Goal: Task Accomplishment & Management: Manage account settings

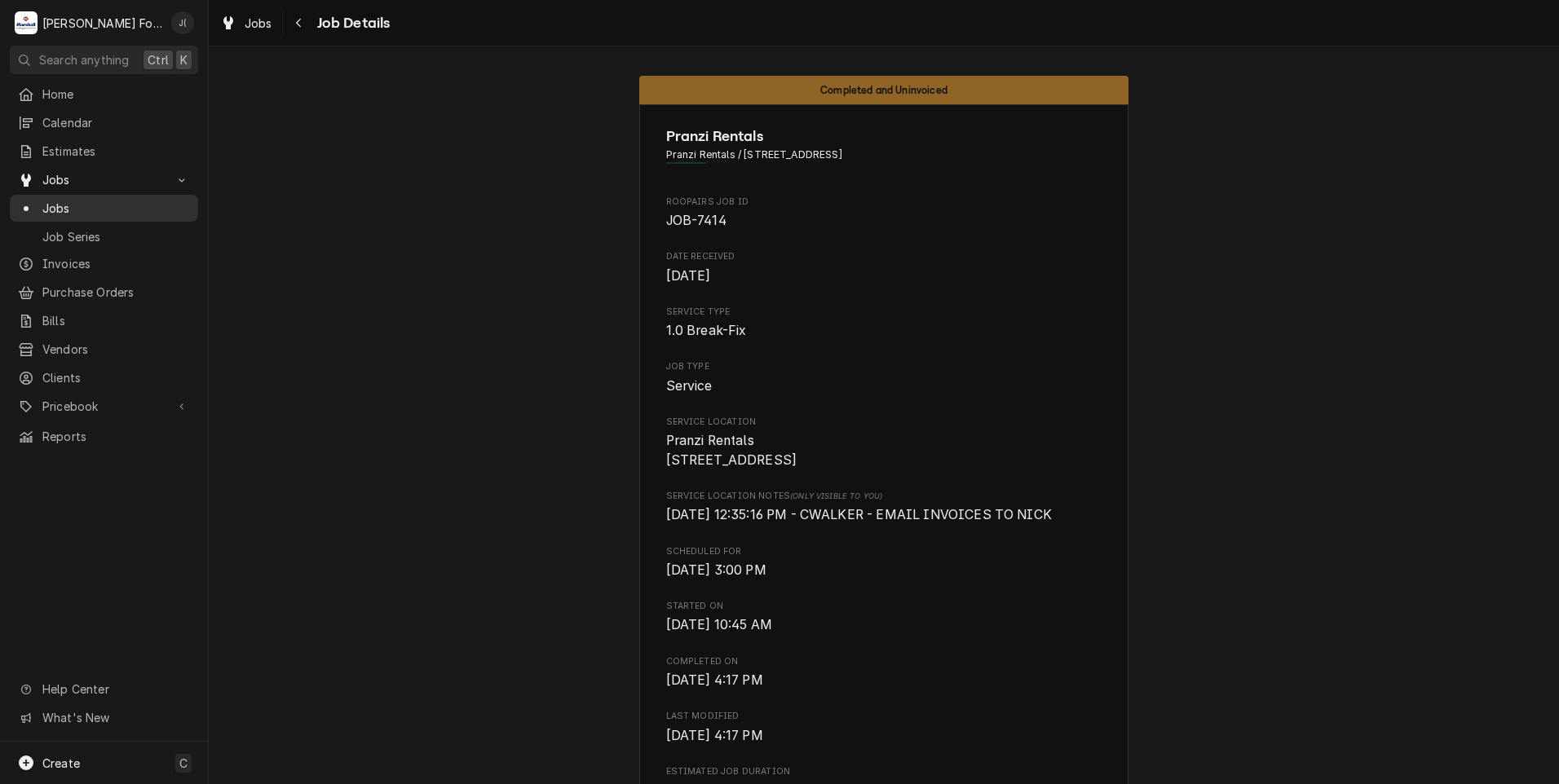
click at [59, 203] on span "Jobs" at bounding box center [116, 209] width 148 height 17
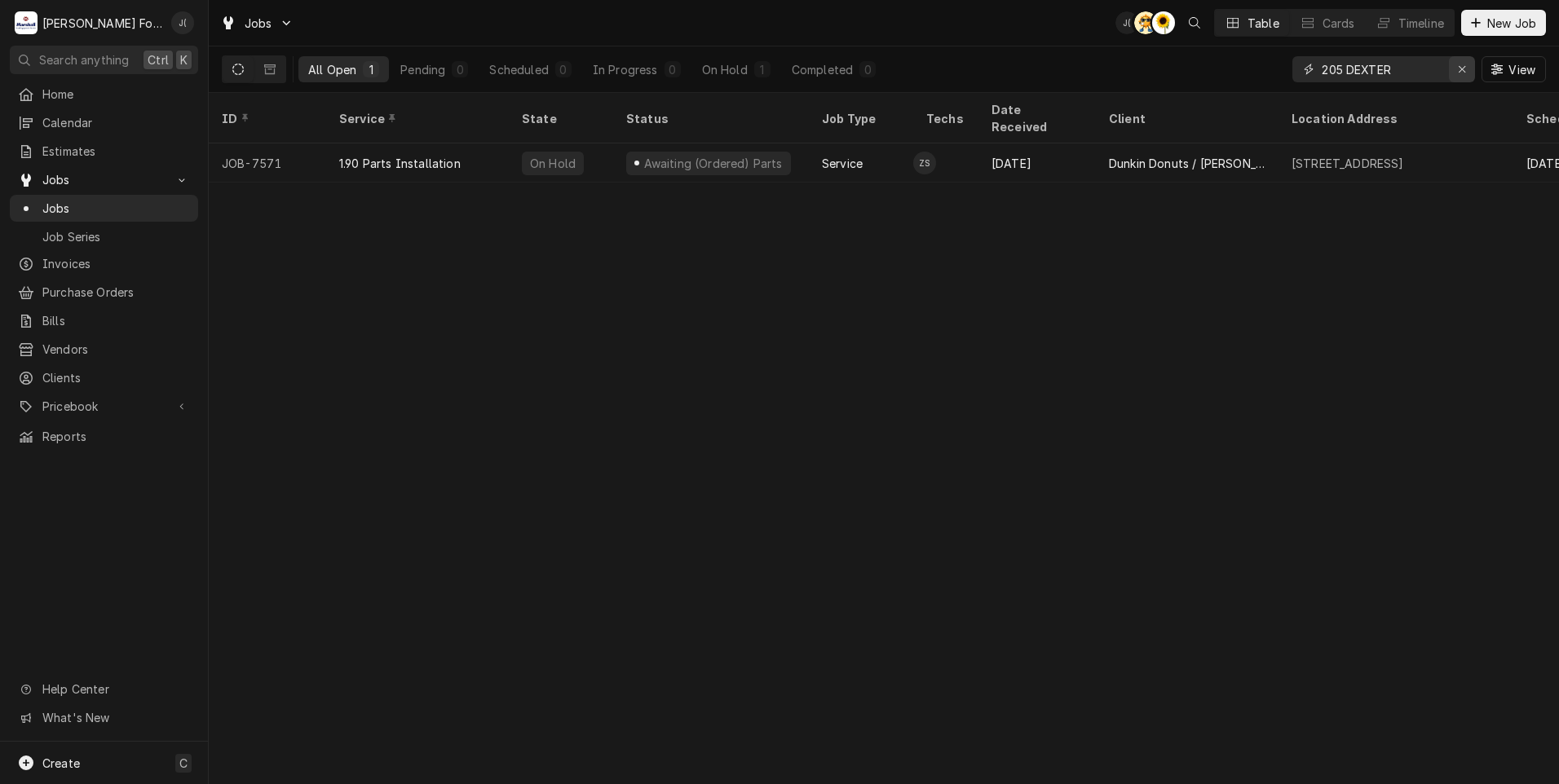
click at [1464, 65] on icon "Erase input" at bounding box center [1462, 69] width 9 height 11
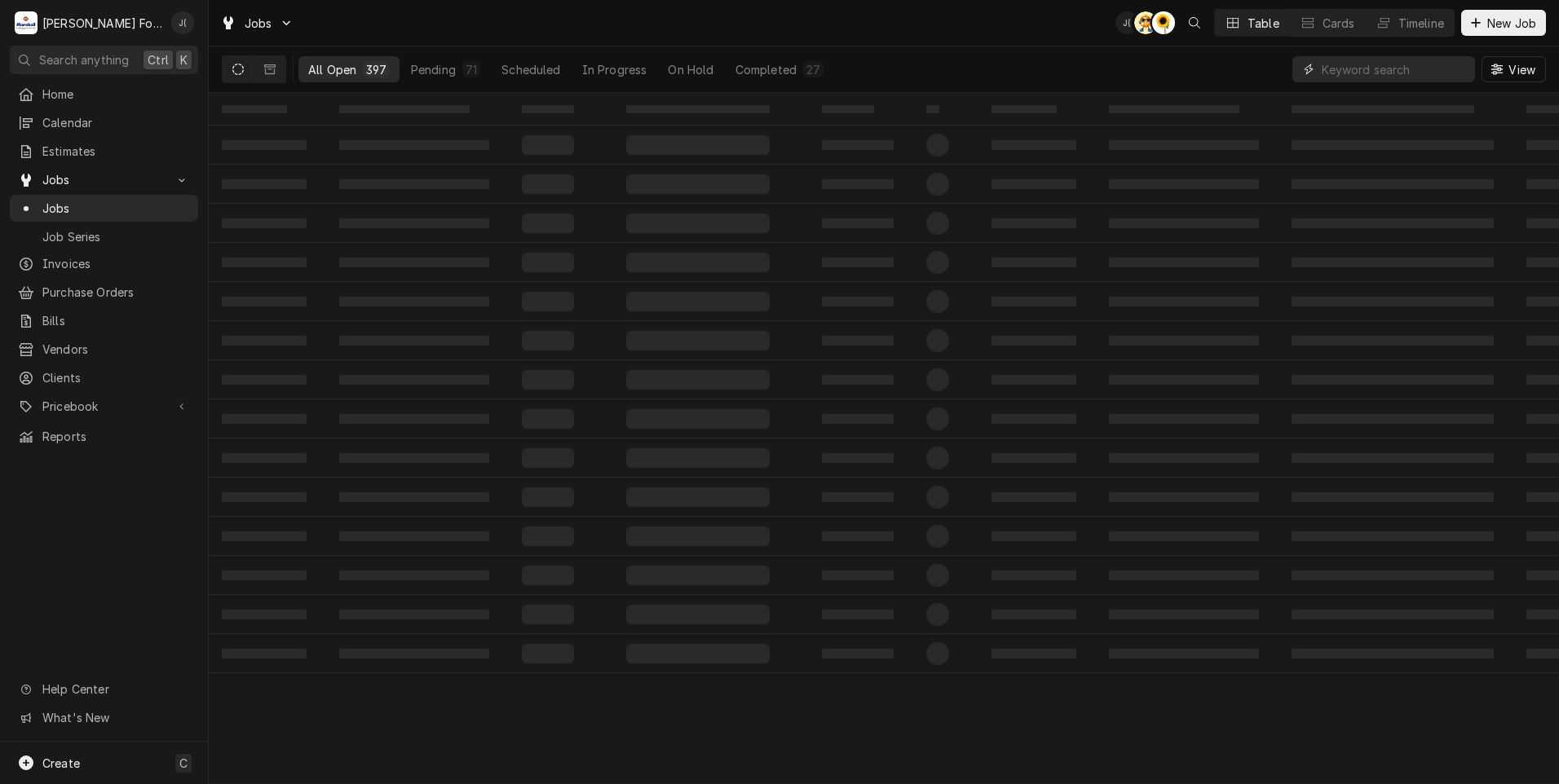
click at [1350, 70] on input "Dynamic Content Wrapper" at bounding box center [1394, 69] width 145 height 26
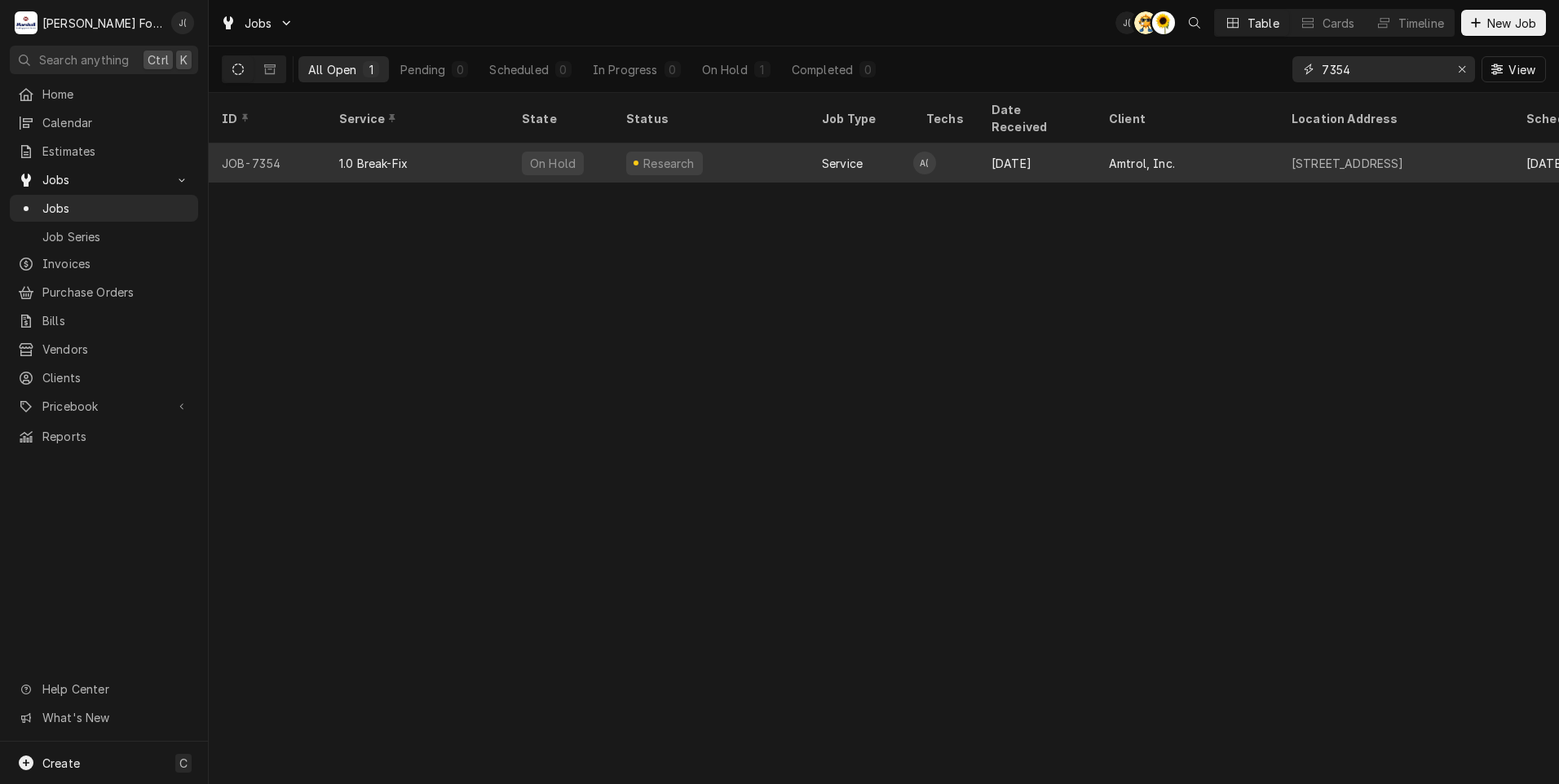
type input "7354"
click at [491, 148] on div "1.0 Break-Fix" at bounding box center [417, 163] width 182 height 39
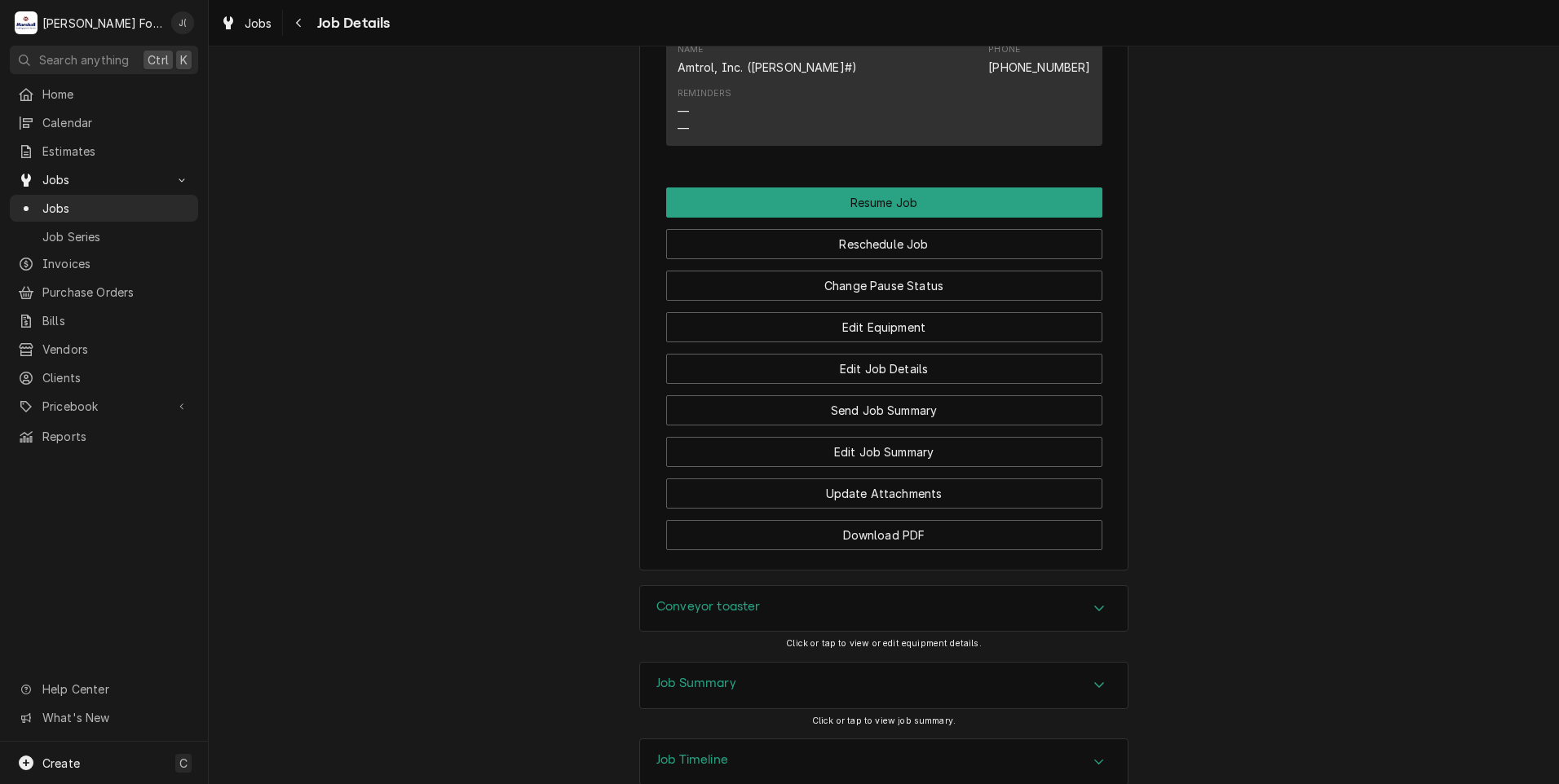
scroll to position [2011, 0]
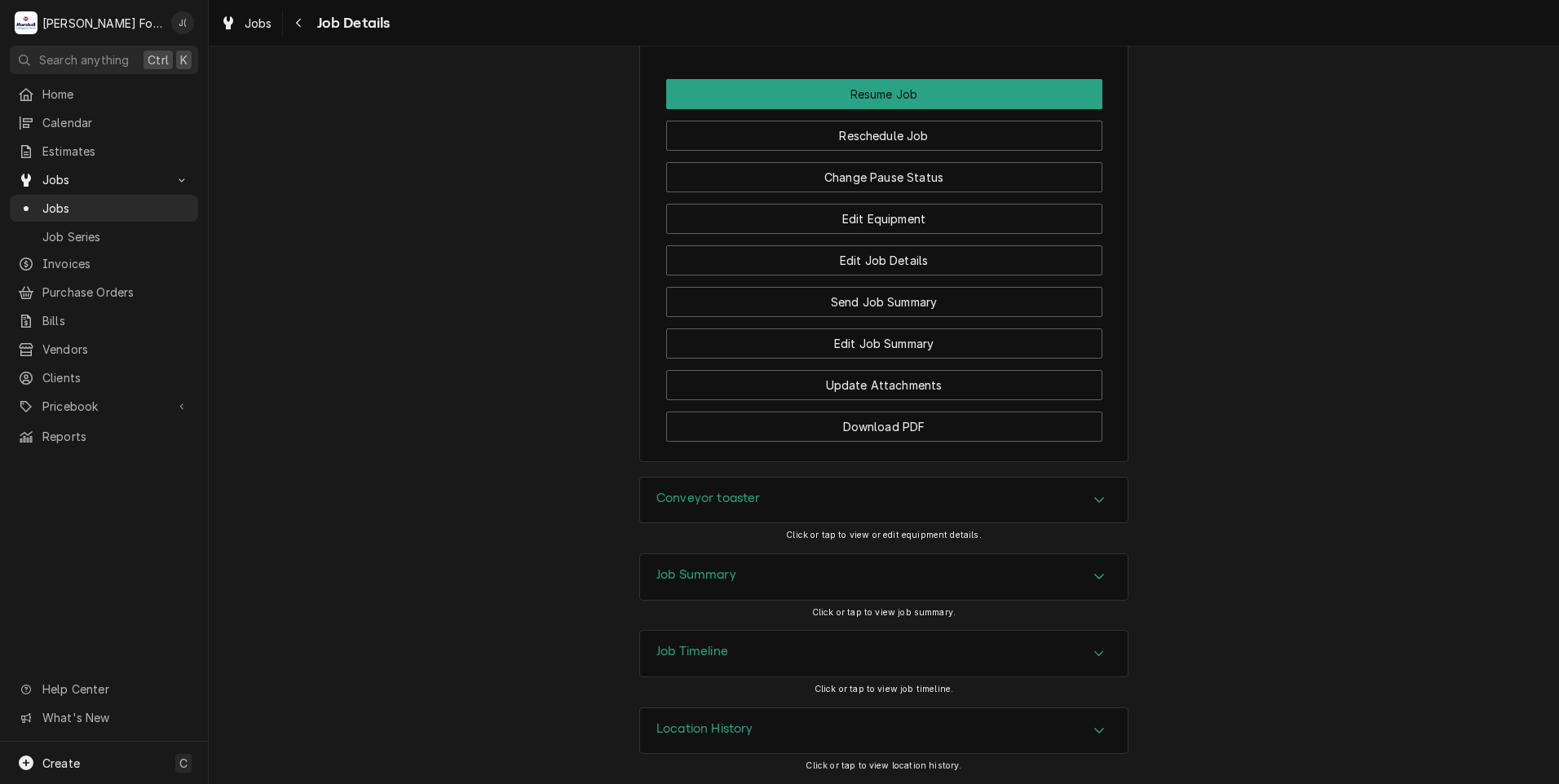
click at [722, 499] on h3 "Conveyor toaster" at bounding box center [708, 498] width 104 height 15
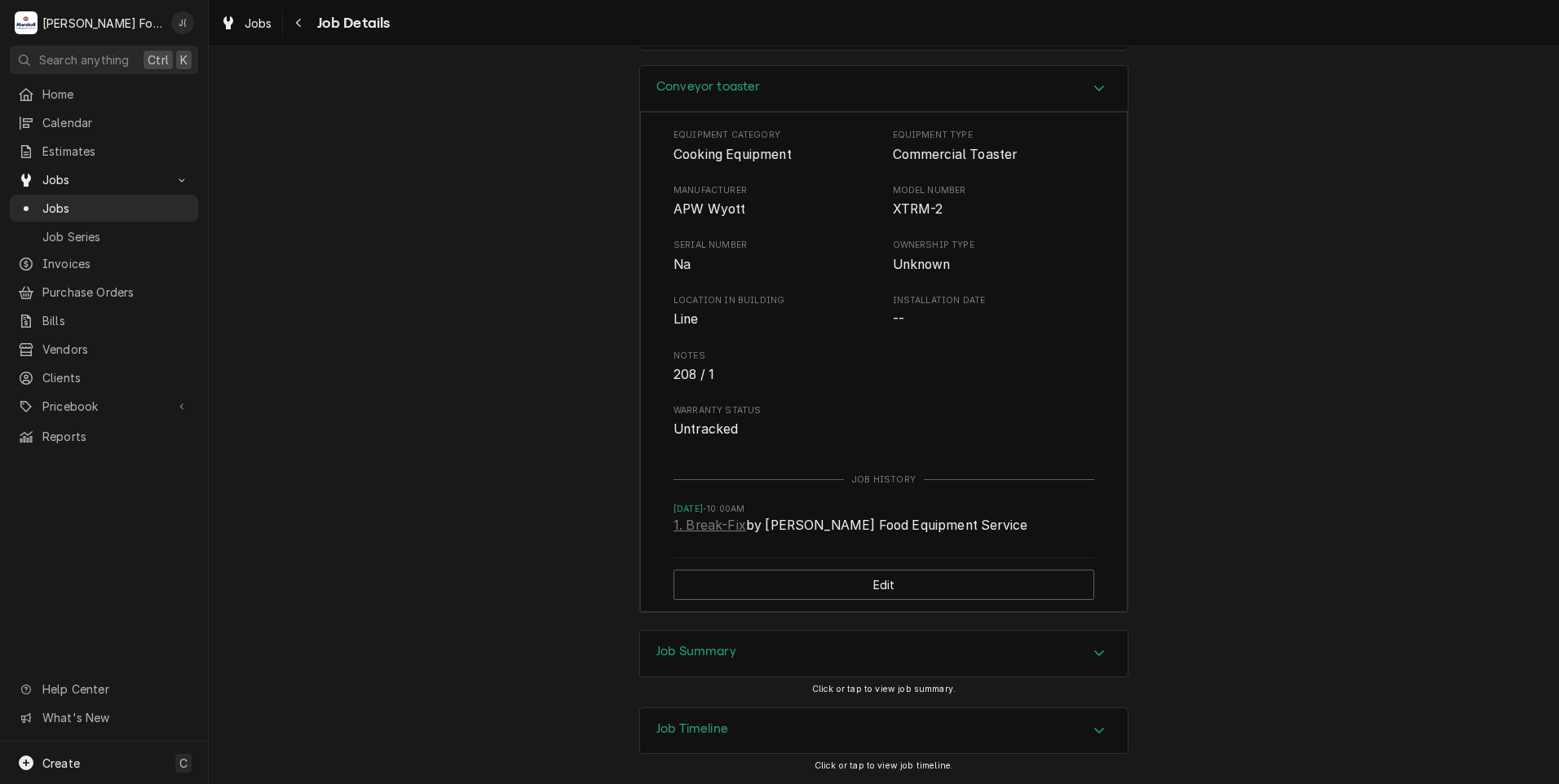
scroll to position [2499, 0]
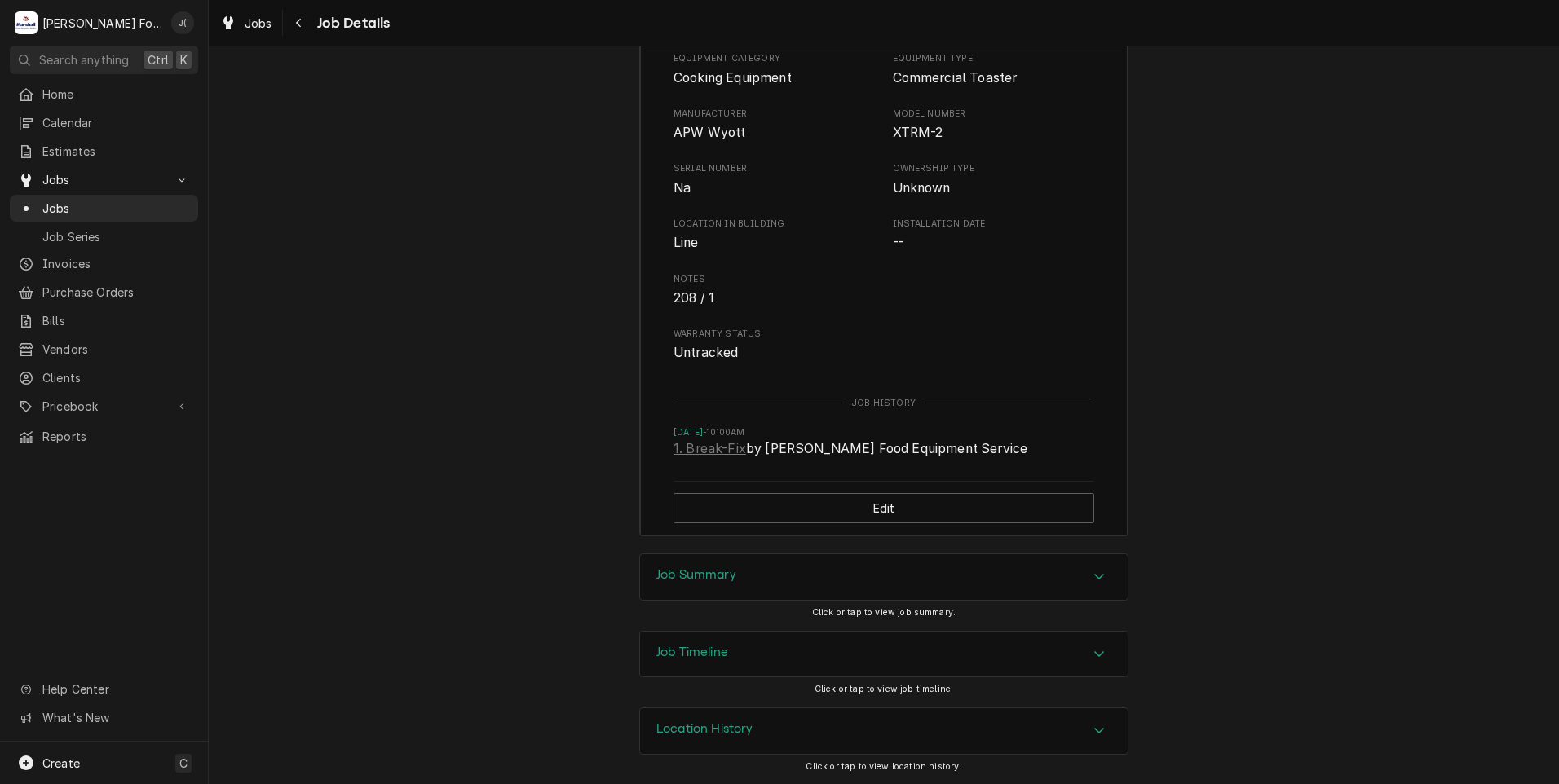
click at [691, 569] on h3 "Job Summary" at bounding box center [696, 575] width 80 height 15
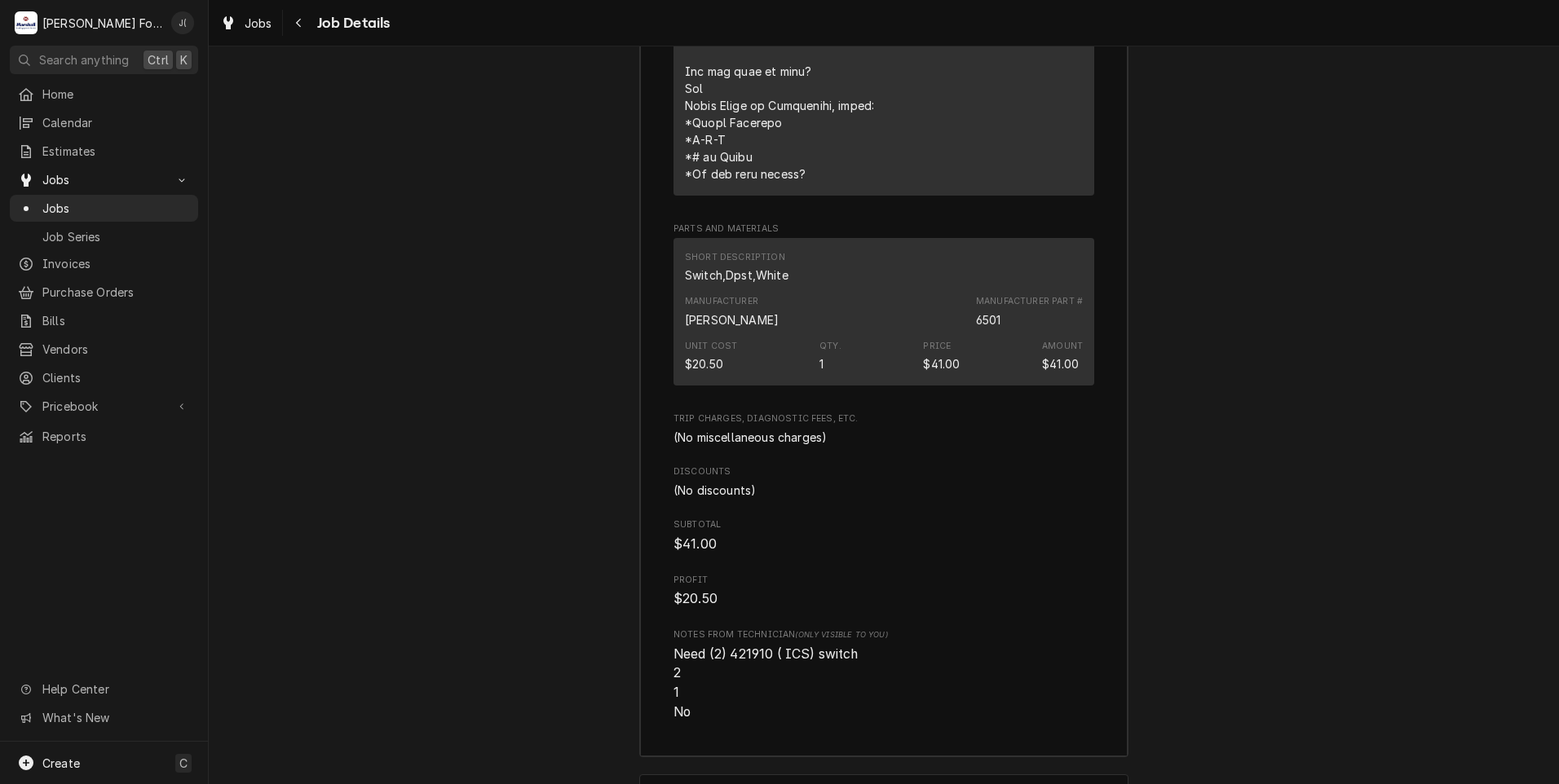
scroll to position [3885, 0]
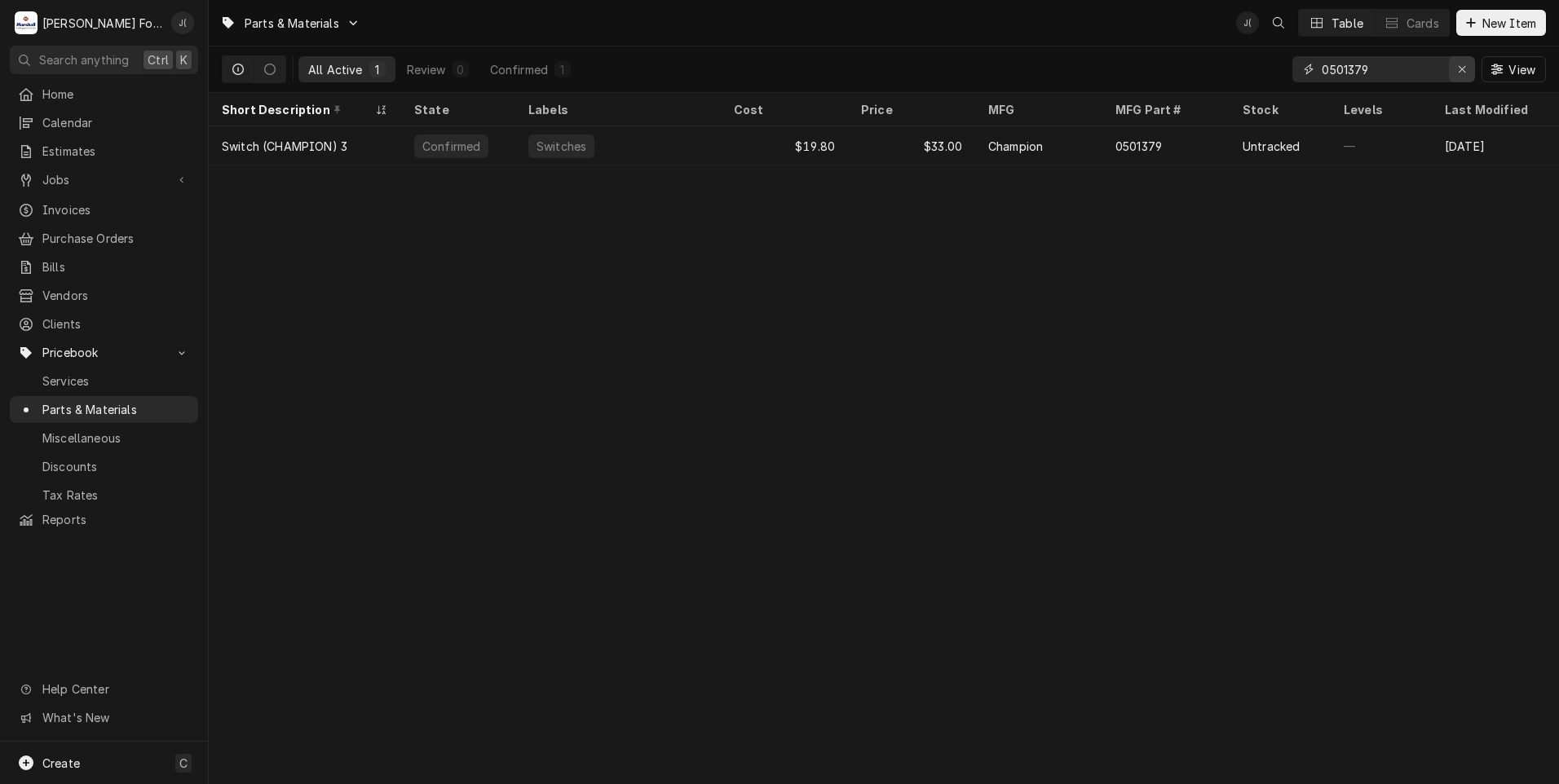
click at [1470, 70] on div "Erase input" at bounding box center [1462, 69] width 16 height 16
click at [1424, 74] on input "Dynamic Content Wrapper" at bounding box center [1398, 69] width 153 height 26
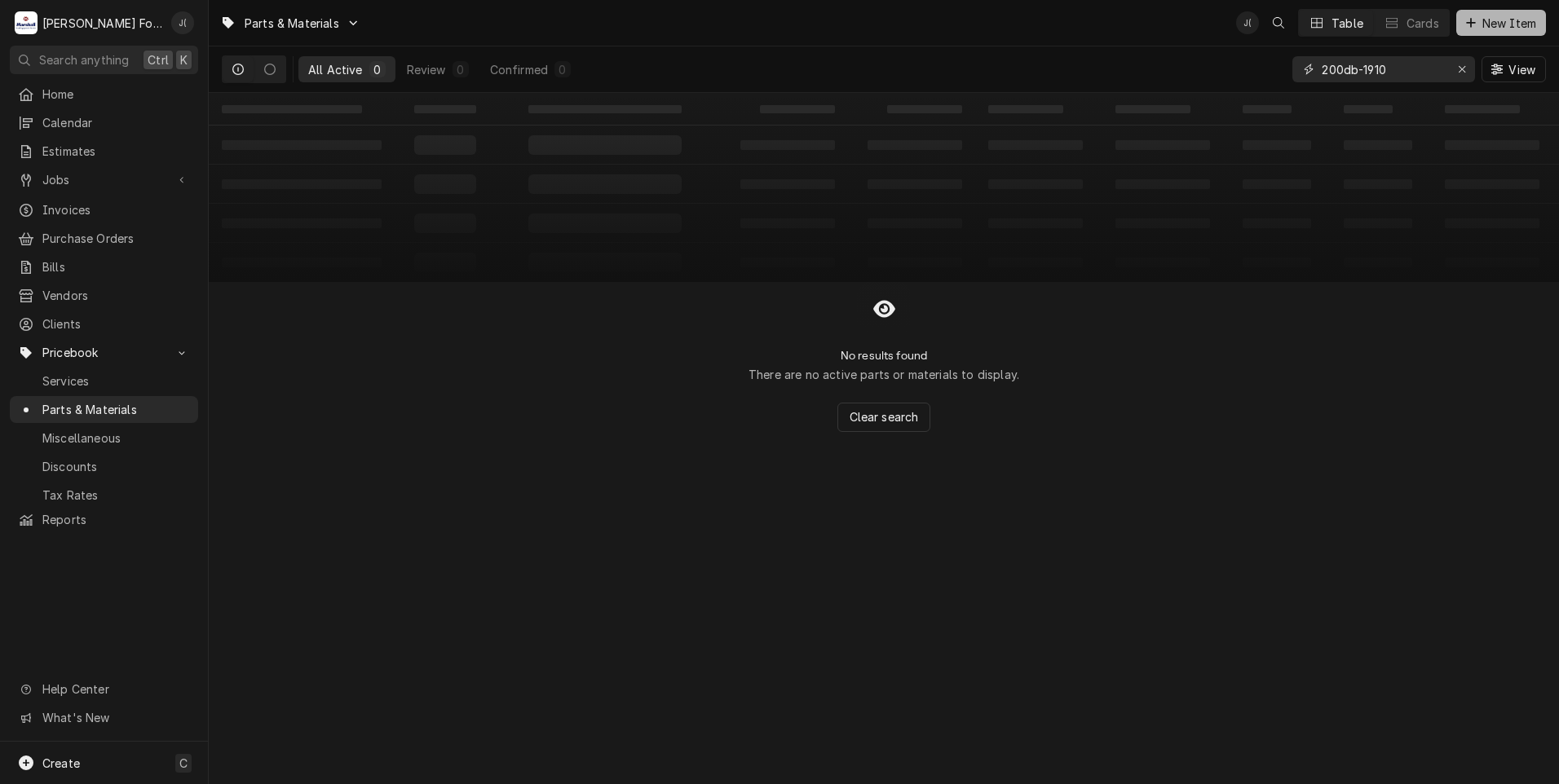
type input "200db-1910"
click at [1491, 20] on span "New Item" at bounding box center [1508, 23] width 60 height 17
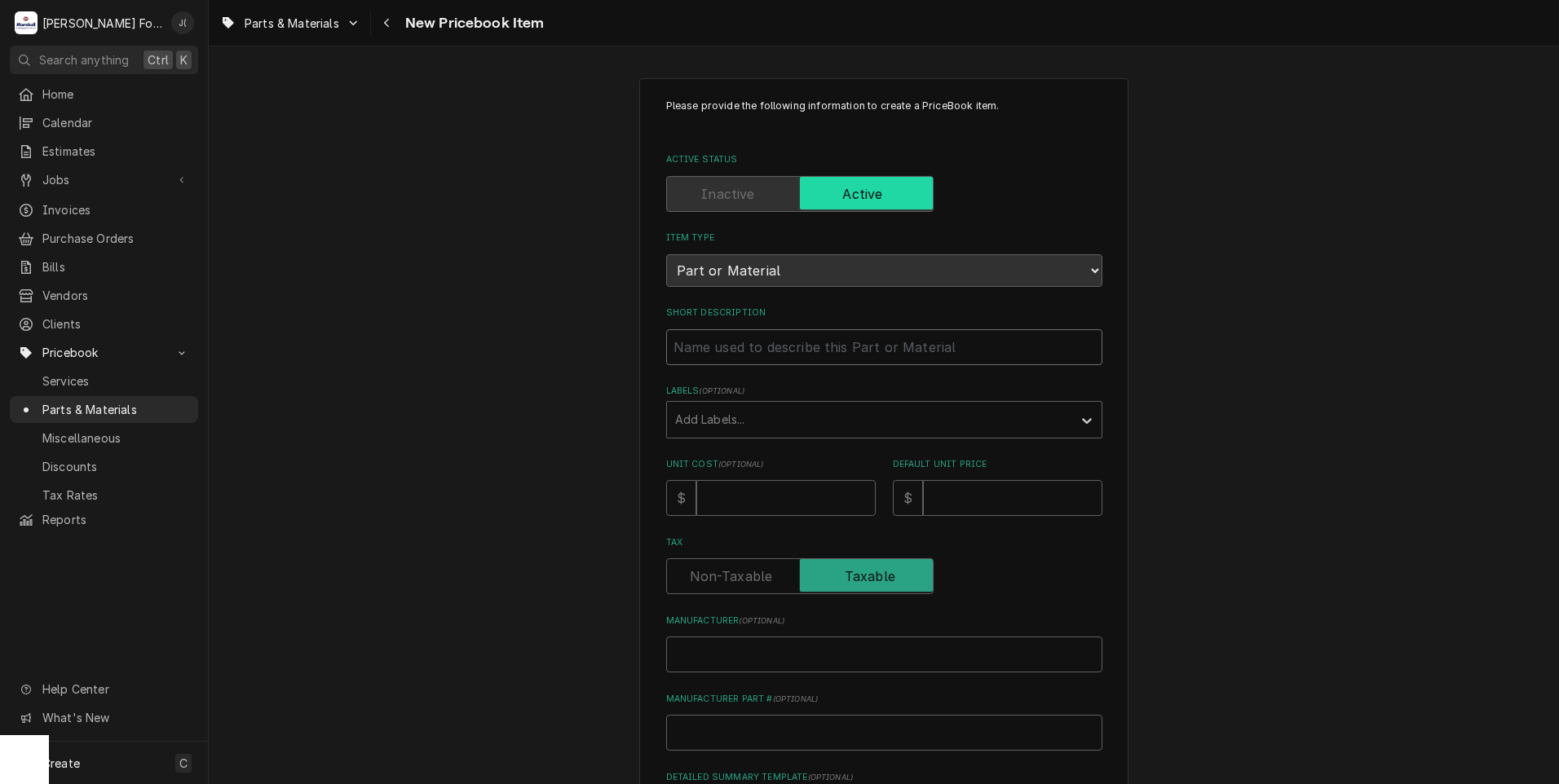
click at [683, 358] on input "Short Description" at bounding box center [884, 348] width 436 height 36
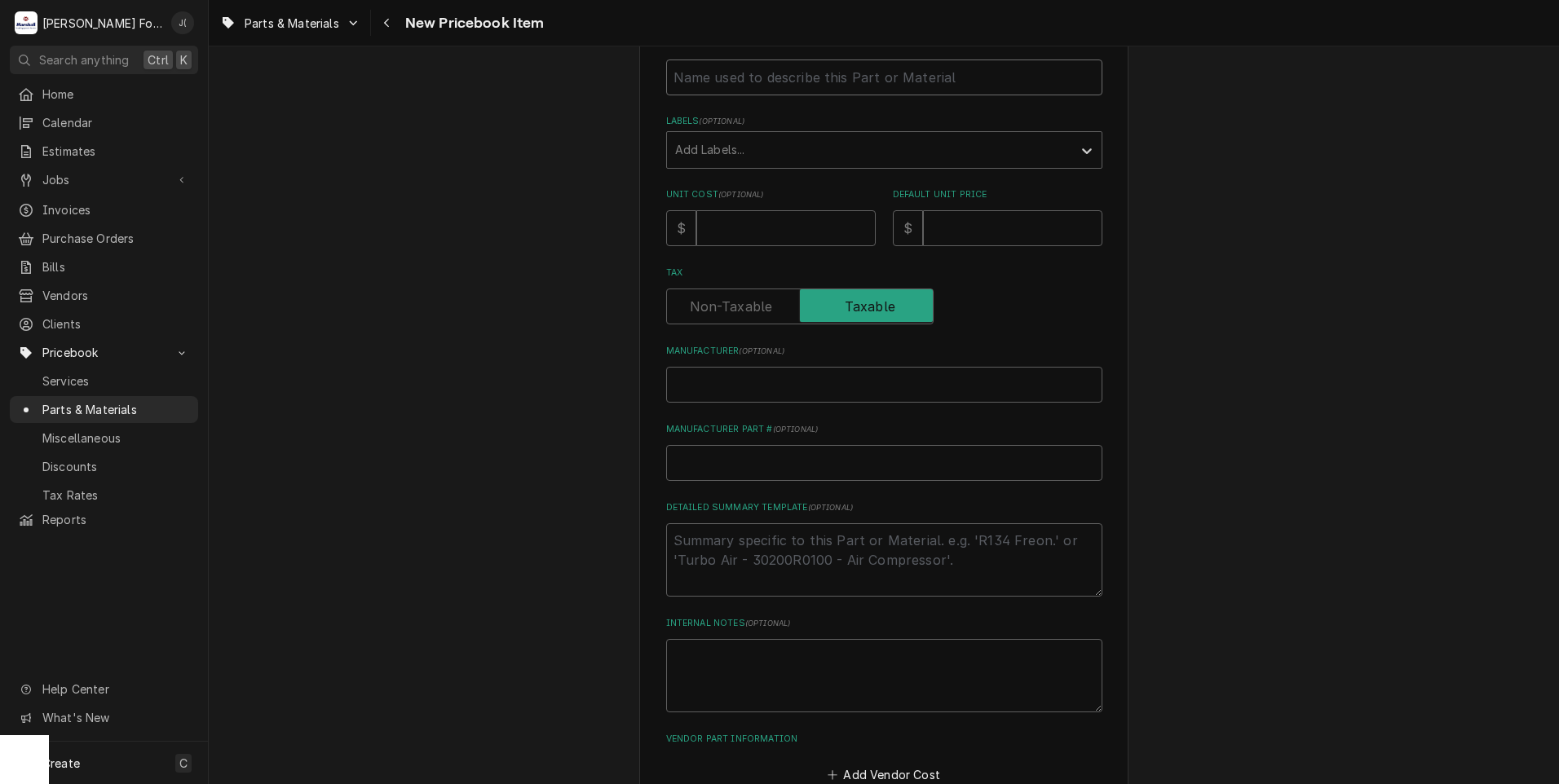
scroll to position [370, 0]
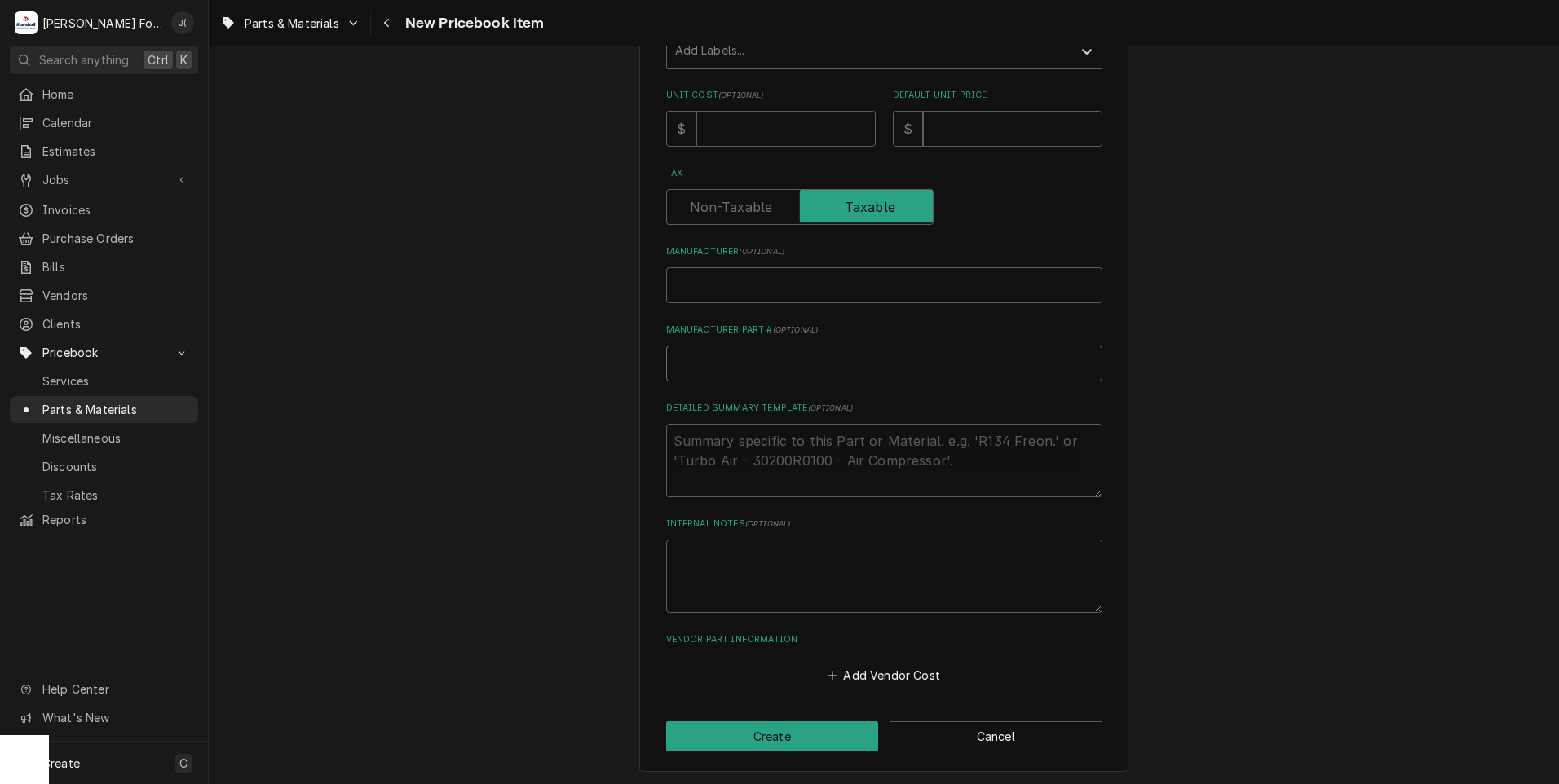
click at [726, 362] on input "Manufacturer Part # ( optional )" at bounding box center [884, 364] width 436 height 36
type textarea "x"
type input "2"
type textarea "x"
type input "20"
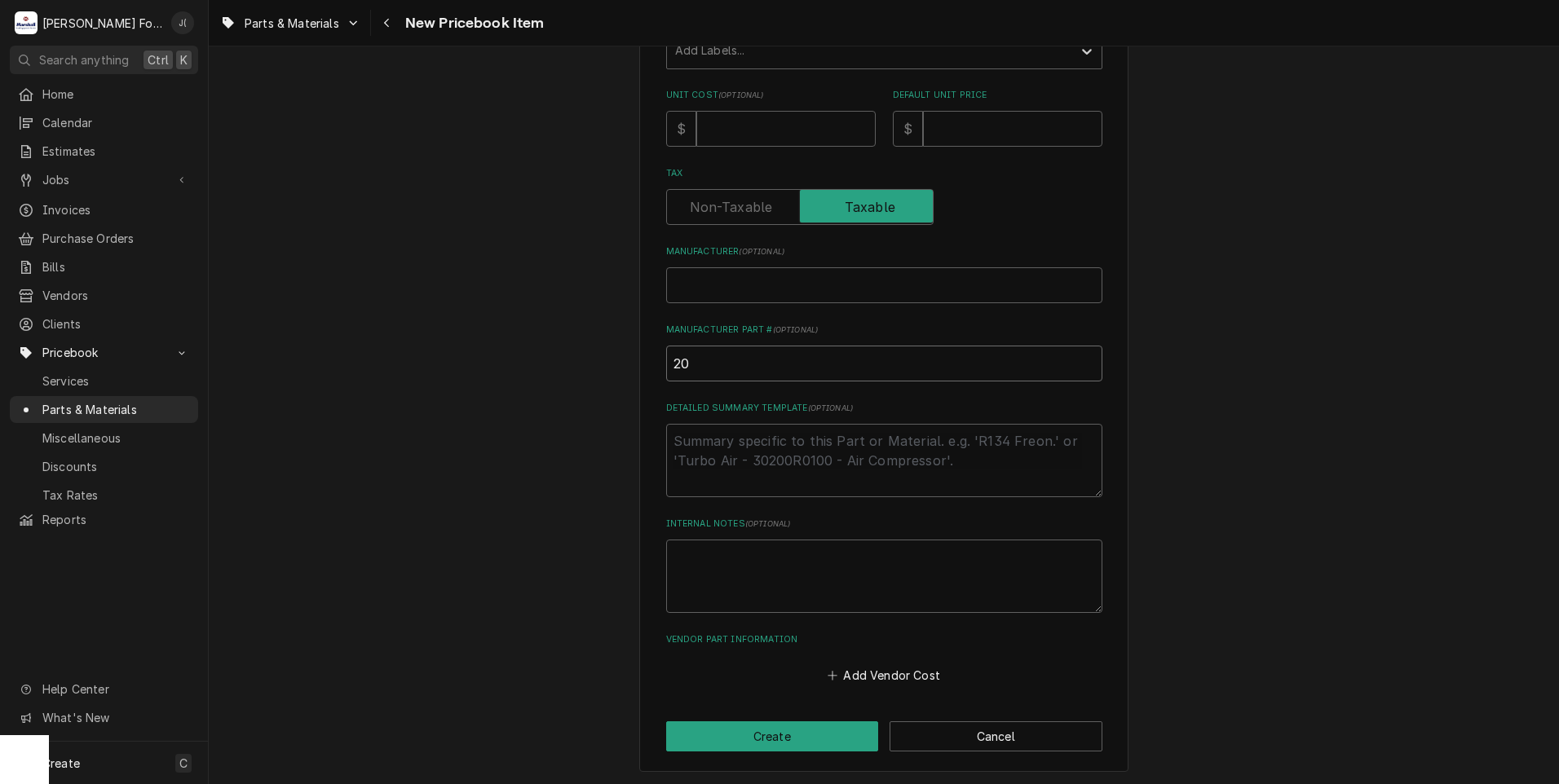
type textarea "x"
type input "200"
type textarea "x"
type input "200d"
type textarea "x"
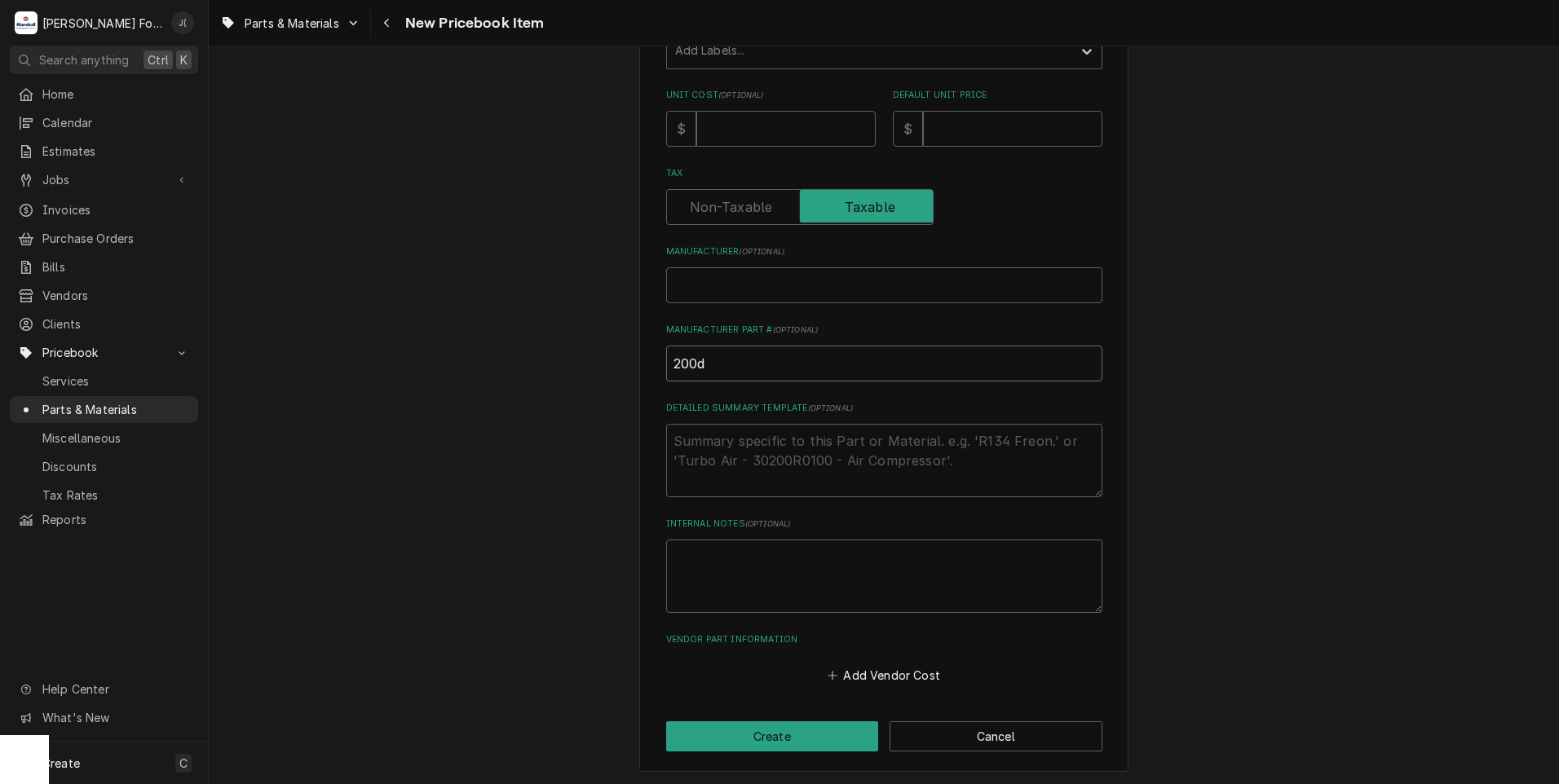
type input "200db"
type textarea "x"
type input "200db-"
type textarea "x"
type input "200db-1"
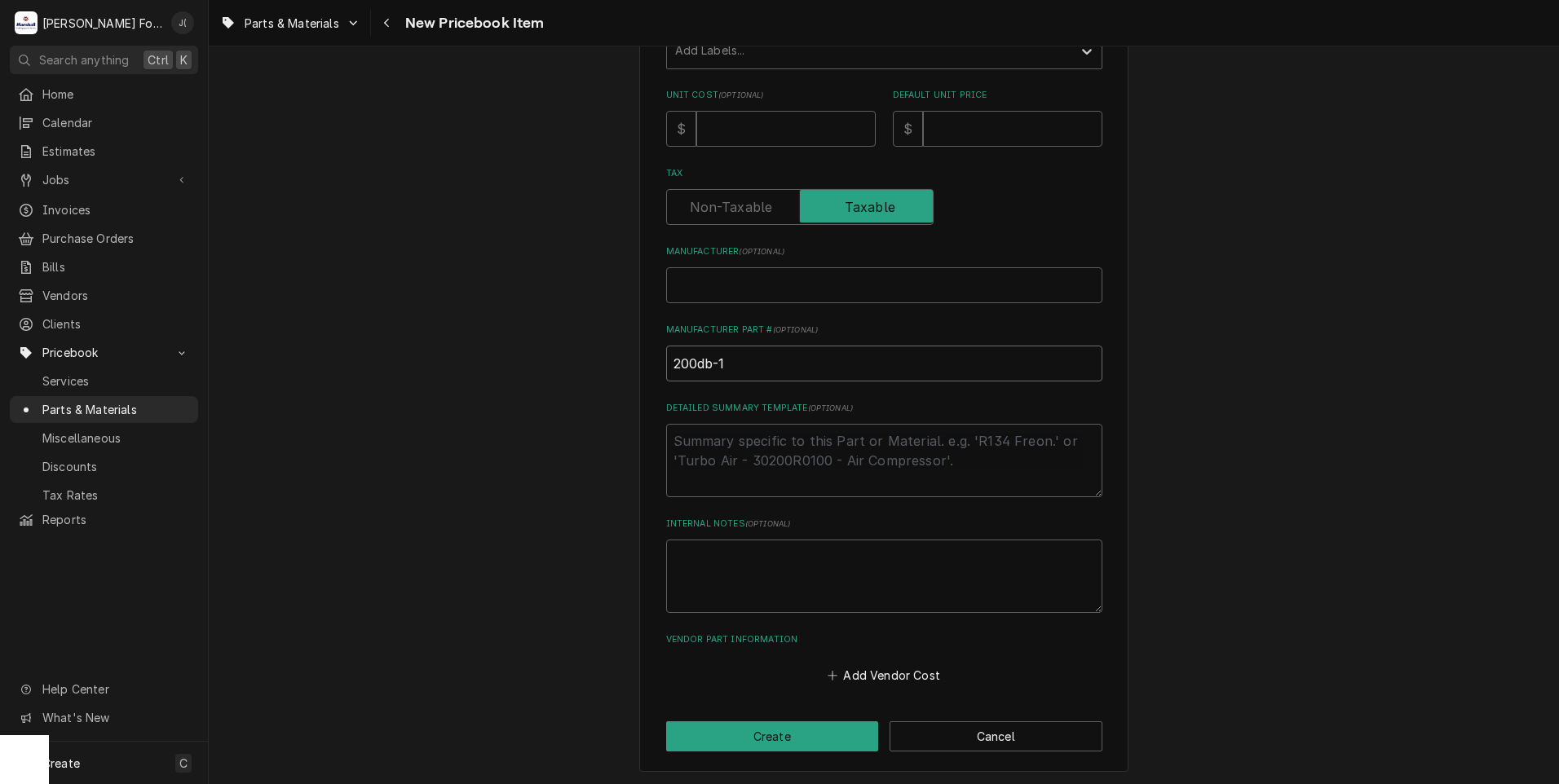
type textarea "x"
type input "200db-19"
type textarea "x"
type input "200db-191"
type textarea "x"
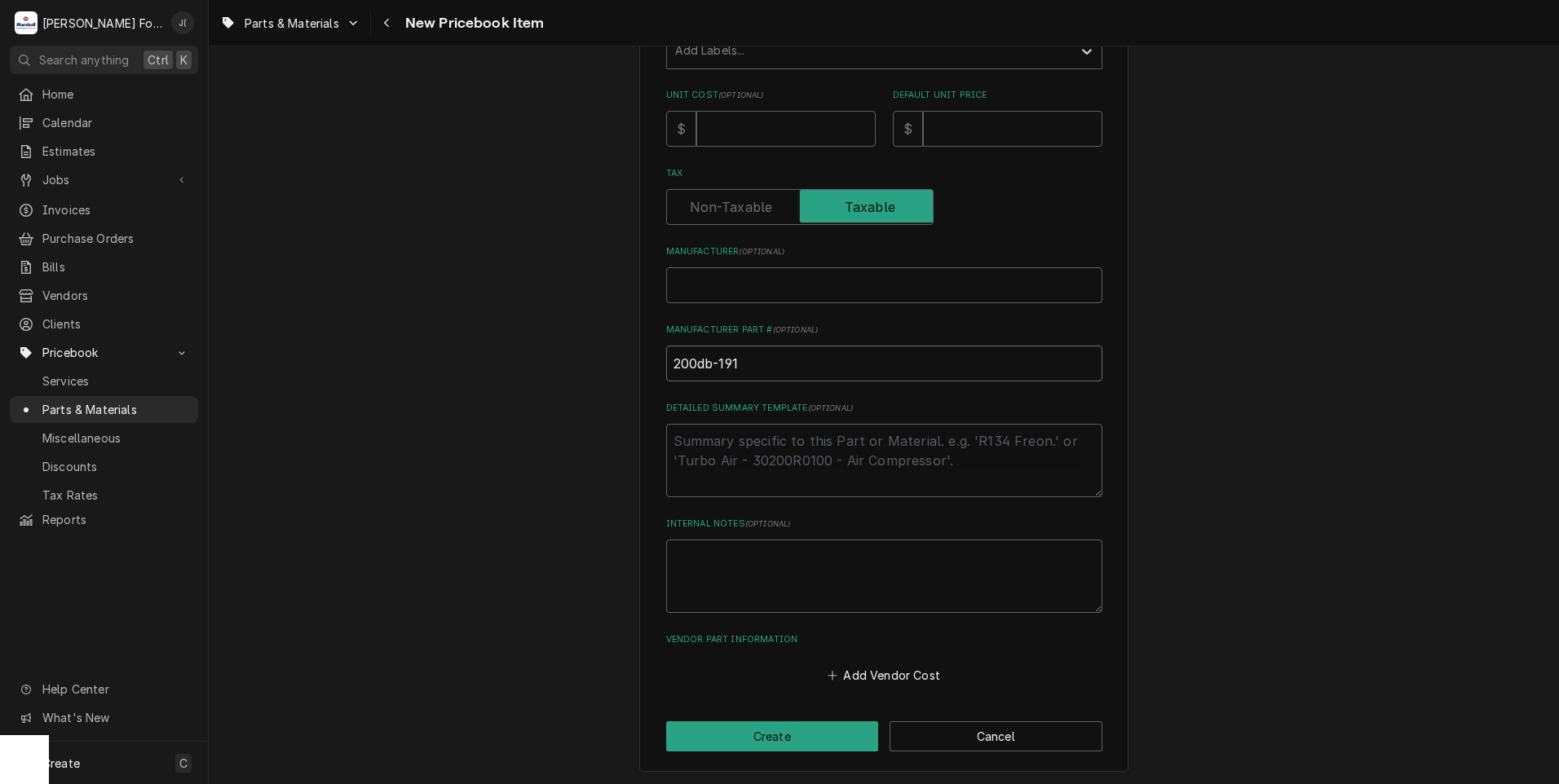
type input "200db-1910"
drag, startPoint x: 755, startPoint y: 363, endPoint x: 383, endPoint y: 367, distance: 372.0
click at [405, 366] on div "Please provide the following information to create a PriceBook item. Active Sta…" at bounding box center [883, 240] width 1350 height 1093
type textarea "x"
type input "2"
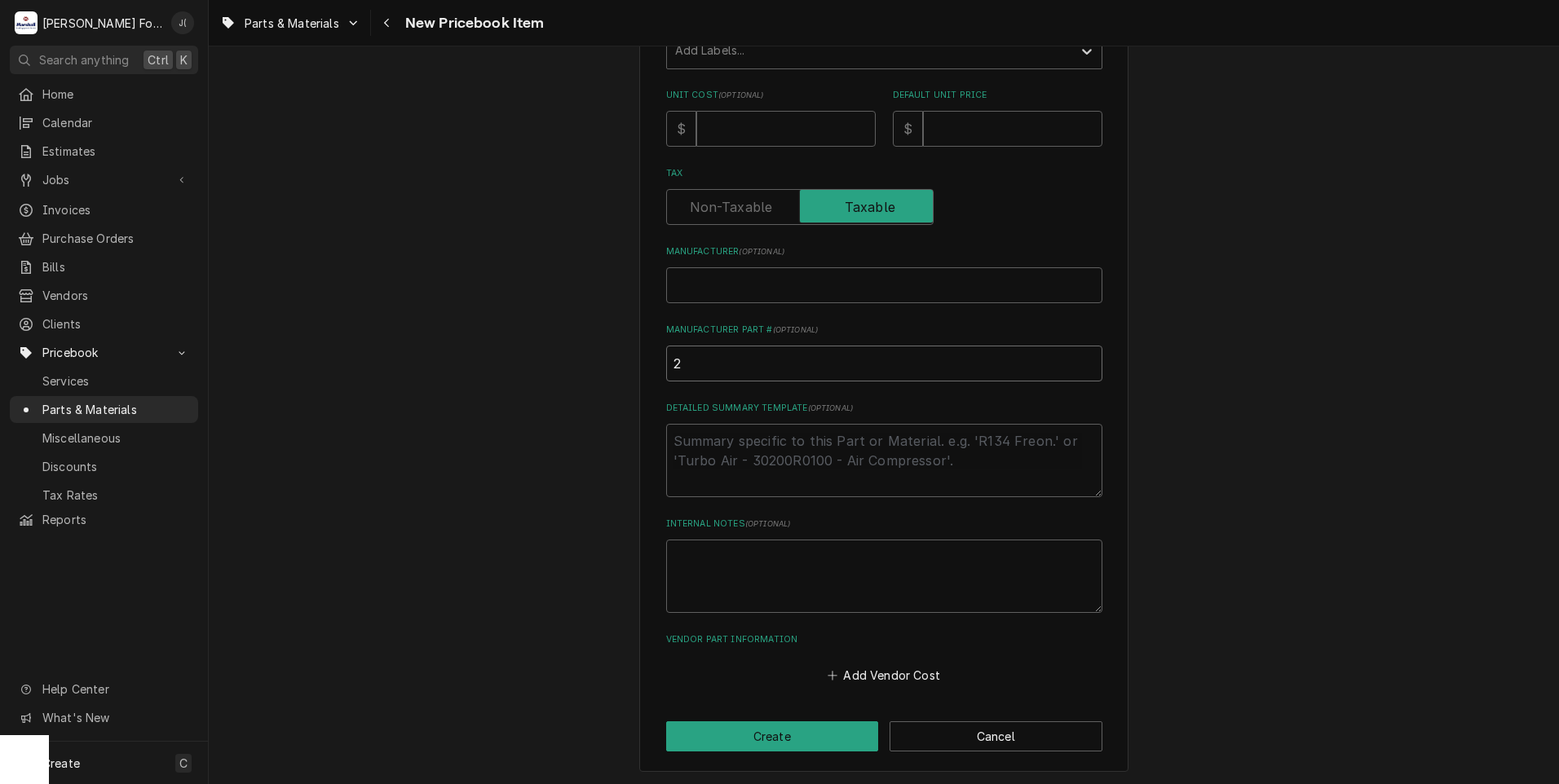
type textarea "x"
type input "20"
type textarea "x"
type input "200"
type textarea "x"
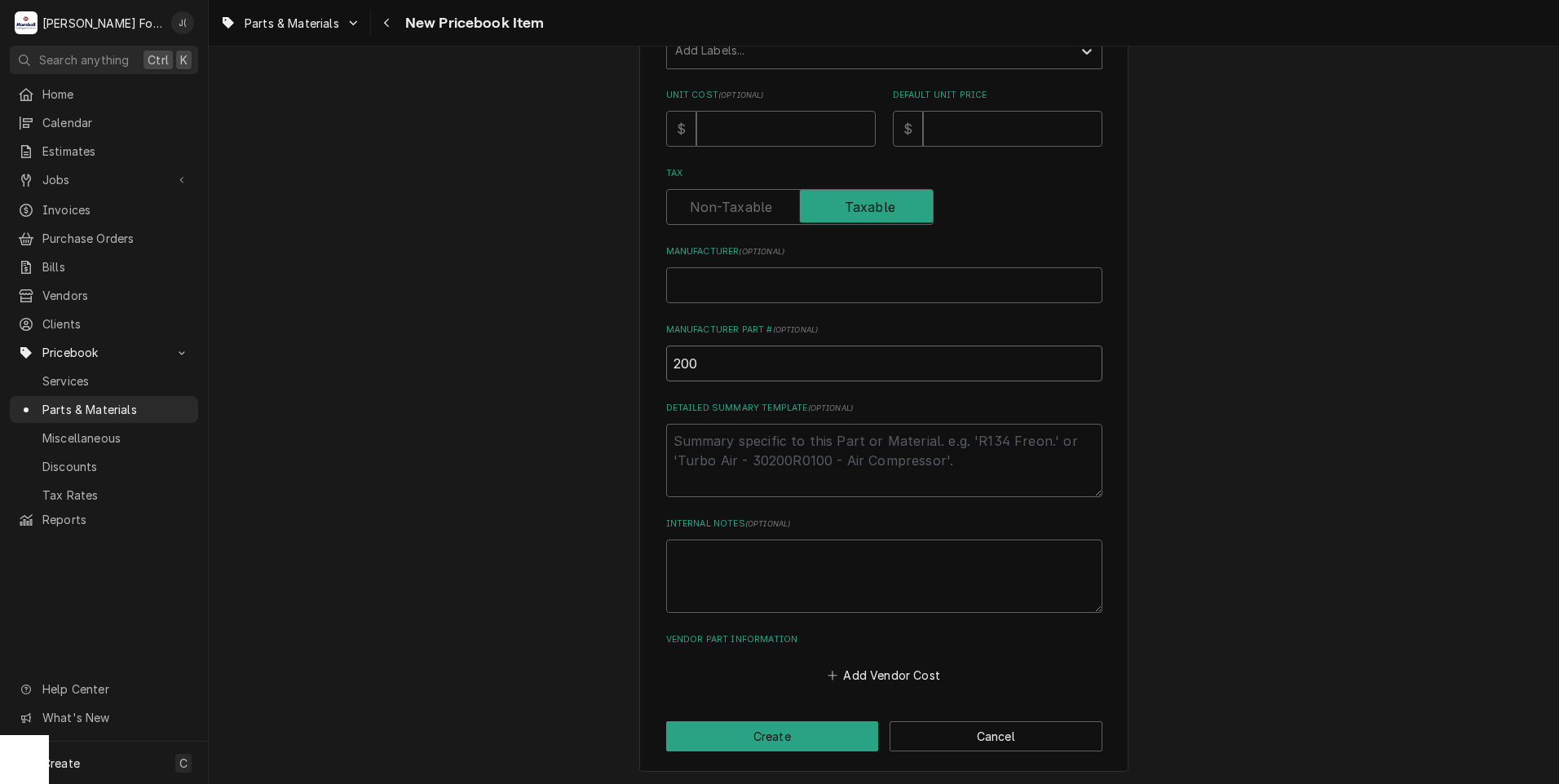
type input "200D"
type textarea "x"
type input "200DB"
type textarea "x"
type input "200DB-"
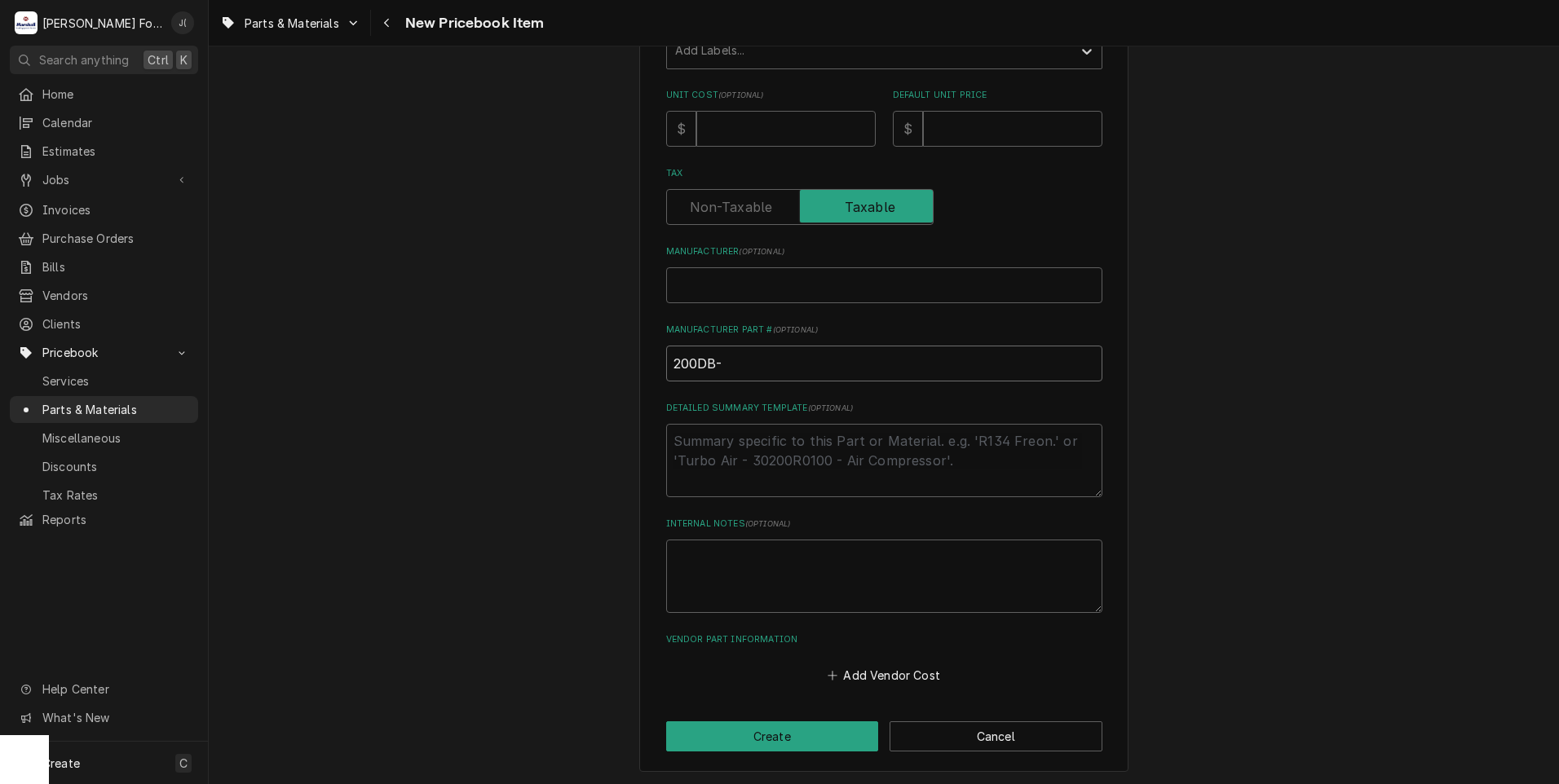
type textarea "x"
type input "200DB-1"
type textarea "x"
type input "200DB-19"
type textarea "x"
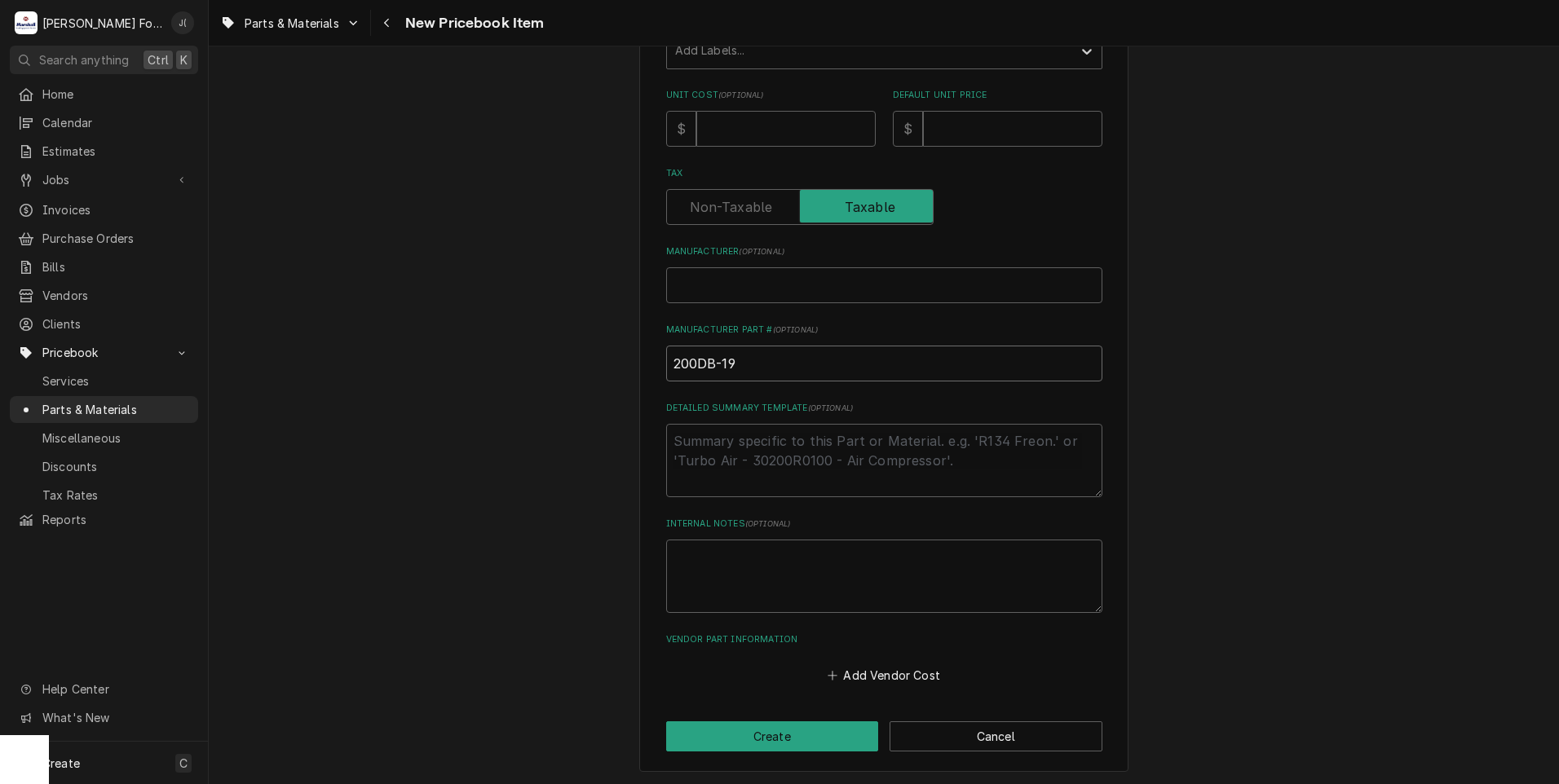
type input "200DB-191"
type textarea "x"
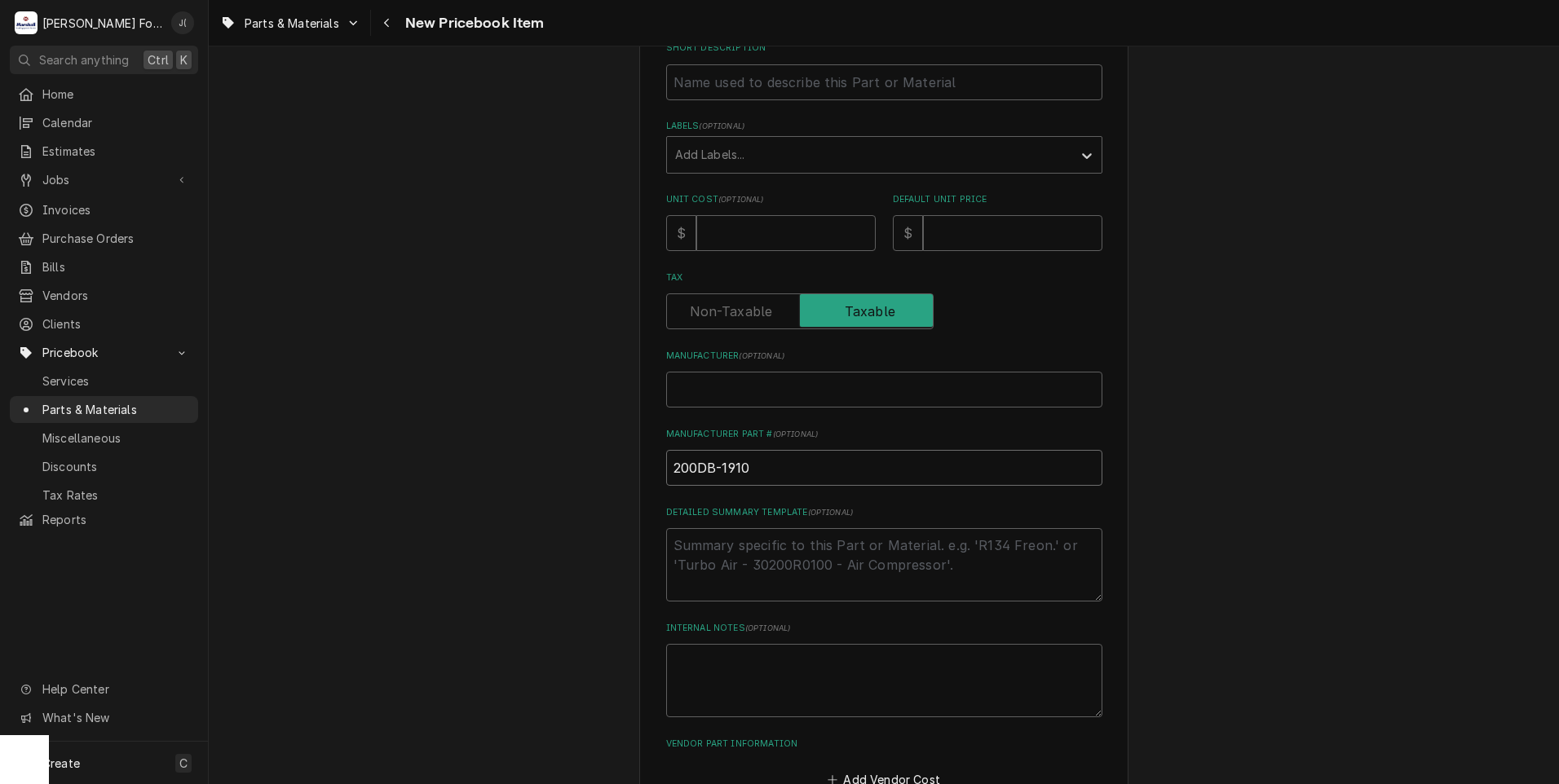
scroll to position [125, 0]
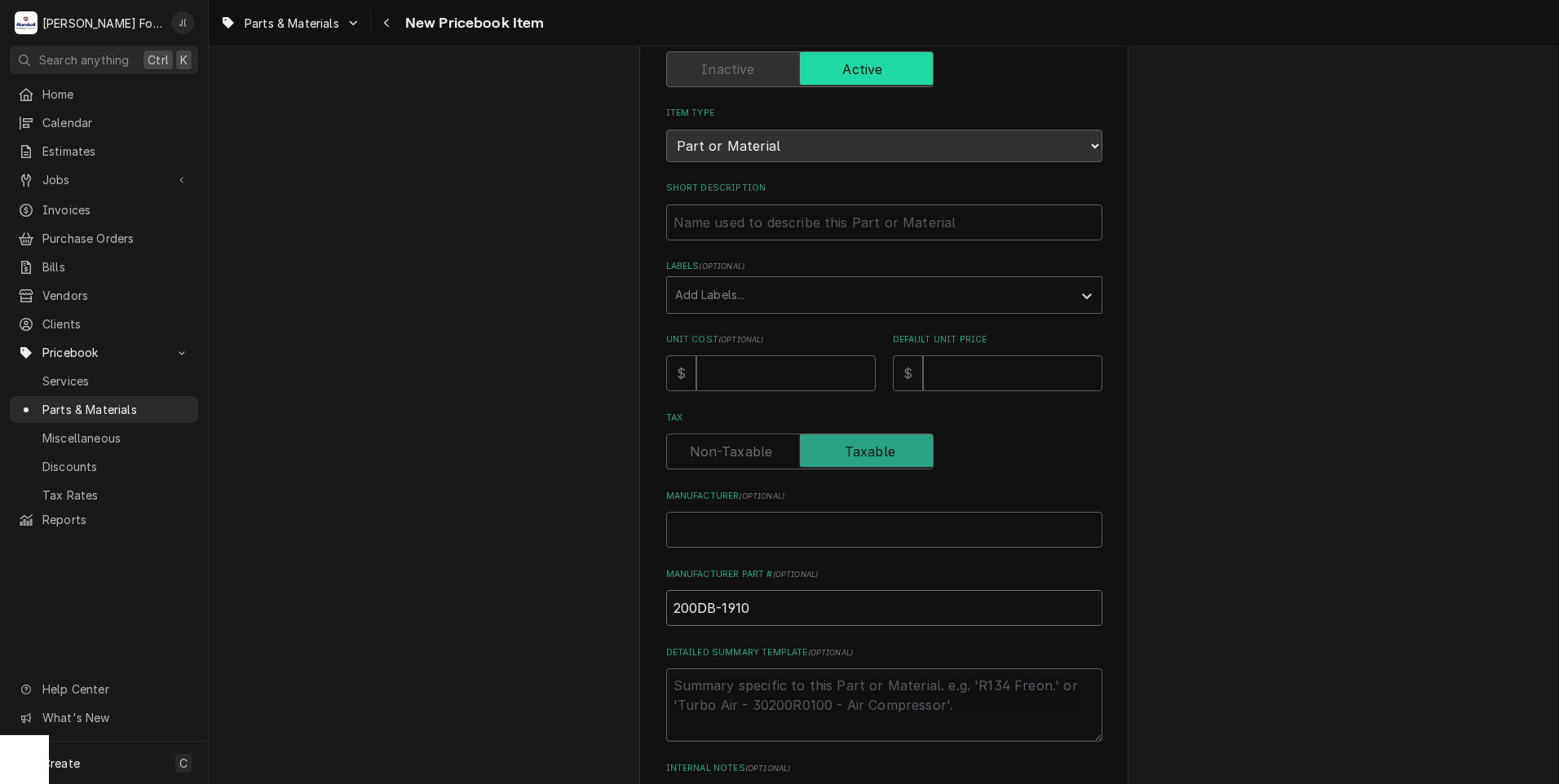
type input "200DB-1910"
click at [687, 517] on input "Manufacturer ( optional )" at bounding box center [884, 530] width 436 height 36
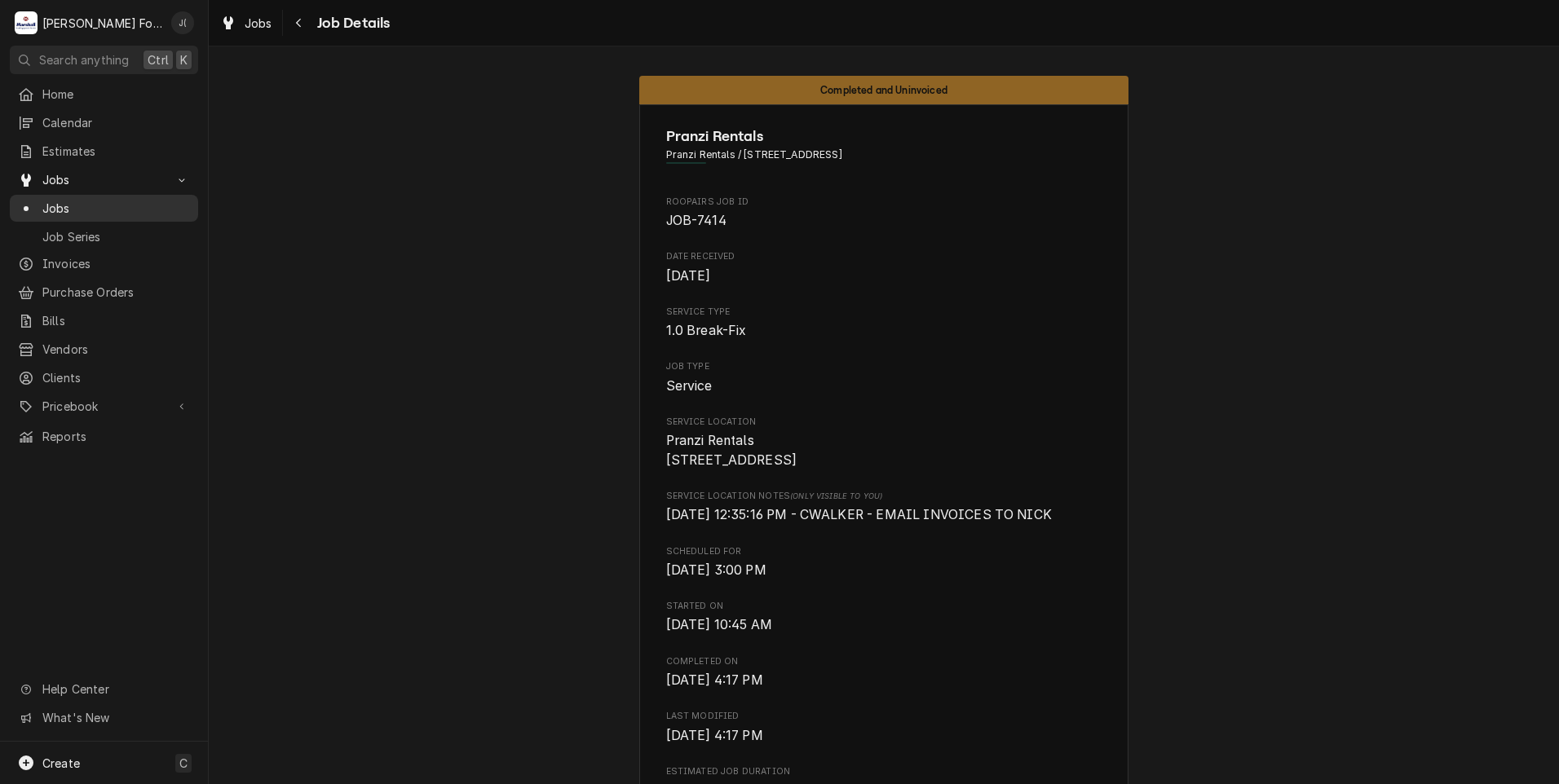
click at [81, 209] on span "Jobs" at bounding box center [116, 209] width 148 height 17
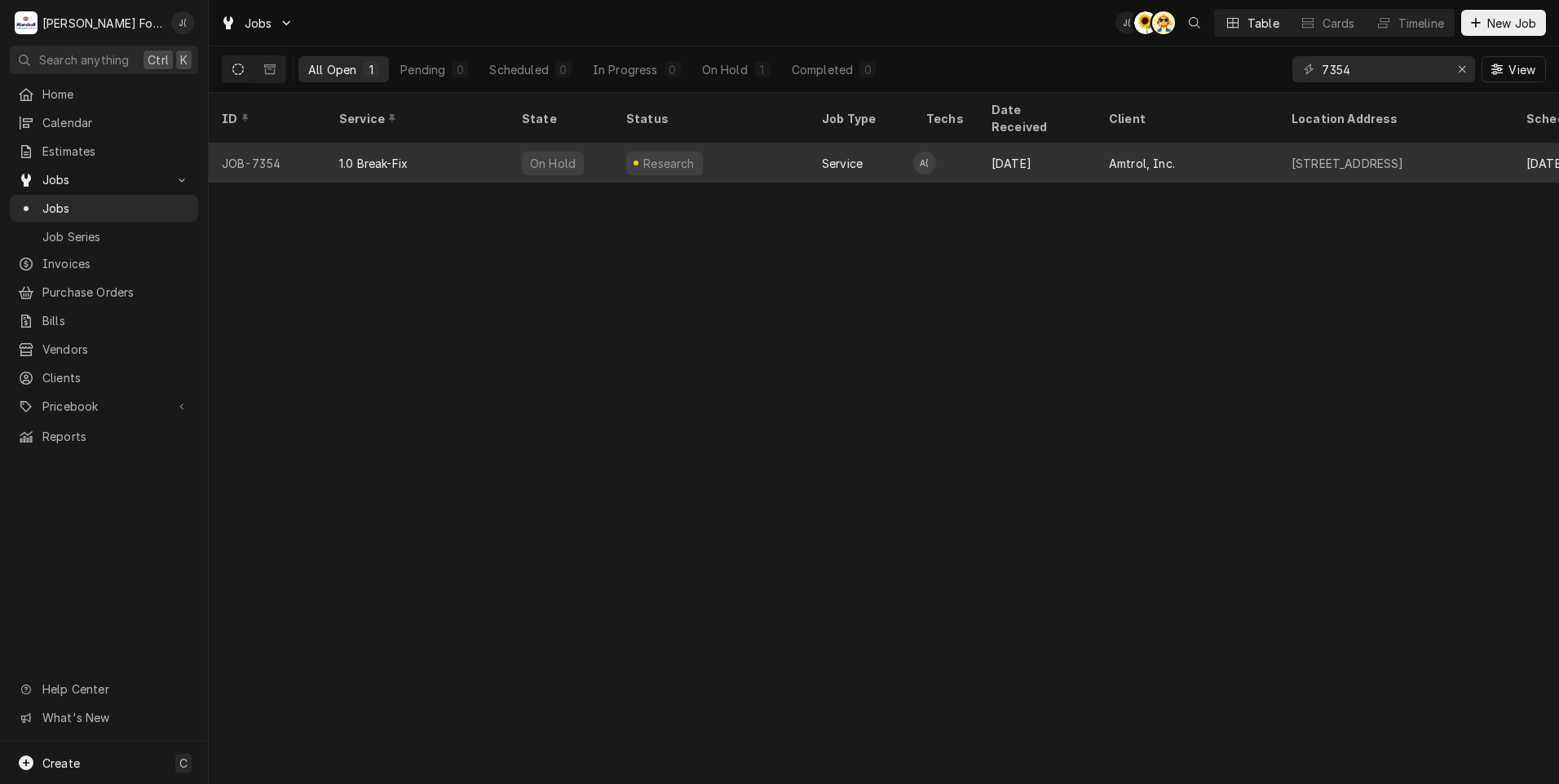
click at [465, 145] on div "1.0 Break-Fix" at bounding box center [417, 163] width 182 height 39
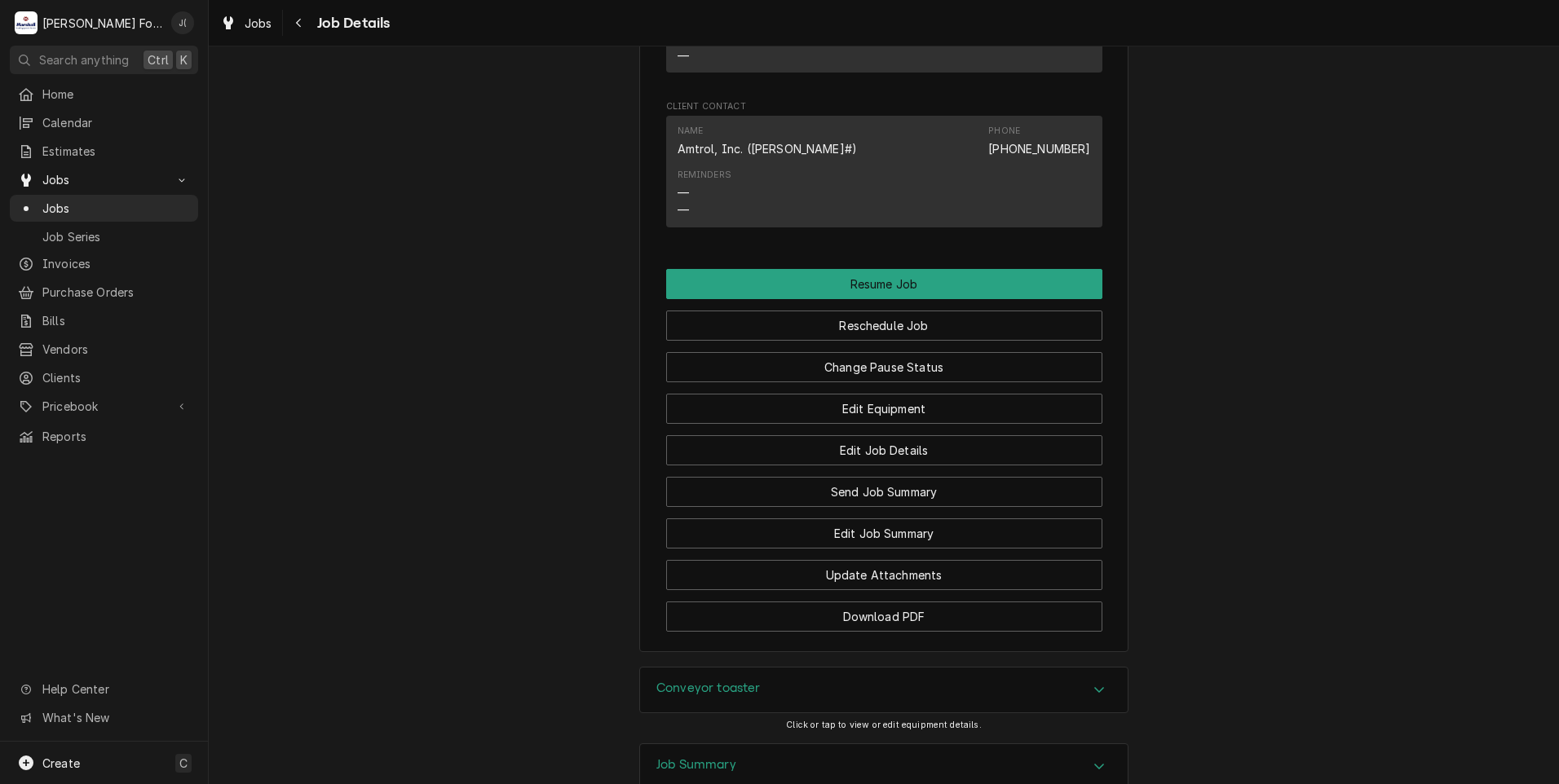
scroll to position [2011, 0]
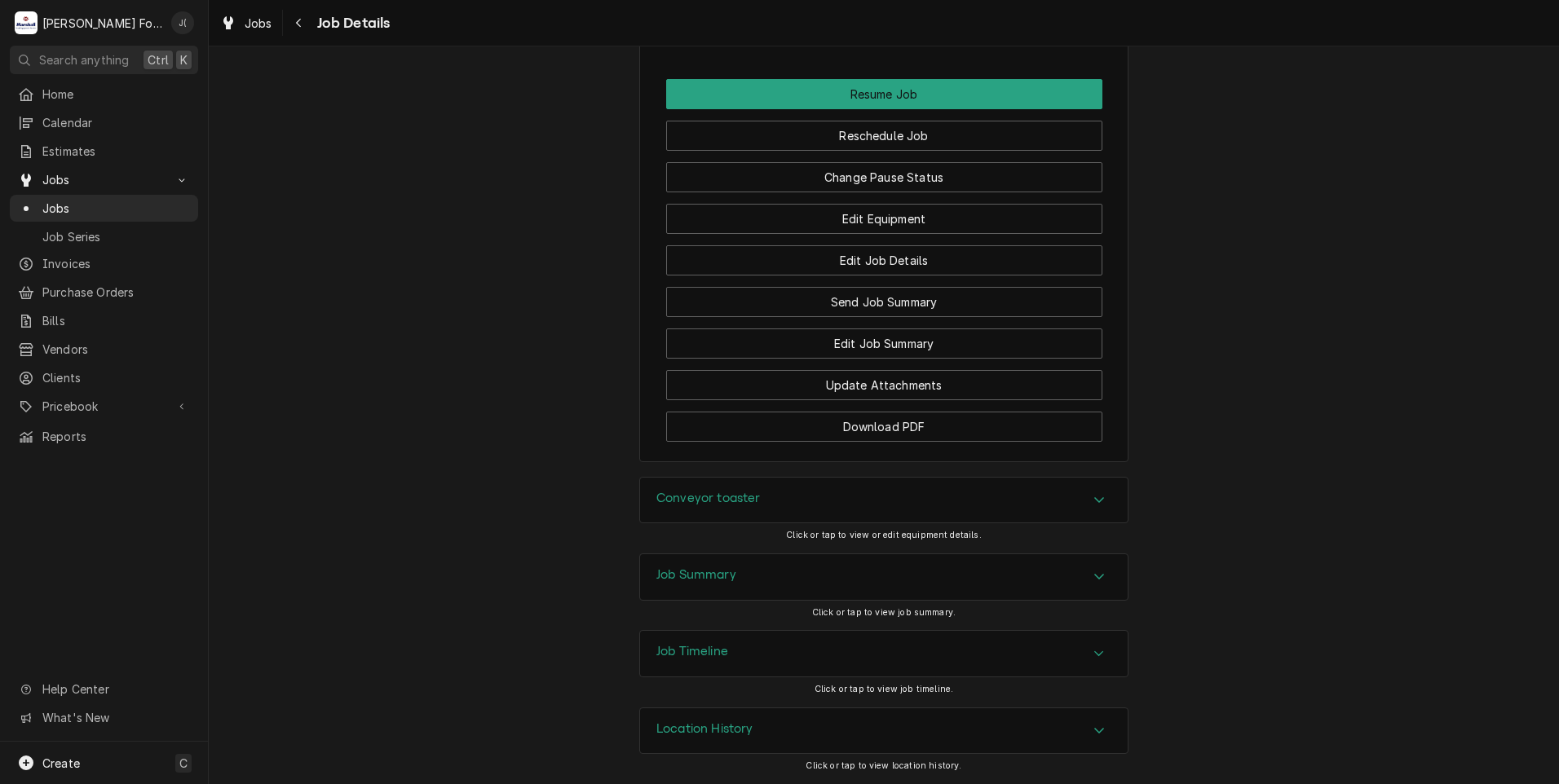
drag, startPoint x: 805, startPoint y: 498, endPoint x: 793, endPoint y: 503, distance: 13.0
click at [798, 498] on div "Conveyor toaster" at bounding box center [883, 501] width 487 height 46
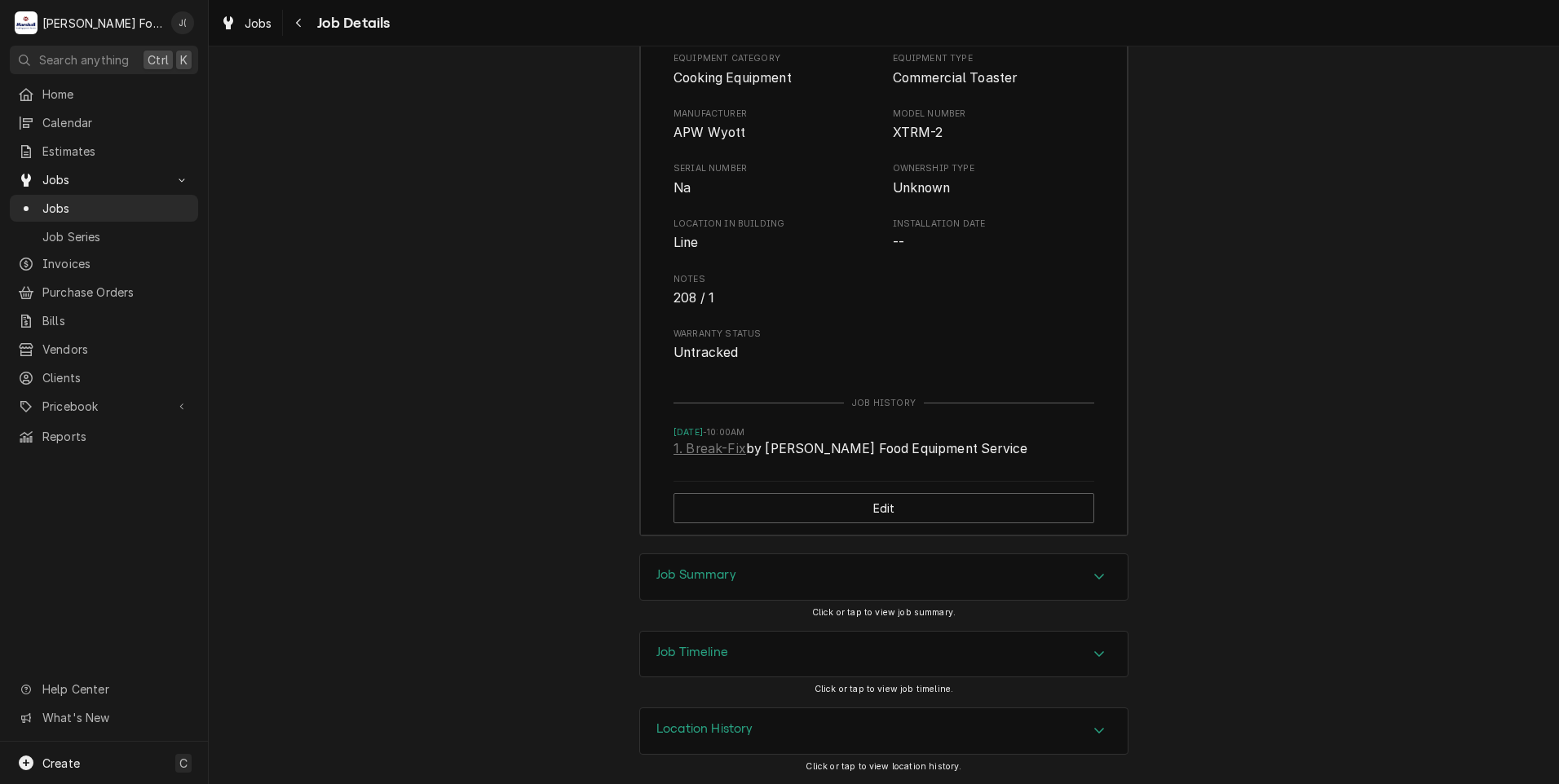
scroll to position [2499, 0]
click at [723, 571] on h3 "Job Summary" at bounding box center [696, 575] width 80 height 15
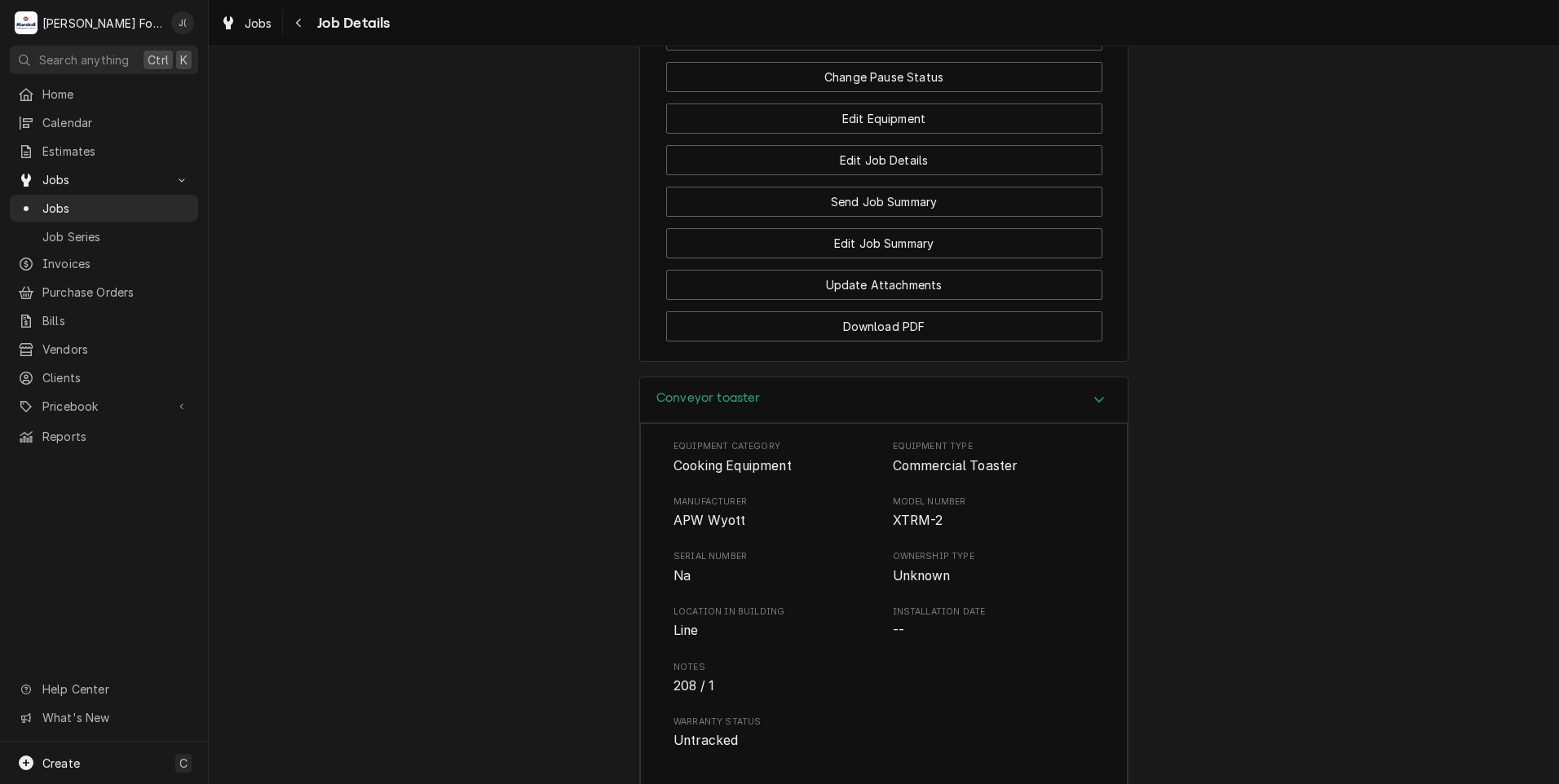
scroll to position [2010, 0]
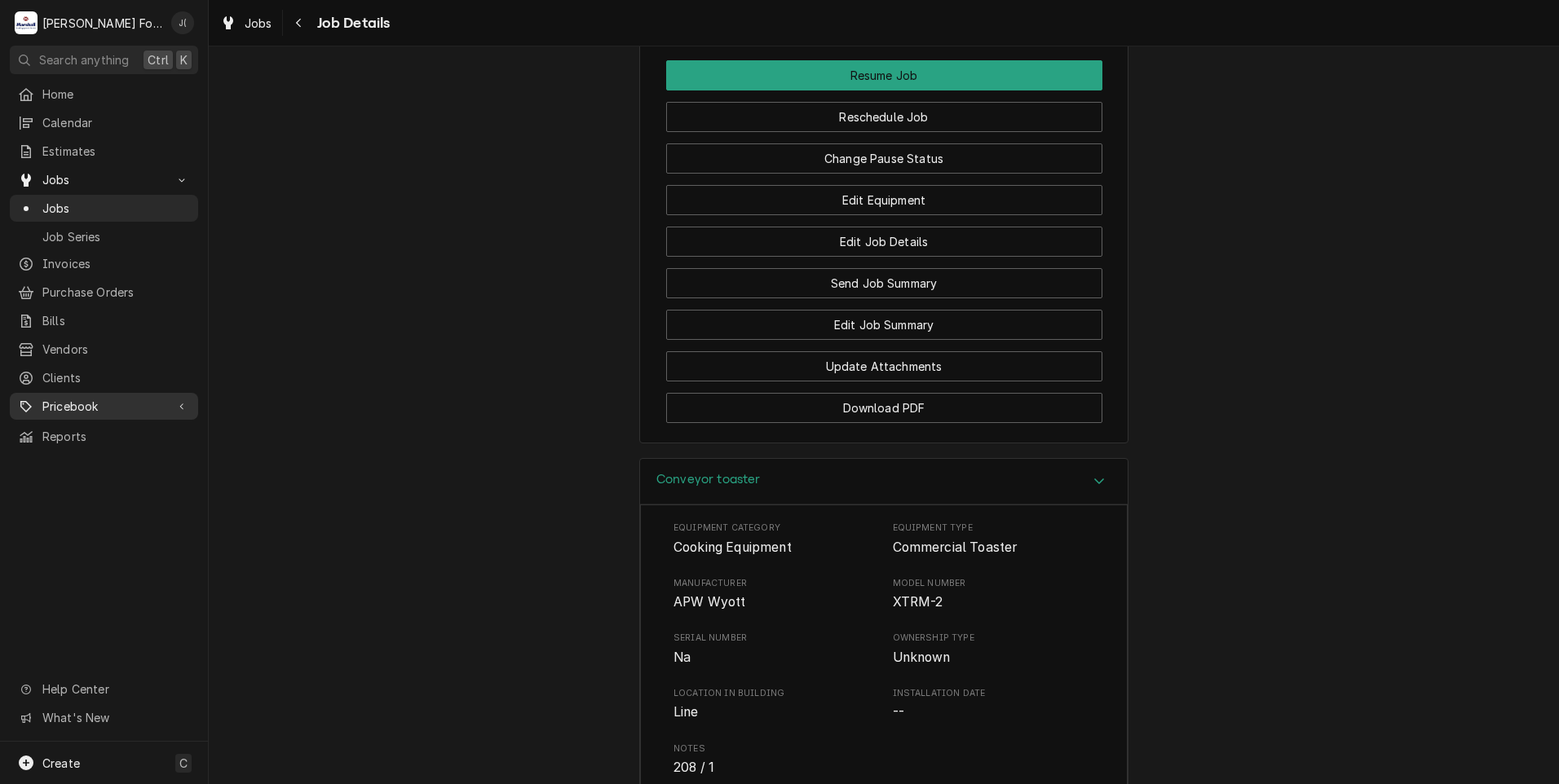
click at [88, 398] on span "Pricebook" at bounding box center [103, 406] width 123 height 17
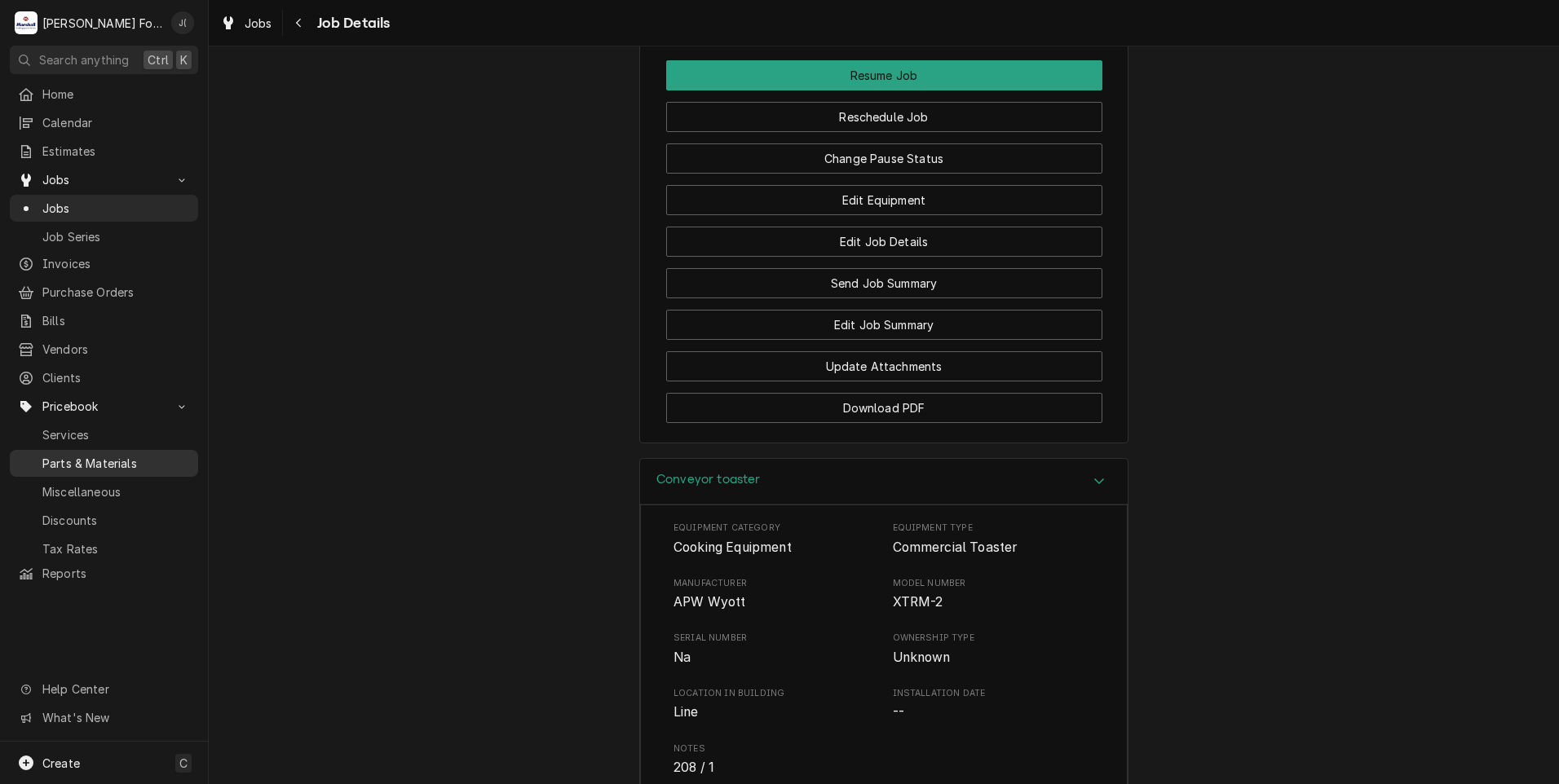
click at [94, 455] on span "Parts & Materials" at bounding box center [116, 464] width 148 height 17
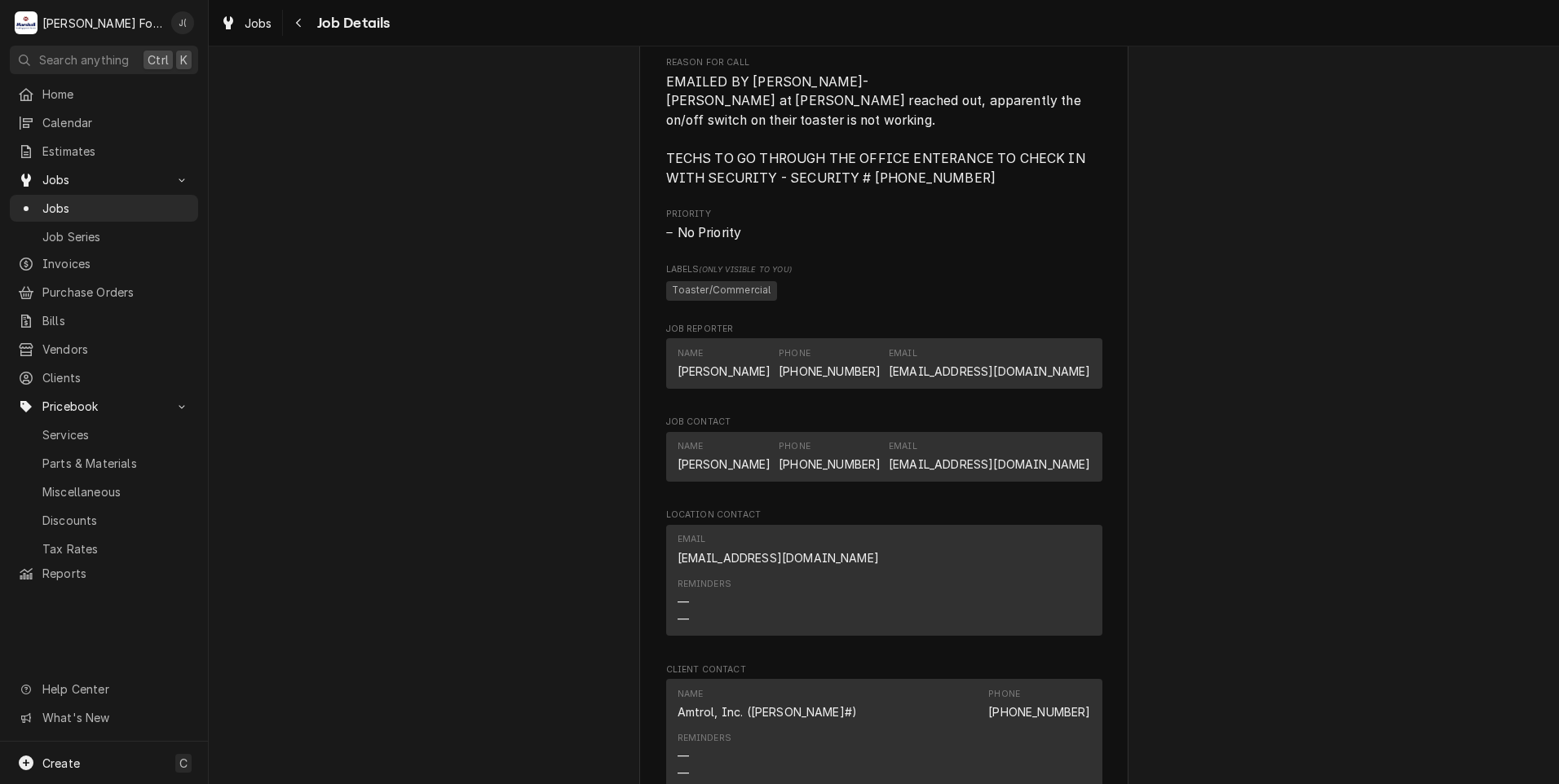
scroll to position [1467, 0]
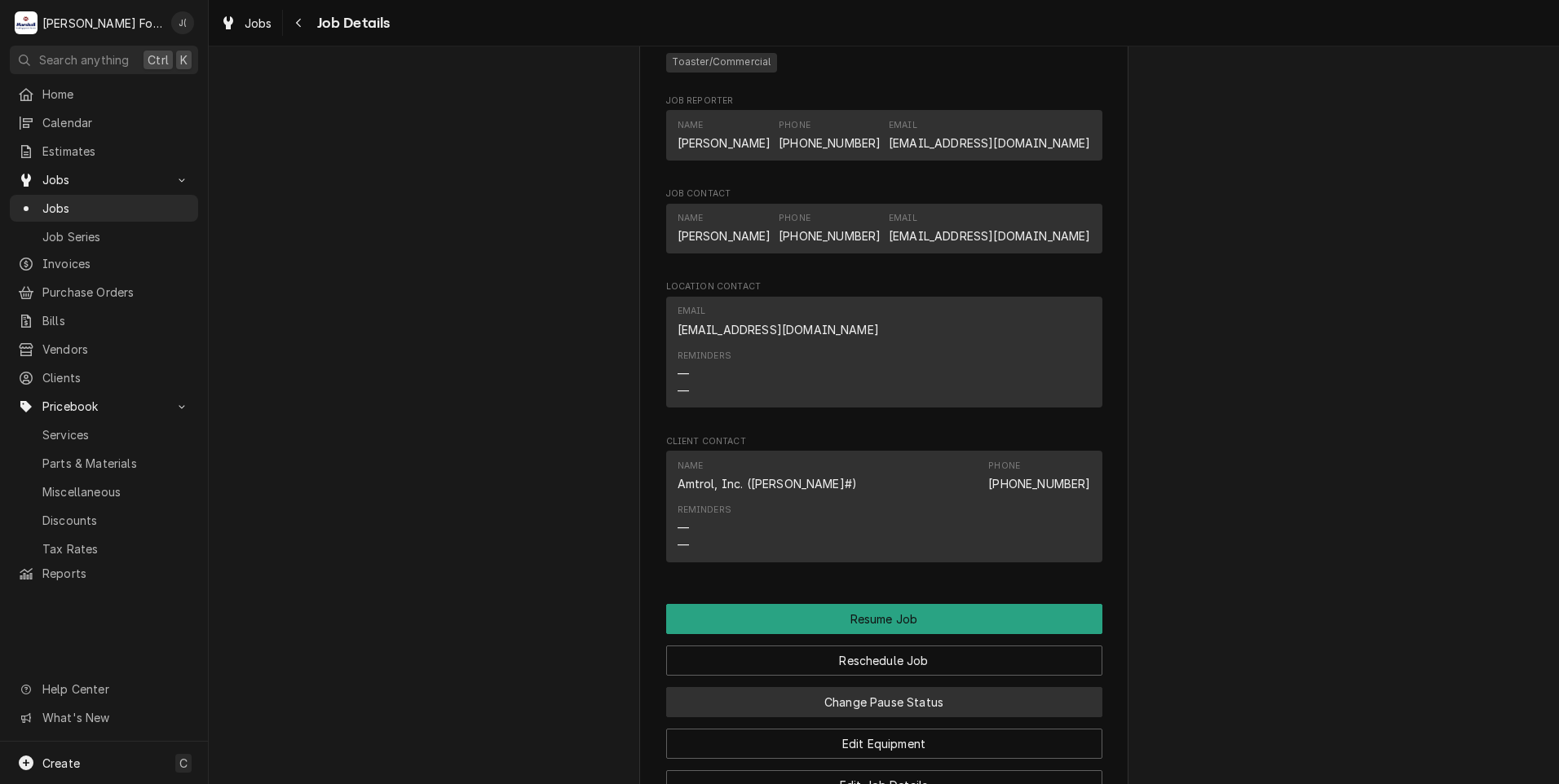
click at [989, 717] on button "Change Pause Status" at bounding box center [884, 703] width 436 height 31
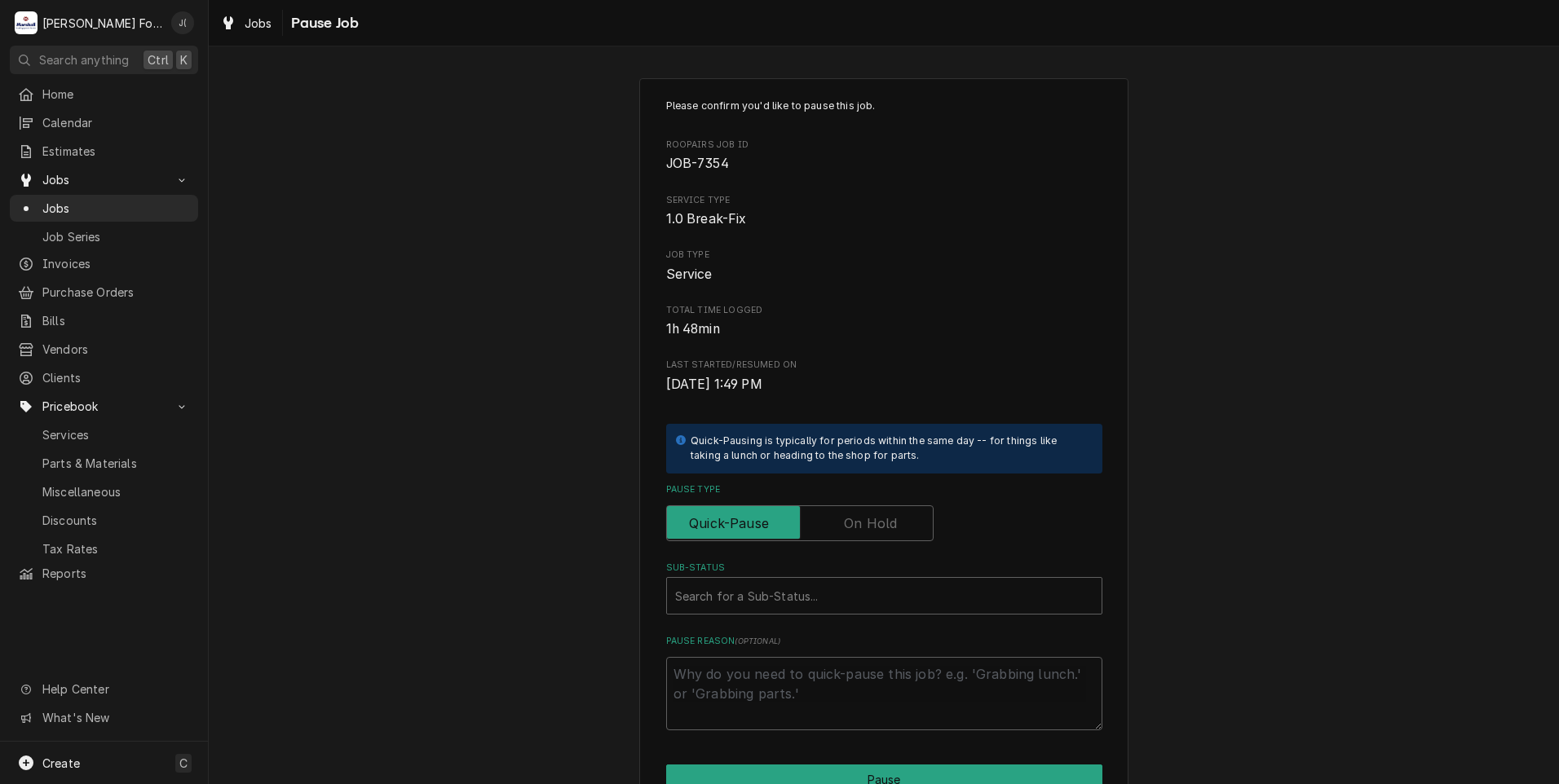
click at [861, 522] on label "Pause Type" at bounding box center [799, 523] width 267 height 36
click at [861, 522] on input "Pause Type" at bounding box center [799, 523] width 253 height 36
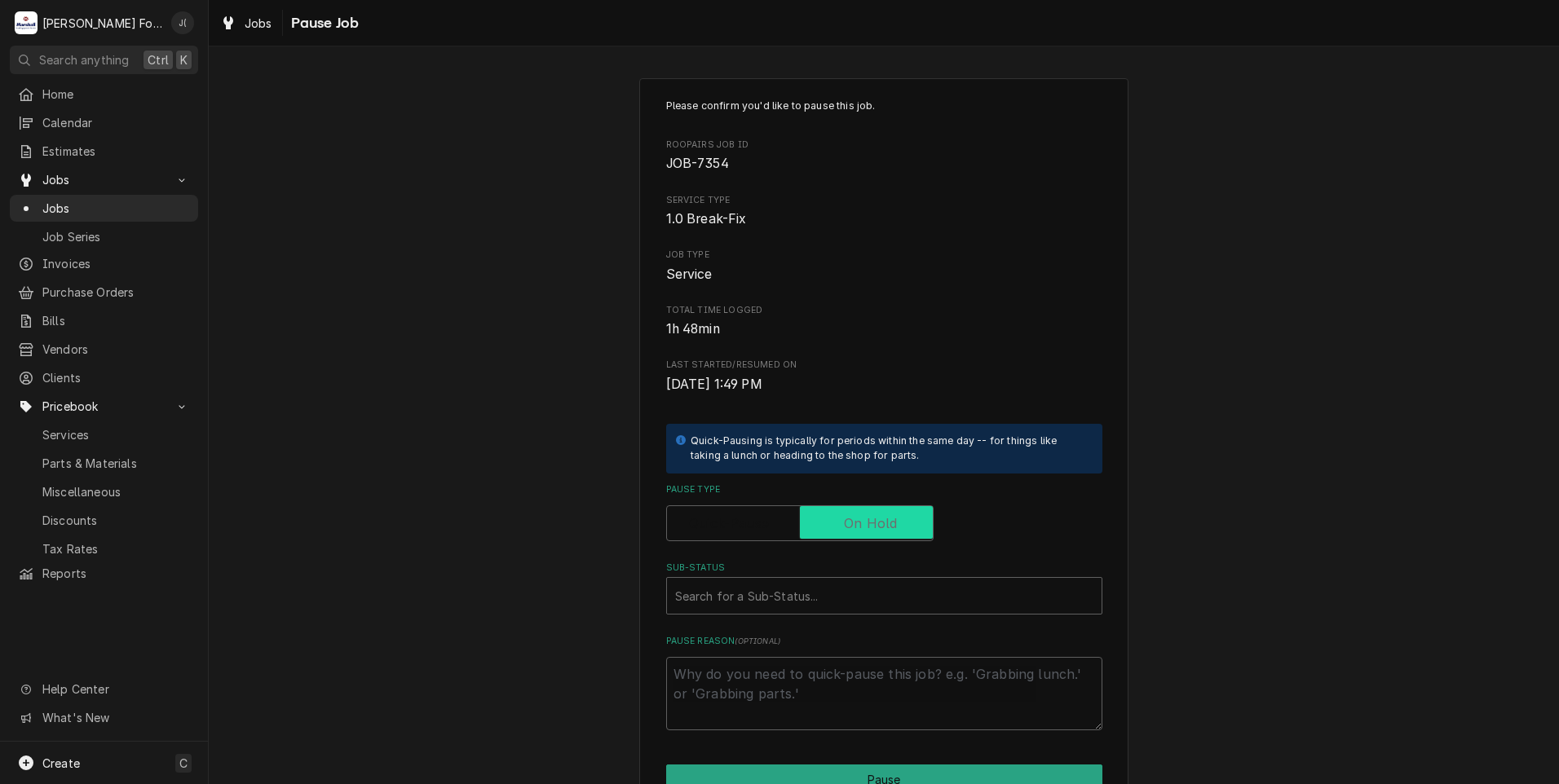
checkbox input "true"
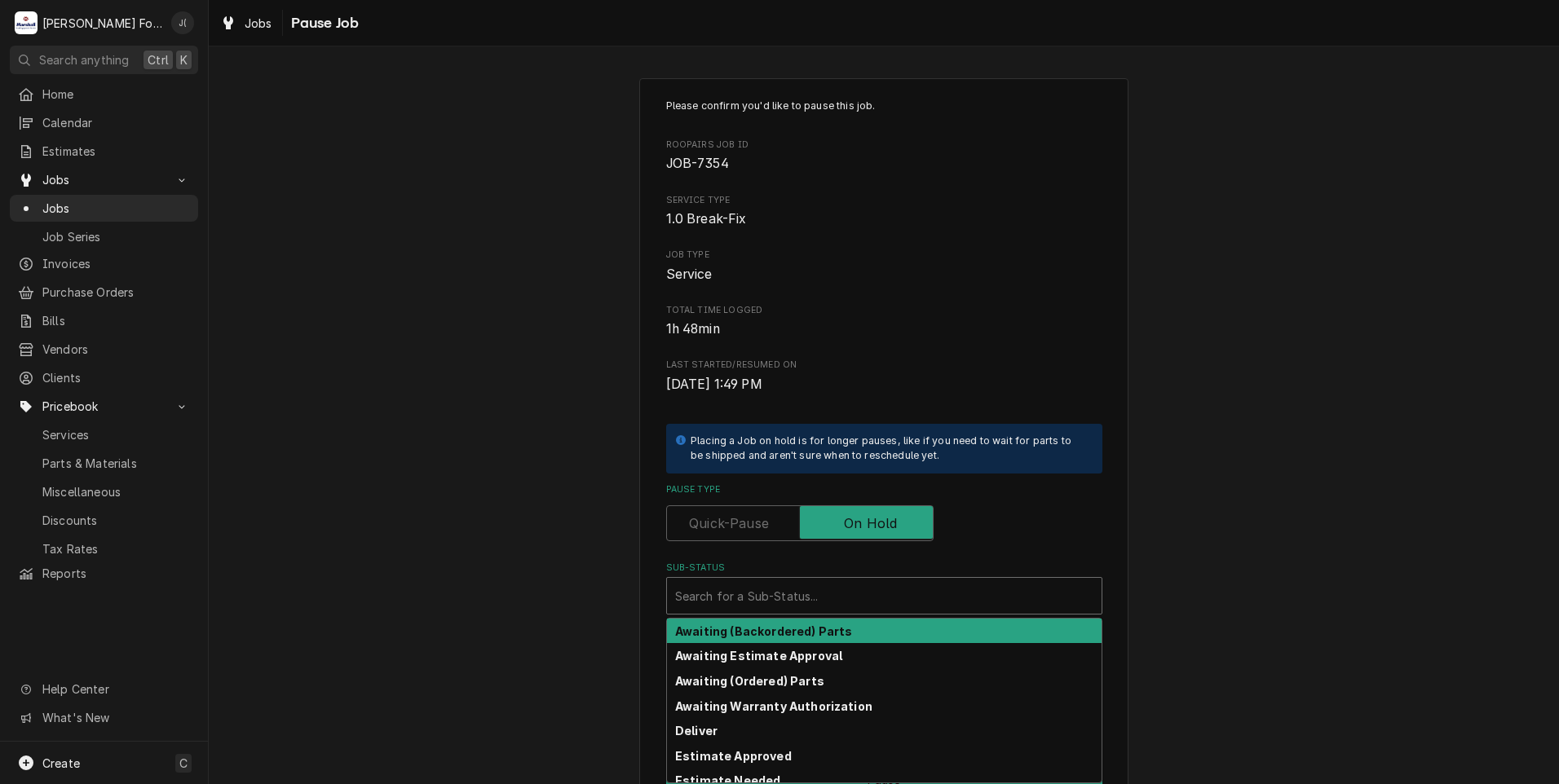
click at [823, 598] on div "Sub-Status" at bounding box center [883, 596] width 418 height 30
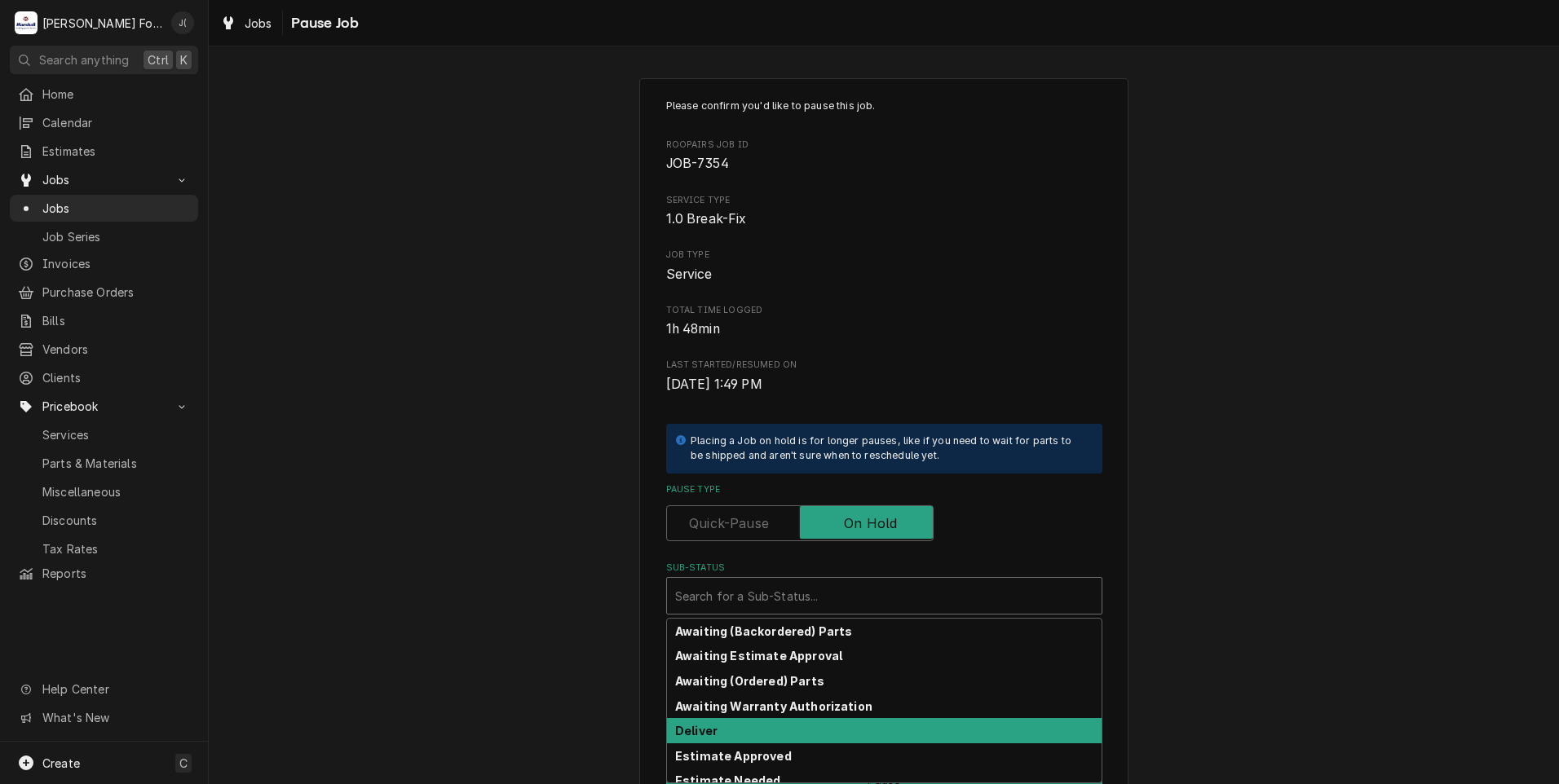
scroll to position [81, 0]
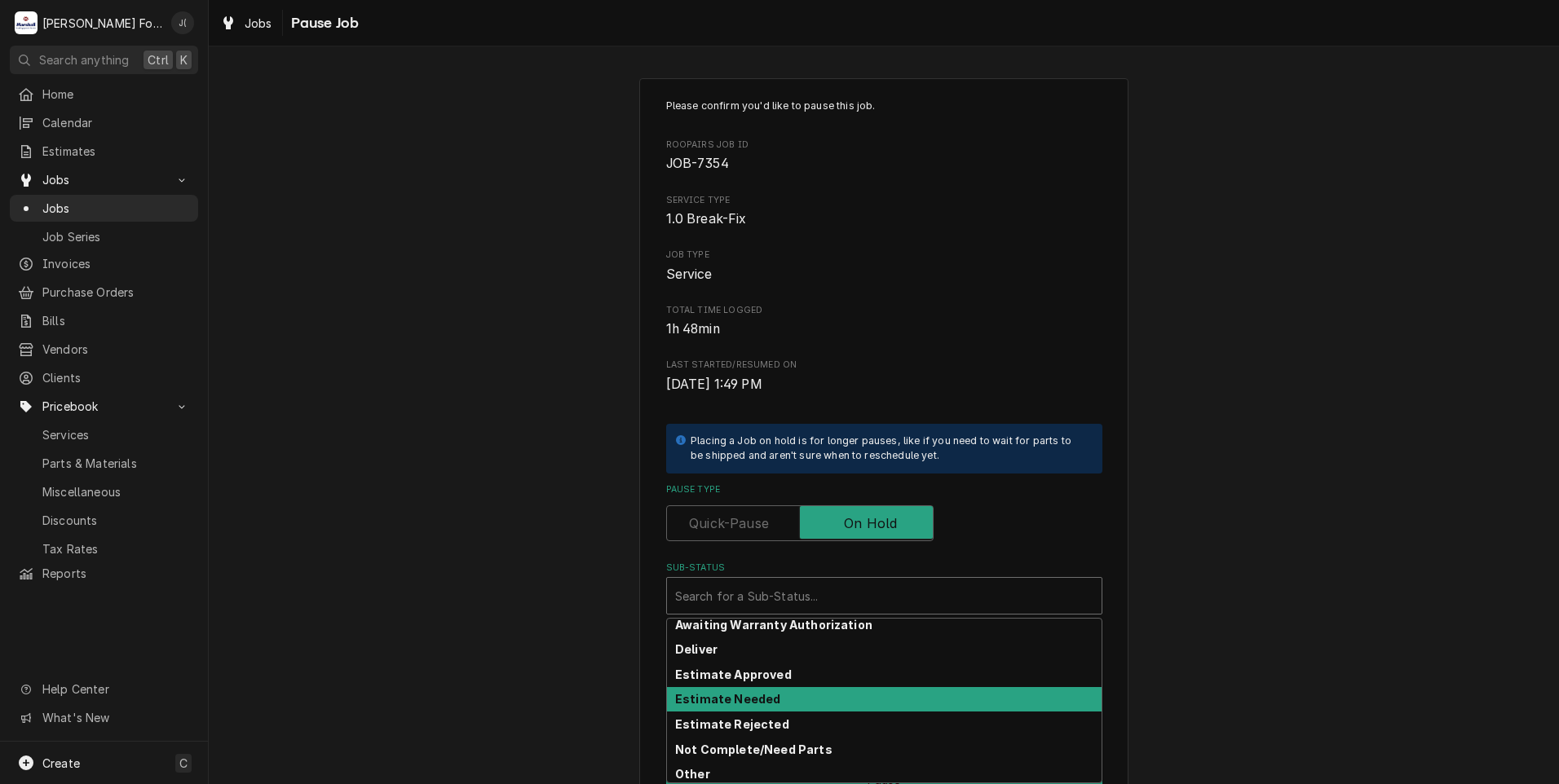
click at [794, 696] on div "Estimate Needed" at bounding box center [884, 700] width 435 height 25
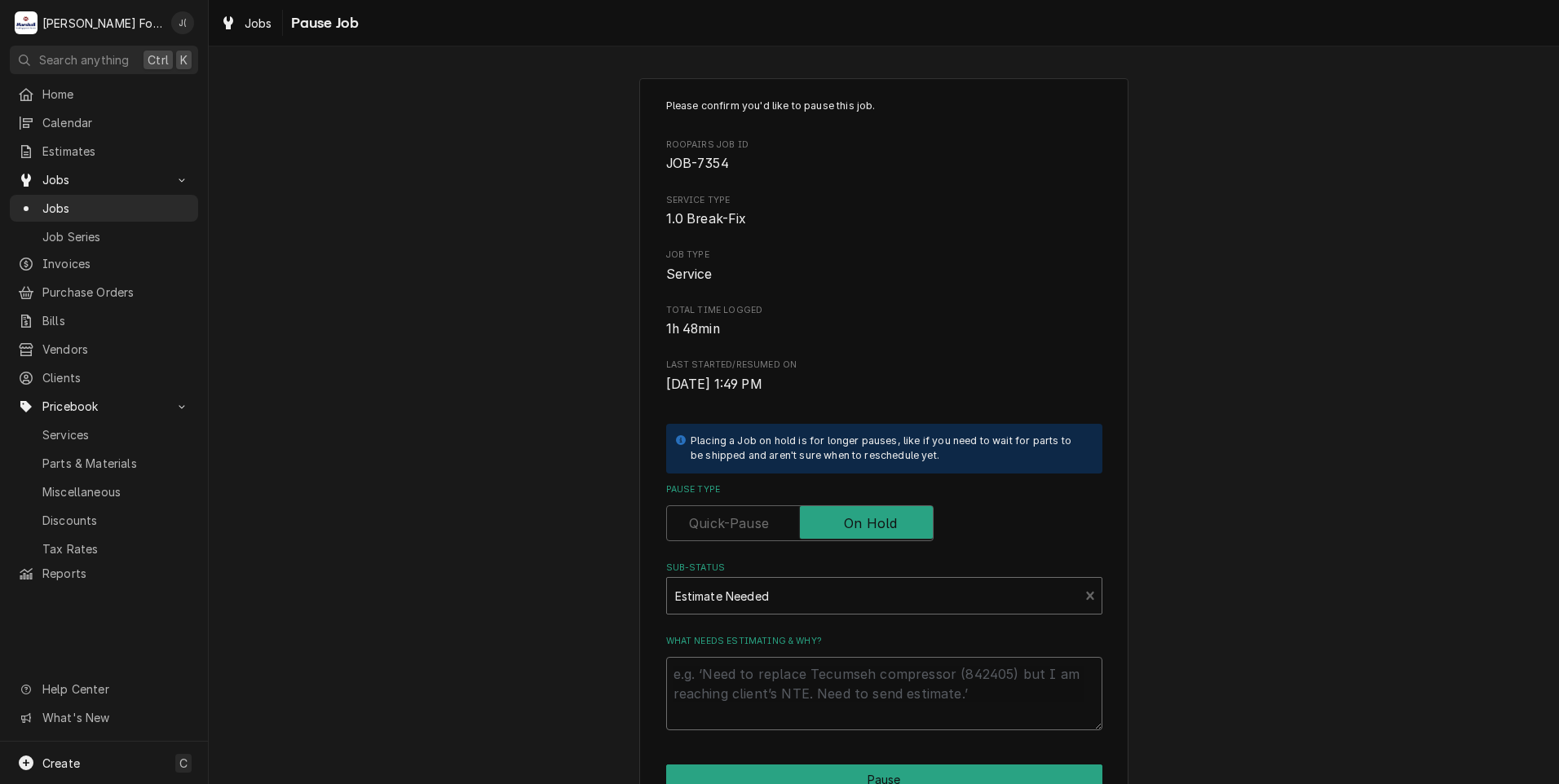
click at [794, 687] on textarea "What needs estimating & why?" at bounding box center [884, 693] width 436 height 74
type textarea "x"
type textarea "P"
type textarea "x"
type textarea "PR"
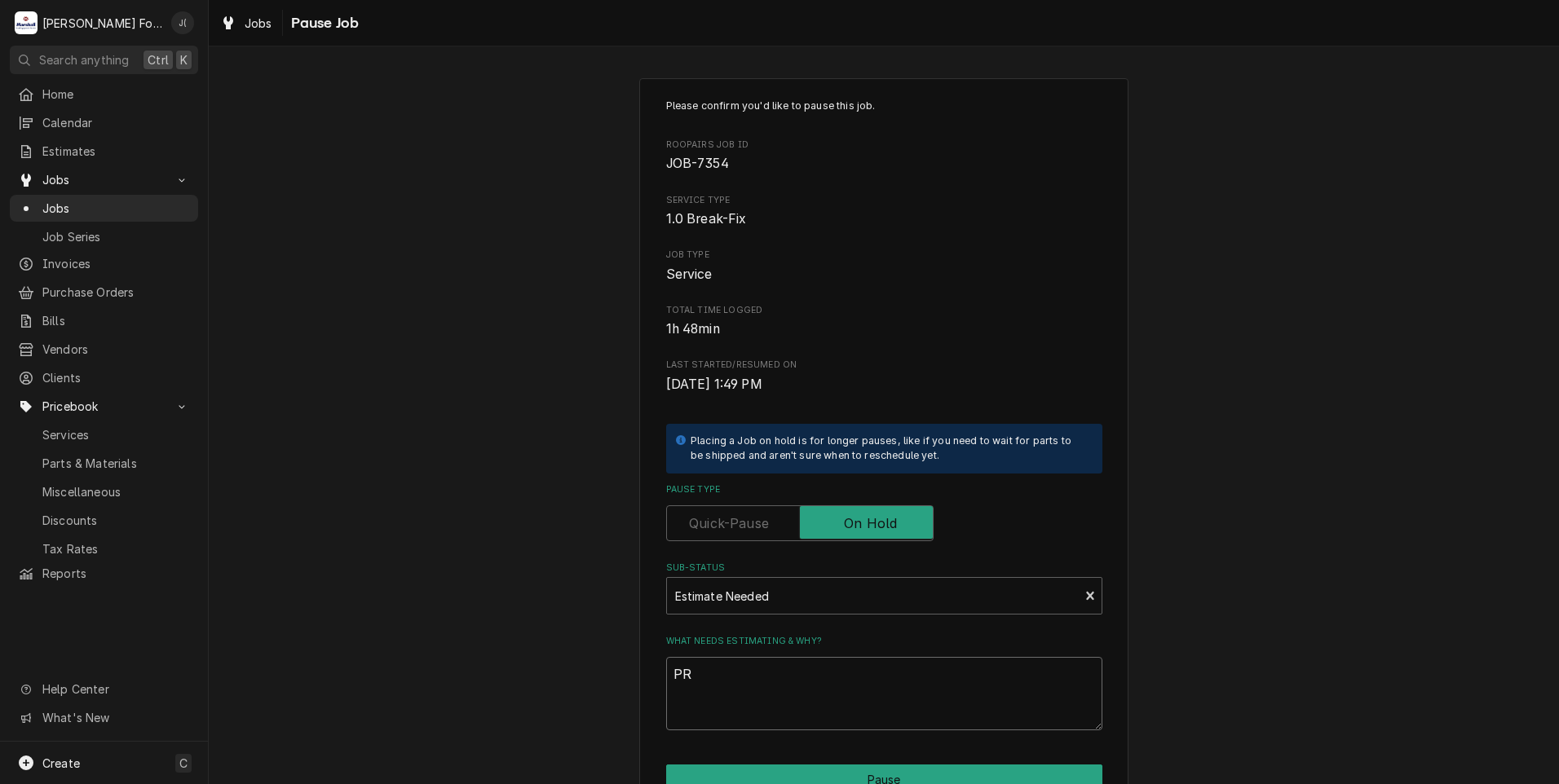
type textarea "x"
type textarea "PRI"
type textarea "x"
type textarea "PRIC"
type textarea "x"
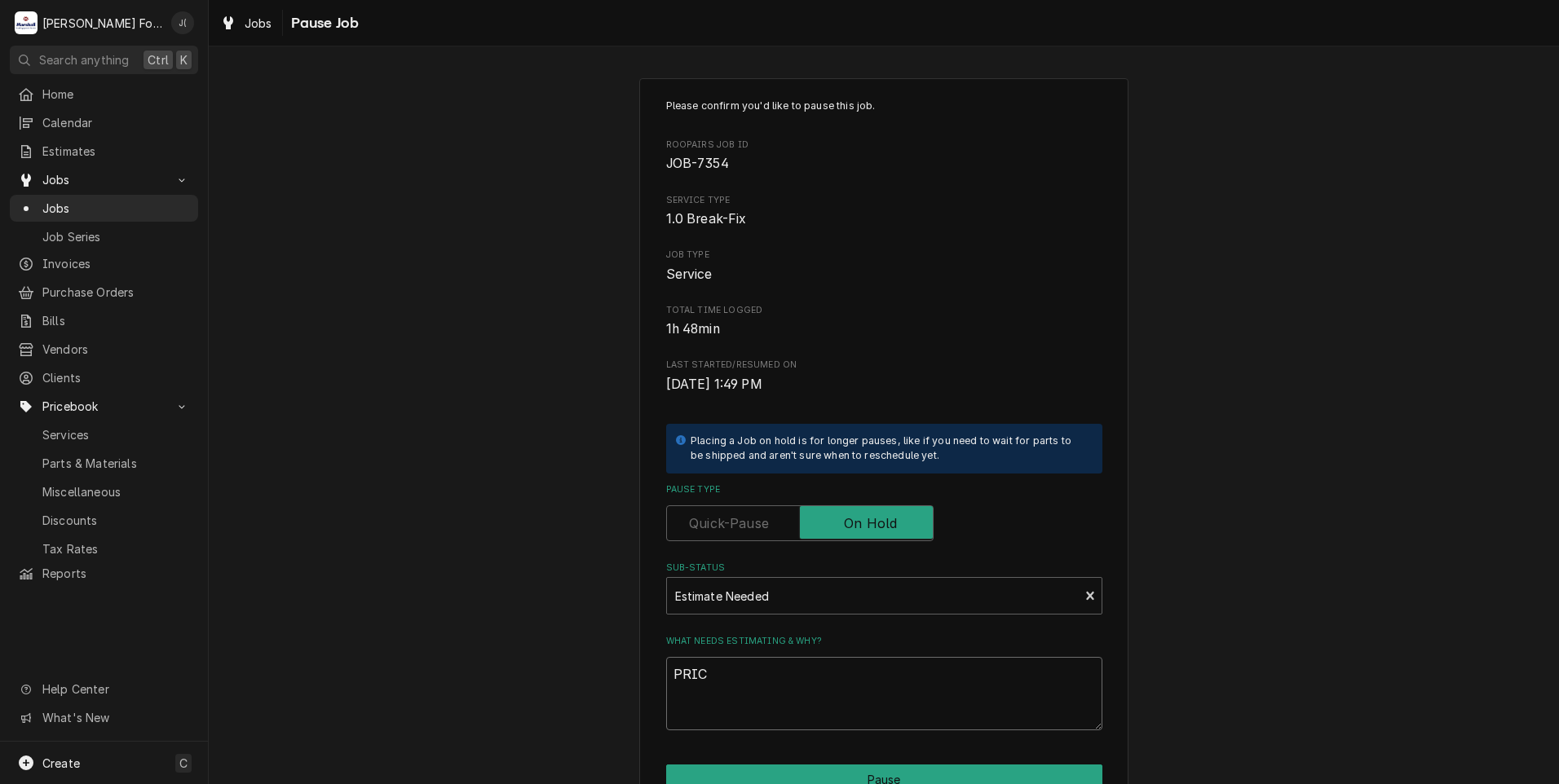
type textarea "PRICE"
type textarea "x"
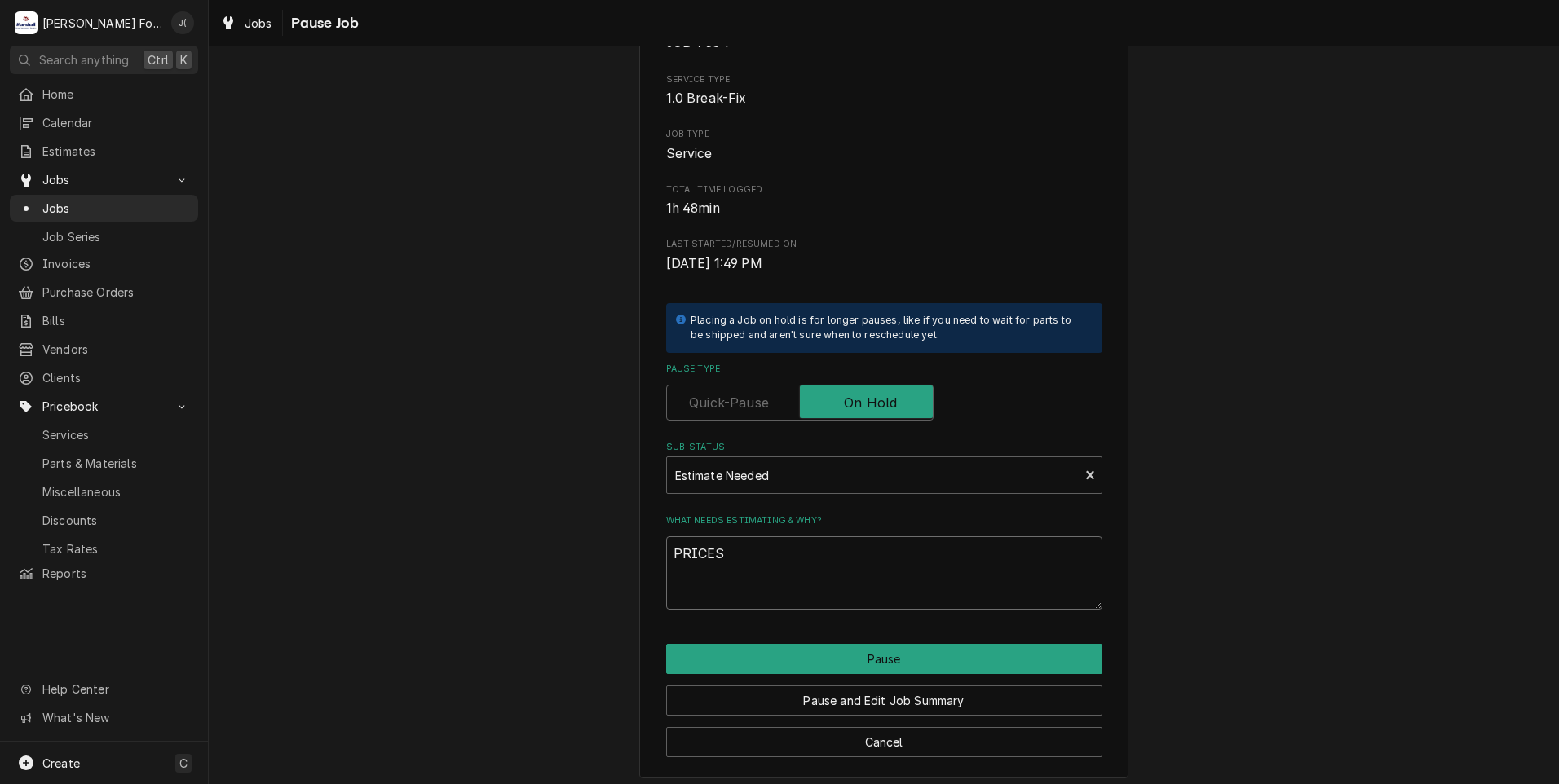
scroll to position [129, 0]
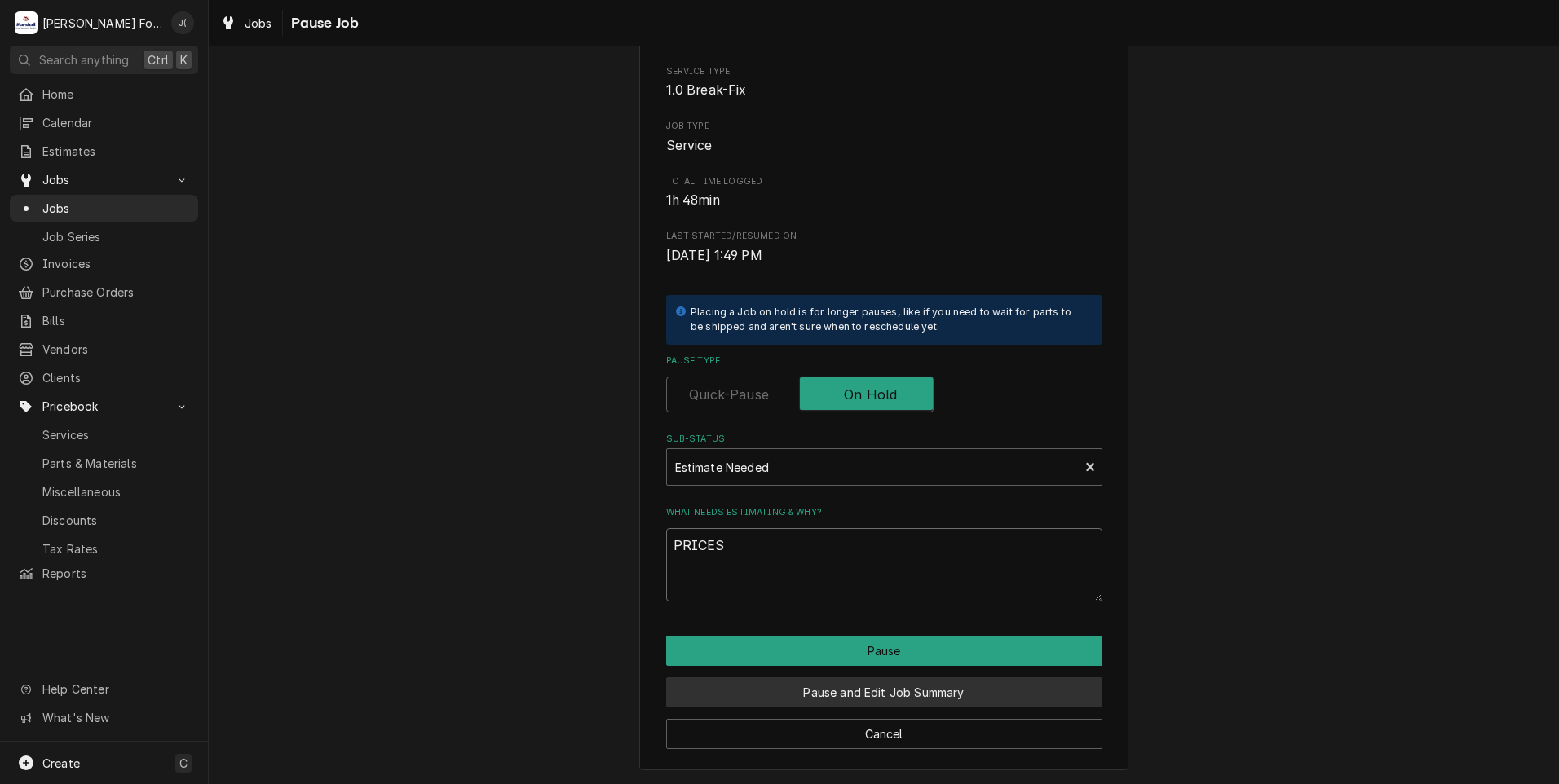
type textarea "PRICES"
click at [888, 695] on button "Pause and Edit Job Summary" at bounding box center [884, 692] width 436 height 31
type textarea "x"
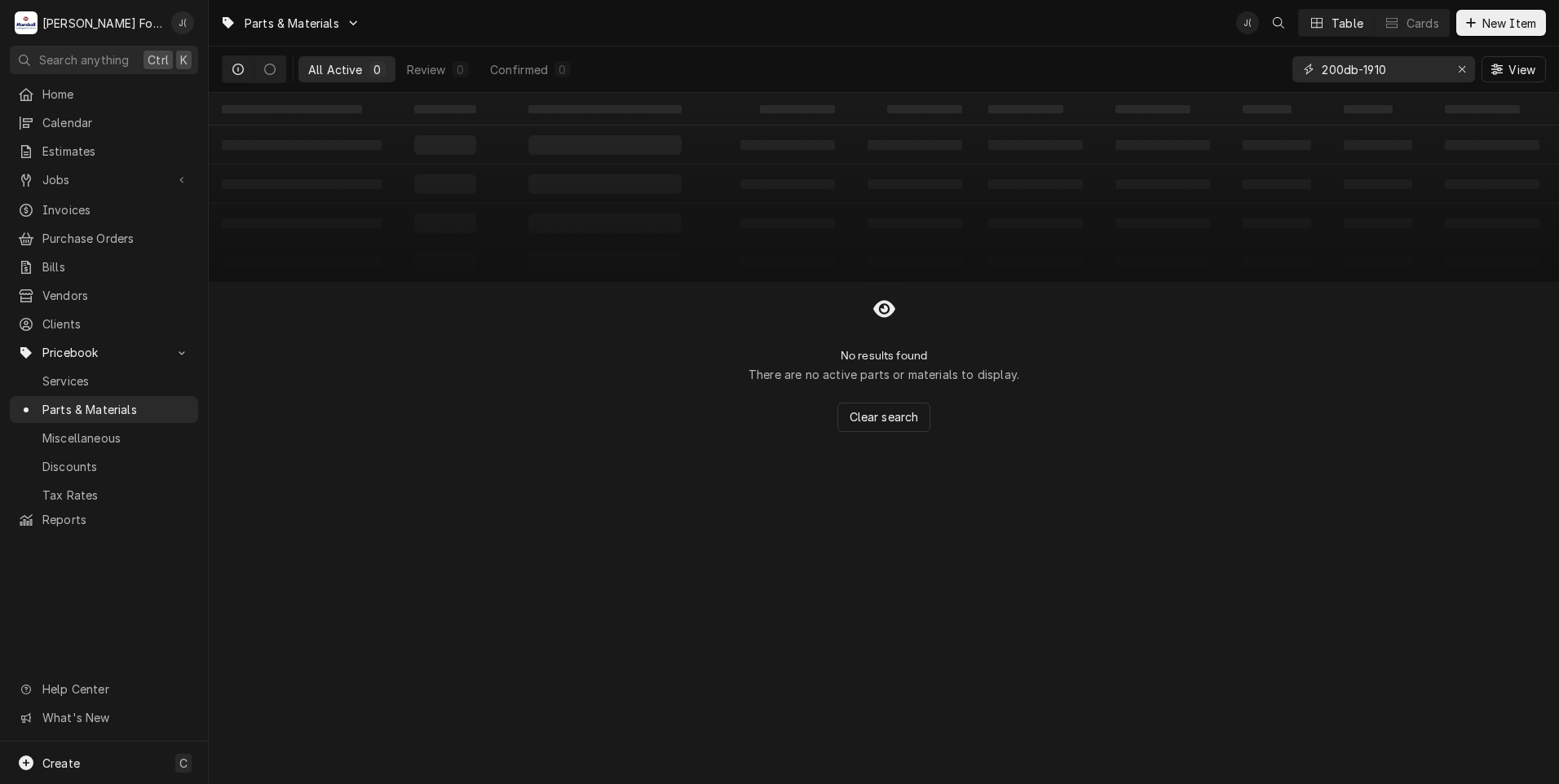
click at [1462, 66] on icon "Erase input" at bounding box center [1462, 69] width 9 height 11
click at [1409, 70] on input "Dynamic Content Wrapper" at bounding box center [1398, 69] width 153 height 26
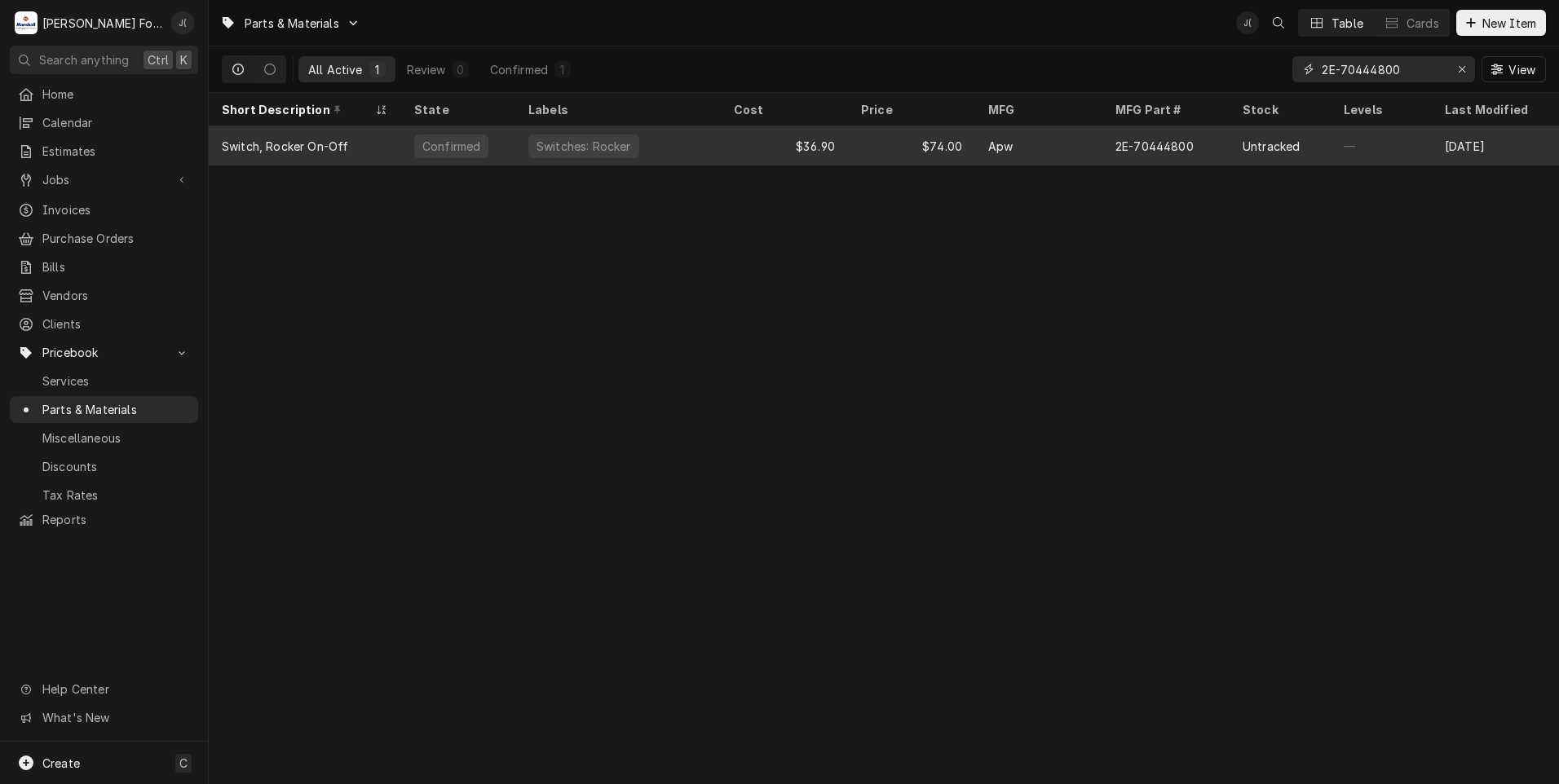
type input "2E-70444800"
drag, startPoint x: 709, startPoint y: 150, endPoint x: 696, endPoint y: 151, distance: 13.0
click at [698, 153] on div "Switches: Rocker" at bounding box center [618, 146] width 205 height 39
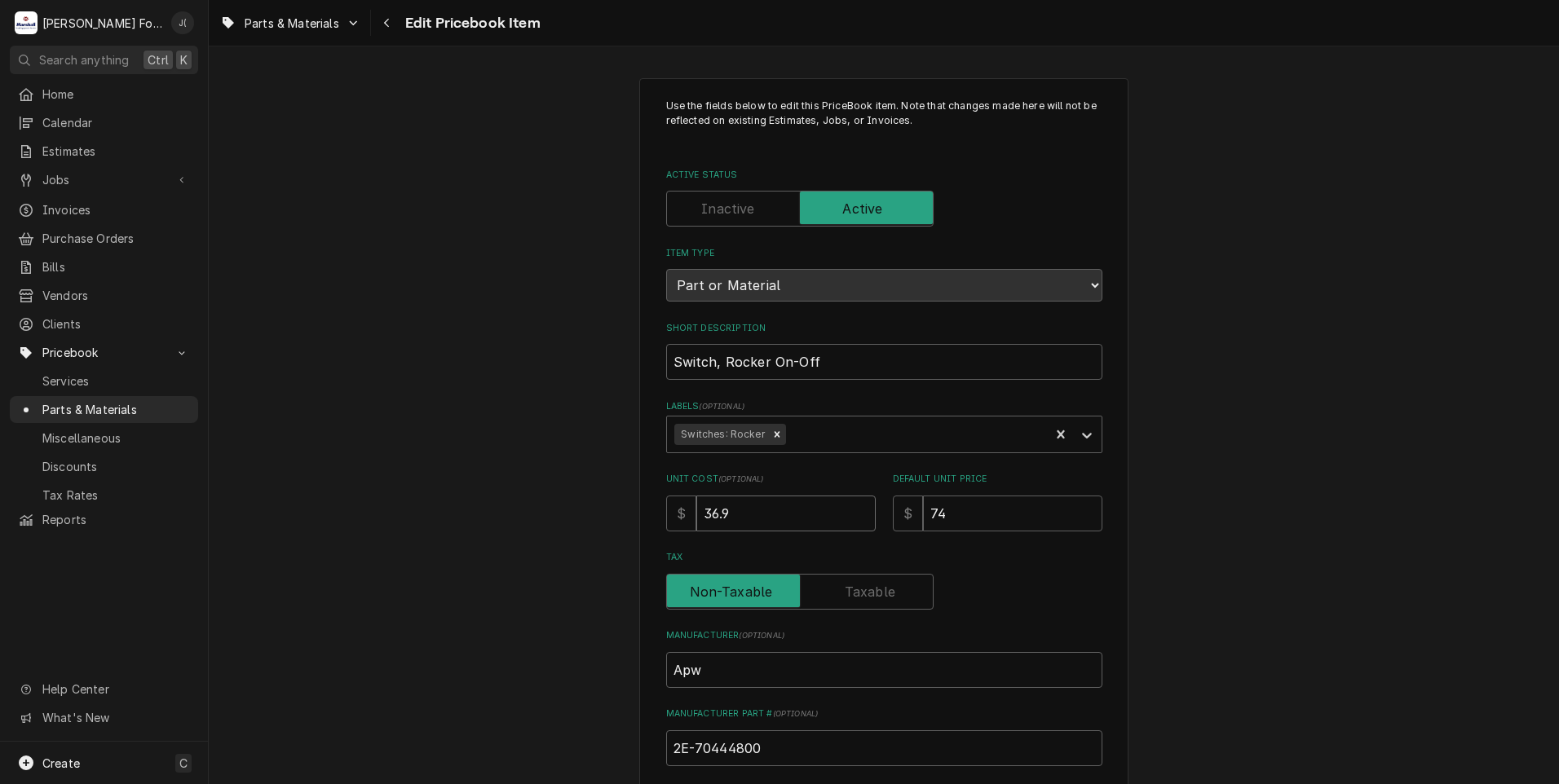
drag, startPoint x: 754, startPoint y: 507, endPoint x: 401, endPoint y: 478, distance: 354.2
click at [521, 508] on div "Use the fields below to edit this PriceBook item. Note that changes made here w…" at bounding box center [883, 637] width 1350 height 1148
type textarea "x"
type input "2"
type textarea "x"
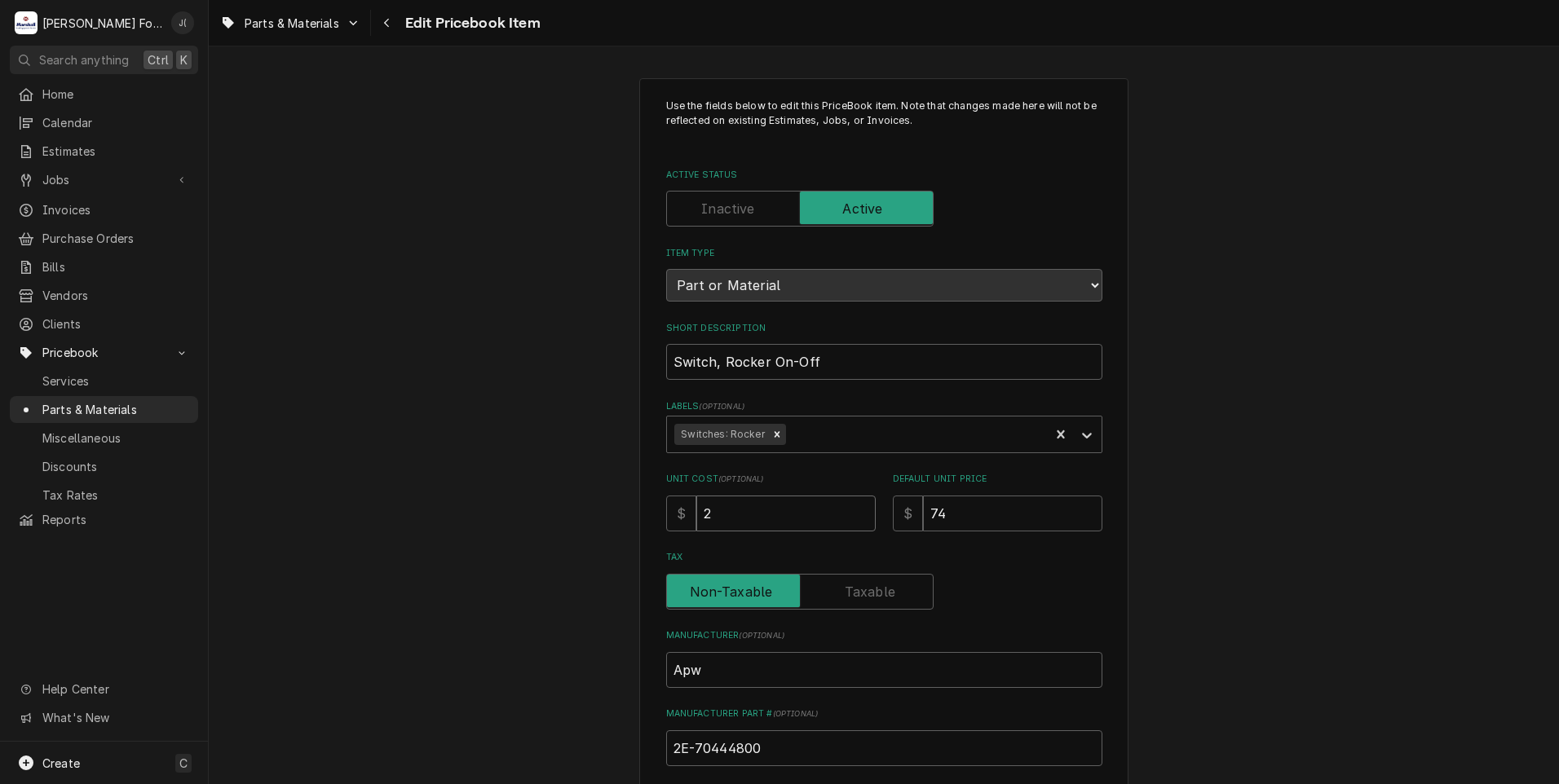
type input "21"
type textarea "x"
type input "21.6"
type textarea "x"
type input "21.60"
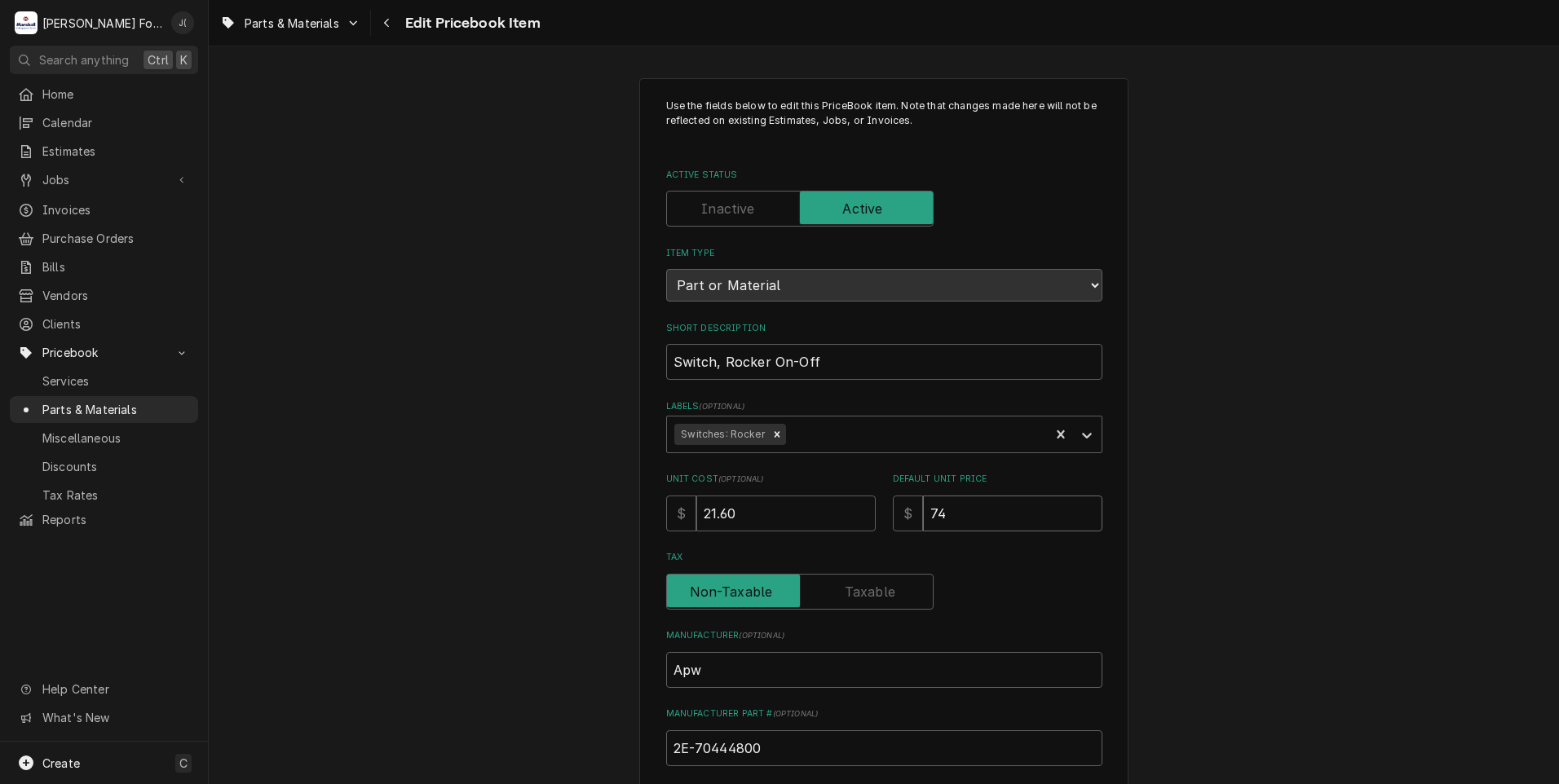
type textarea "x"
type input "8"
type textarea "x"
type input "81"
type textarea "x"
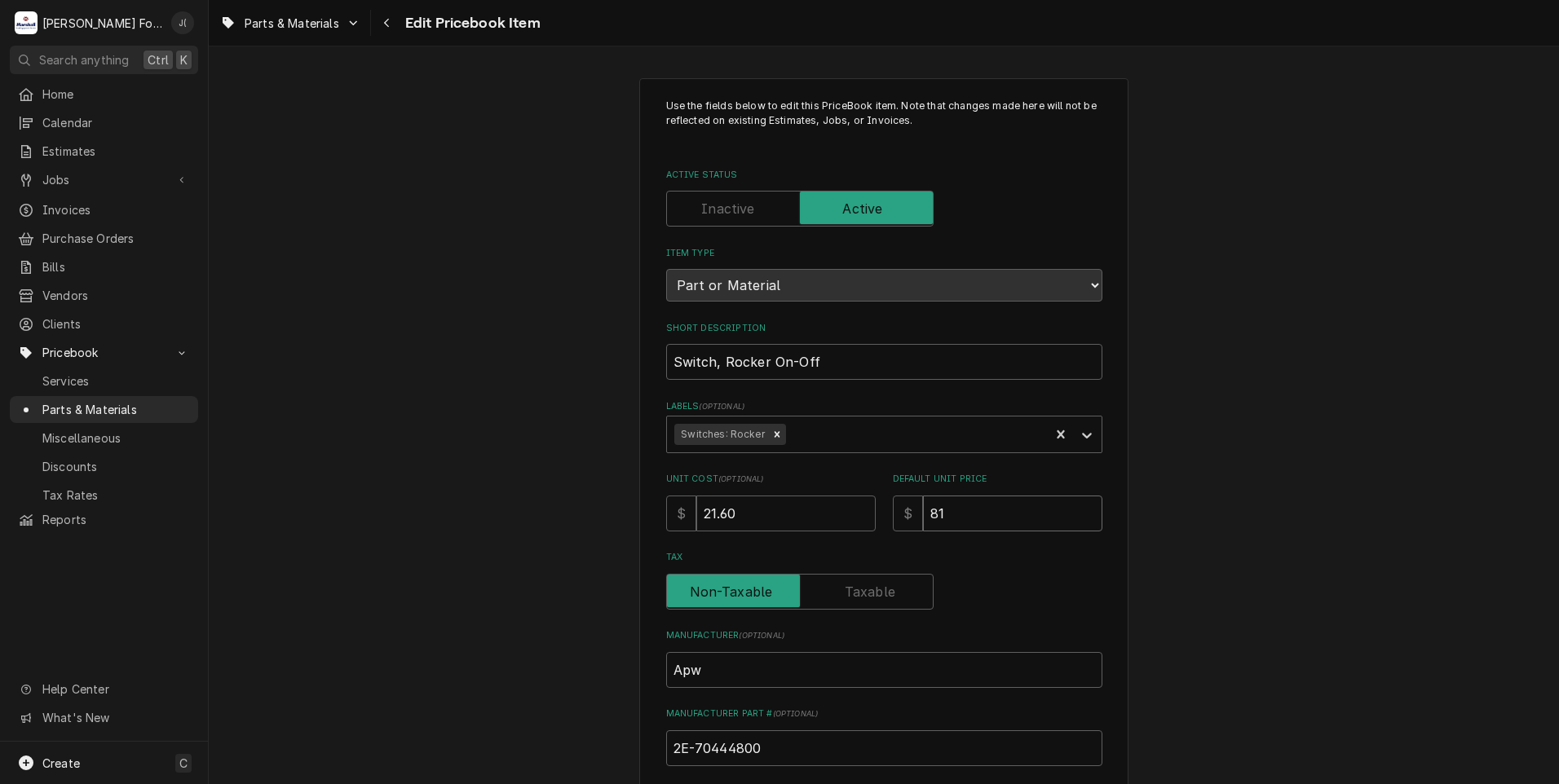
type input "81.0"
type textarea "x"
type input "81.00"
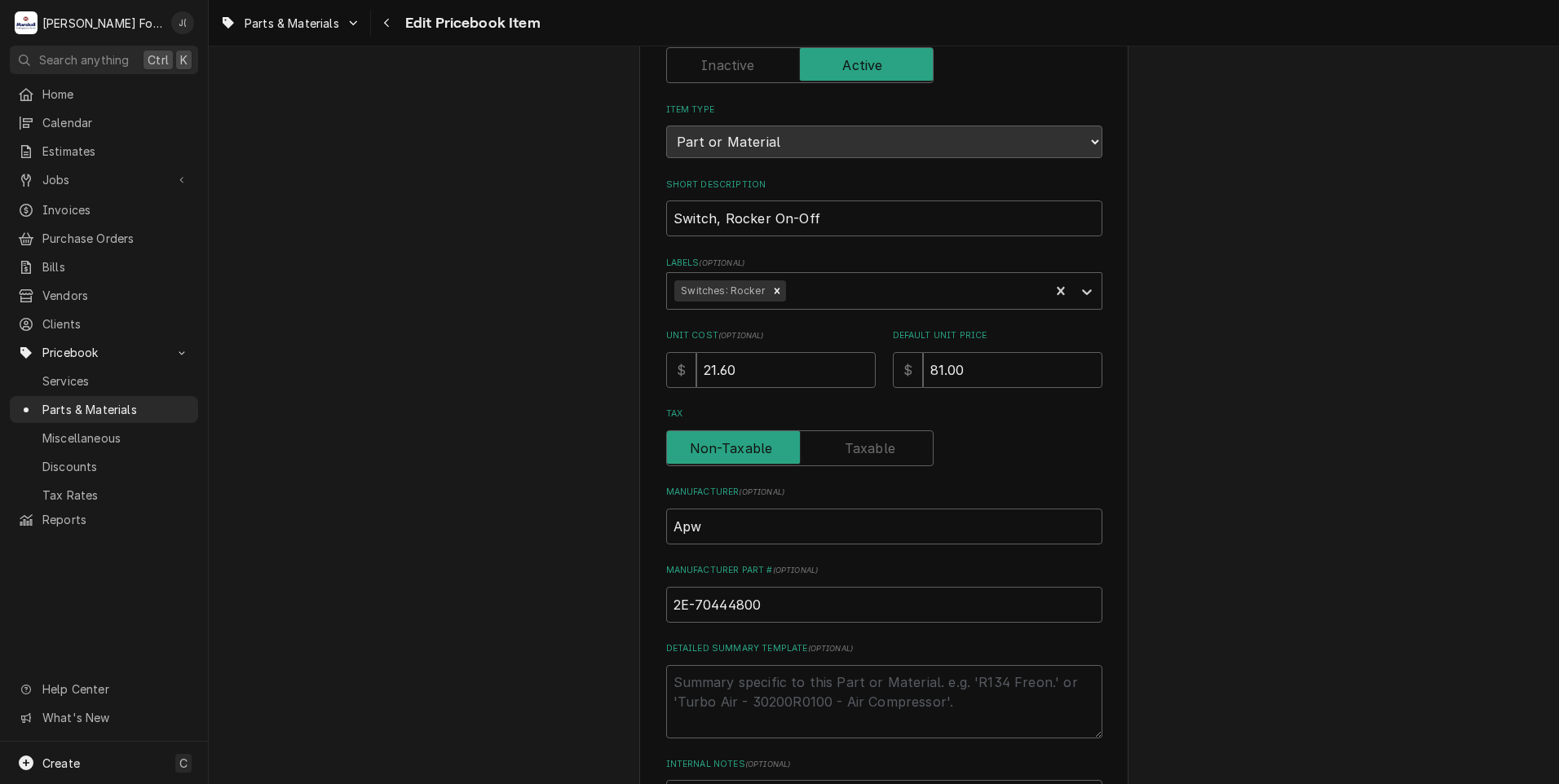
scroll to position [502, 0]
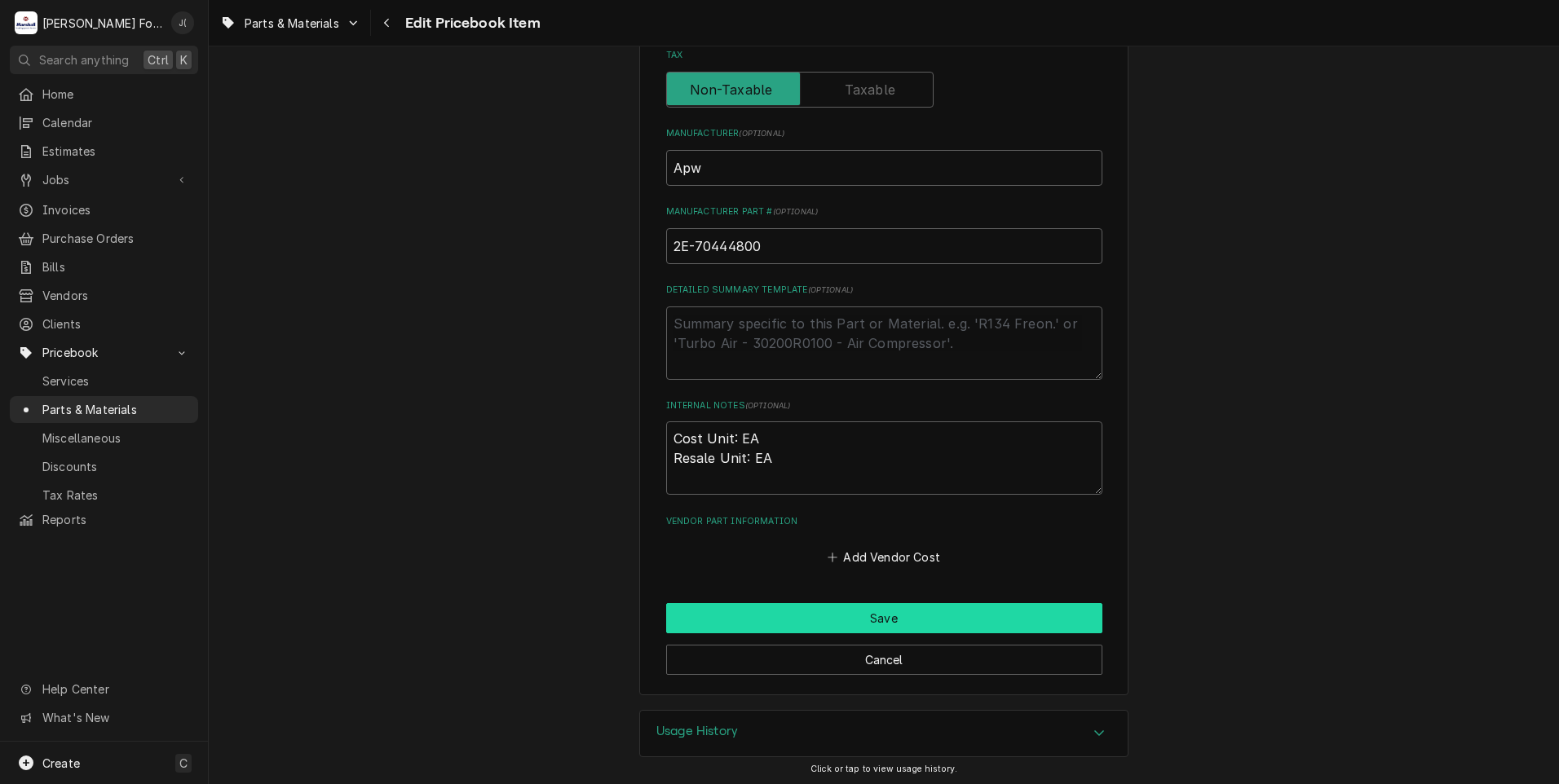
click at [724, 612] on button "Save" at bounding box center [884, 619] width 436 height 31
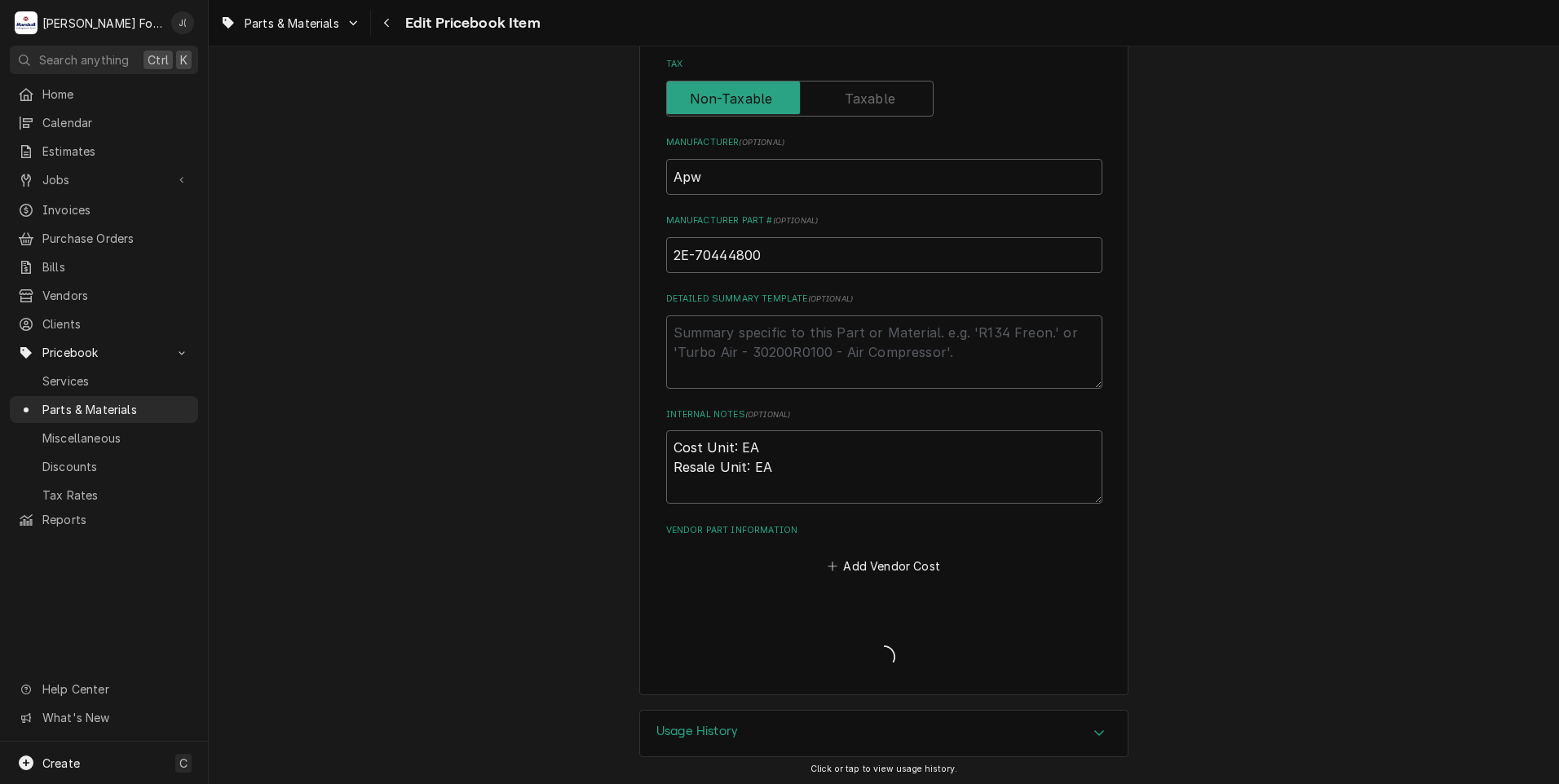
type textarea "x"
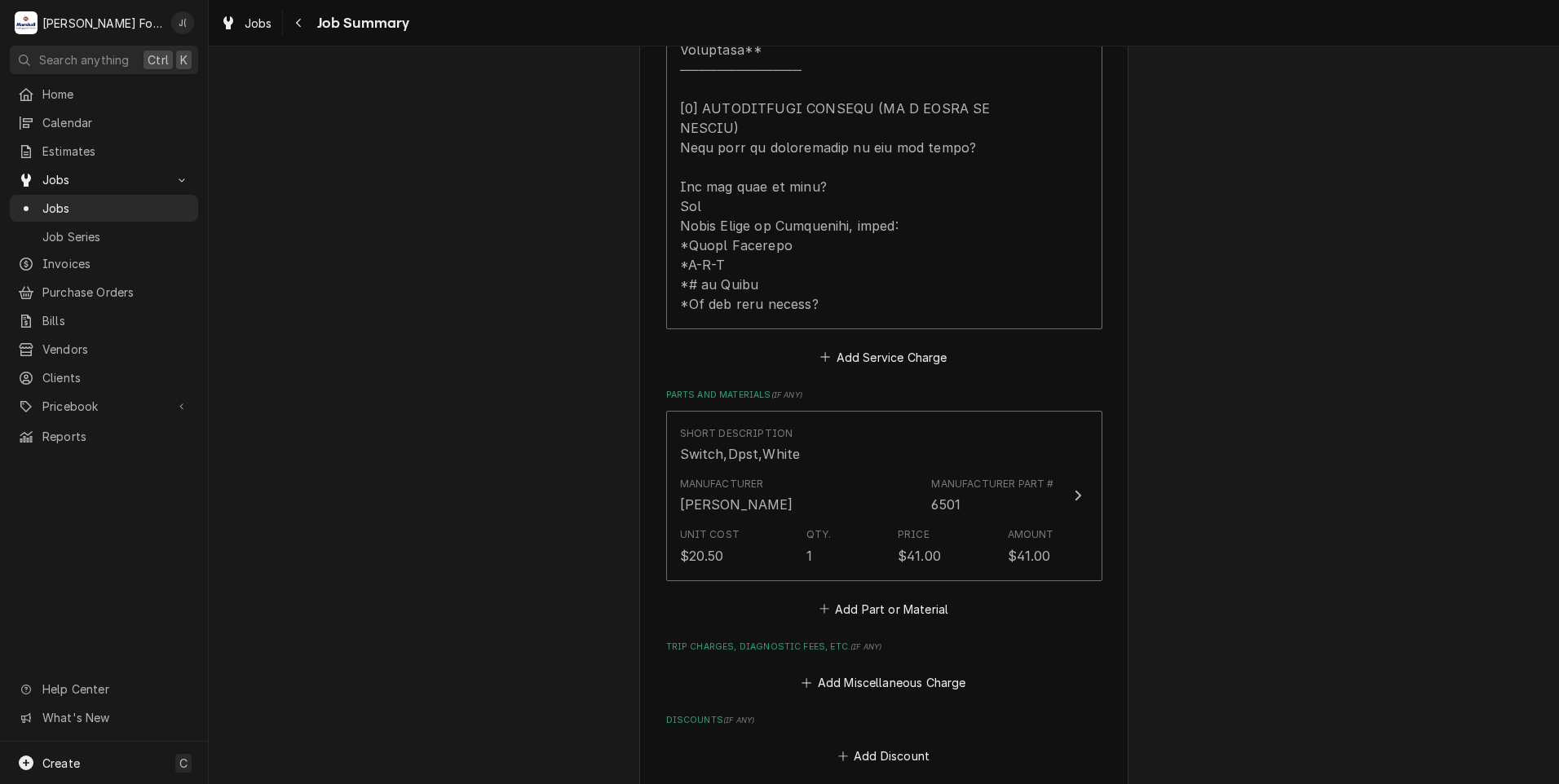
scroll to position [840, 0]
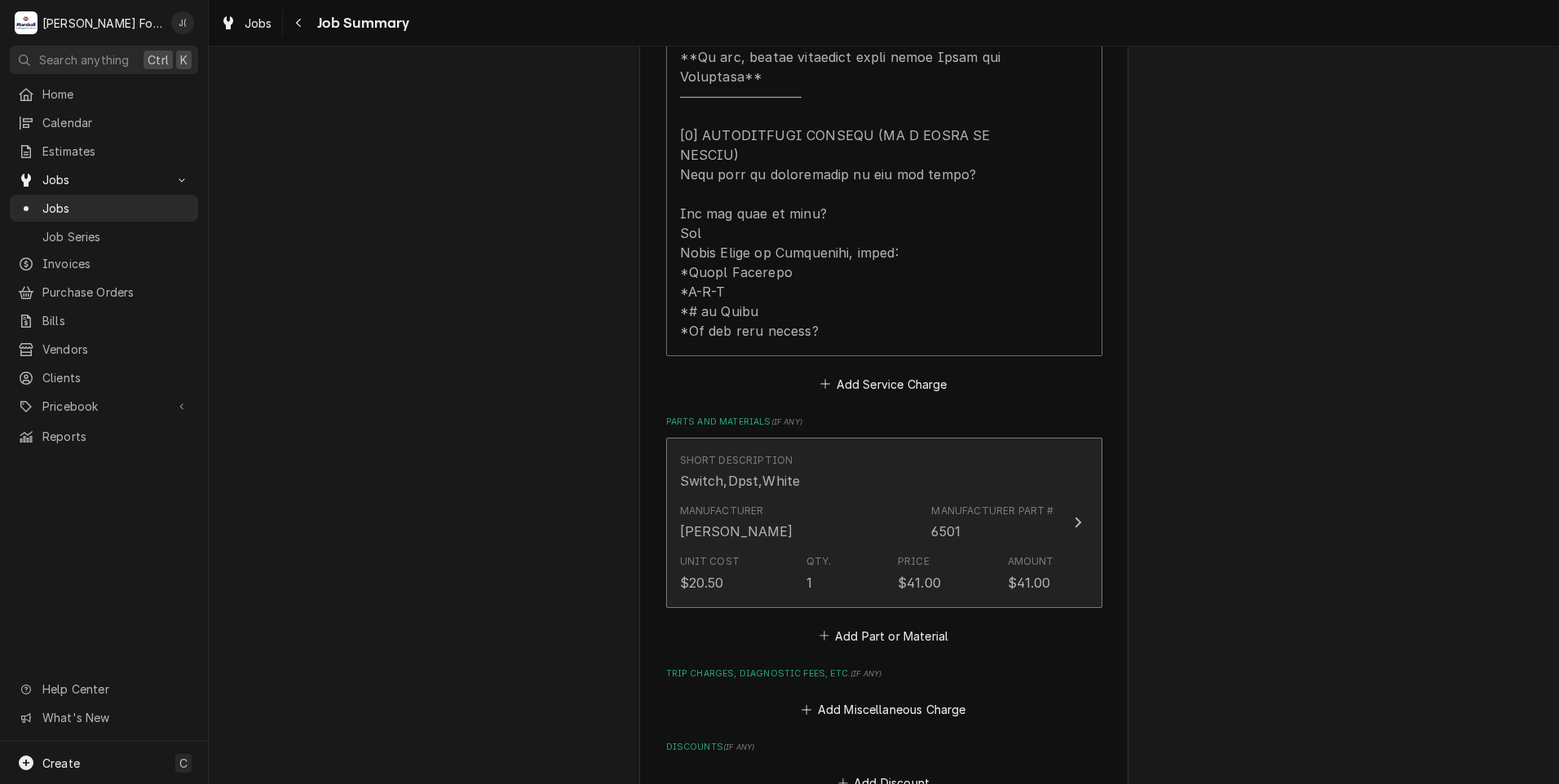
click at [840, 498] on div "Manufacturer [PERSON_NAME] Manufacturer Part # 6501" at bounding box center [866, 523] width 374 height 51
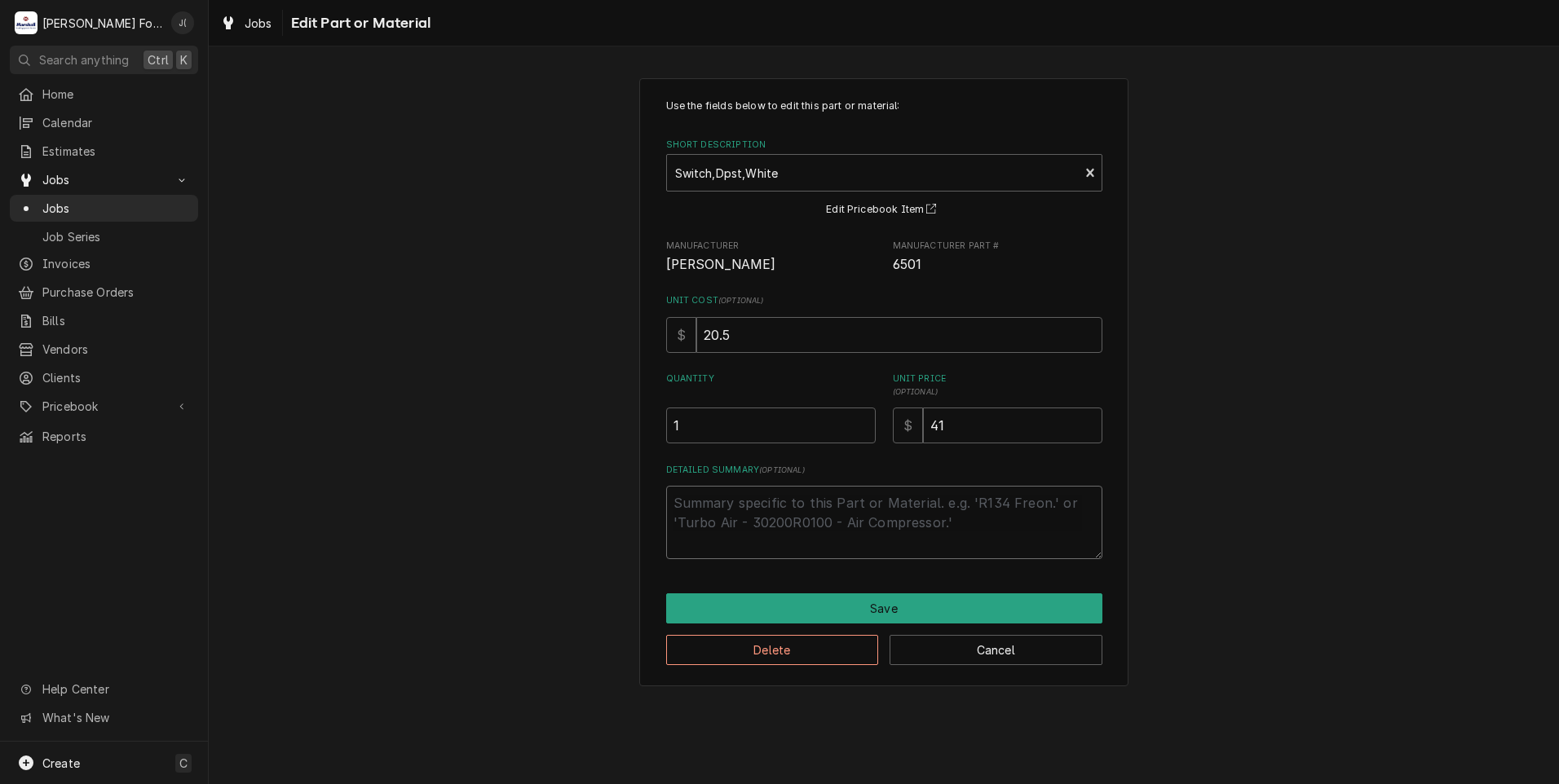
click at [750, 510] on textarea "Detailed Summary ( optional )" at bounding box center [884, 522] width 436 height 74
type textarea "x"
type textarea "I"
type textarea "x"
type textarea "IN"
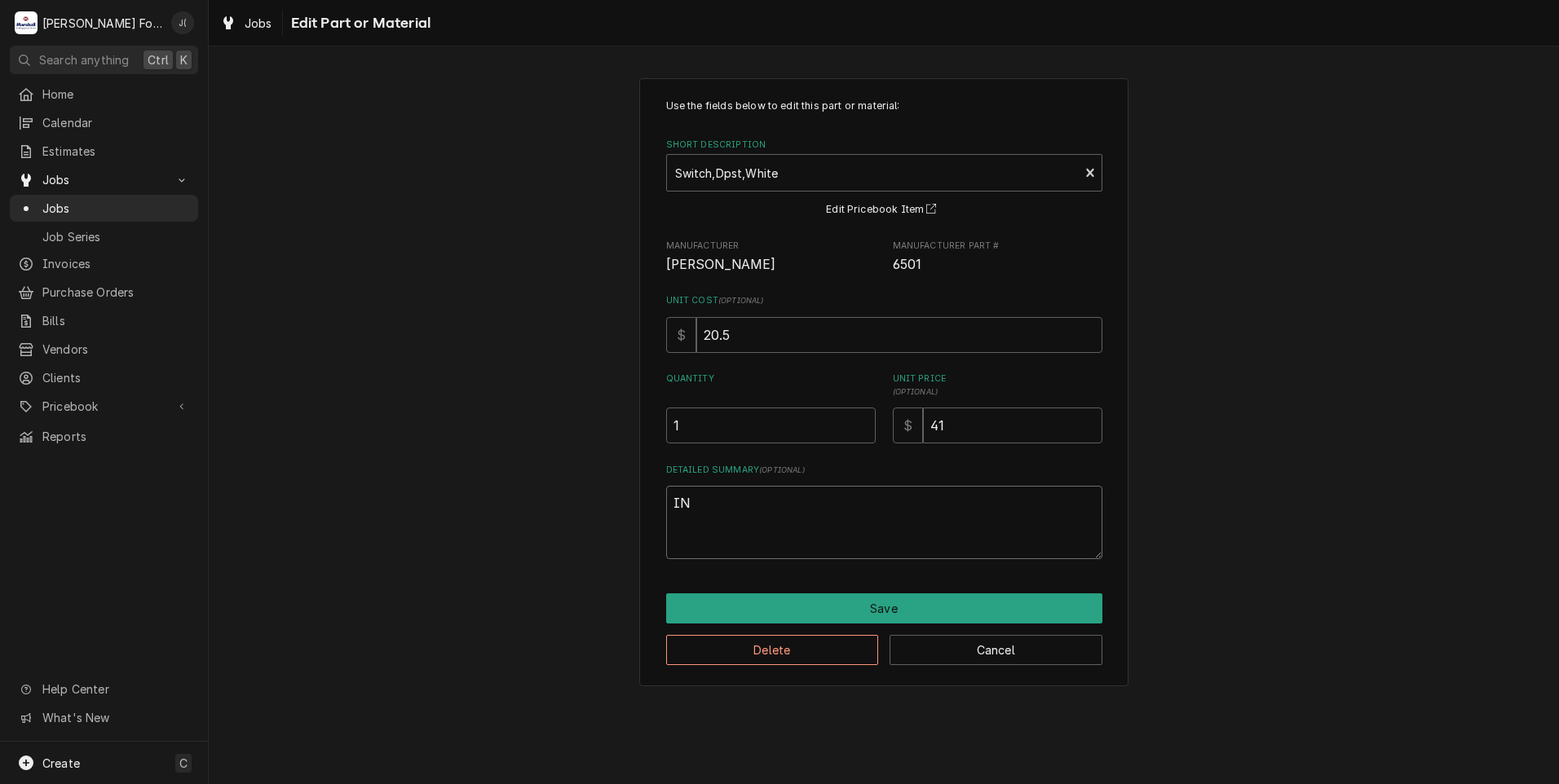
type textarea "x"
type textarea "INSTALLED"
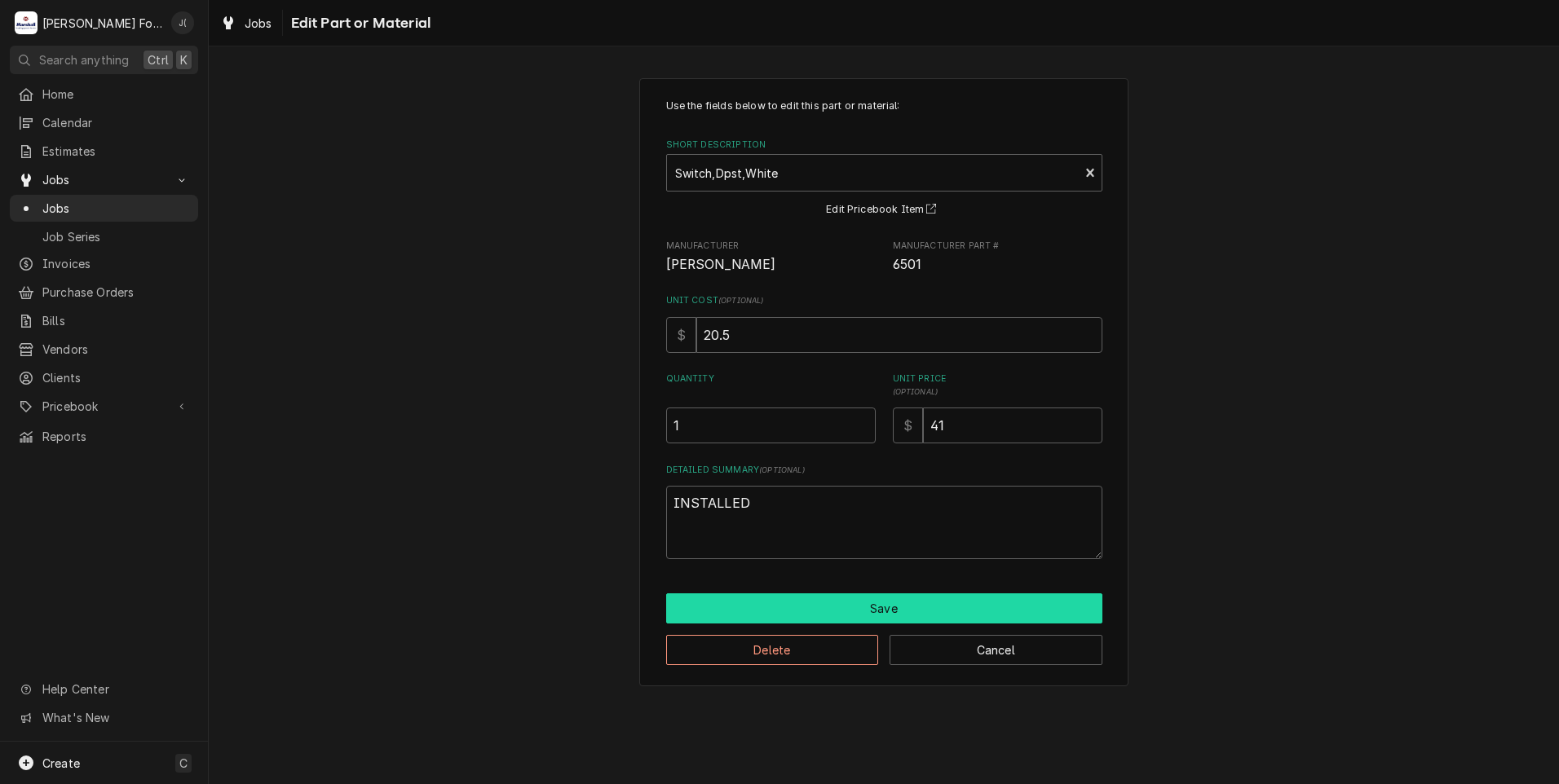
click at [755, 608] on button "Save" at bounding box center [884, 609] width 436 height 31
type textarea "x"
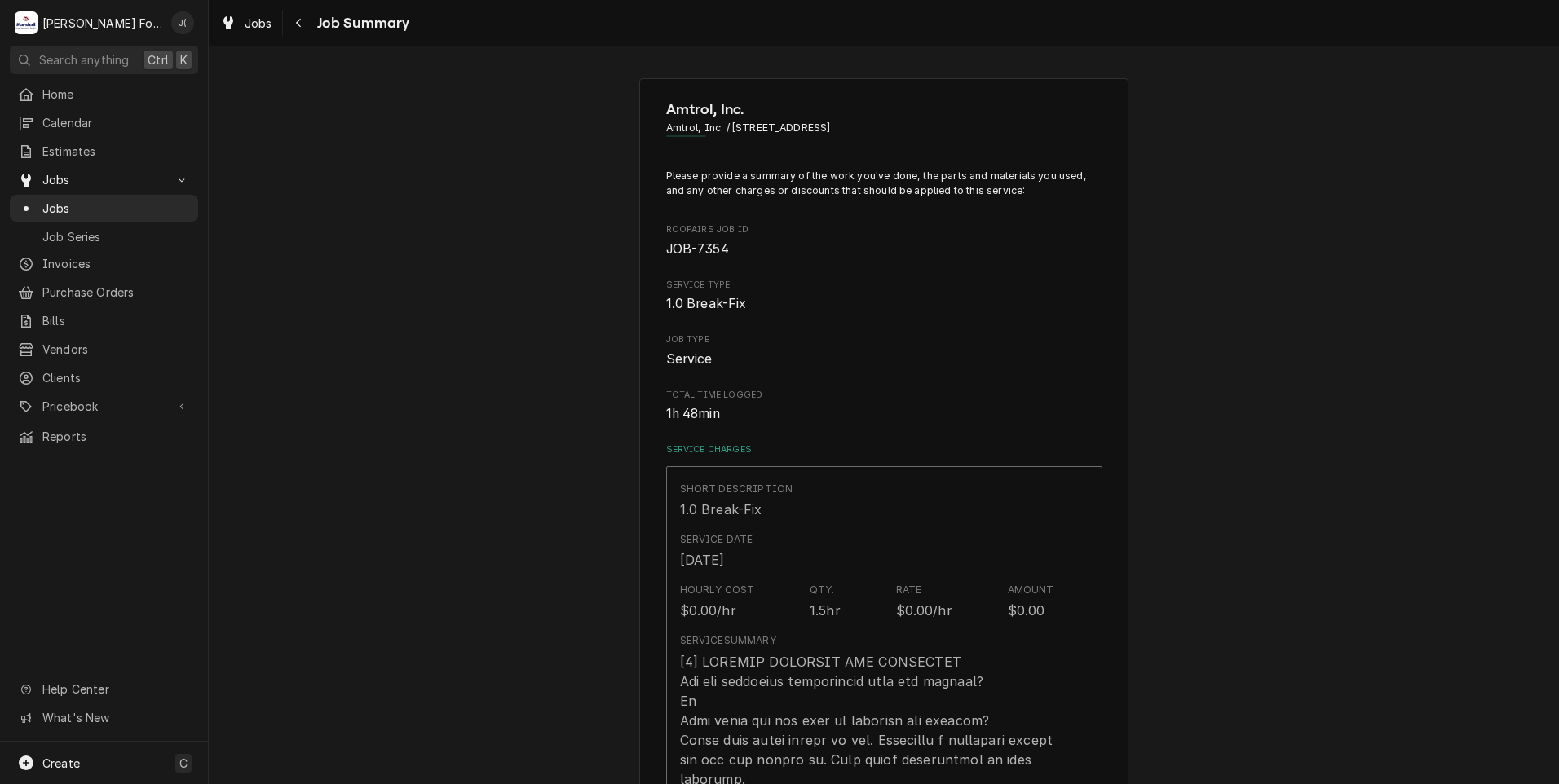
scroll to position [840, 0]
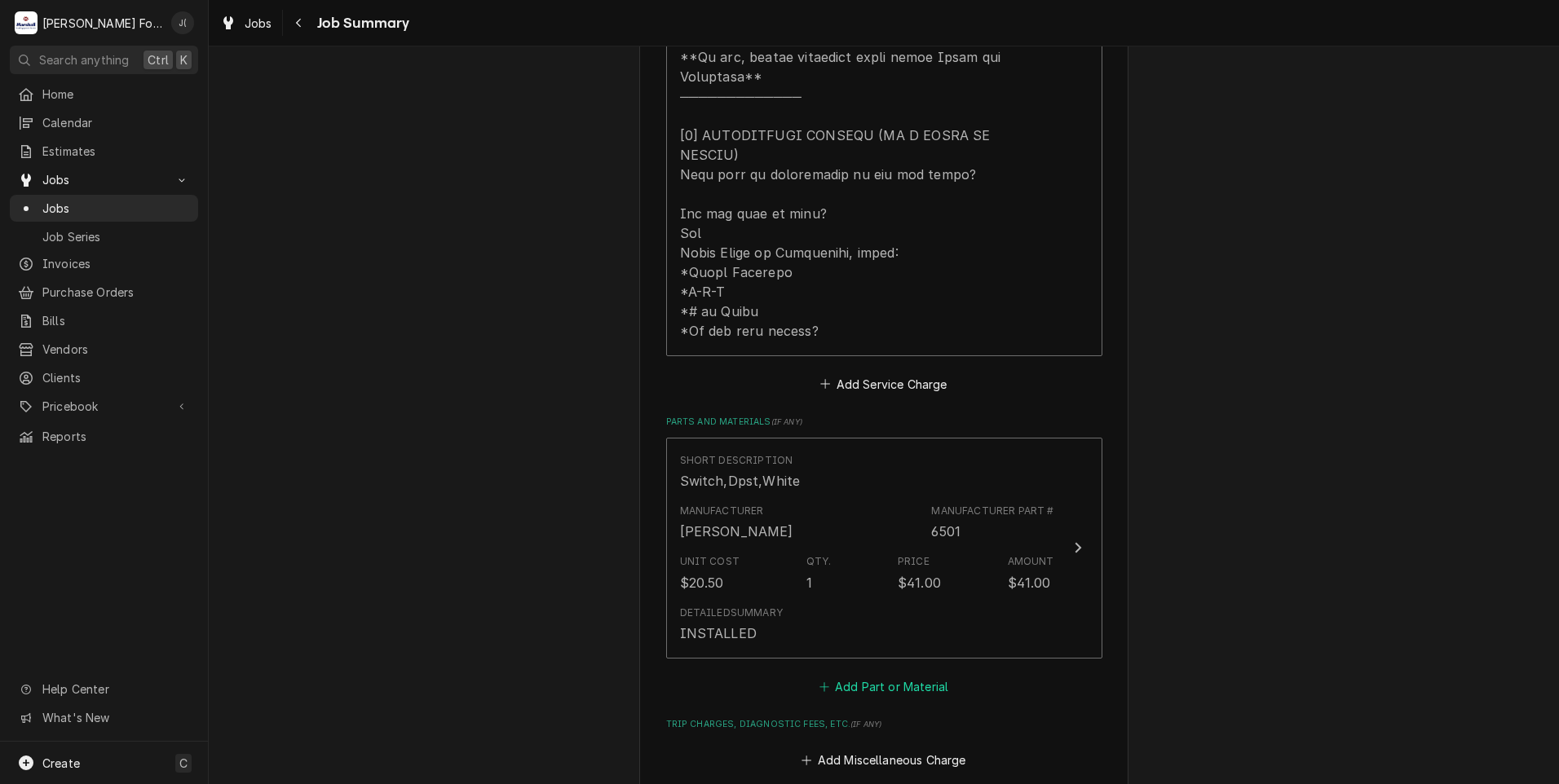
click at [838, 675] on button "Add Part or Material" at bounding box center [883, 686] width 135 height 23
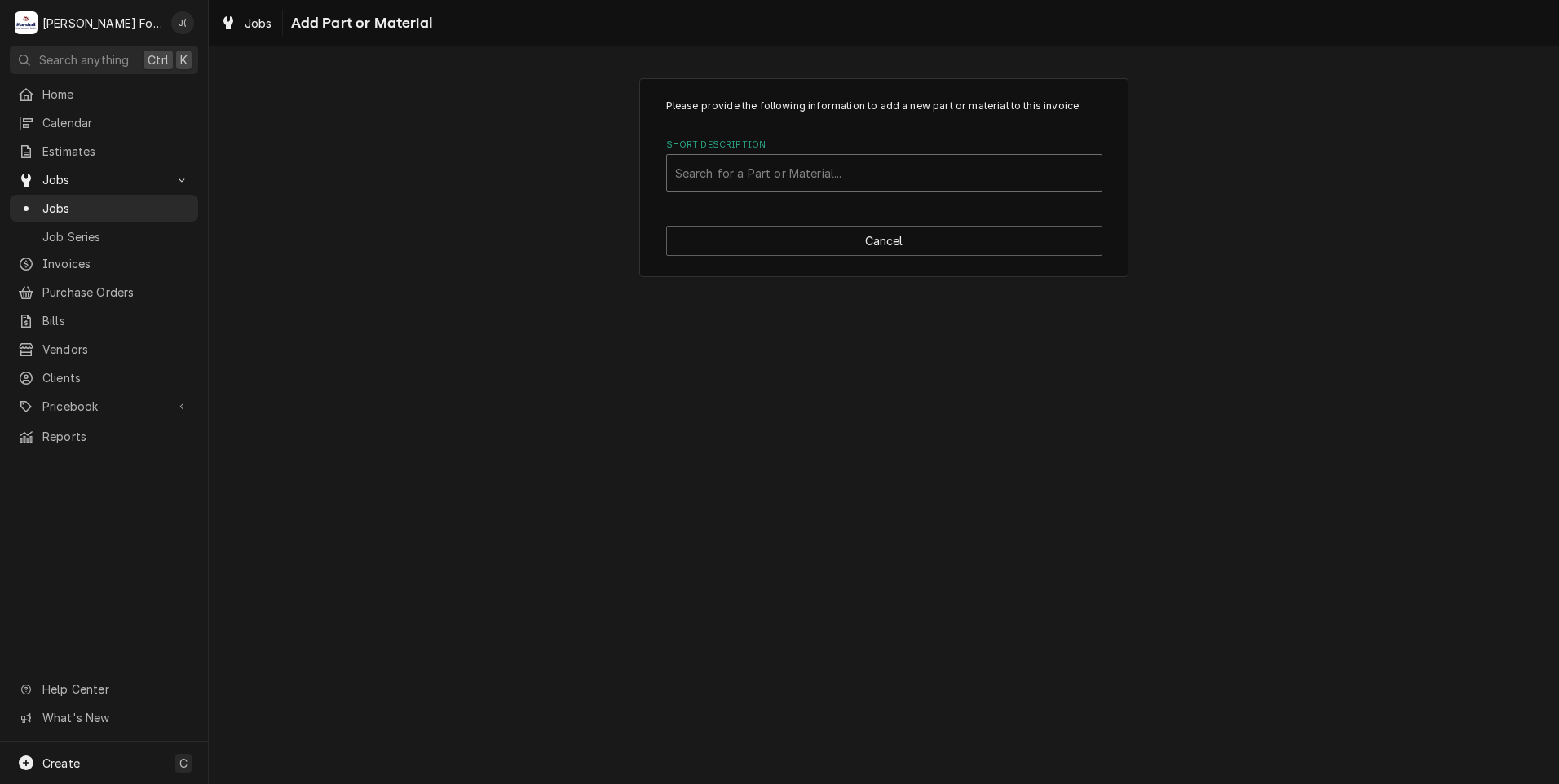
click at [728, 170] on div "Short Description" at bounding box center [883, 173] width 418 height 30
type input "2E-70444800"
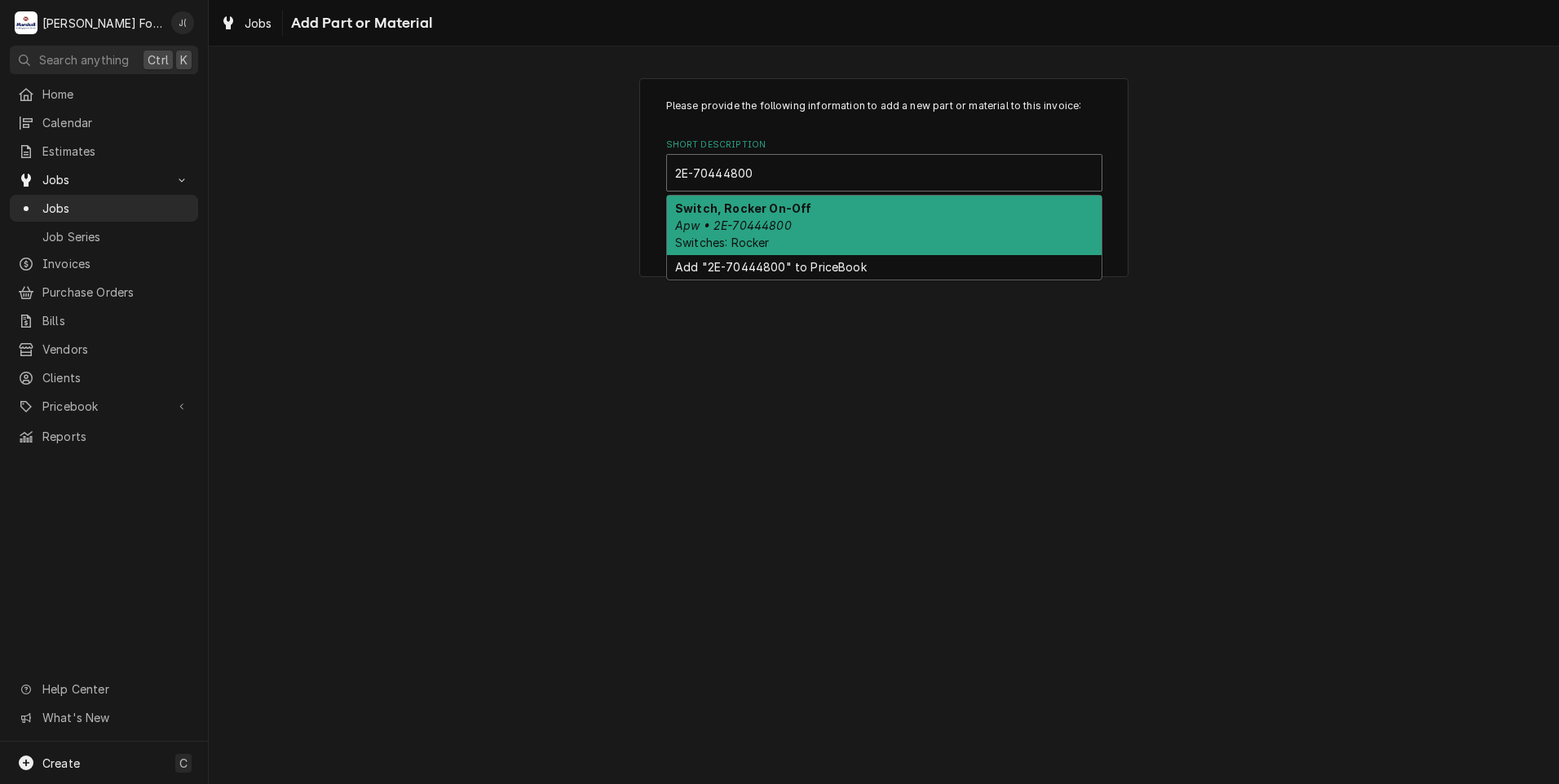
click at [749, 234] on div "Switch, Rocker On-Off Apw • 2E-70444800 Switches: Rocker" at bounding box center [884, 225] width 435 height 59
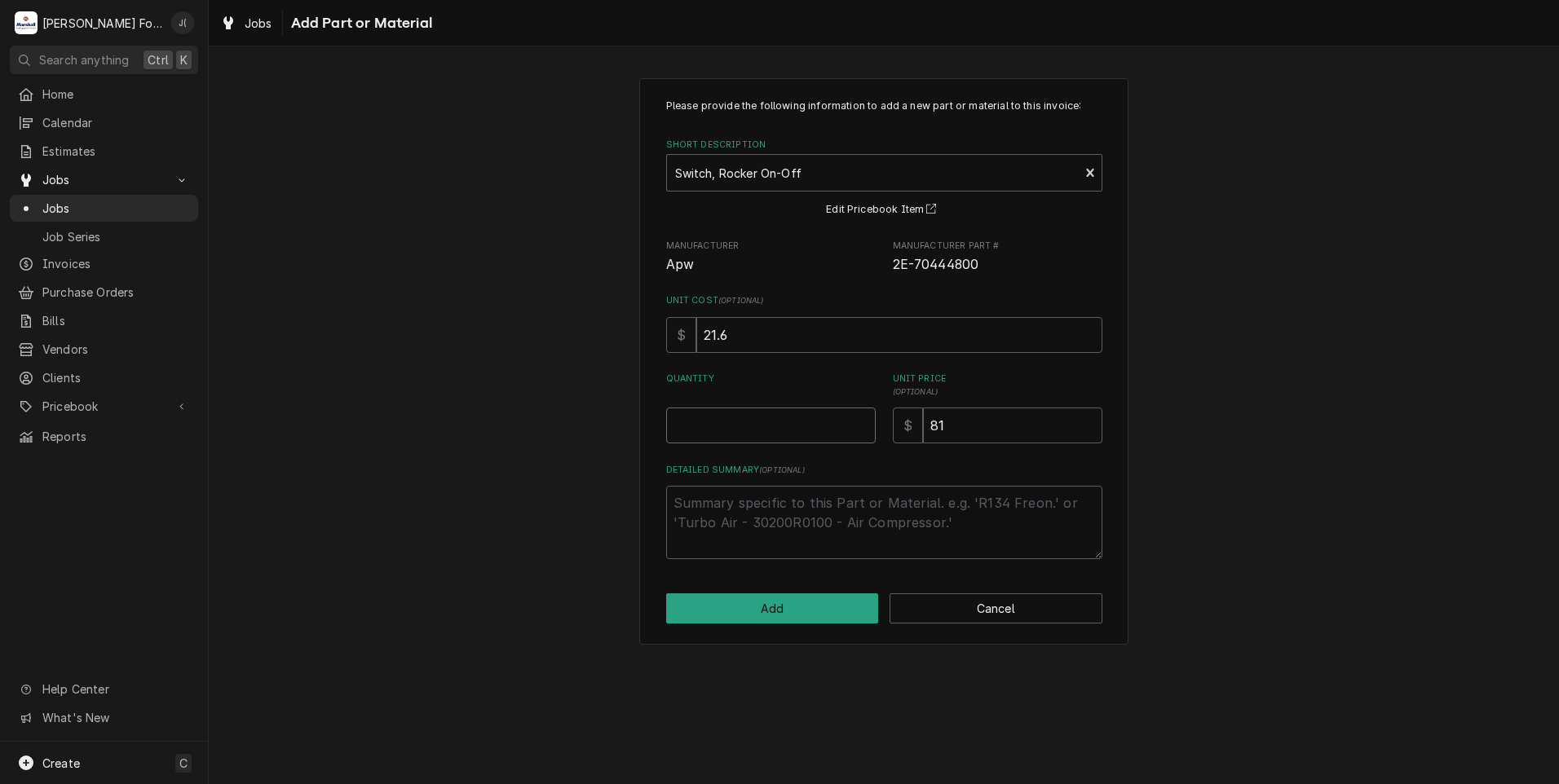
click at [788, 414] on input "Quantity" at bounding box center [771, 425] width 209 height 36
type textarea "x"
type input "2"
click at [827, 613] on button "Add" at bounding box center [772, 609] width 213 height 31
type textarea "x"
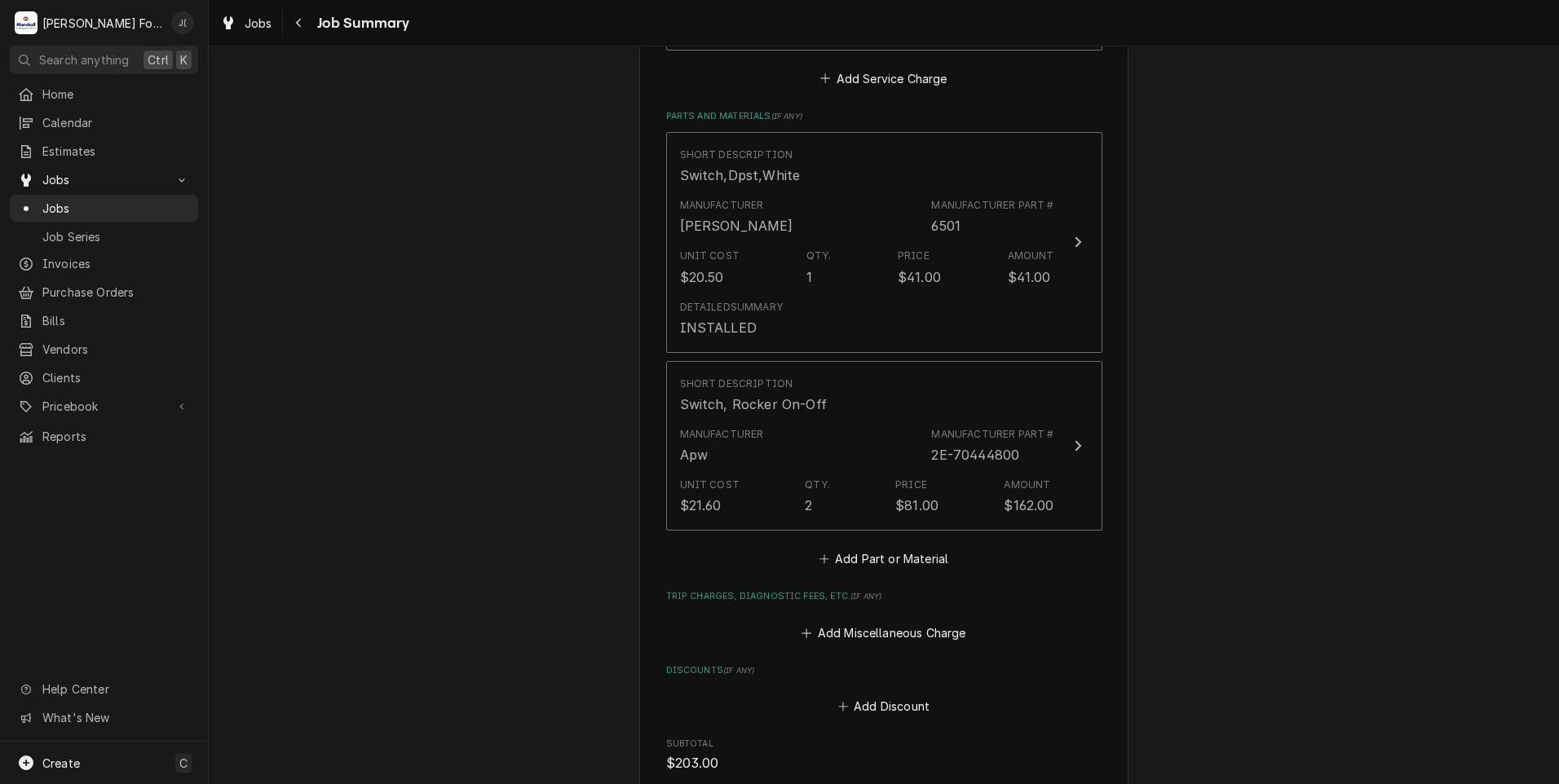
scroll to position [1165, 0]
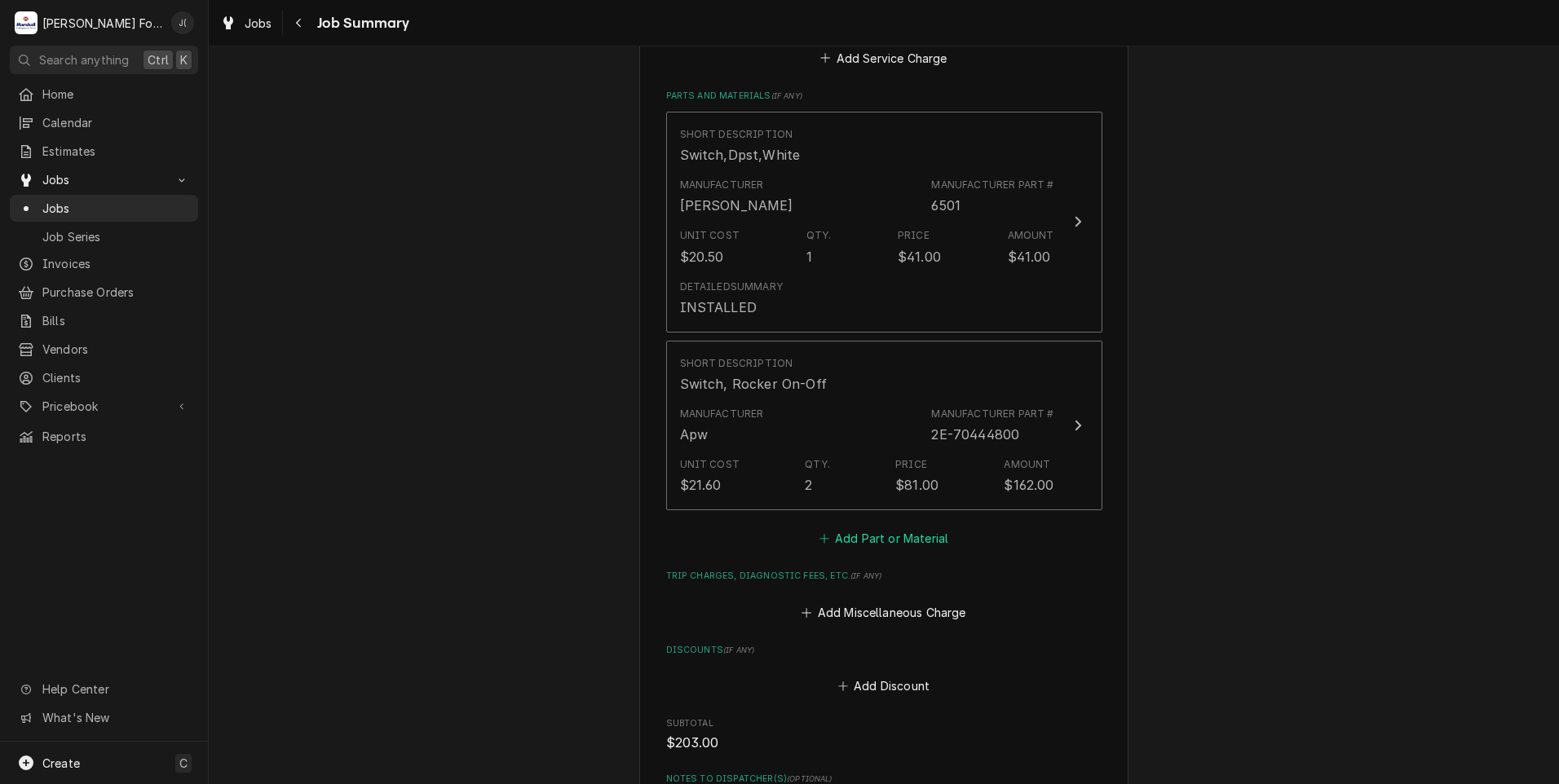
click at [843, 527] on button "Add Part or Material" at bounding box center [883, 538] width 135 height 23
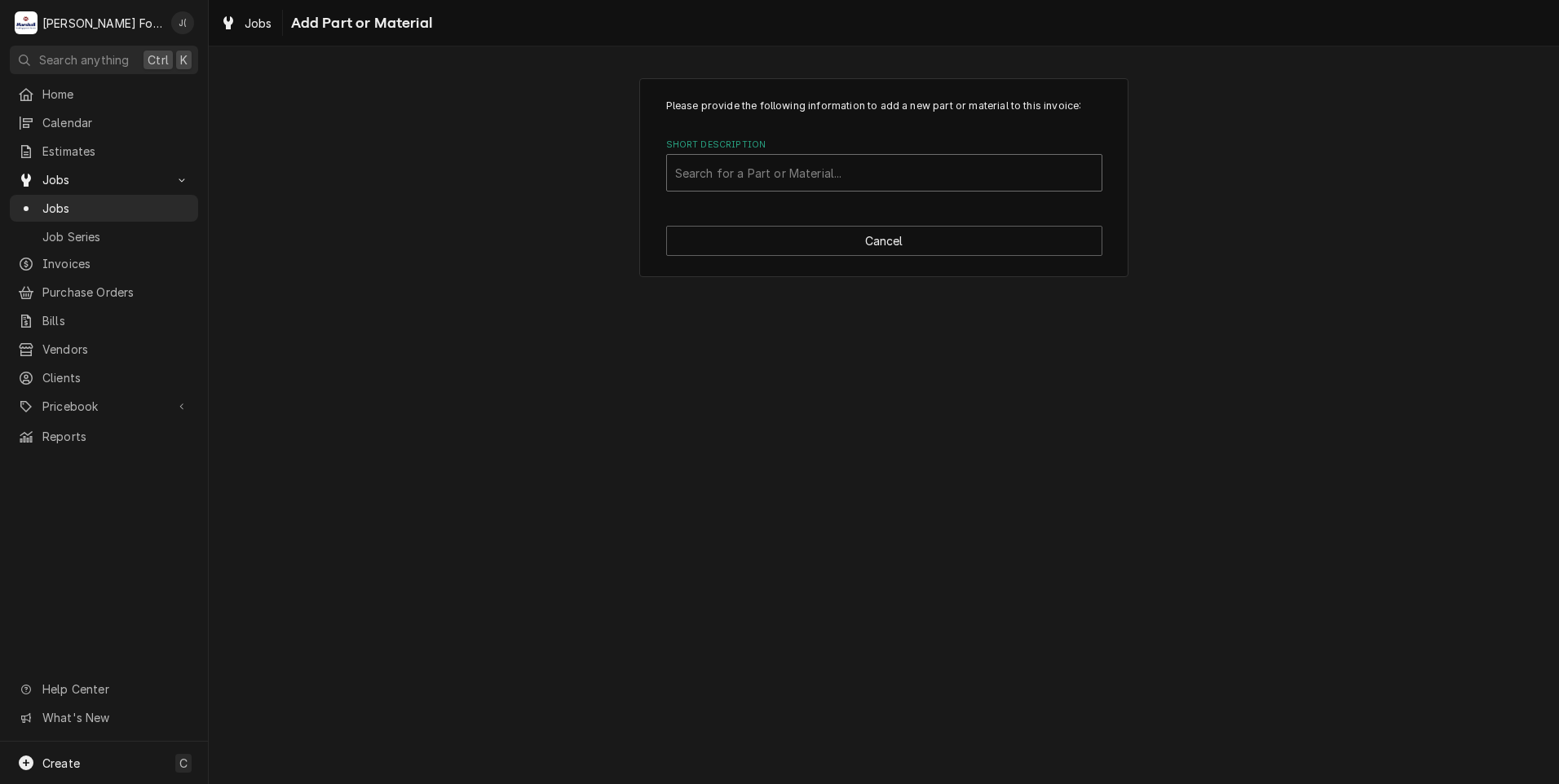
click at [772, 173] on div "Short Description" at bounding box center [883, 173] width 418 height 30
type input "SSDT"
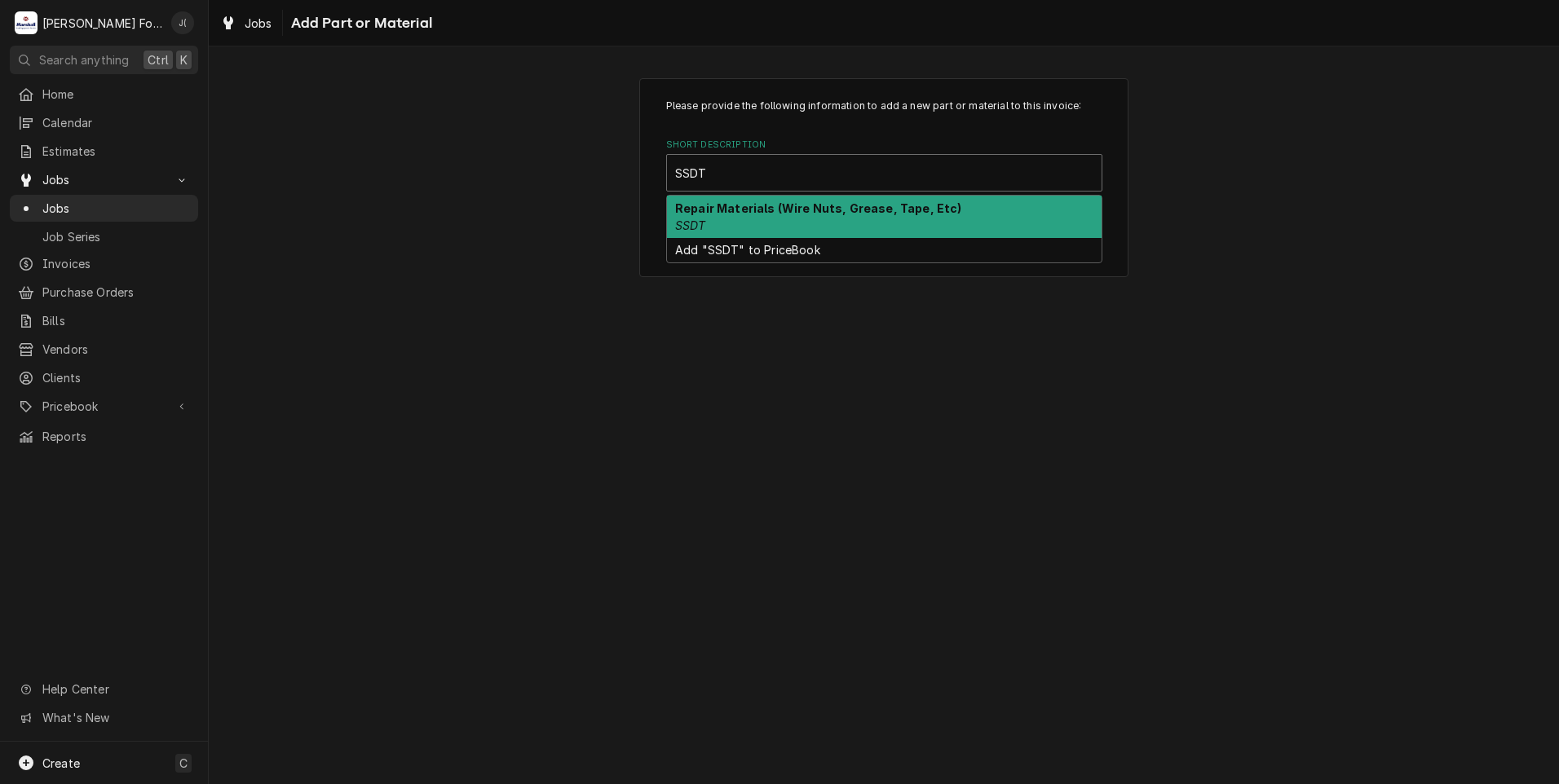
click at [778, 210] on strong "Repair Materials (Wire Nuts, Grease, Tape, Etc)" at bounding box center [818, 209] width 287 height 14
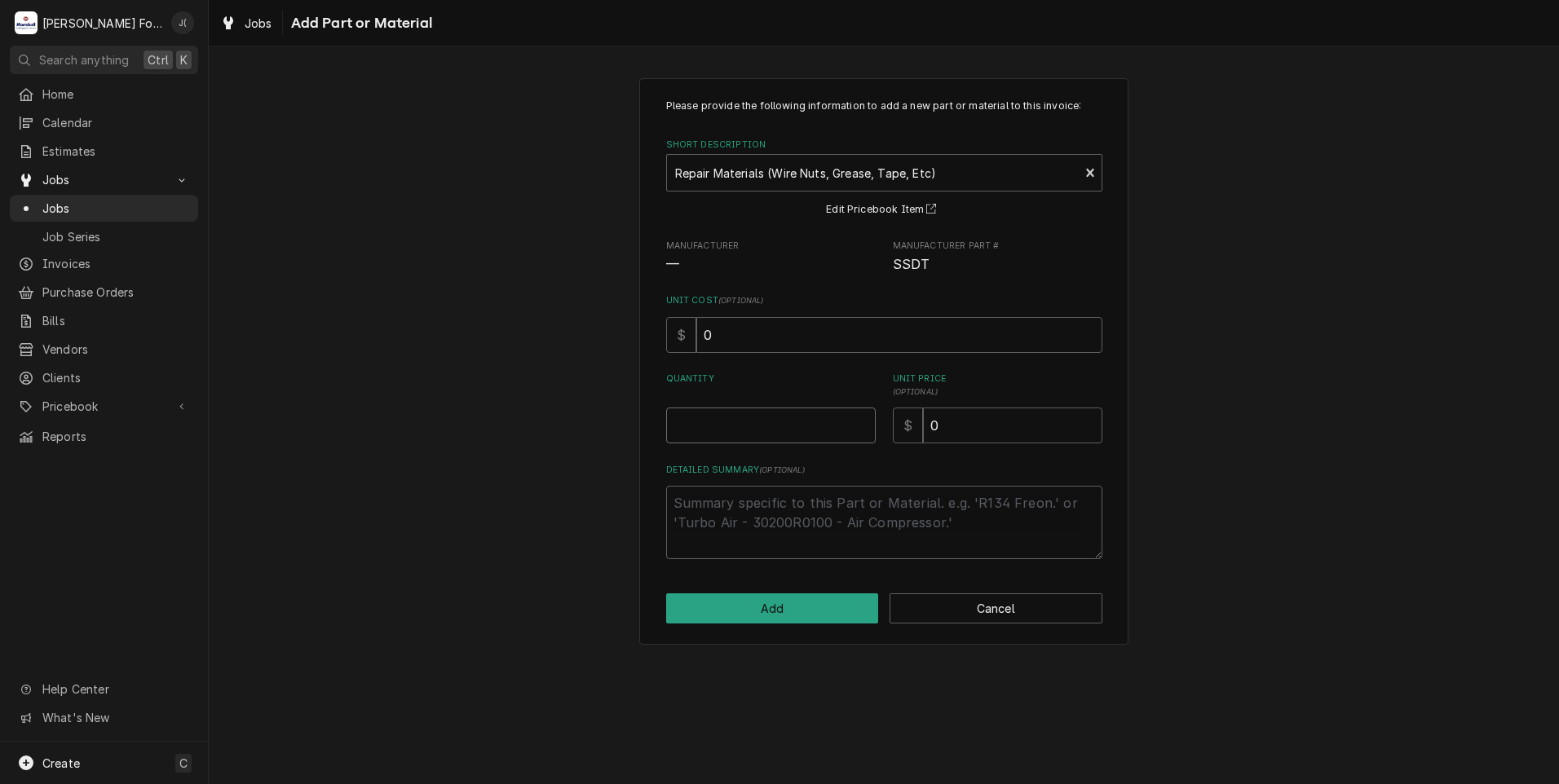
click at [798, 411] on input "Quantity" at bounding box center [771, 425] width 209 height 36
type textarea "x"
type input "1"
type textarea "x"
type input "4"
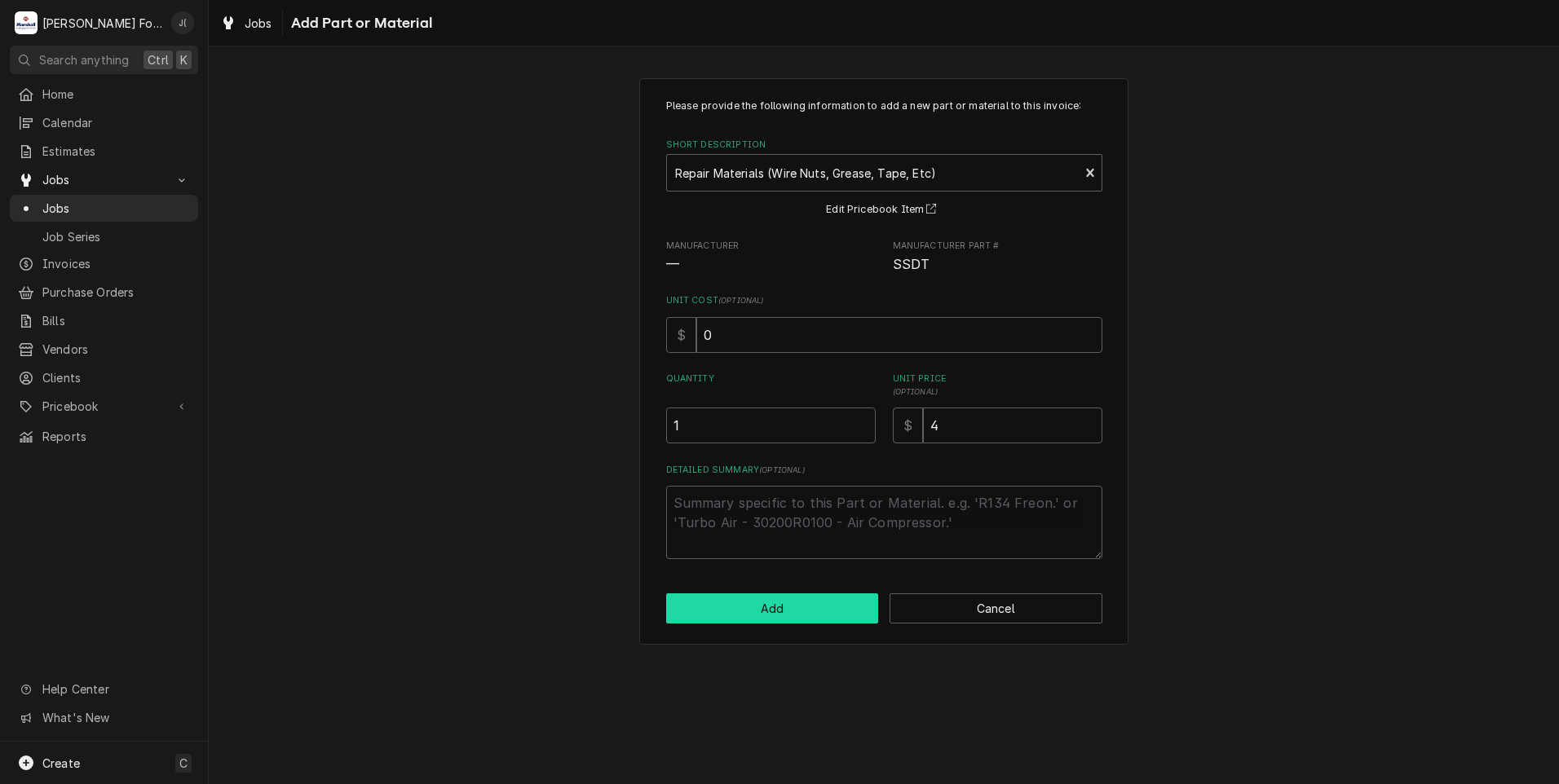
click at [682, 609] on button "Add" at bounding box center [772, 609] width 213 height 31
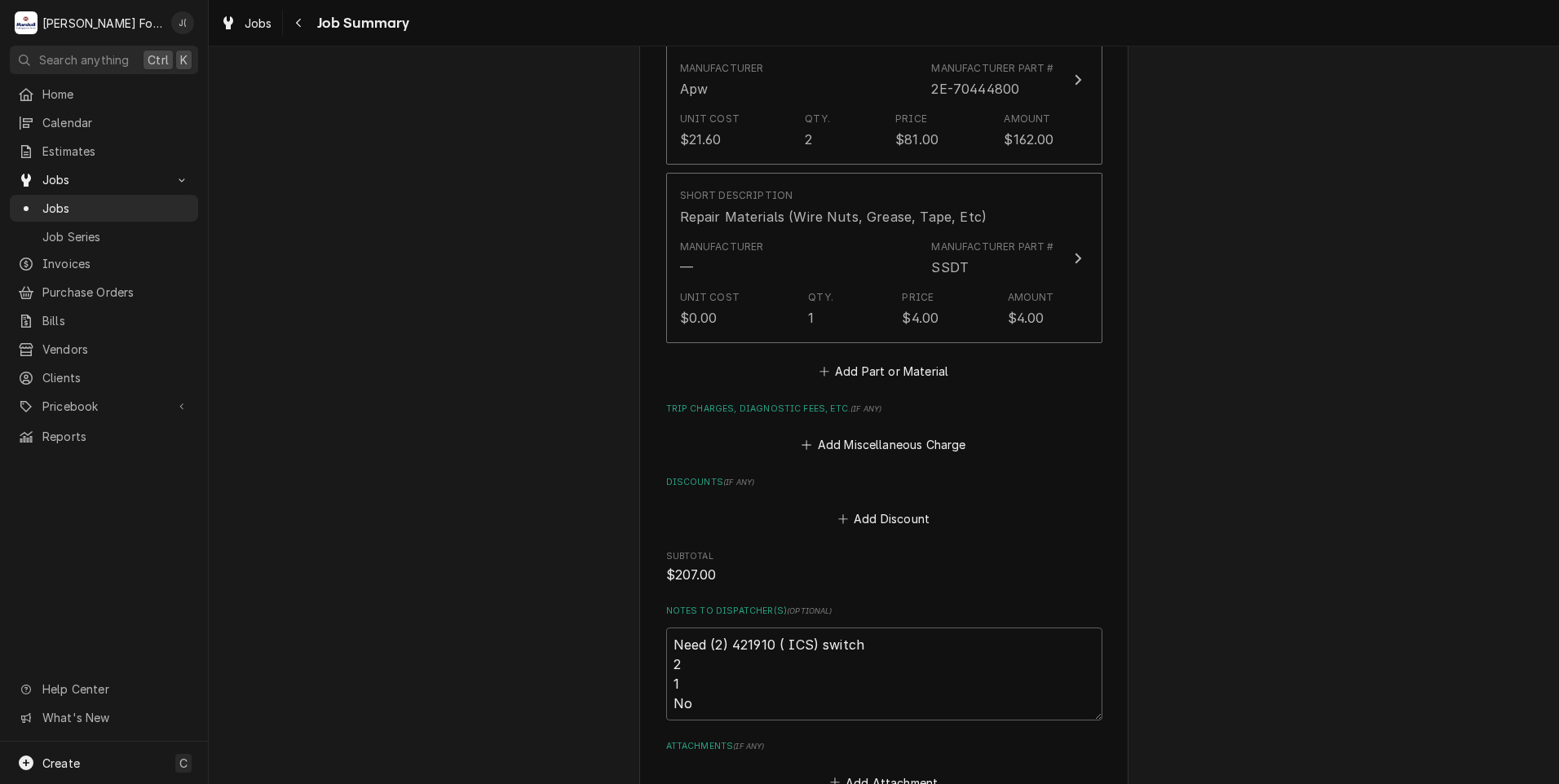
scroll to position [1735, 0]
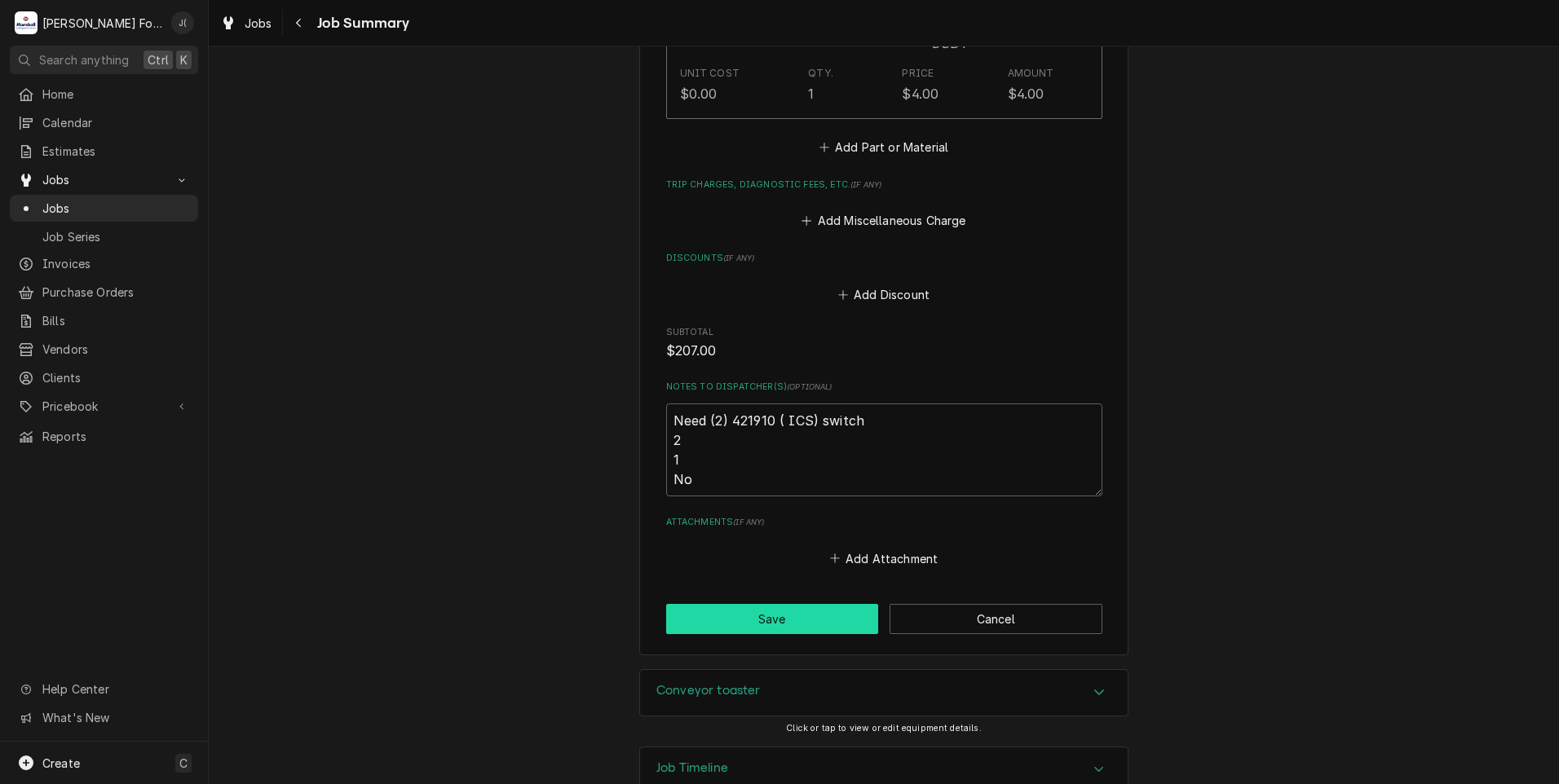
click at [733, 604] on button "Save" at bounding box center [772, 620] width 213 height 31
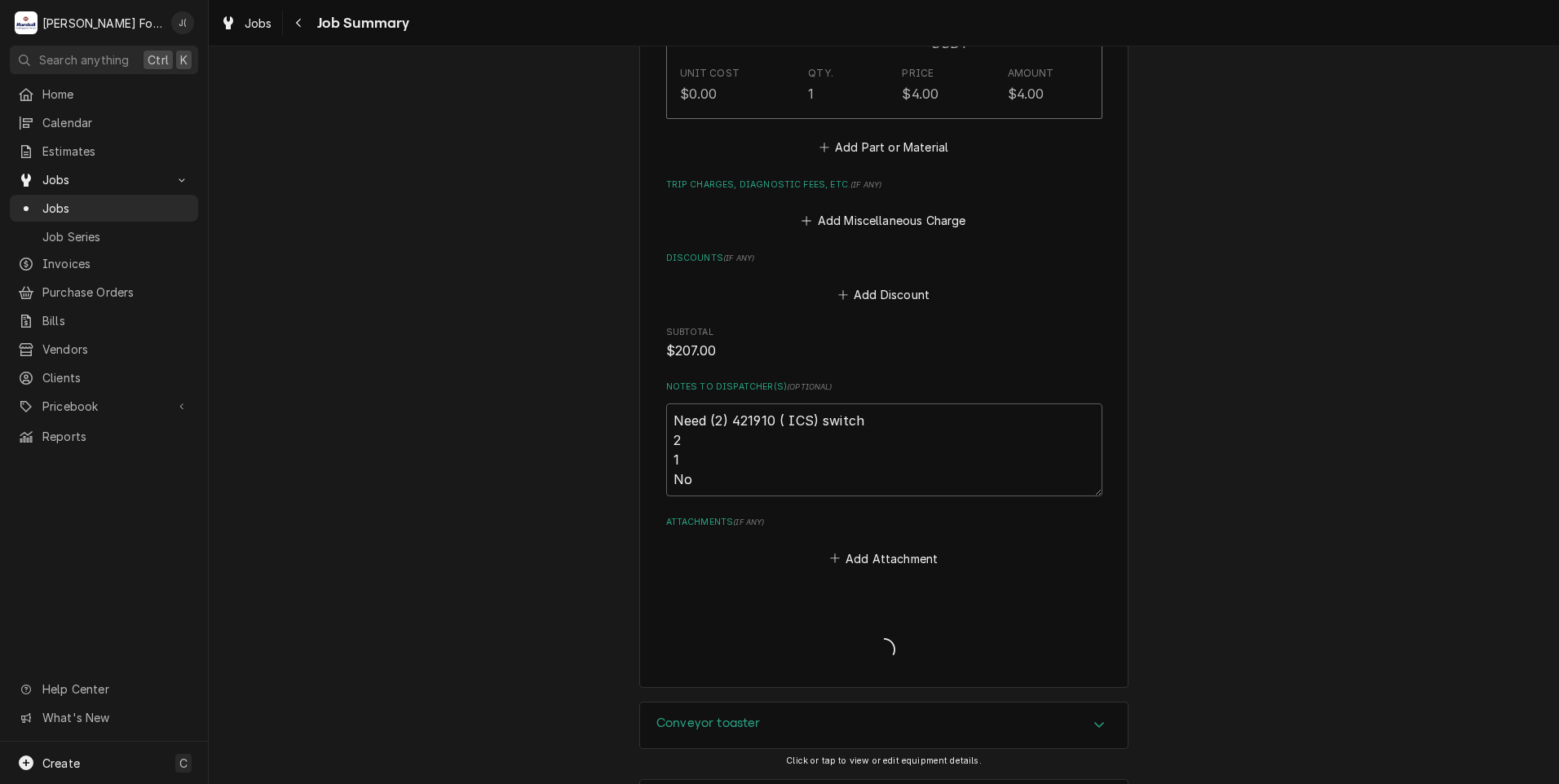
type textarea "x"
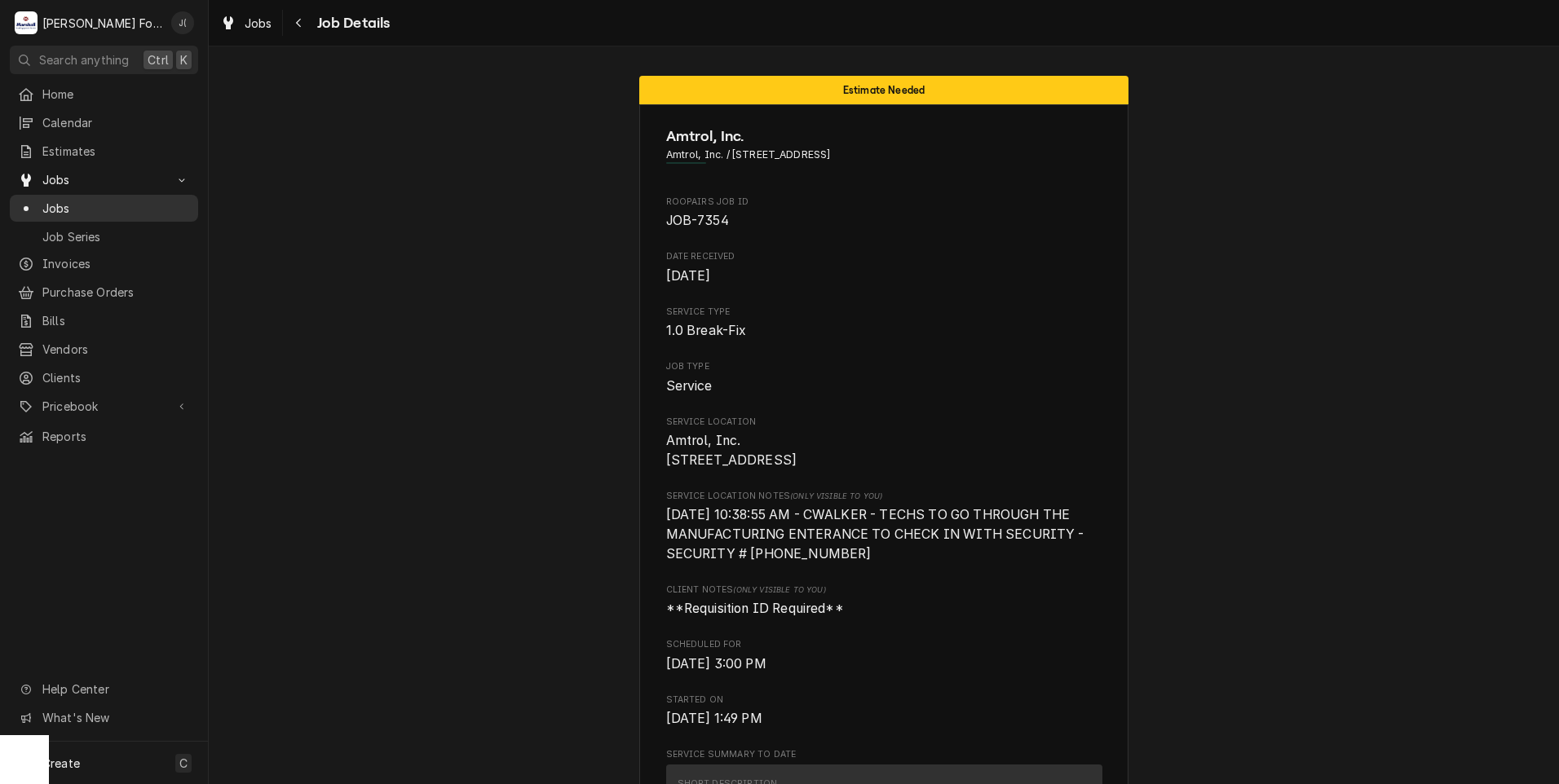
click at [72, 208] on span "Jobs" at bounding box center [116, 209] width 148 height 17
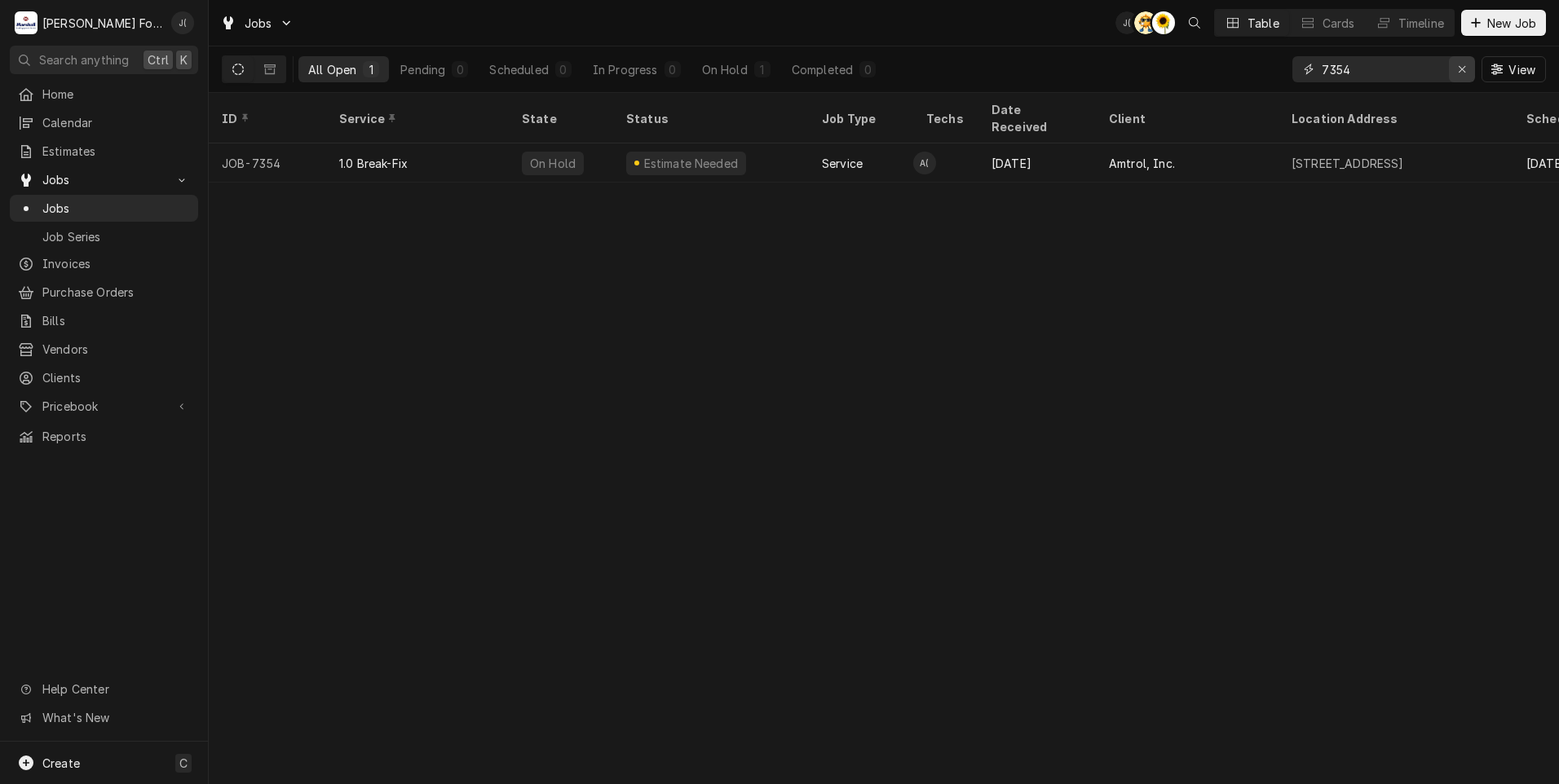
click at [1462, 75] on div "Erase input" at bounding box center [1462, 69] width 16 height 16
click at [1405, 70] on input "Dynamic Content Wrapper" at bounding box center [1398, 69] width 153 height 26
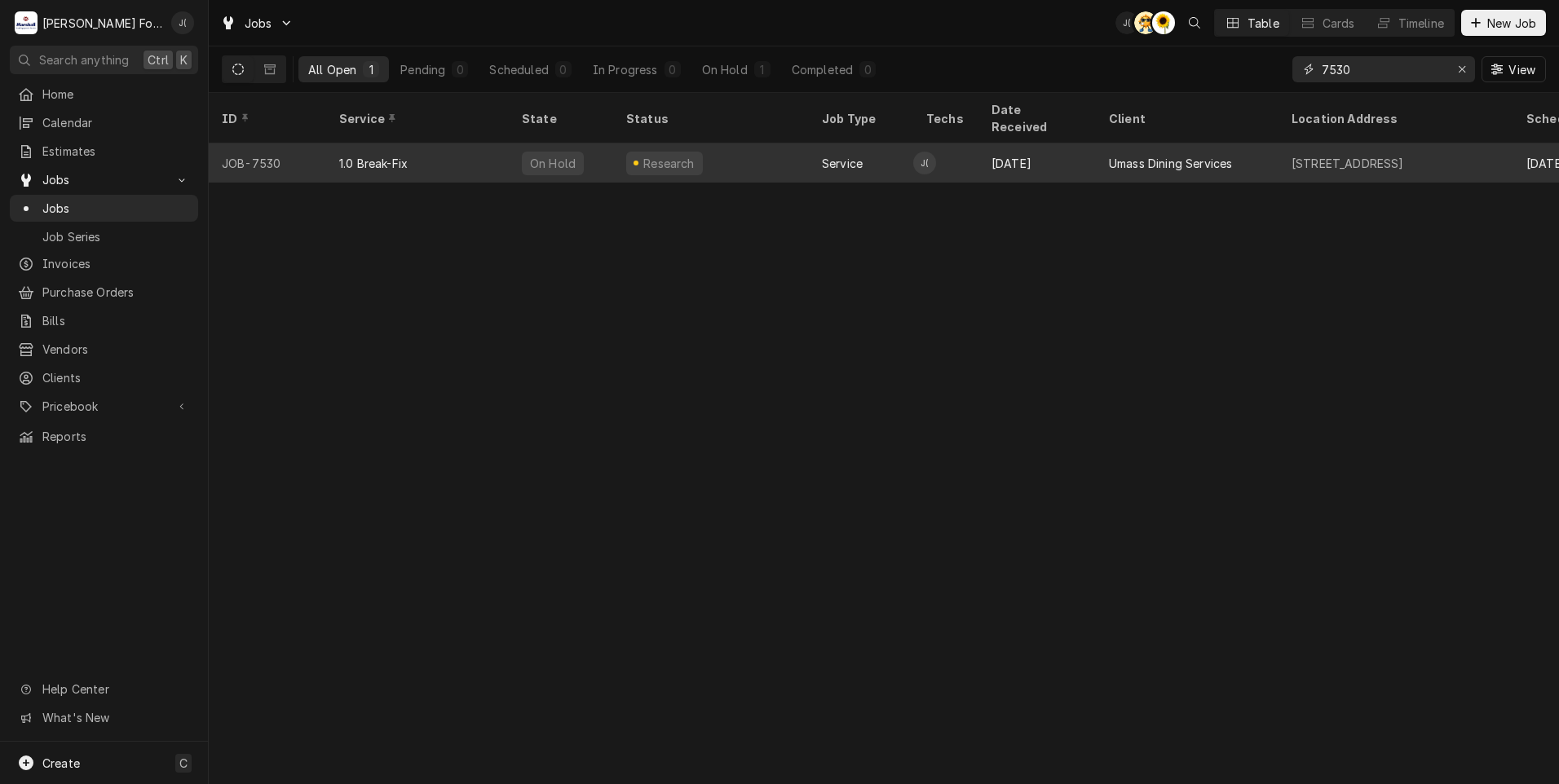
type input "7530"
click at [424, 153] on div "1.0 Break-Fix" at bounding box center [417, 163] width 182 height 39
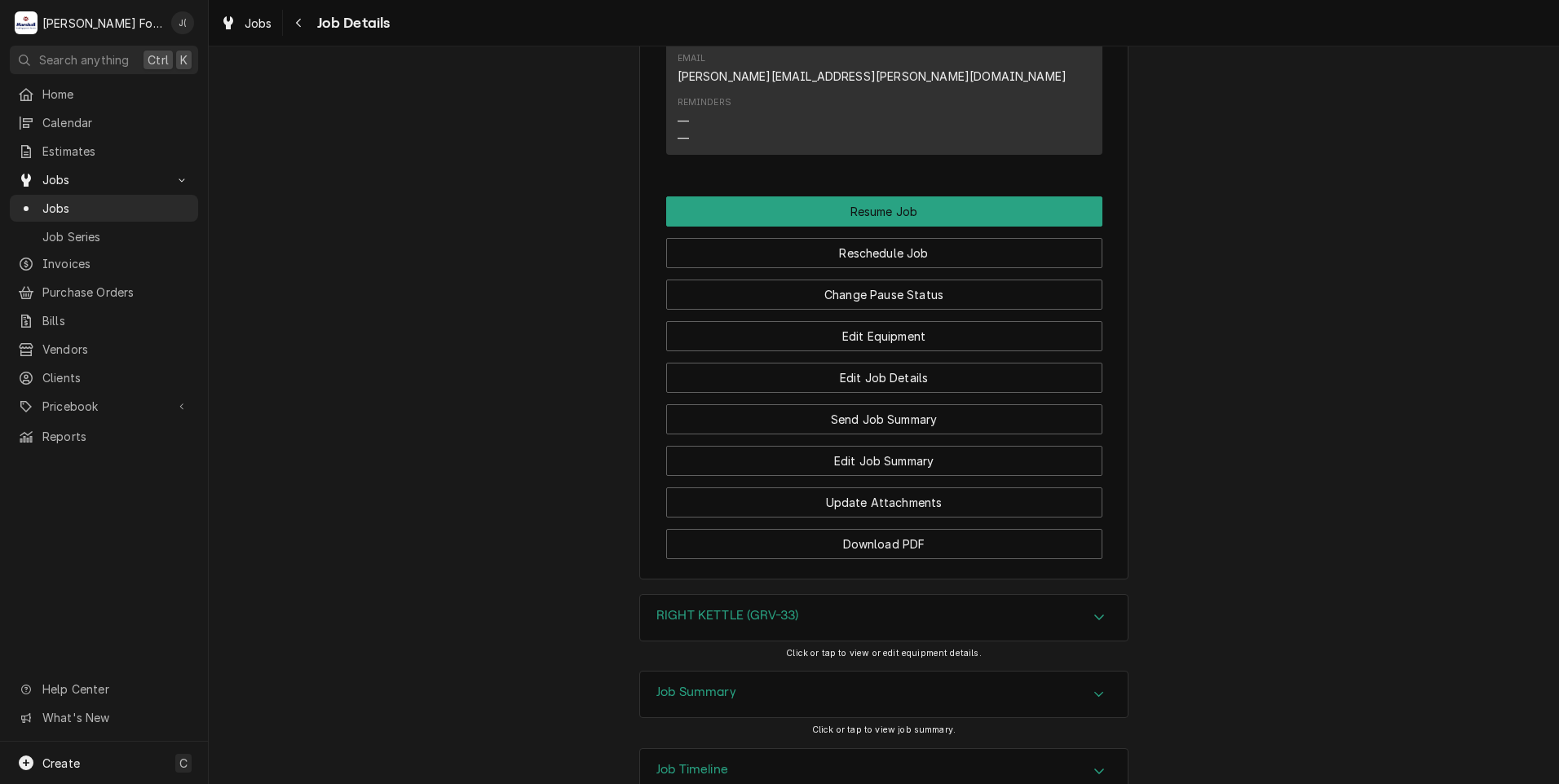
scroll to position [2215, 0]
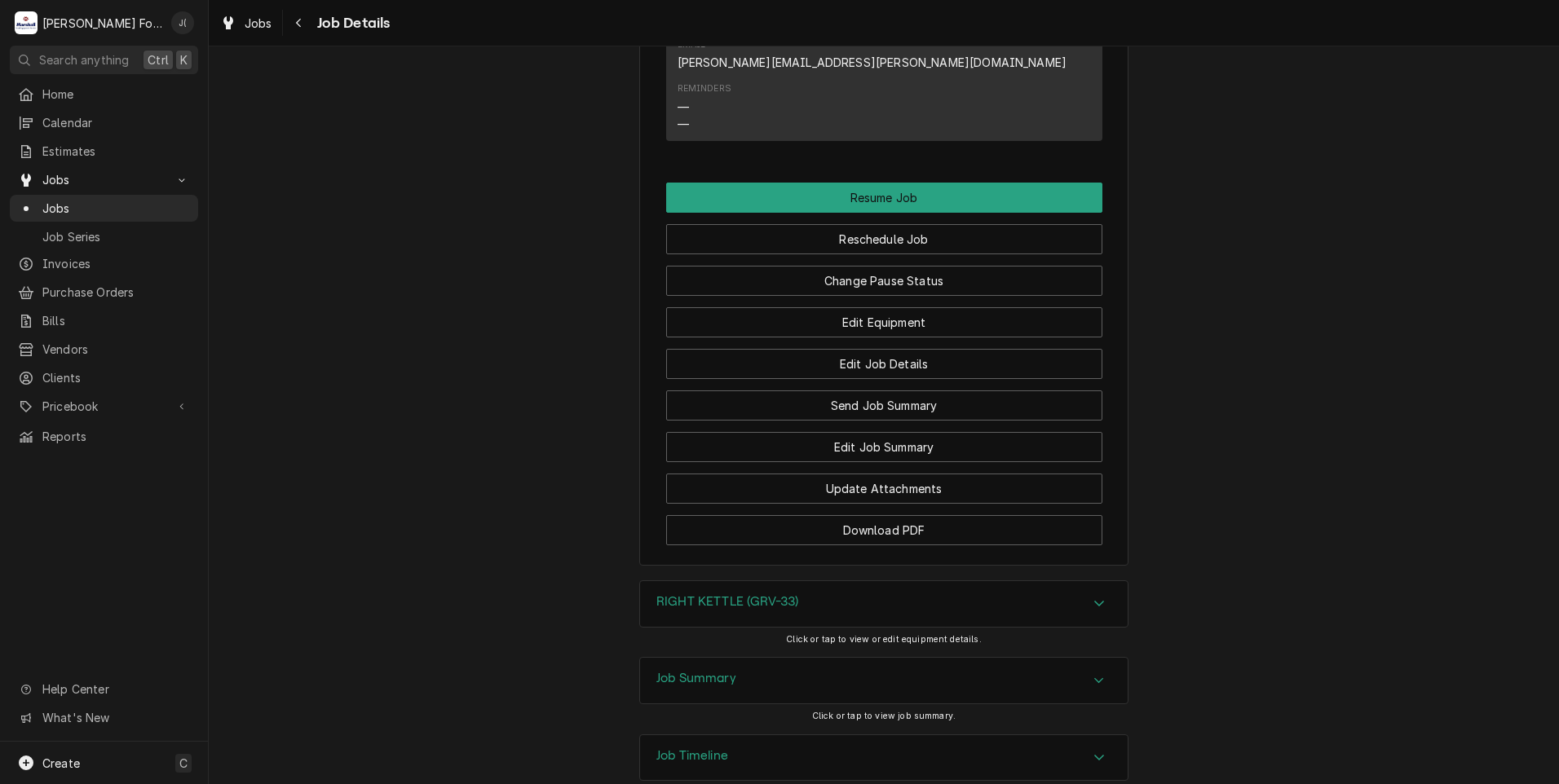
click at [721, 594] on h3 "RIGHT KETTLE (GRV-33)" at bounding box center [727, 602] width 142 height 15
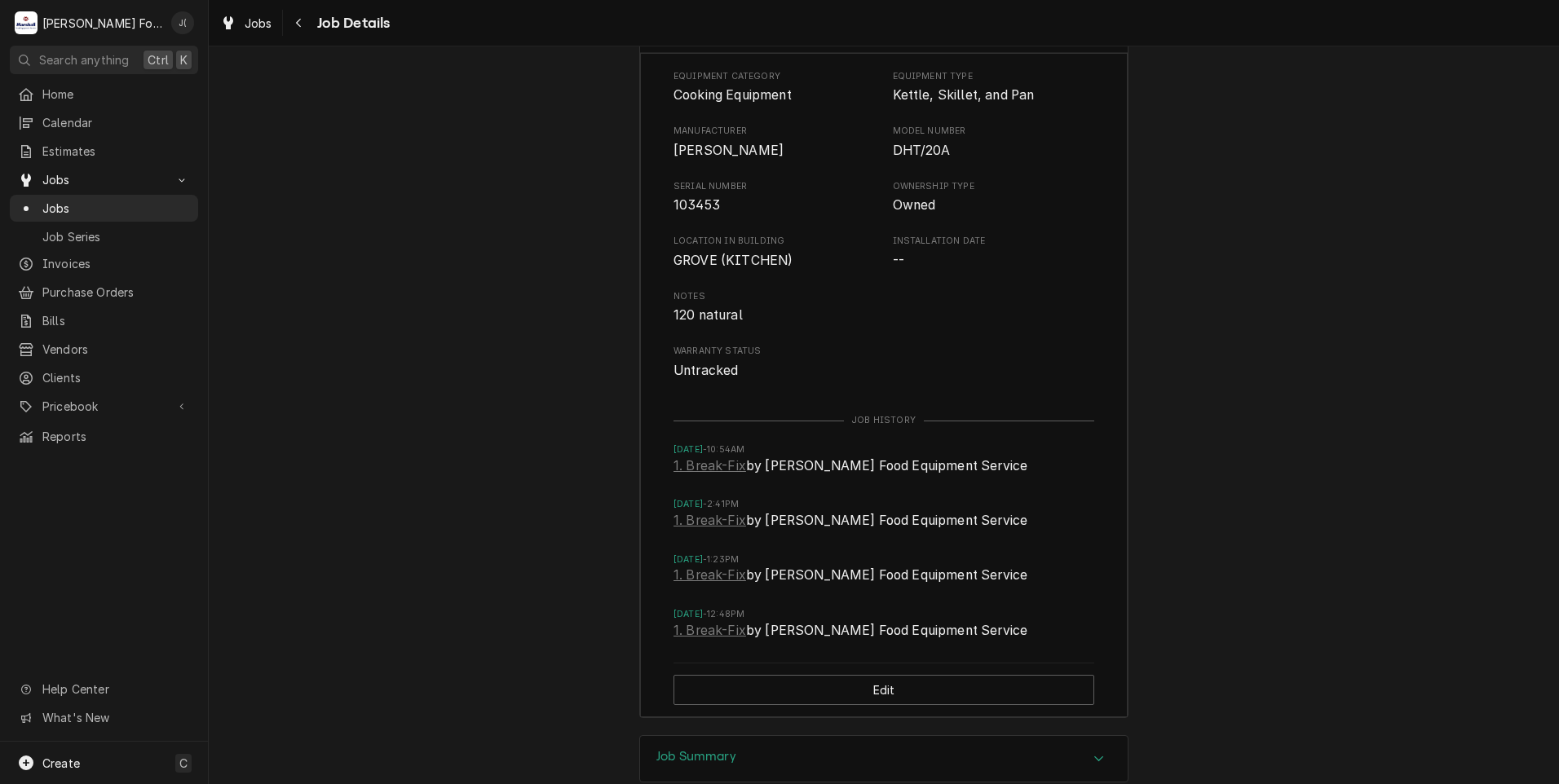
scroll to position [2867, 0]
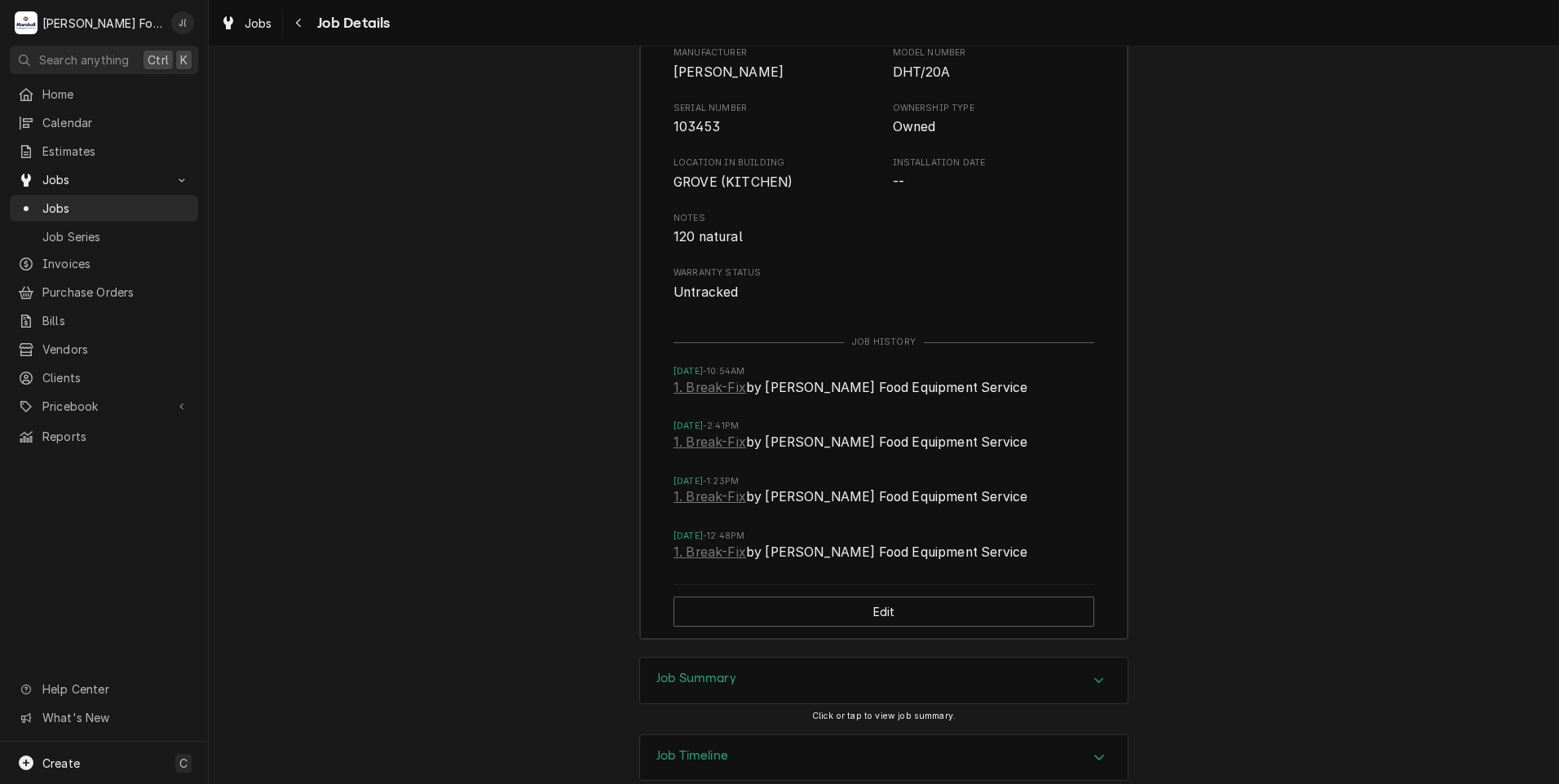
click at [670, 670] on h3 "Job Summary" at bounding box center [696, 678] width 80 height 15
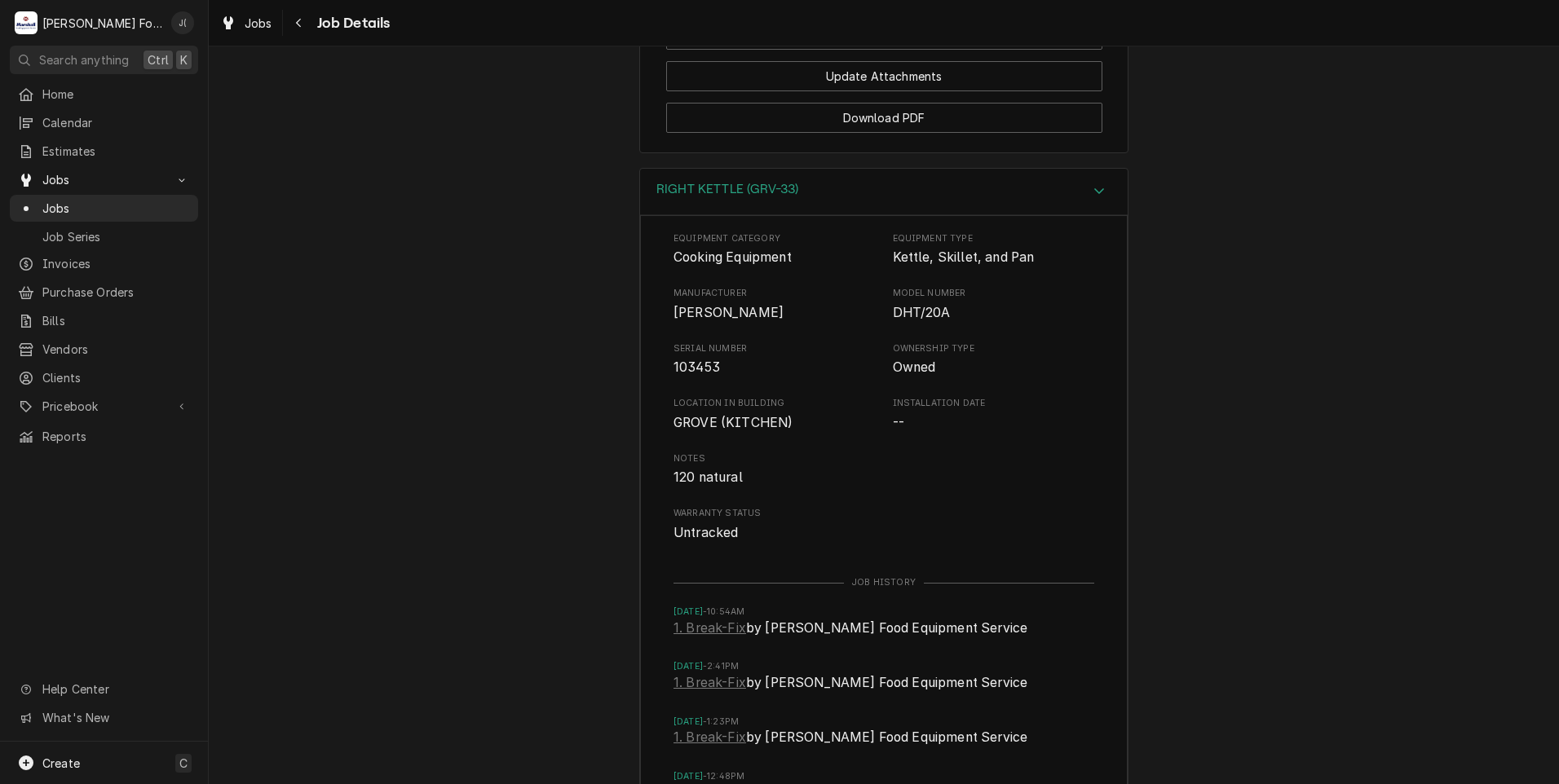
scroll to position [2220, 0]
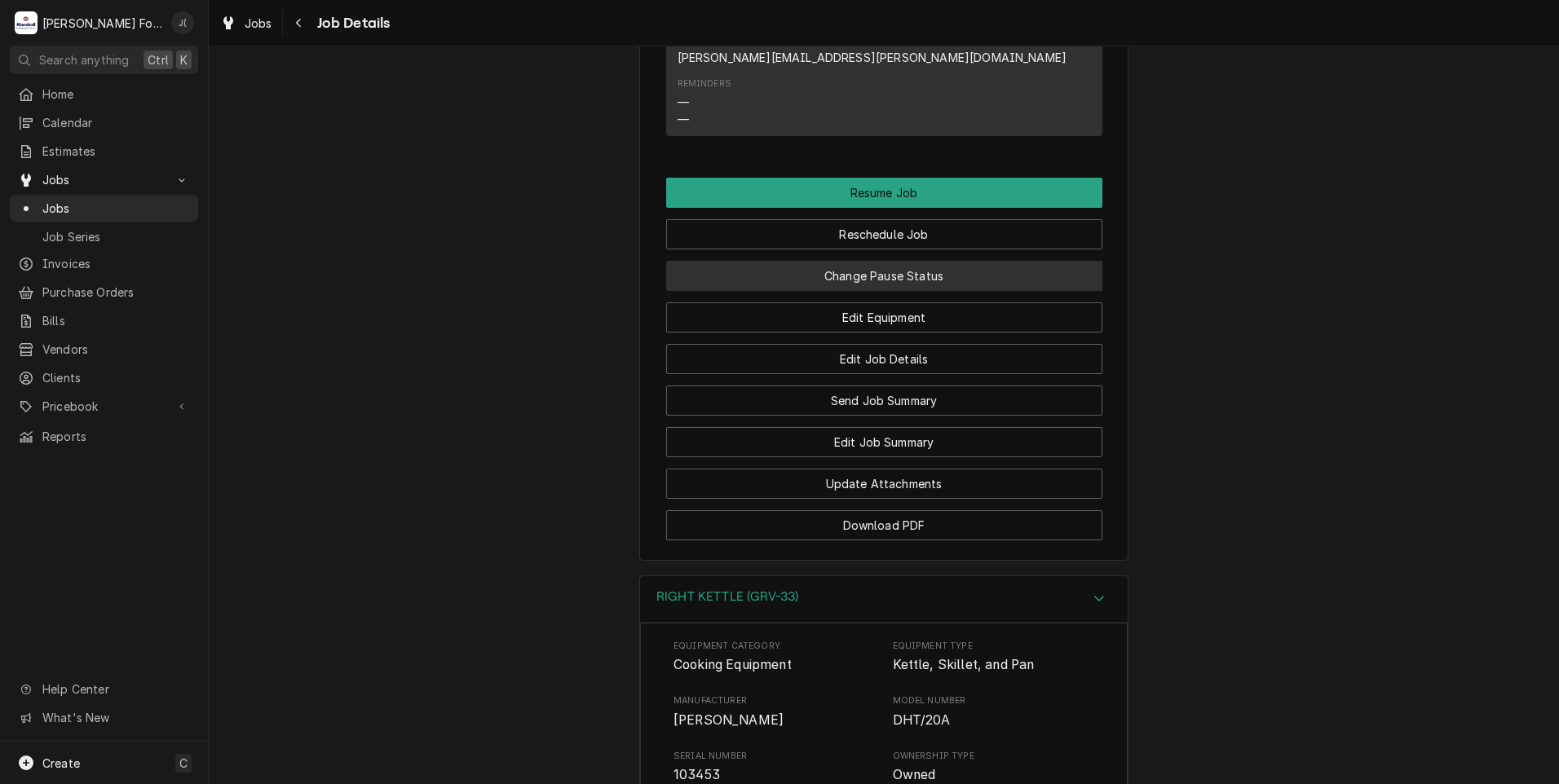
click at [857, 261] on button "Change Pause Status" at bounding box center [884, 276] width 436 height 31
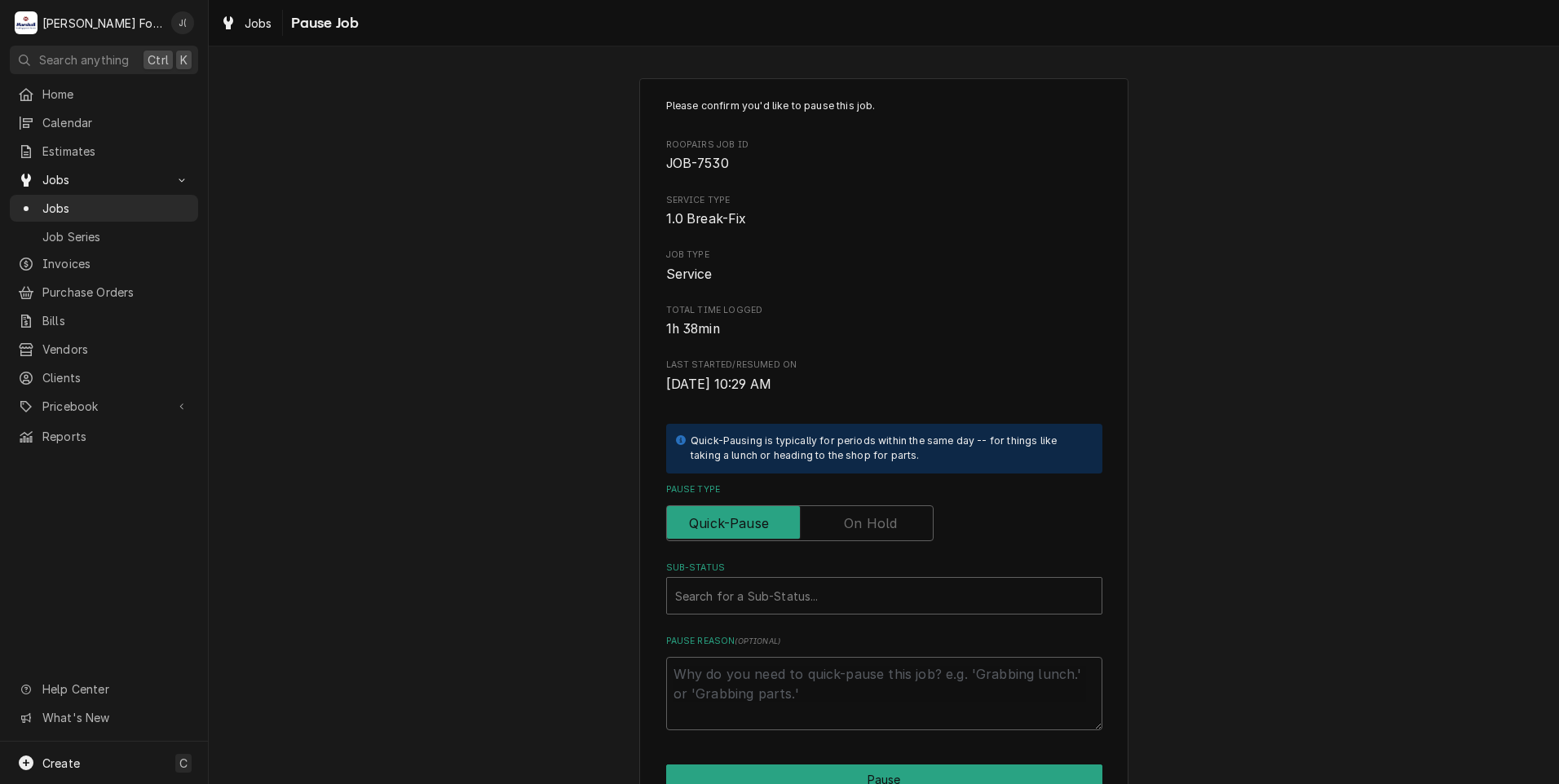
click at [873, 528] on label "Pause Type" at bounding box center [799, 523] width 267 height 36
click at [873, 528] on input "Pause Type" at bounding box center [799, 523] width 253 height 36
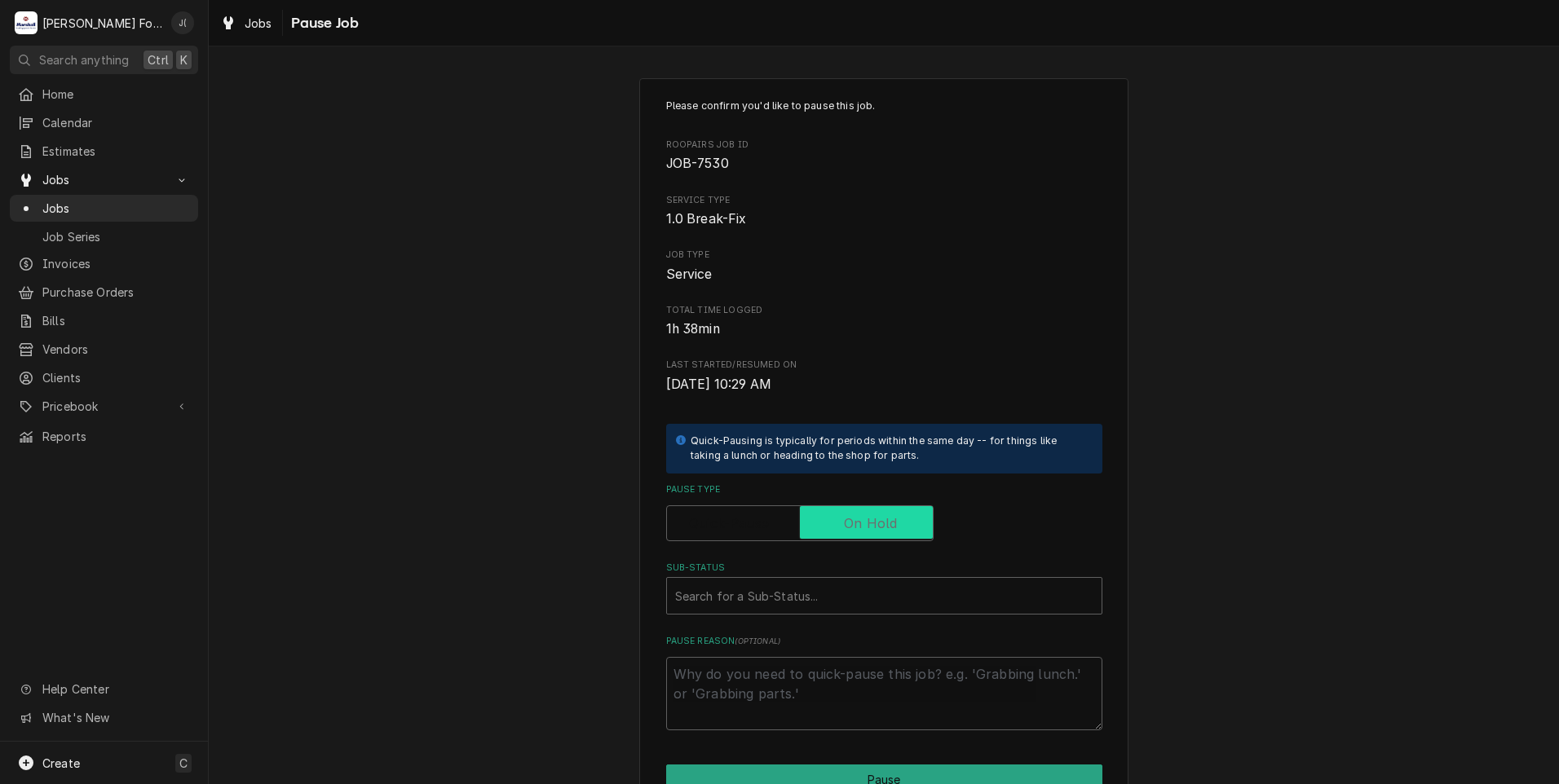
checkbox input "true"
click at [821, 591] on div "Sub-Status" at bounding box center [883, 596] width 418 height 30
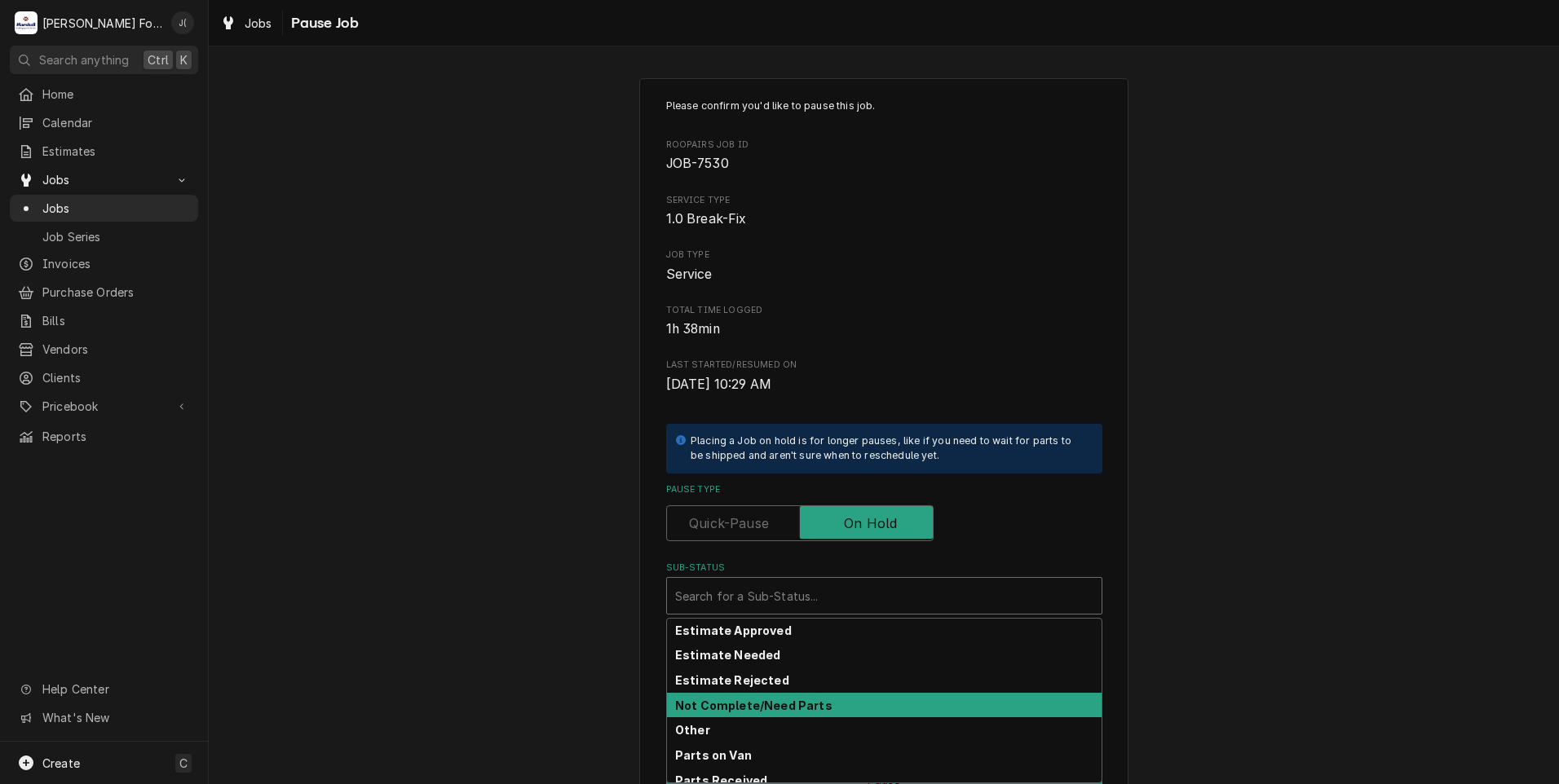
scroll to position [97, 0]
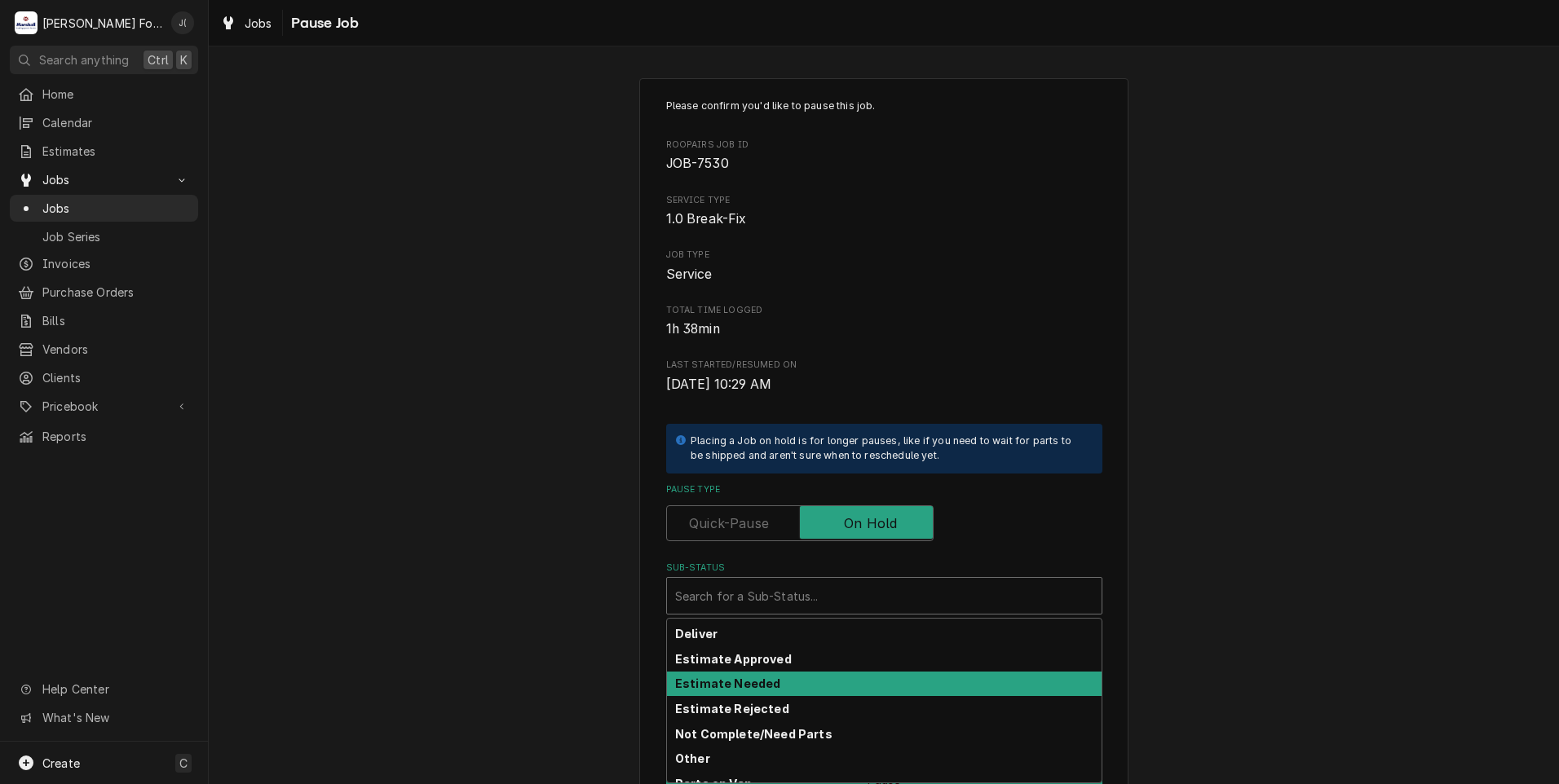
click at [775, 676] on div "Estimate Needed" at bounding box center [884, 684] width 435 height 25
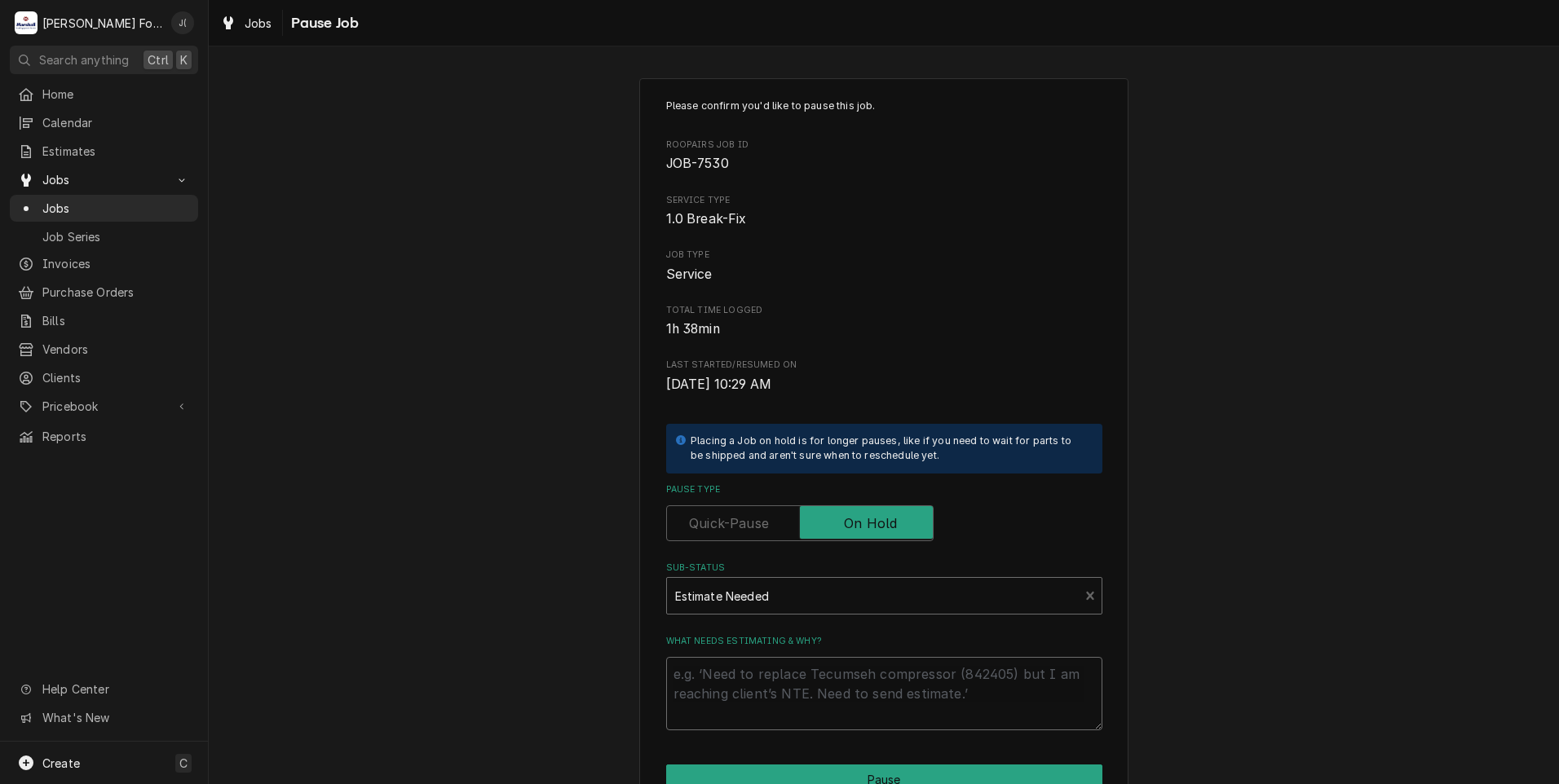
click at [775, 676] on textarea "What needs estimating & why?" at bounding box center [884, 693] width 436 height 74
type textarea "x"
type textarea "P"
type textarea "x"
type textarea "PR"
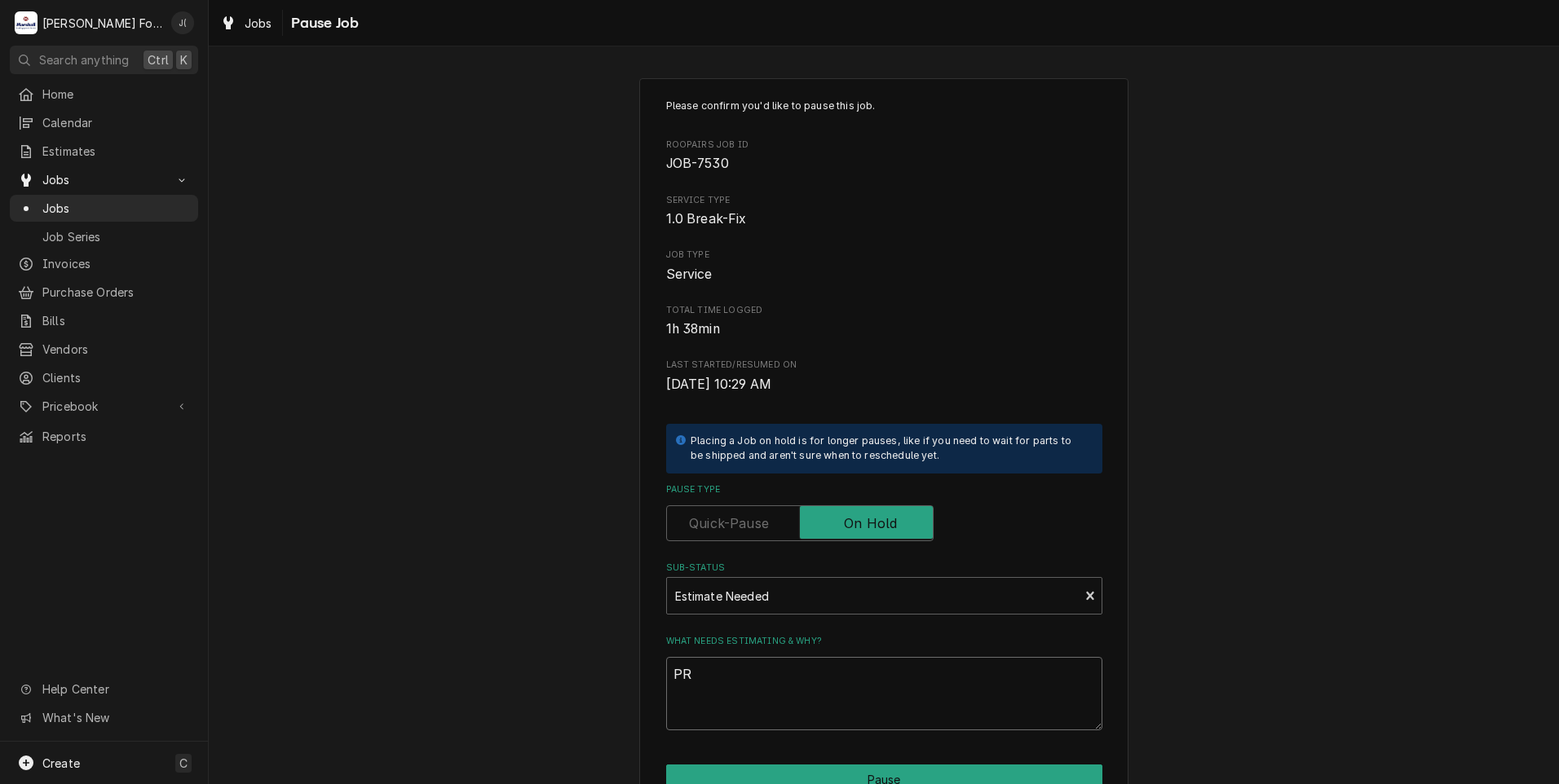
type textarea "x"
type textarea "PRI"
type textarea "x"
type textarea "PRIC"
type textarea "x"
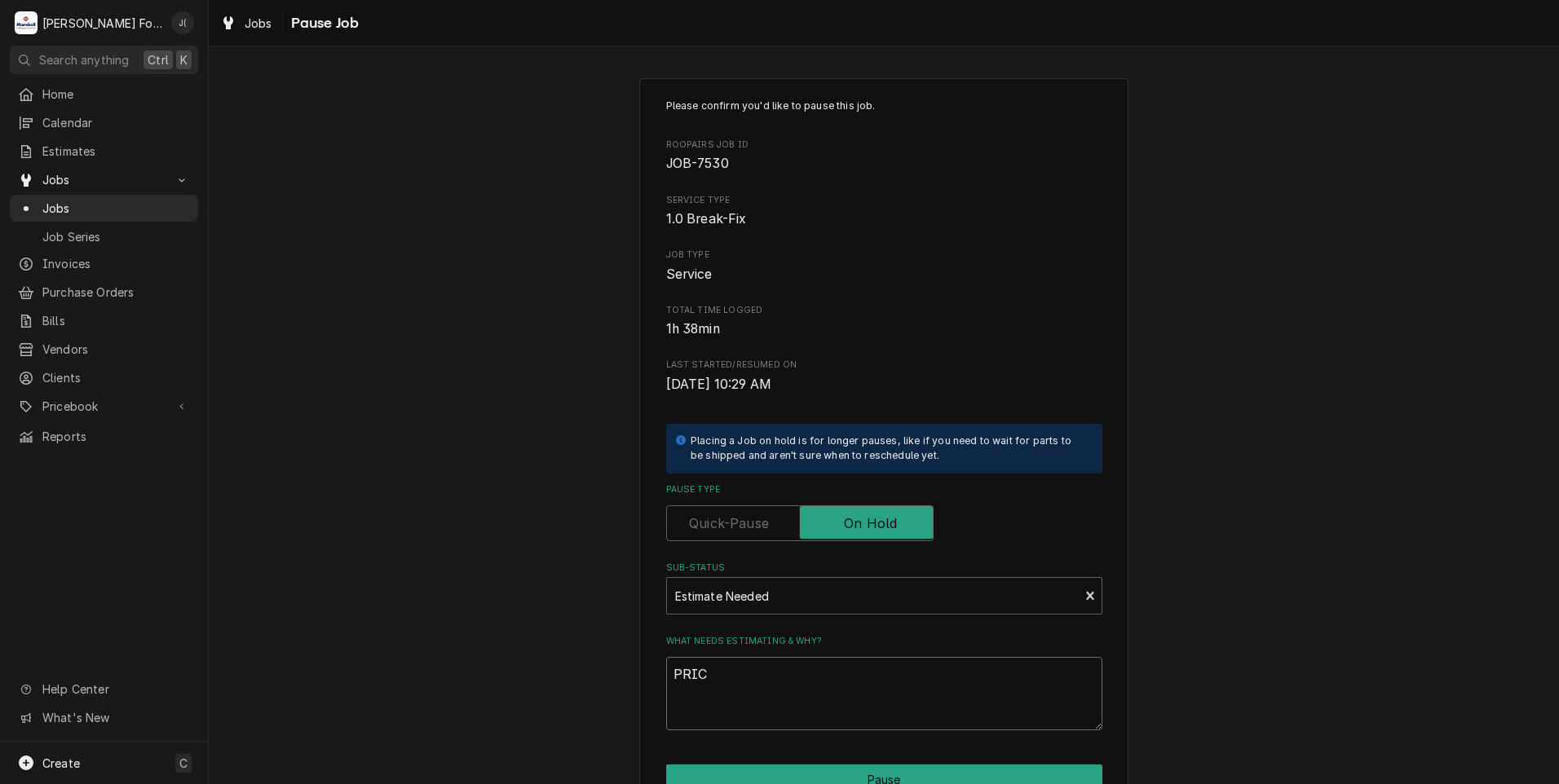
type textarea "PRICE"
type textarea "x"
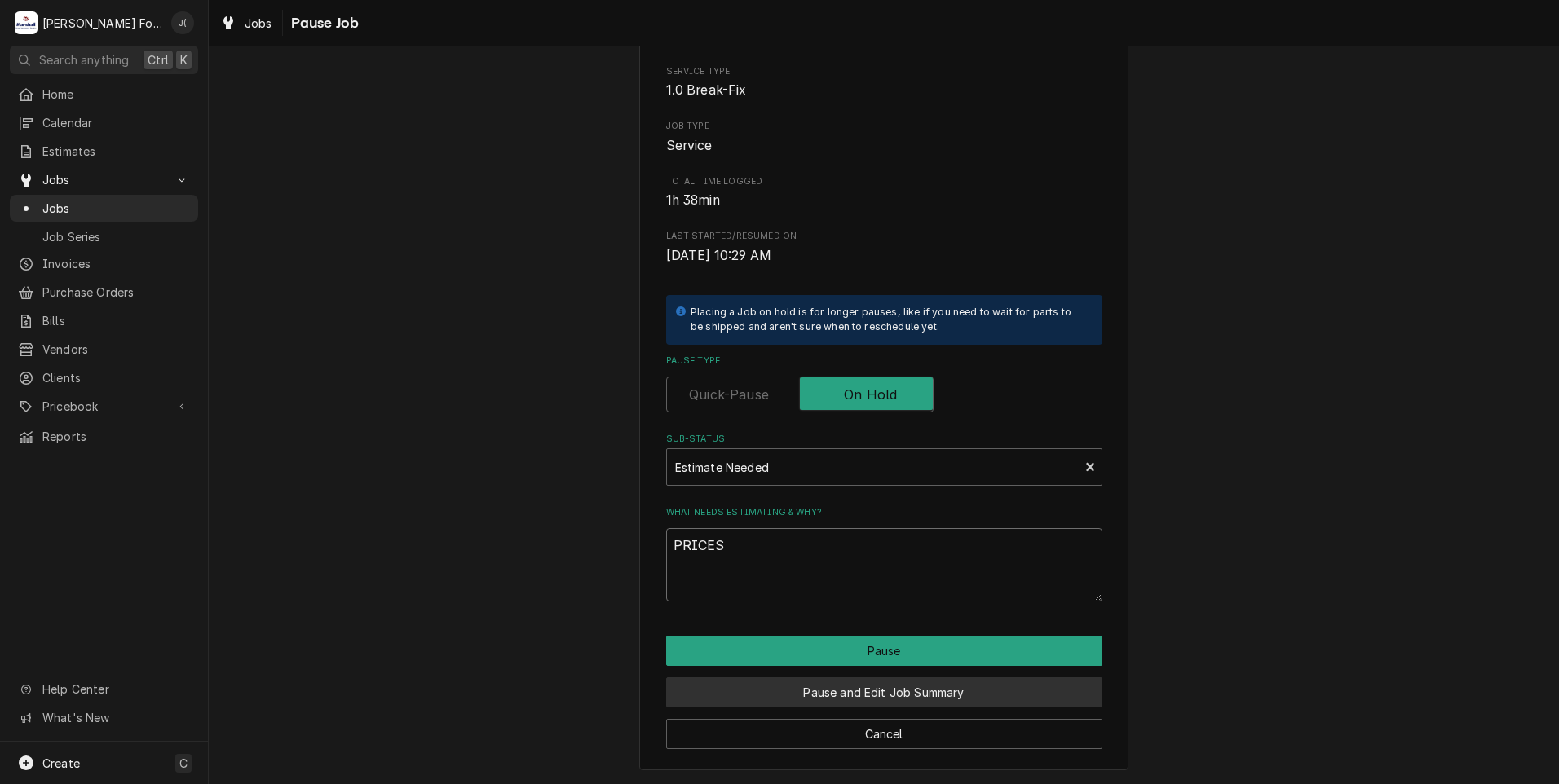
type textarea "PRICES"
click at [836, 692] on button "Pause and Edit Job Summary" at bounding box center [884, 692] width 436 height 31
type textarea "x"
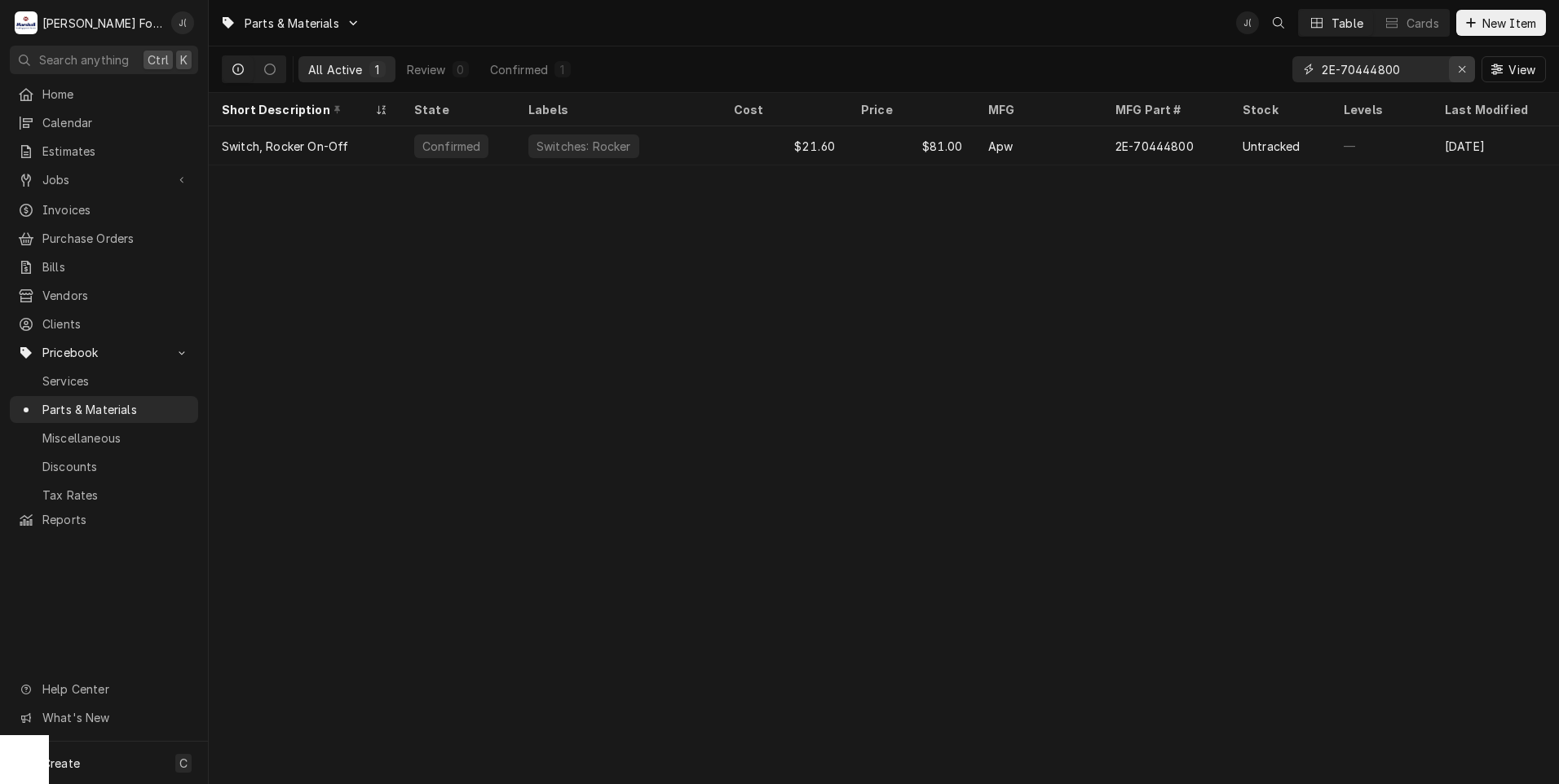
click at [1469, 71] on div "Erase input" at bounding box center [1462, 69] width 16 height 16
click at [1441, 70] on input "Dynamic Content Wrapper" at bounding box center [1398, 69] width 153 height 26
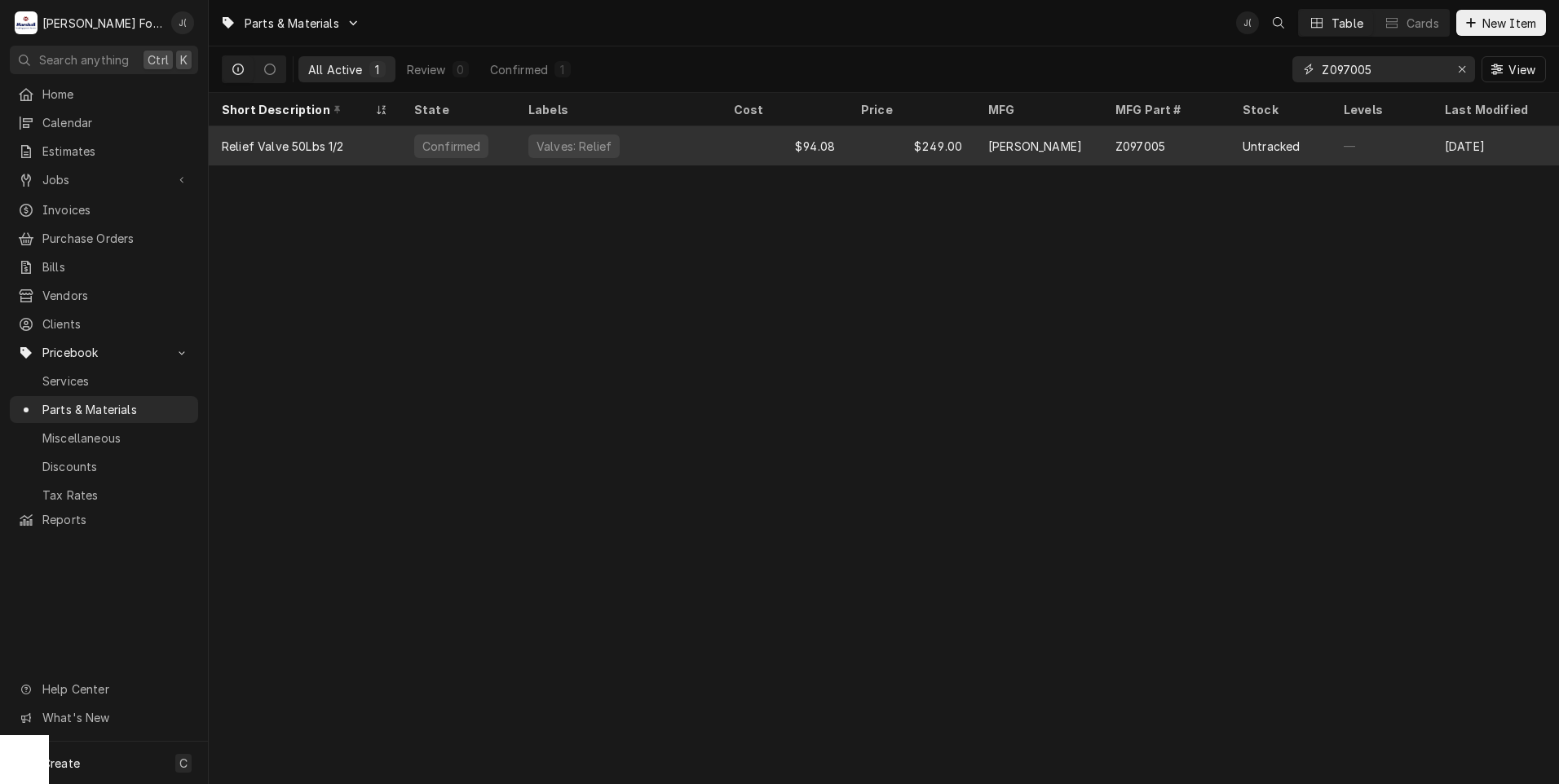
type input "Z097005"
click at [725, 147] on div "$94.08" at bounding box center [784, 146] width 127 height 39
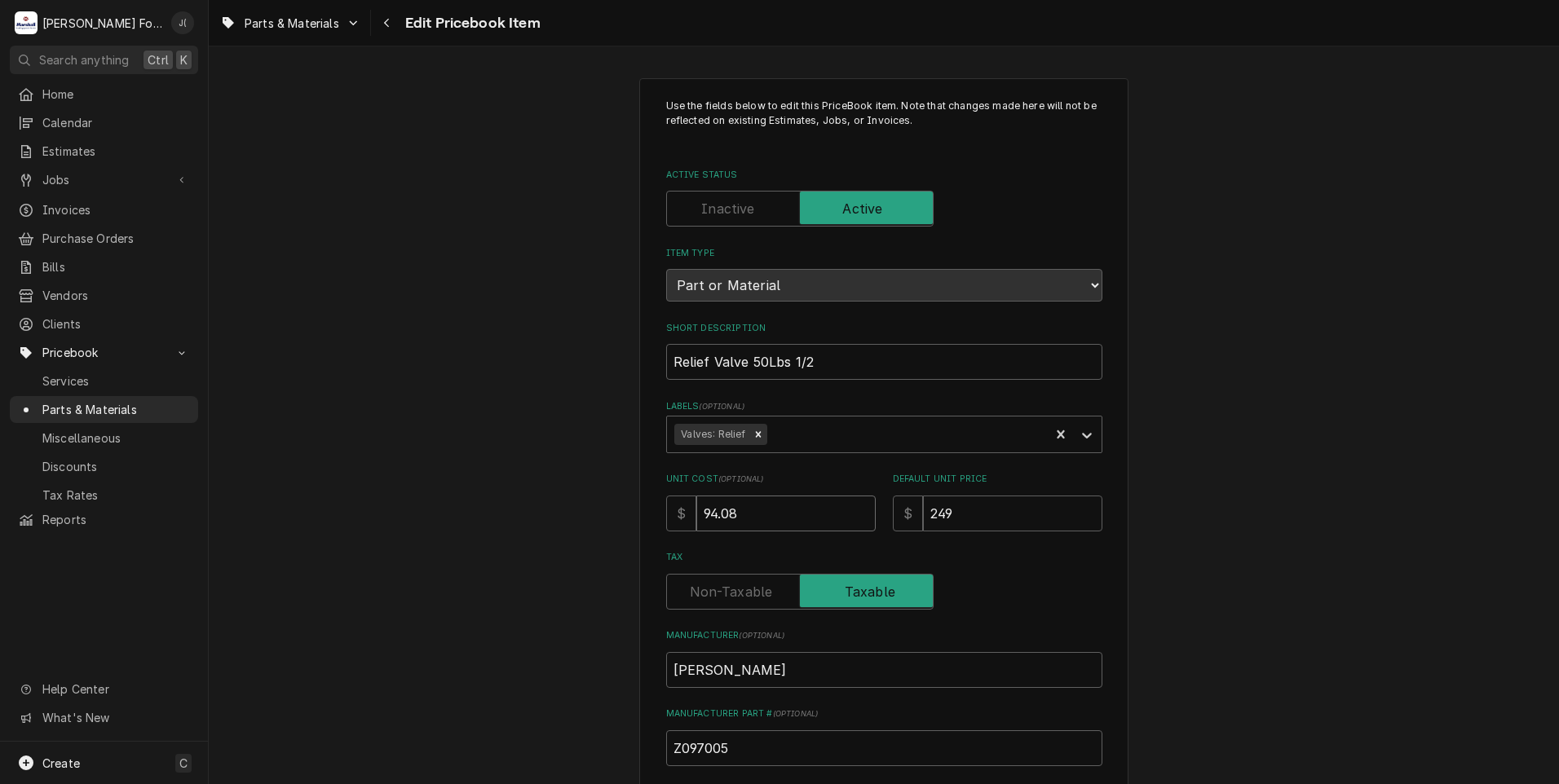
drag, startPoint x: 754, startPoint y: 499, endPoint x: 337, endPoint y: 398, distance: 429.1
click at [534, 475] on div "Use the fields below to edit this PriceBook item. Note that changes made here w…" at bounding box center [883, 637] width 1350 height 1148
type textarea "x"
type input "9"
type textarea "x"
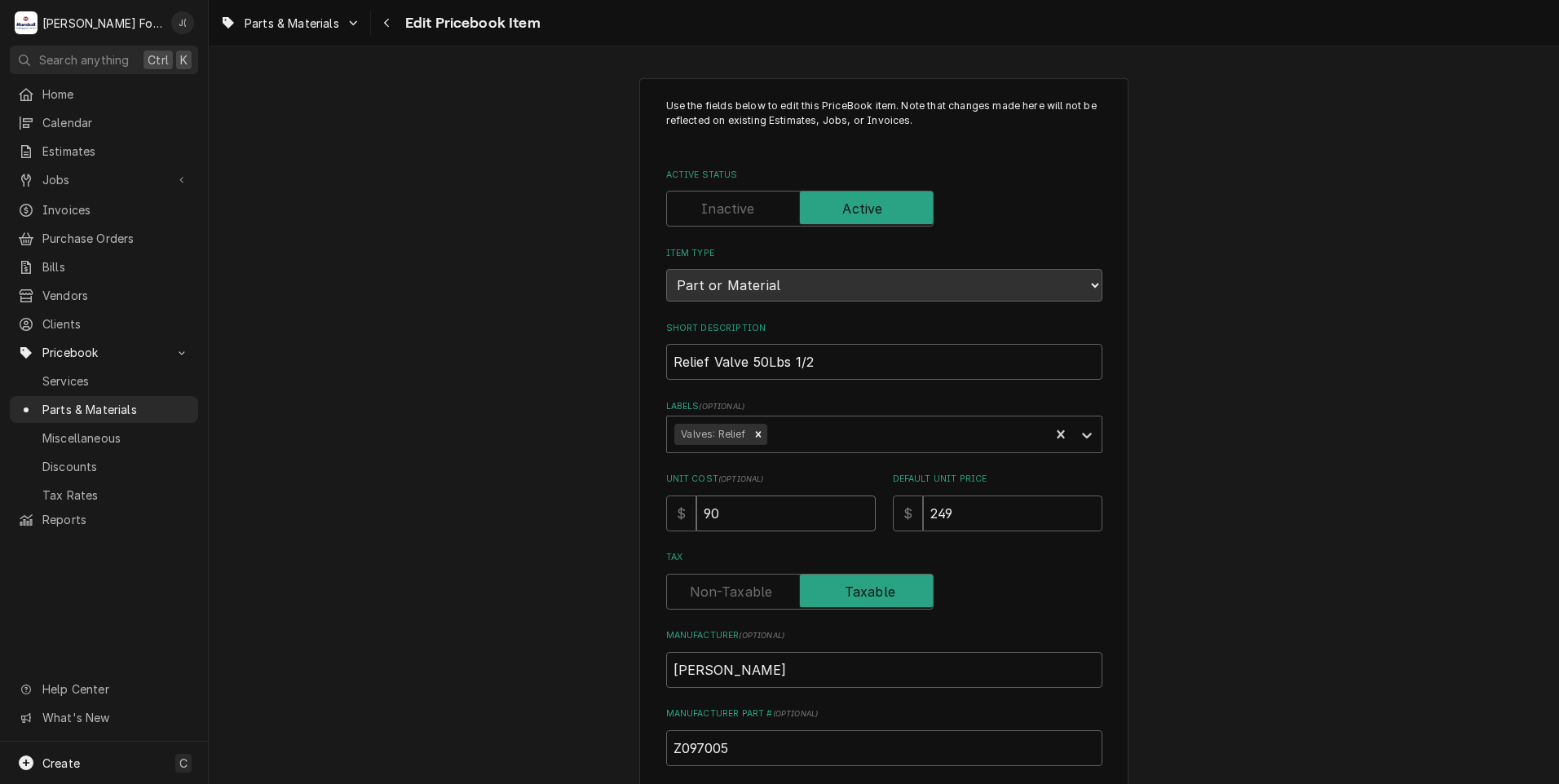
type input "90"
click at [753, 518] on input "90" at bounding box center [786, 514] width 180 height 36
type textarea "x"
type input "90.8"
type textarea "x"
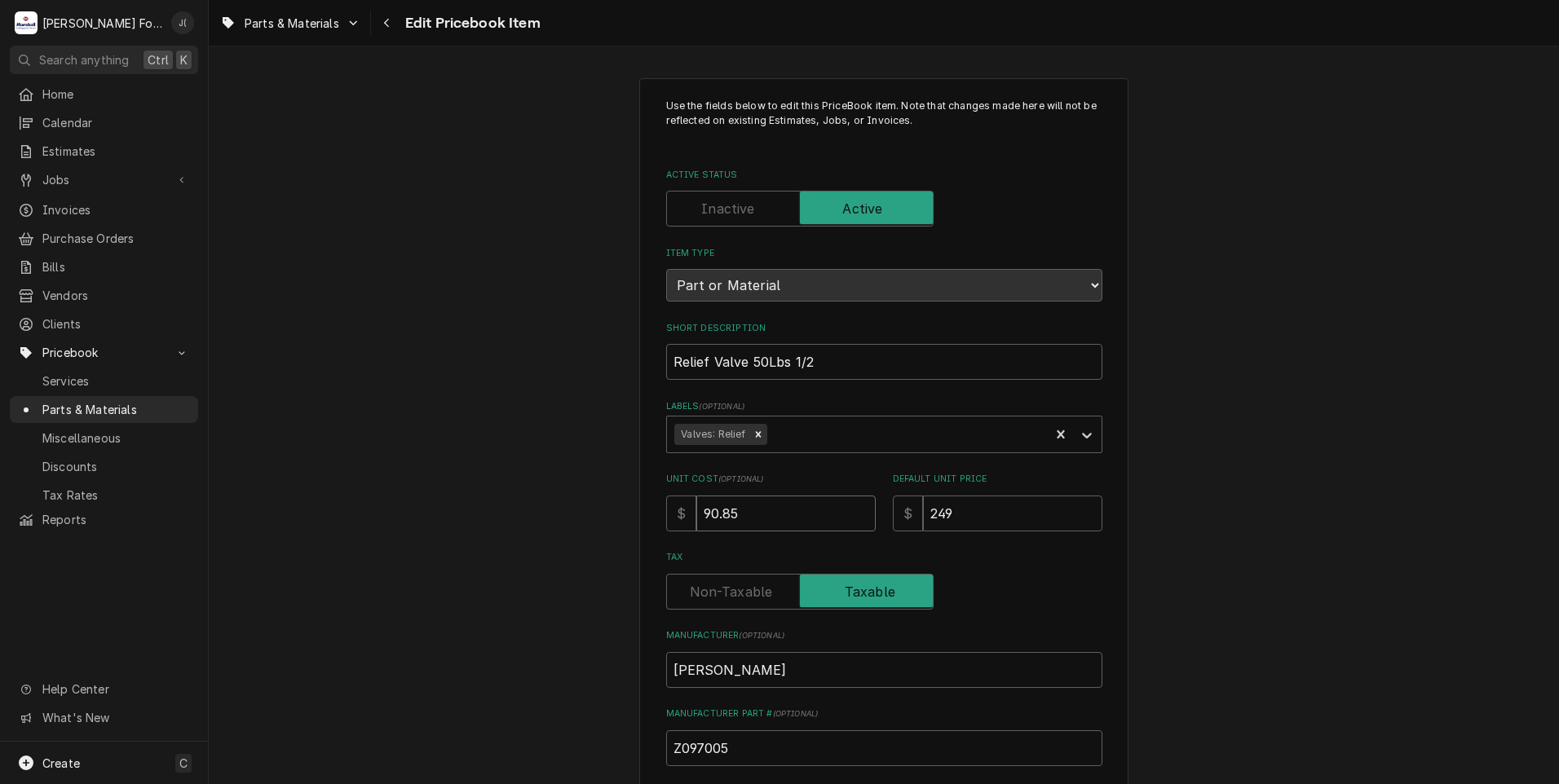
type input "90.85"
click at [953, 514] on input "249" at bounding box center [1013, 514] width 180 height 36
type textarea "x"
type input "249.0"
type textarea "x"
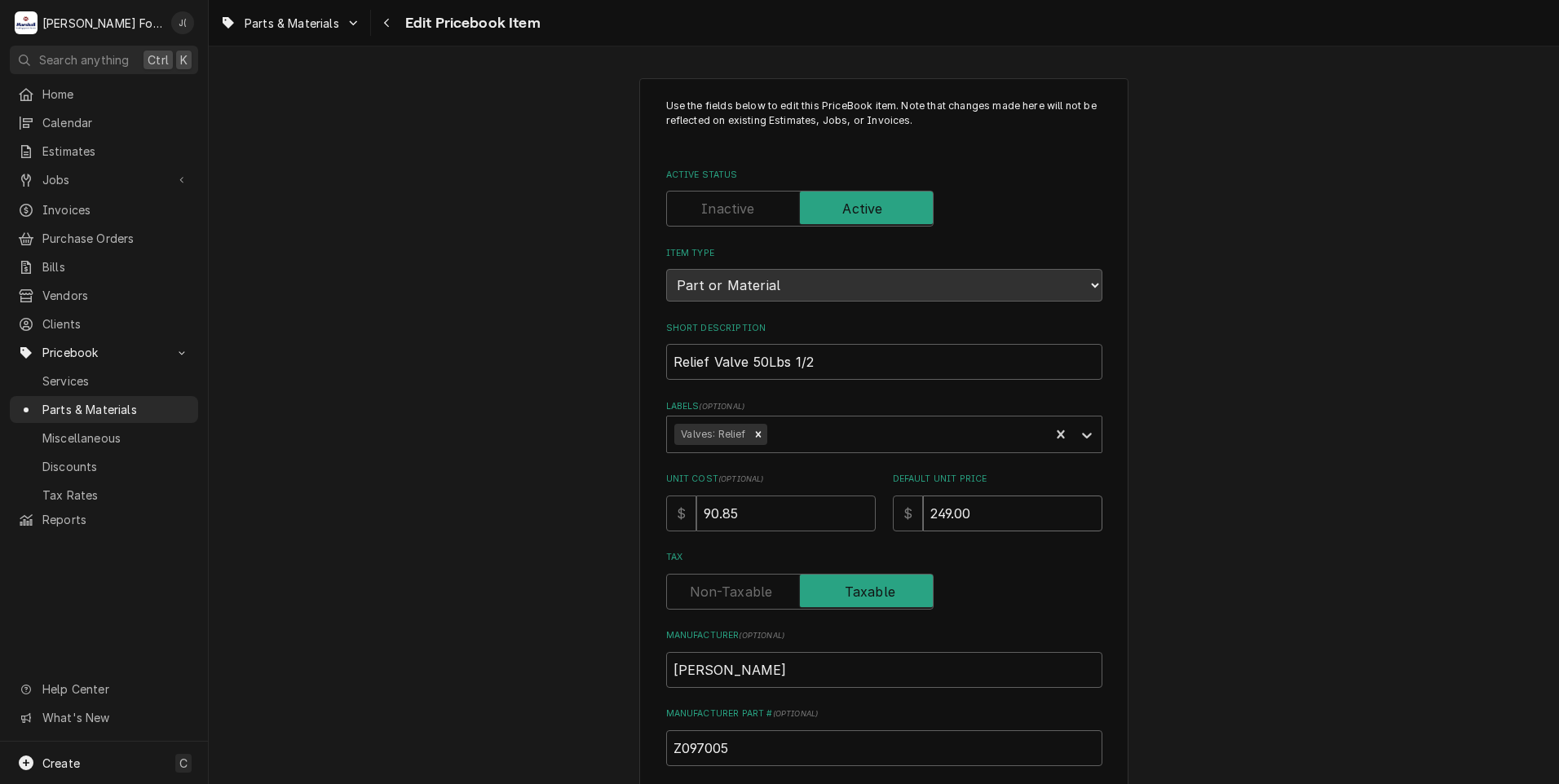
type input "249.00"
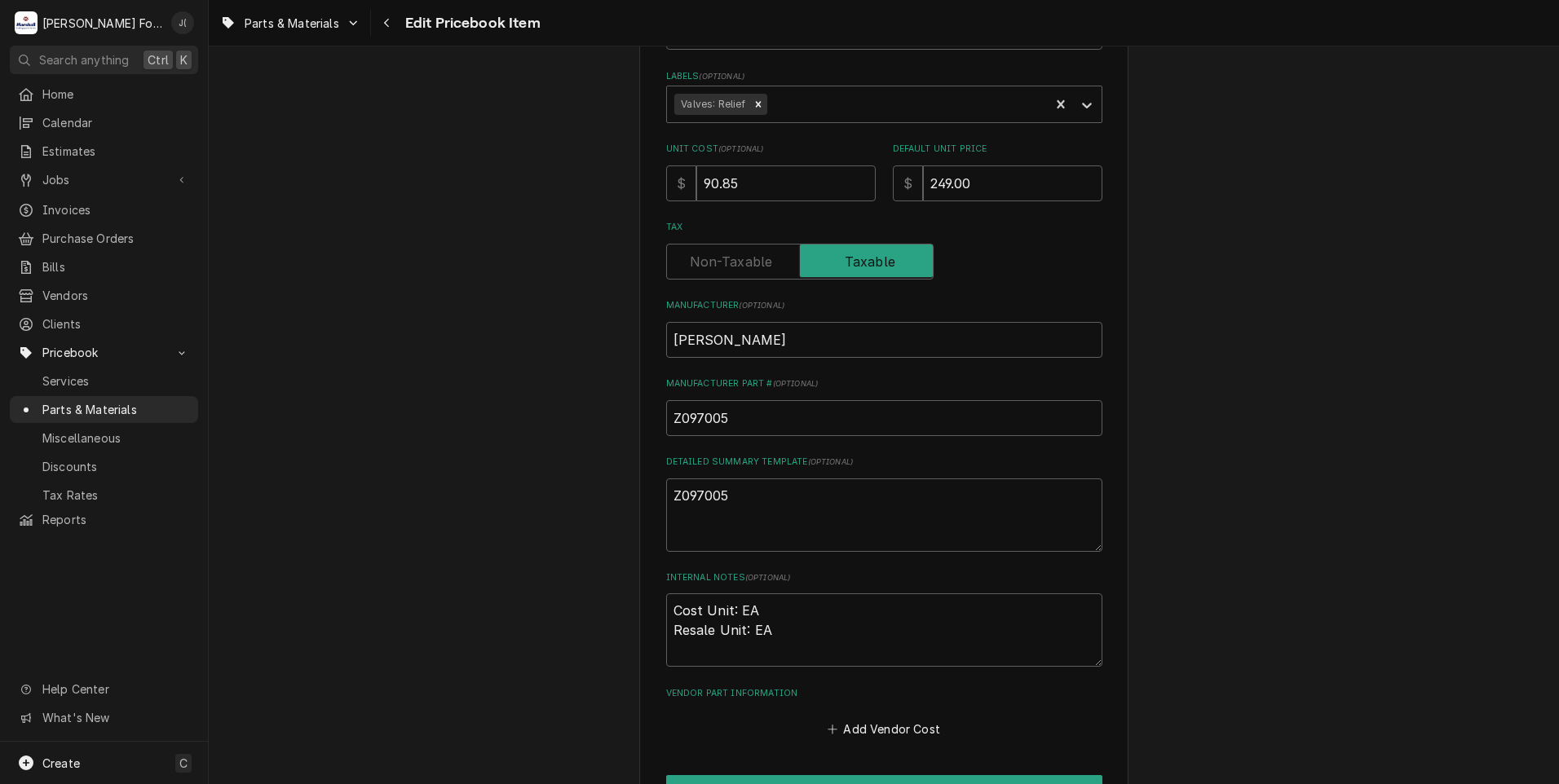
scroll to position [408, 0]
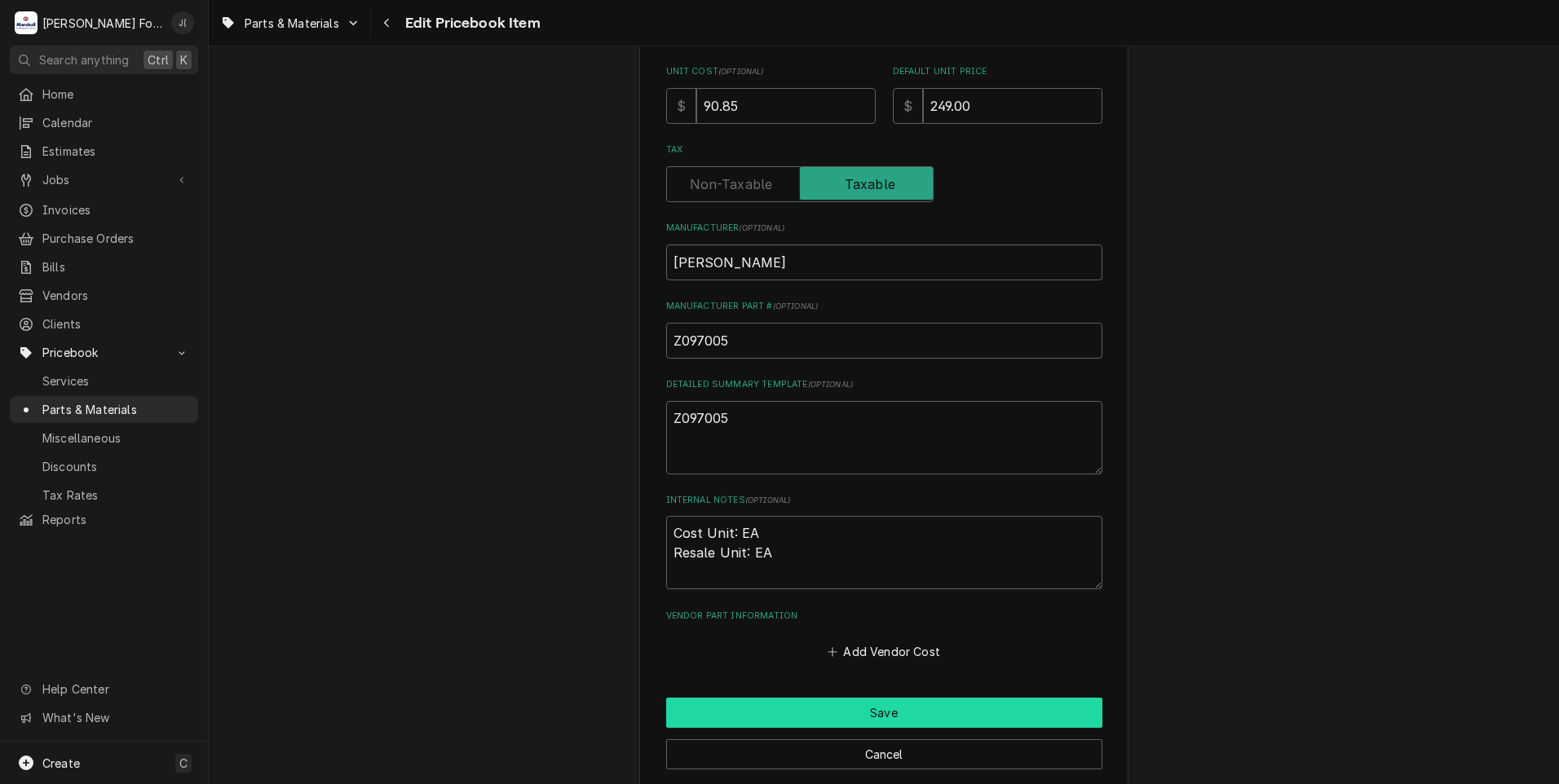
click at [751, 719] on button "Save" at bounding box center [884, 713] width 436 height 31
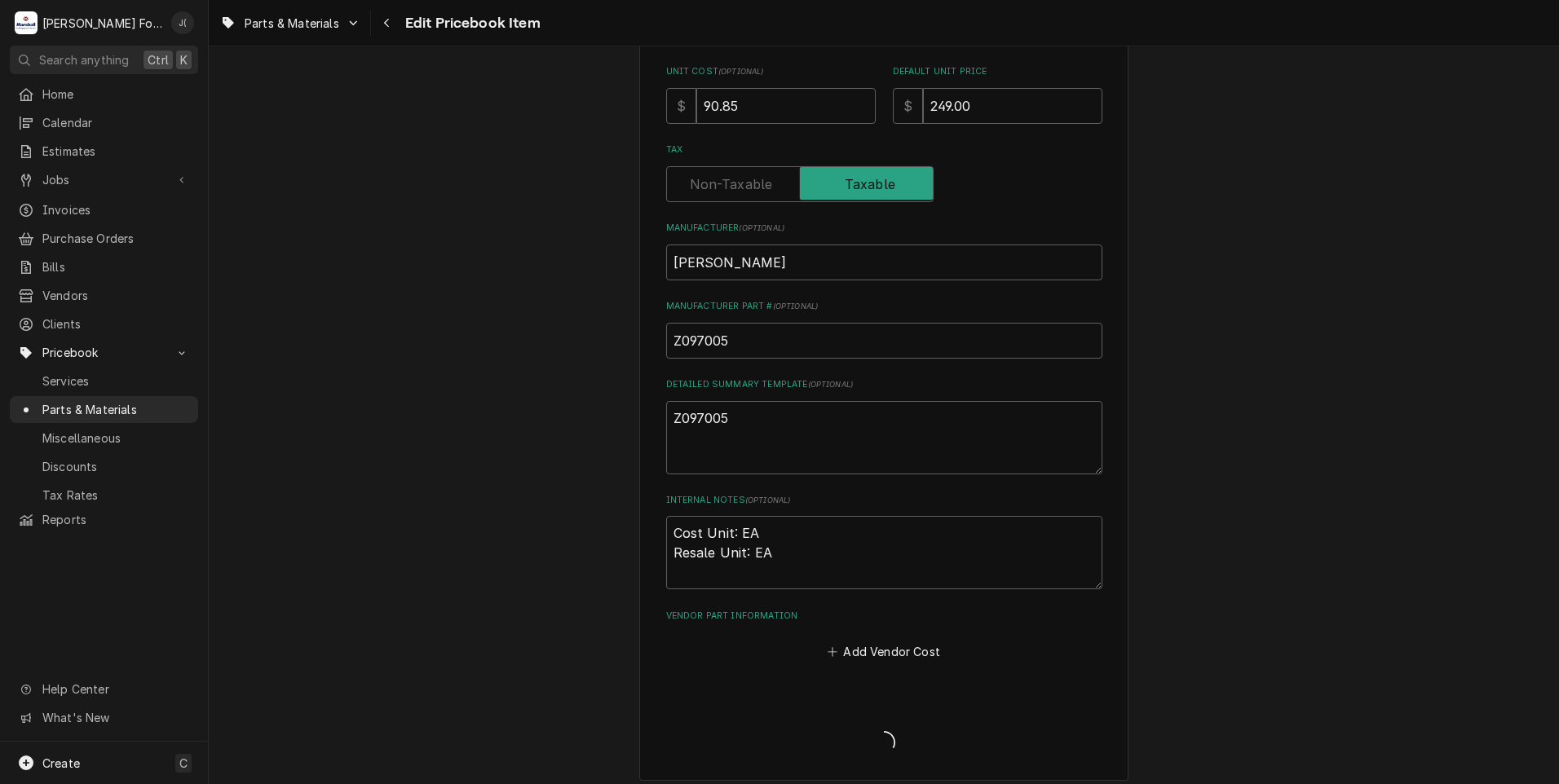
type textarea "x"
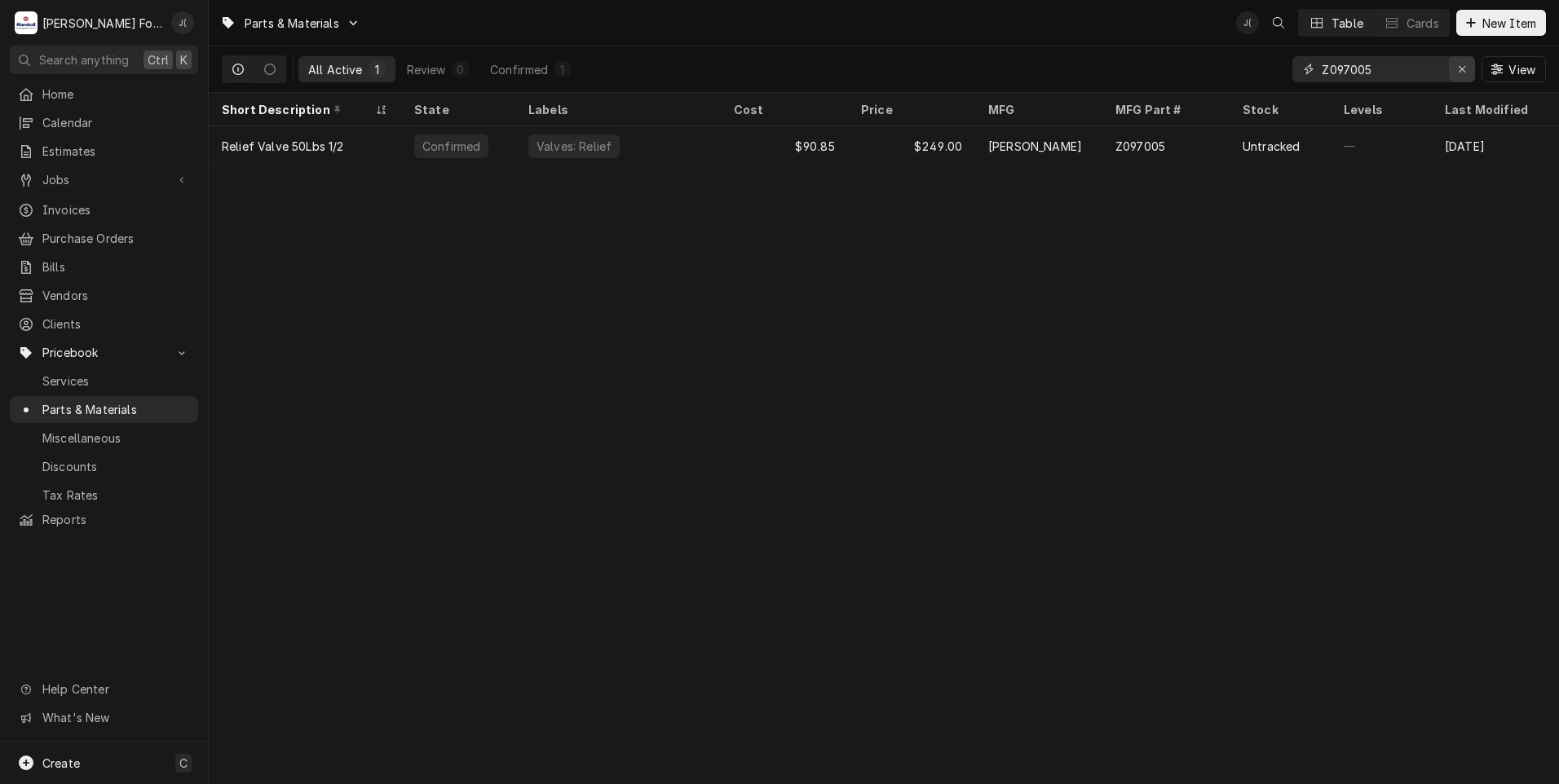
drag, startPoint x: 1467, startPoint y: 75, endPoint x: 1426, endPoint y: 74, distance: 41.0
click at [1465, 75] on div "Erase input" at bounding box center [1462, 69] width 16 height 16
click at [1380, 64] on input "Dynamic Content Wrapper" at bounding box center [1398, 69] width 153 height 26
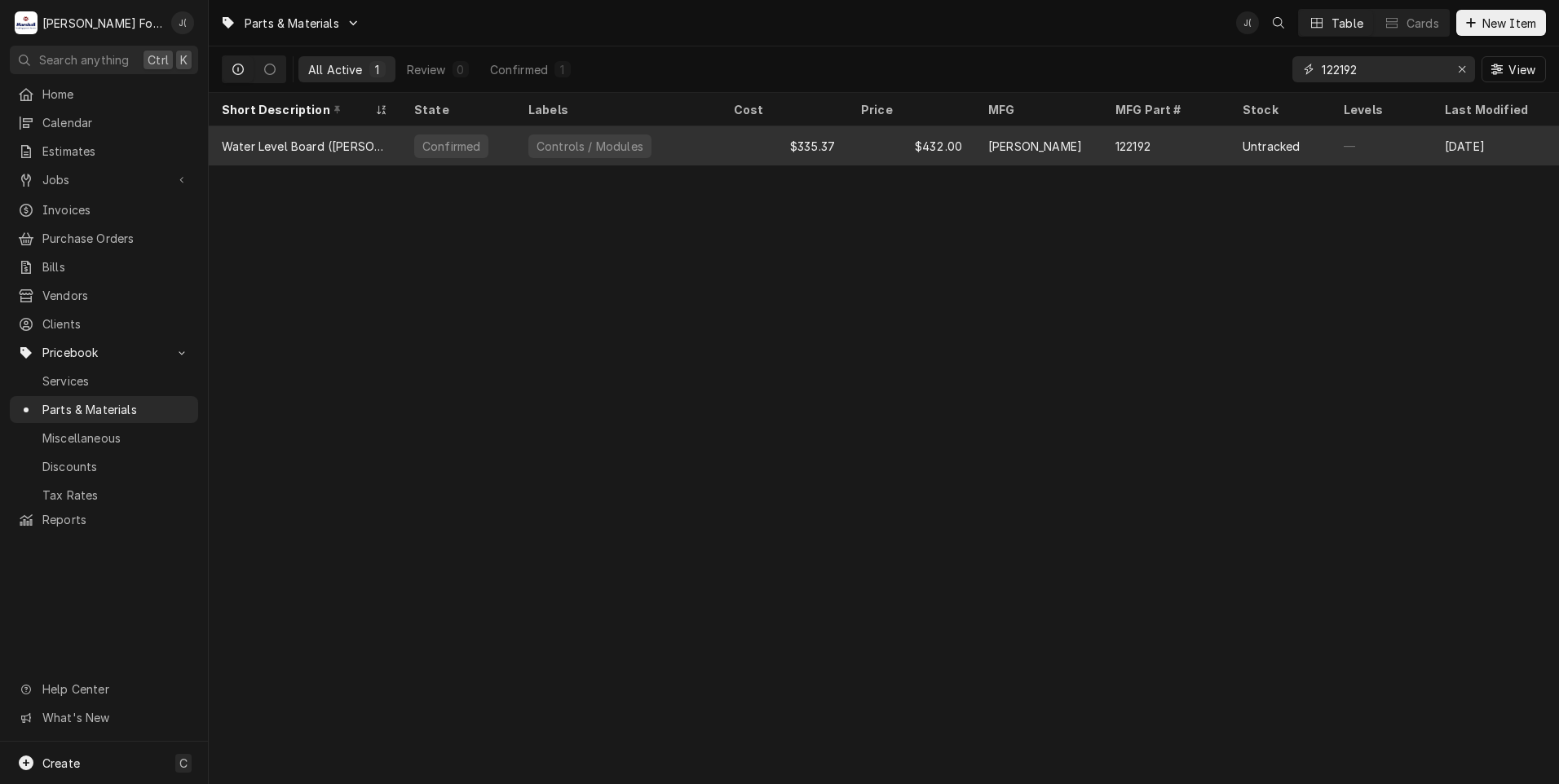
type input "122192"
click at [883, 147] on div "$432.00" at bounding box center [911, 146] width 127 height 39
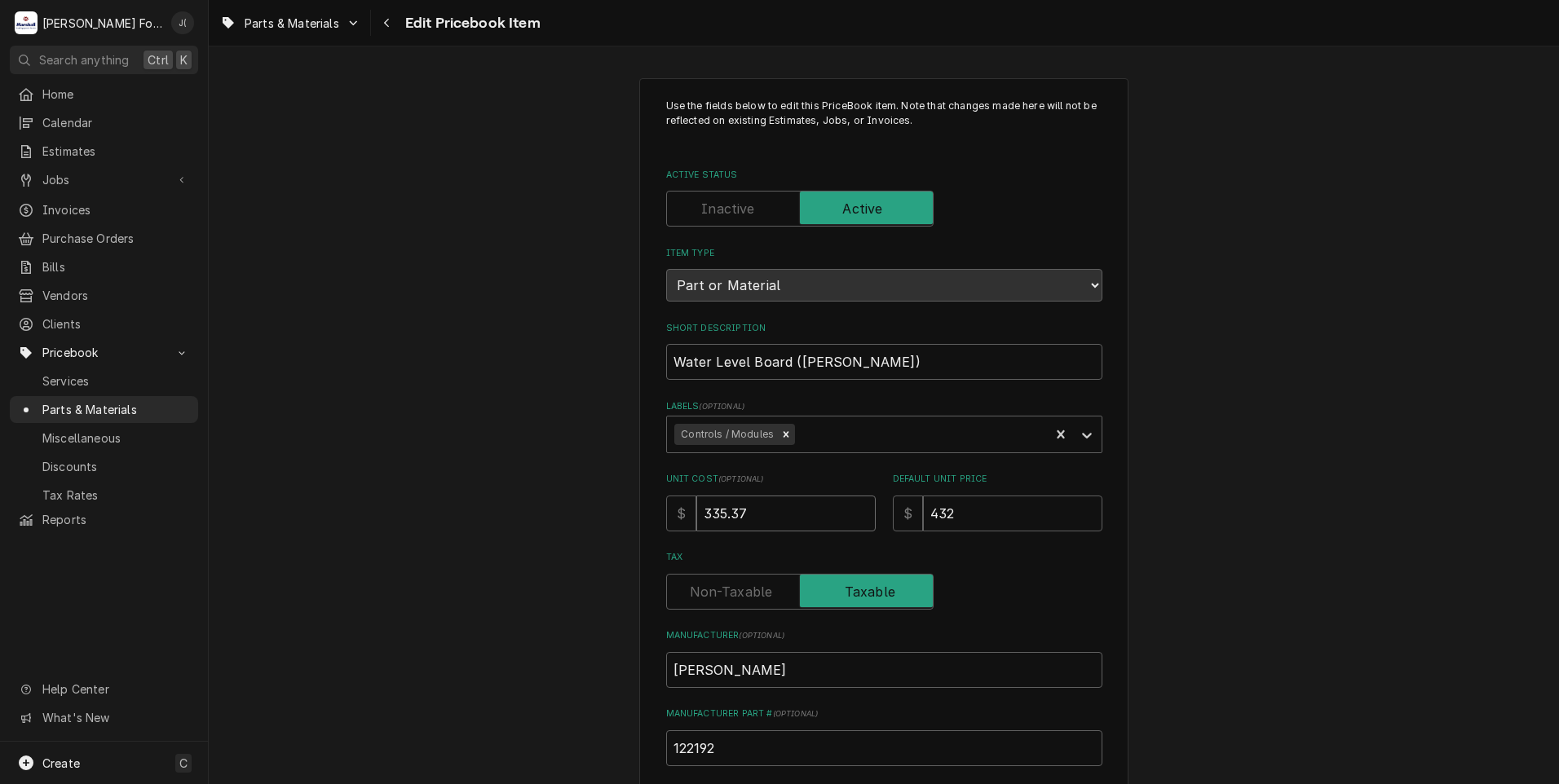
drag, startPoint x: 761, startPoint y: 512, endPoint x: 248, endPoint y: 437, distance: 518.5
click at [331, 503] on div "Use the fields below to edit this PriceBook item. Note that changes made here w…" at bounding box center [883, 637] width 1350 height 1148
type textarea "x"
type input "3"
type textarea "x"
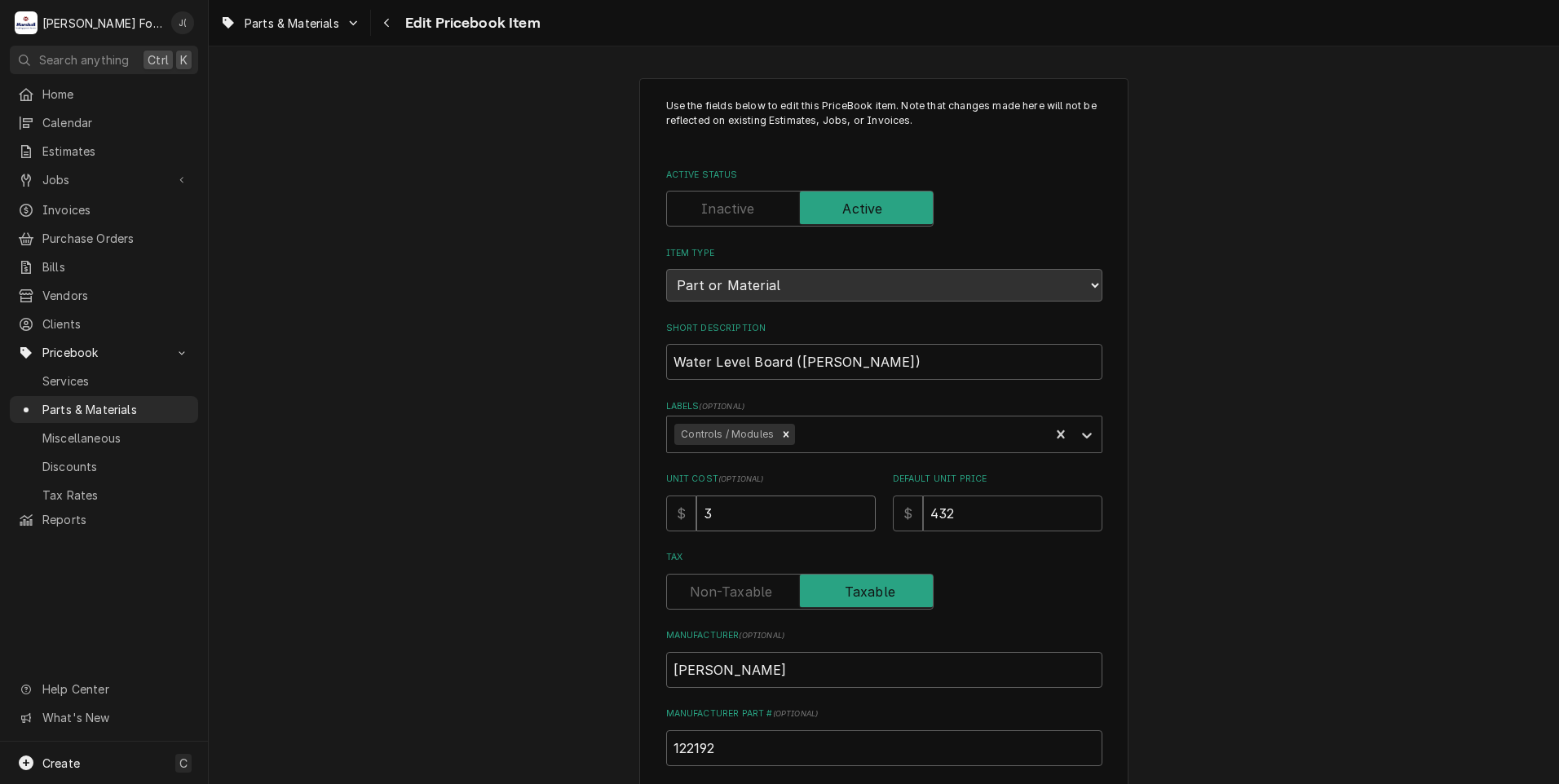
type input "30"
type textarea "x"
type input "304"
type textarea "x"
type input "304.4"
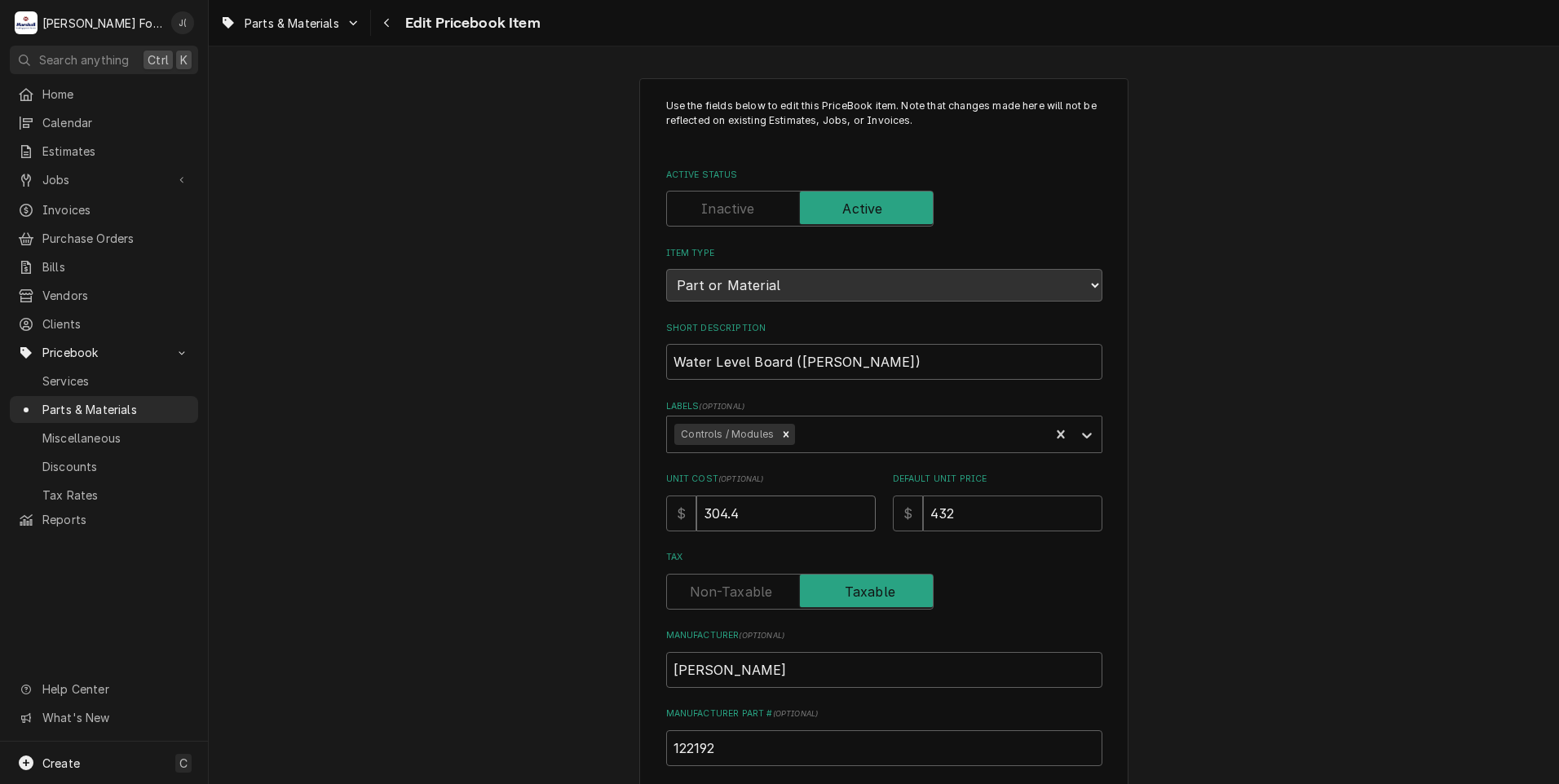
type textarea "x"
type input "304.40"
type textarea "x"
type input "4"
type textarea "x"
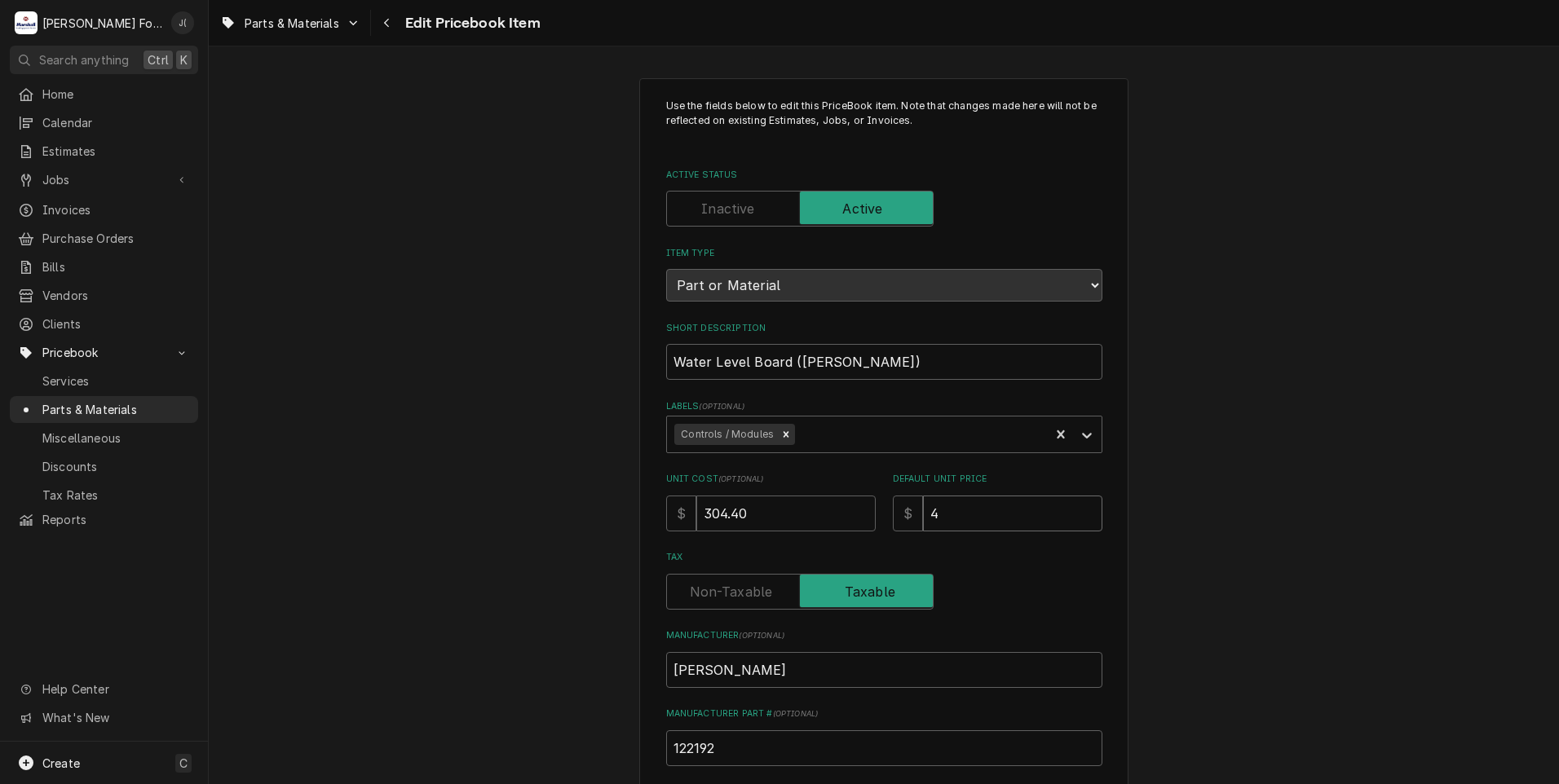
type input "48"
type textarea "x"
type input "480"
type textarea "x"
type input "480.0"
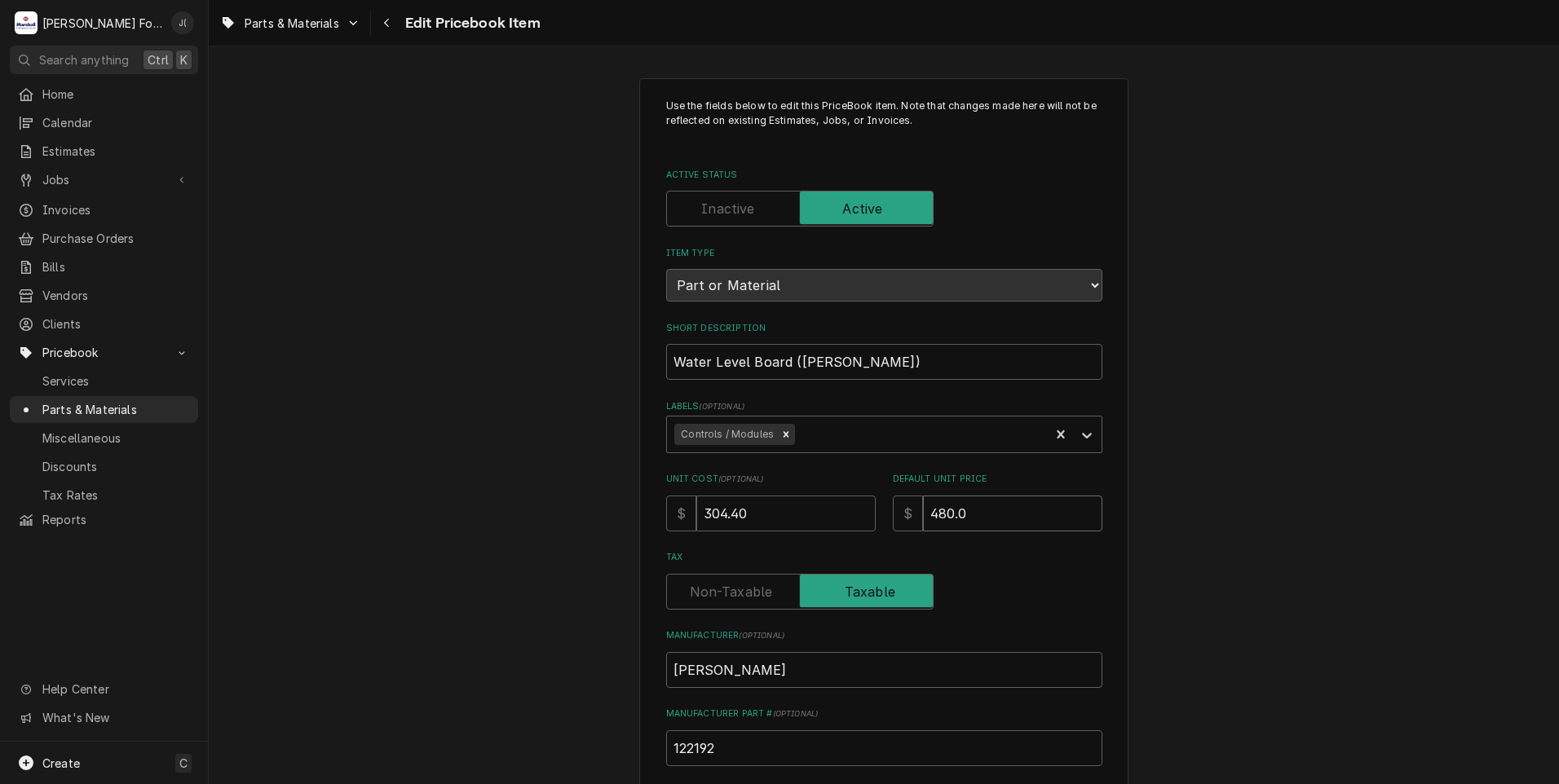
type textarea "x"
type input "480.00"
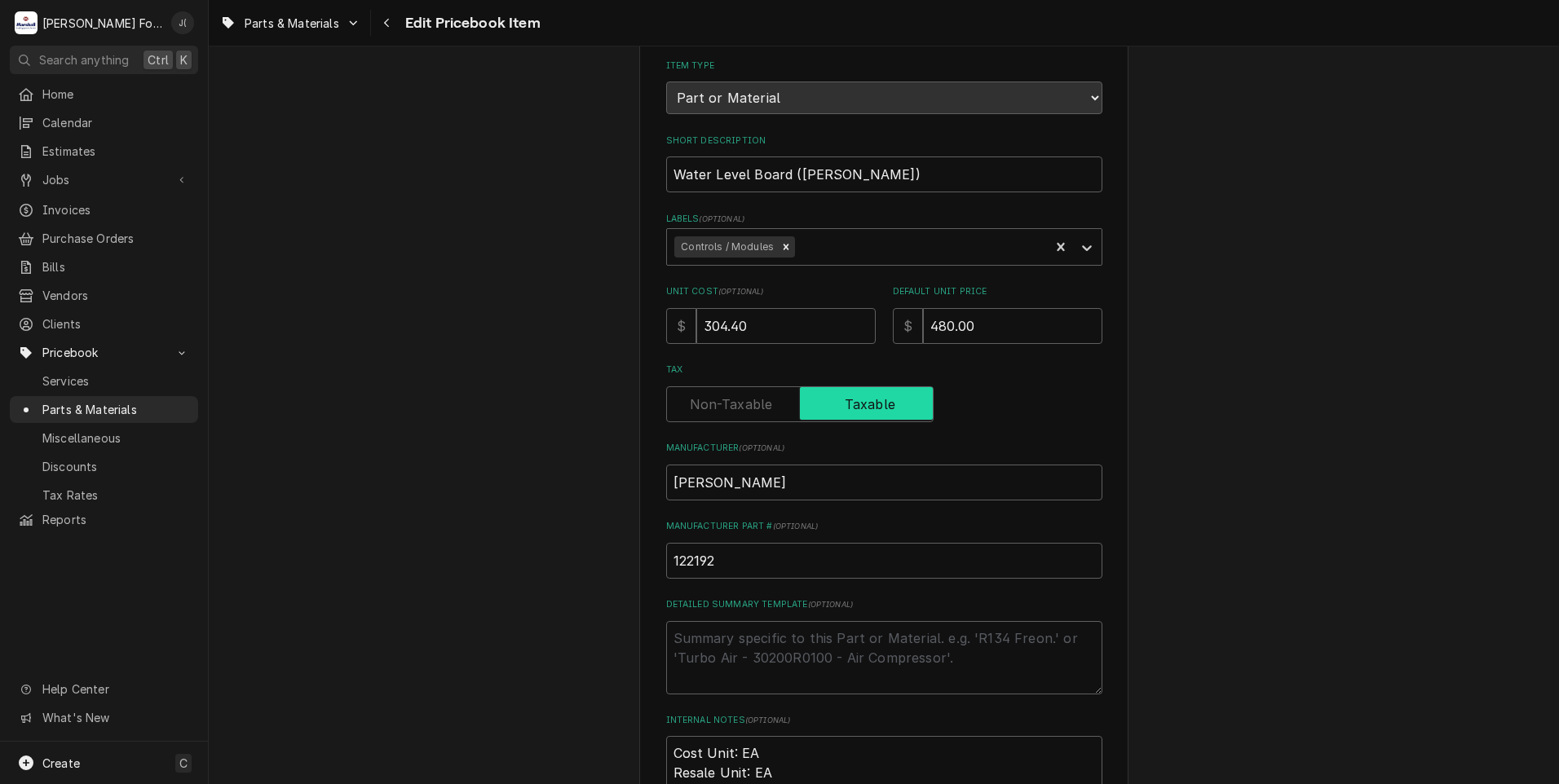
scroll to position [489, 0]
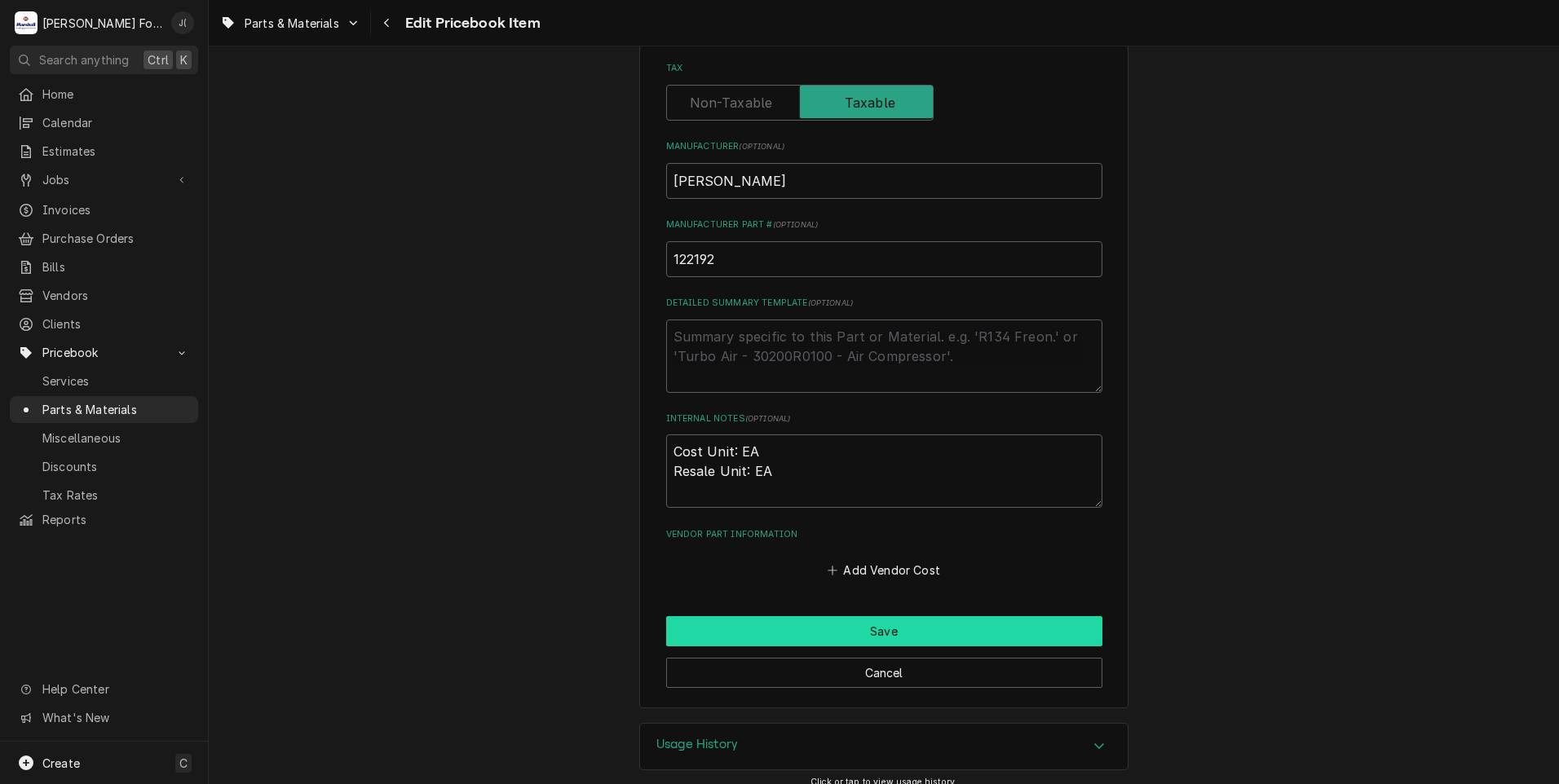
click at [888, 631] on button "Save" at bounding box center [884, 631] width 436 height 31
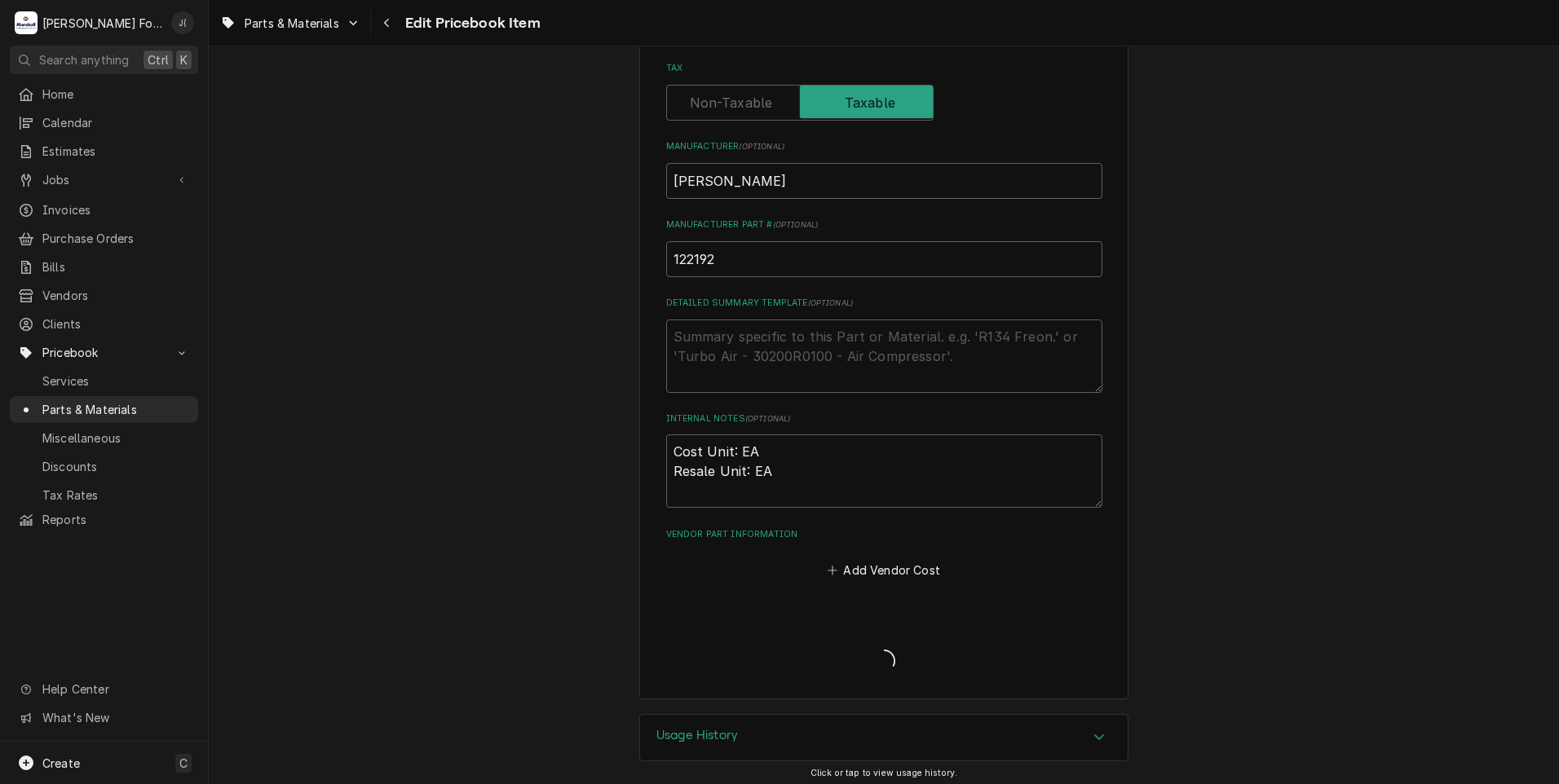
type textarea "x"
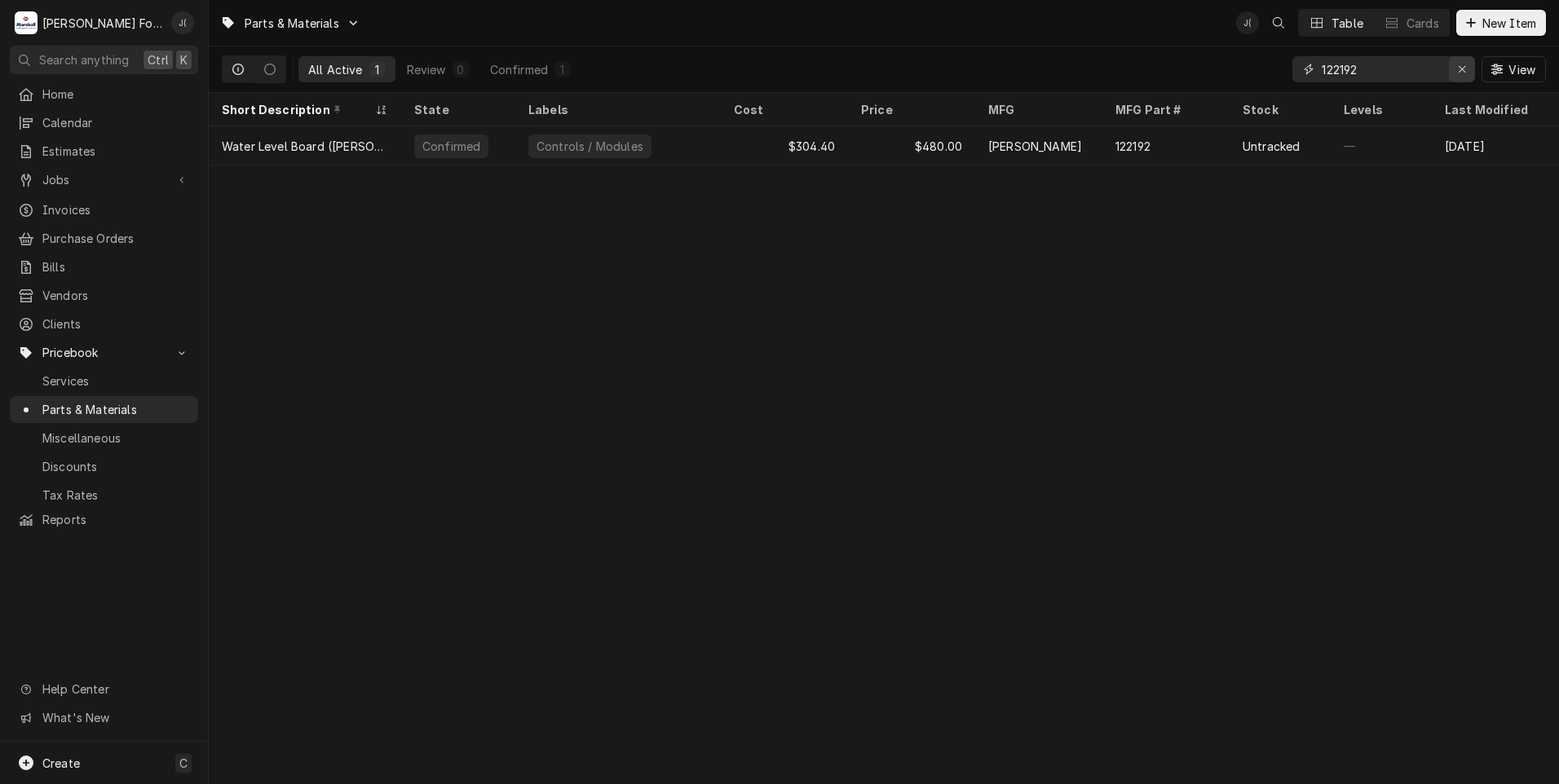
click at [1462, 73] on icon "Erase input" at bounding box center [1462, 69] width 9 height 11
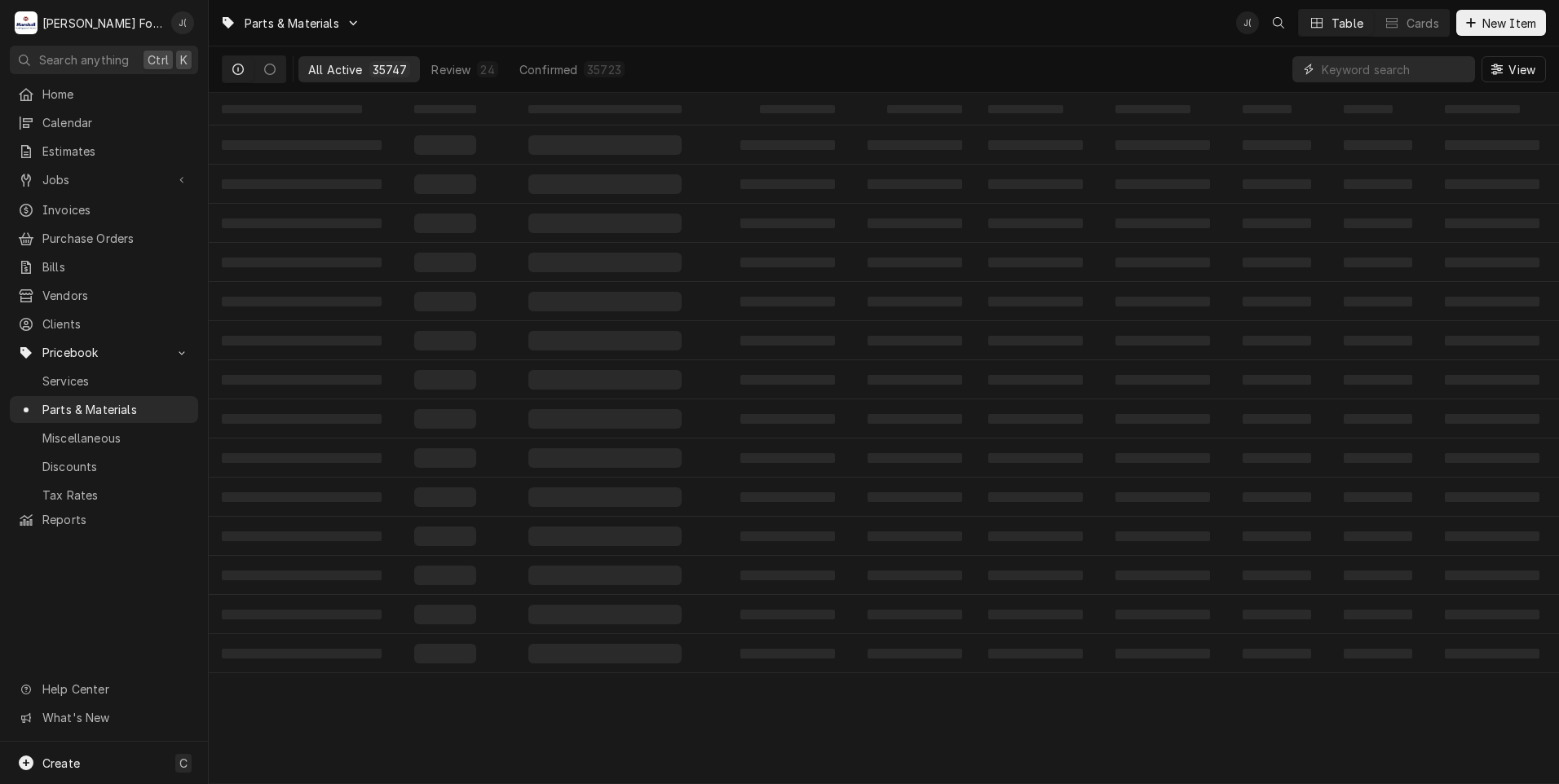
paste input "980682"
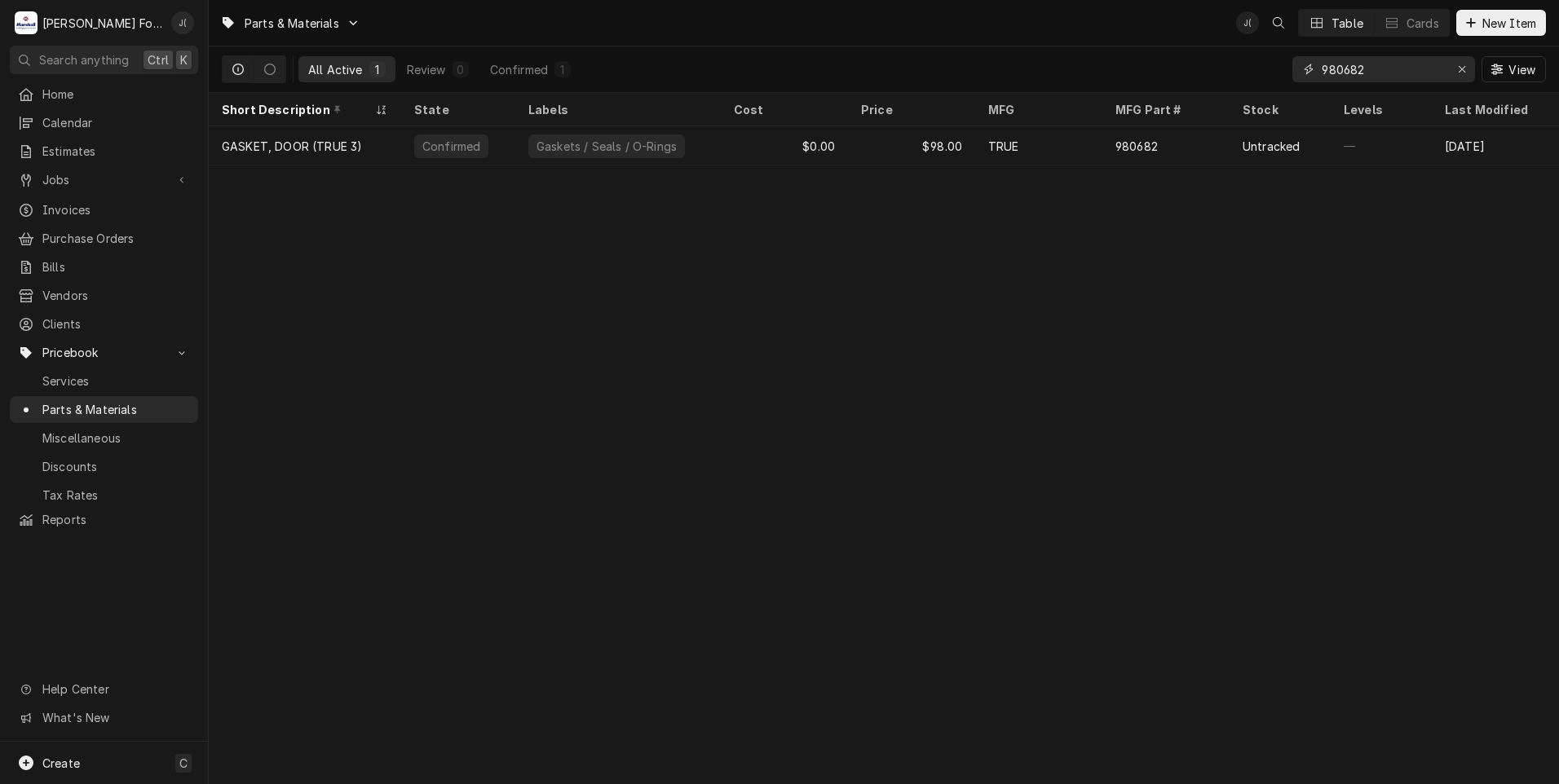
type input "980682"
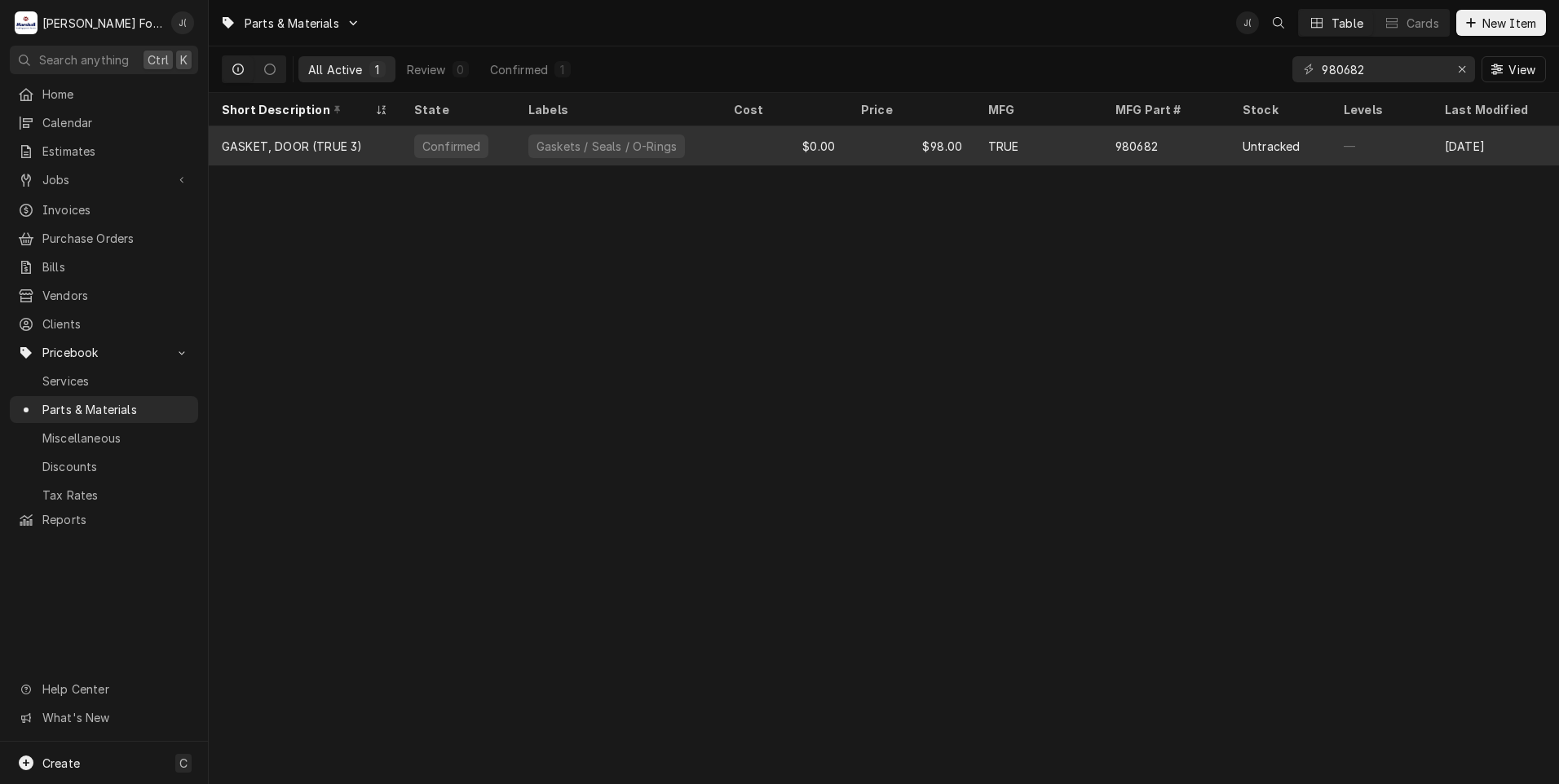
click at [754, 149] on div "$0.00" at bounding box center [784, 146] width 127 height 39
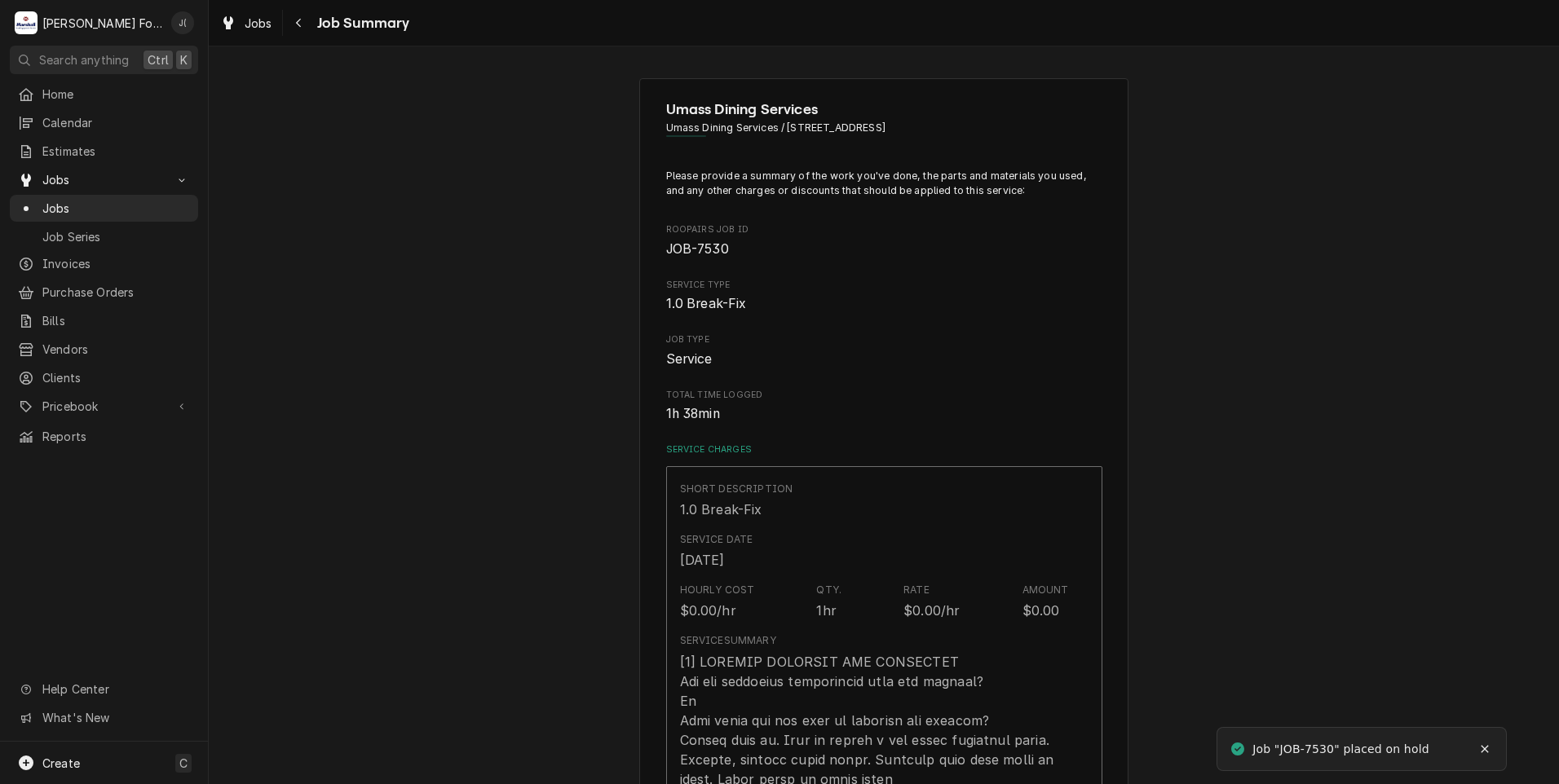
type textarea "x"
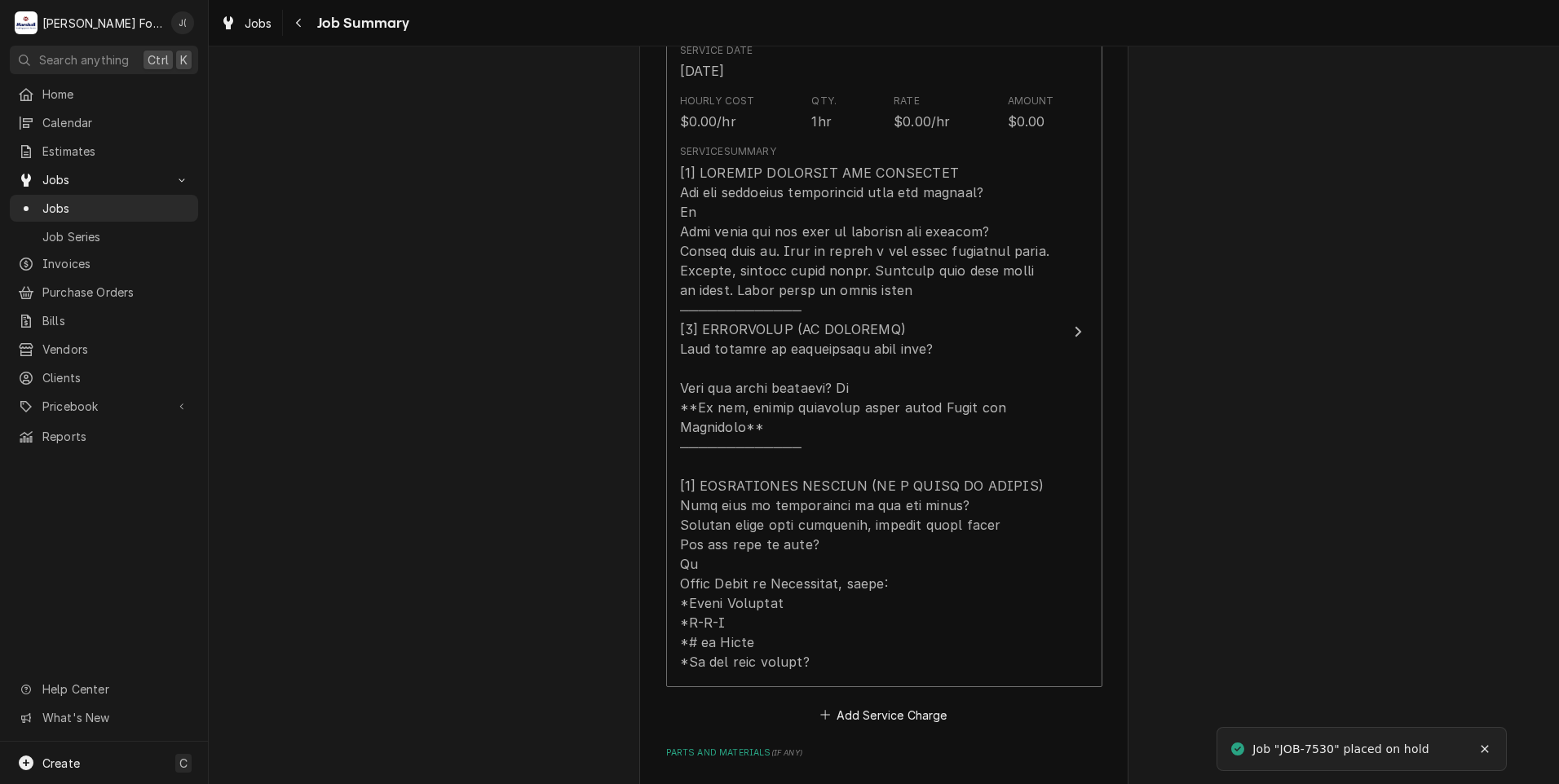
scroll to position [733, 0]
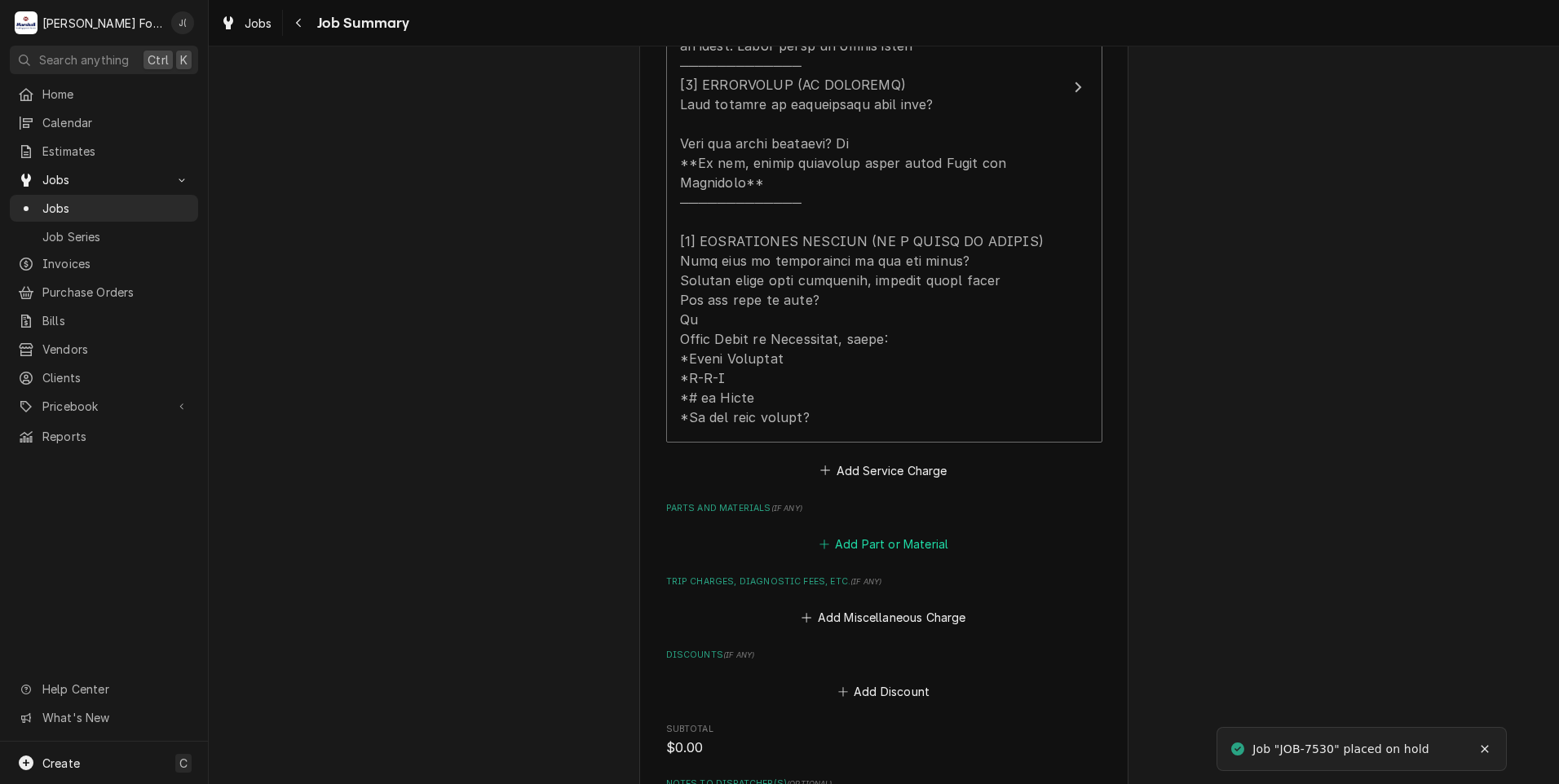
click at [860, 533] on button "Add Part or Material" at bounding box center [883, 544] width 135 height 23
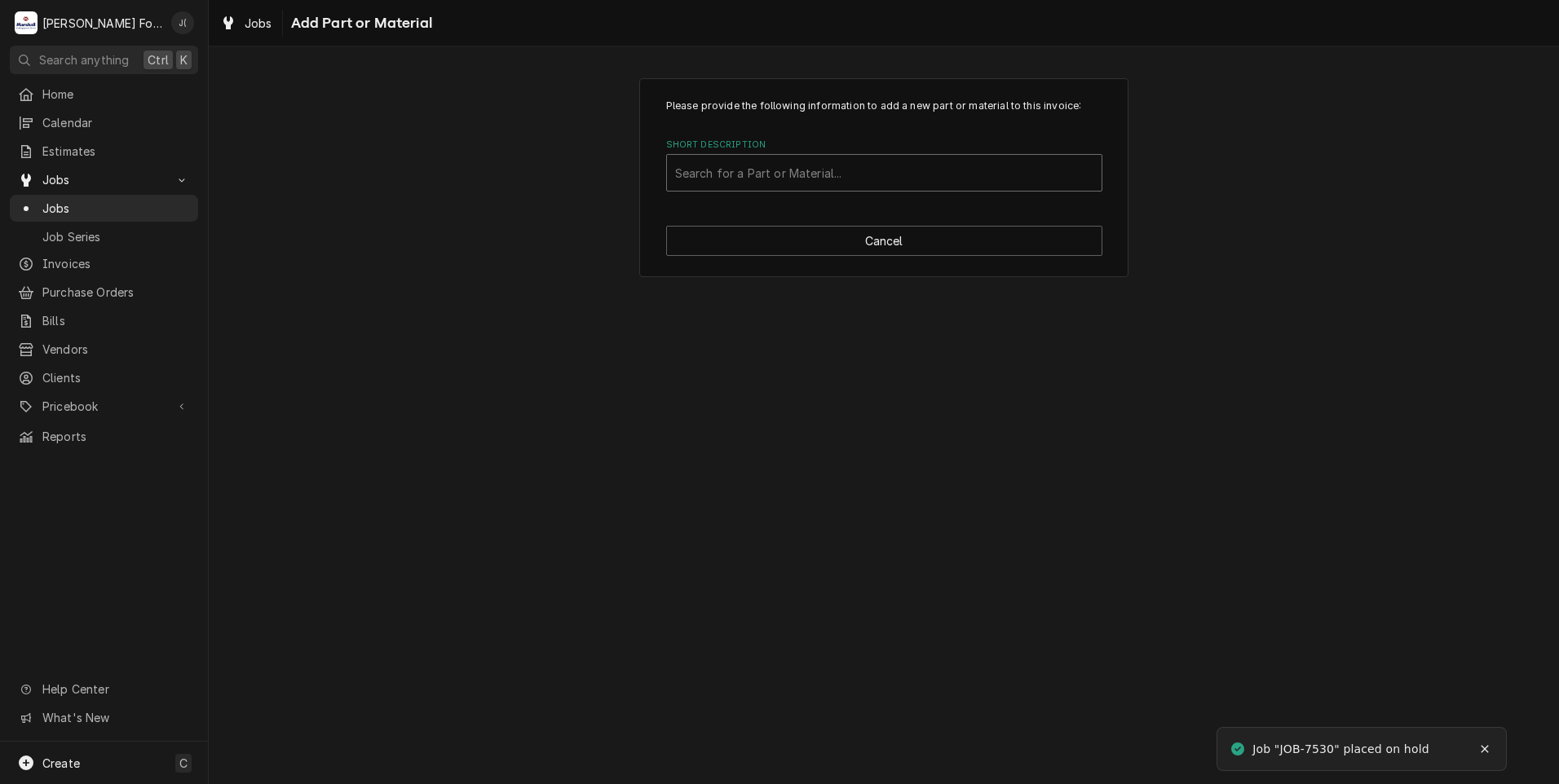
click at [739, 171] on div "Short Description" at bounding box center [883, 173] width 418 height 30
type input "122192"
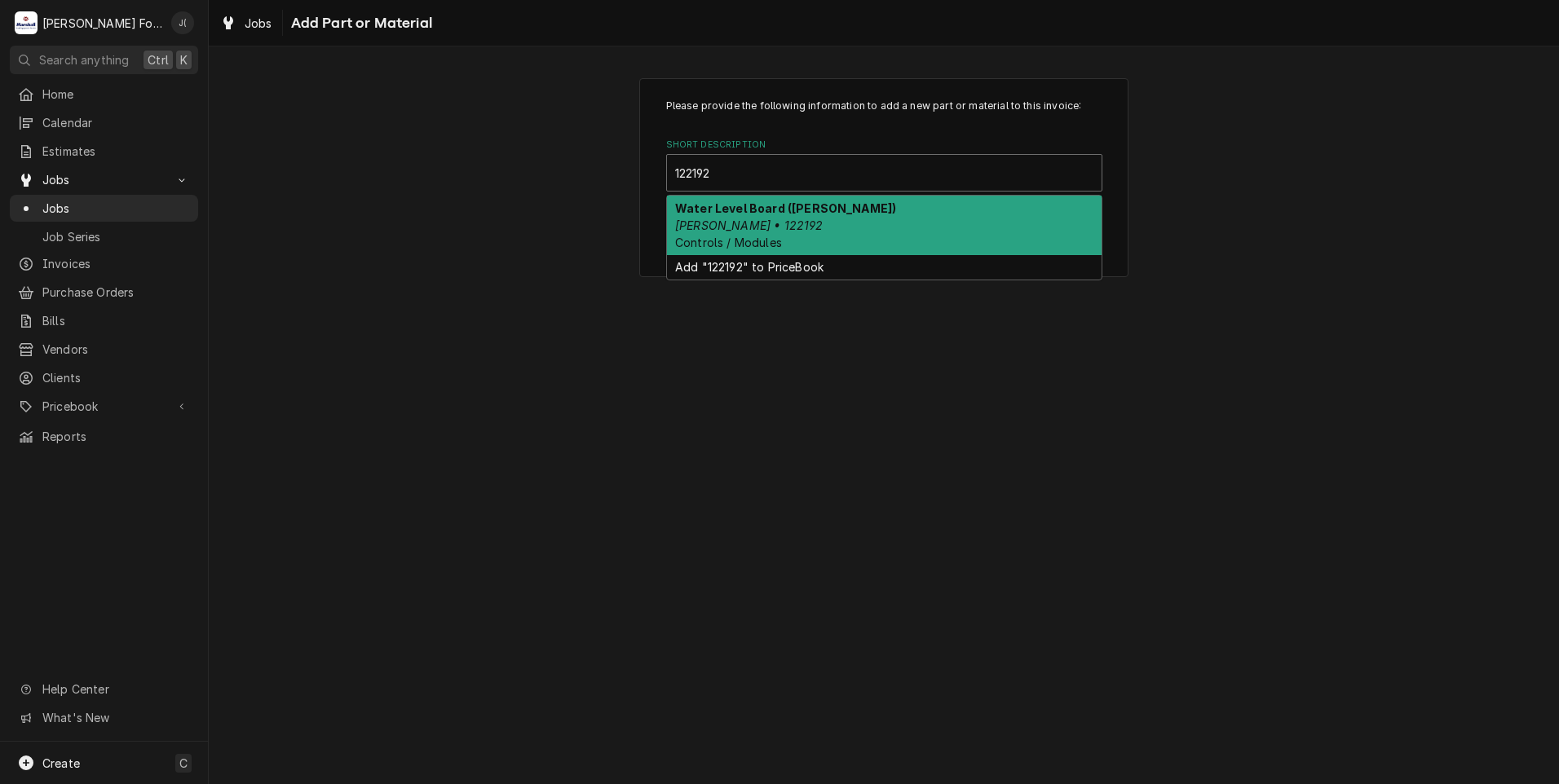
click at [737, 217] on div "Water Level Board (GROEN) Groen • 122192 Controls / Modules" at bounding box center [884, 225] width 435 height 59
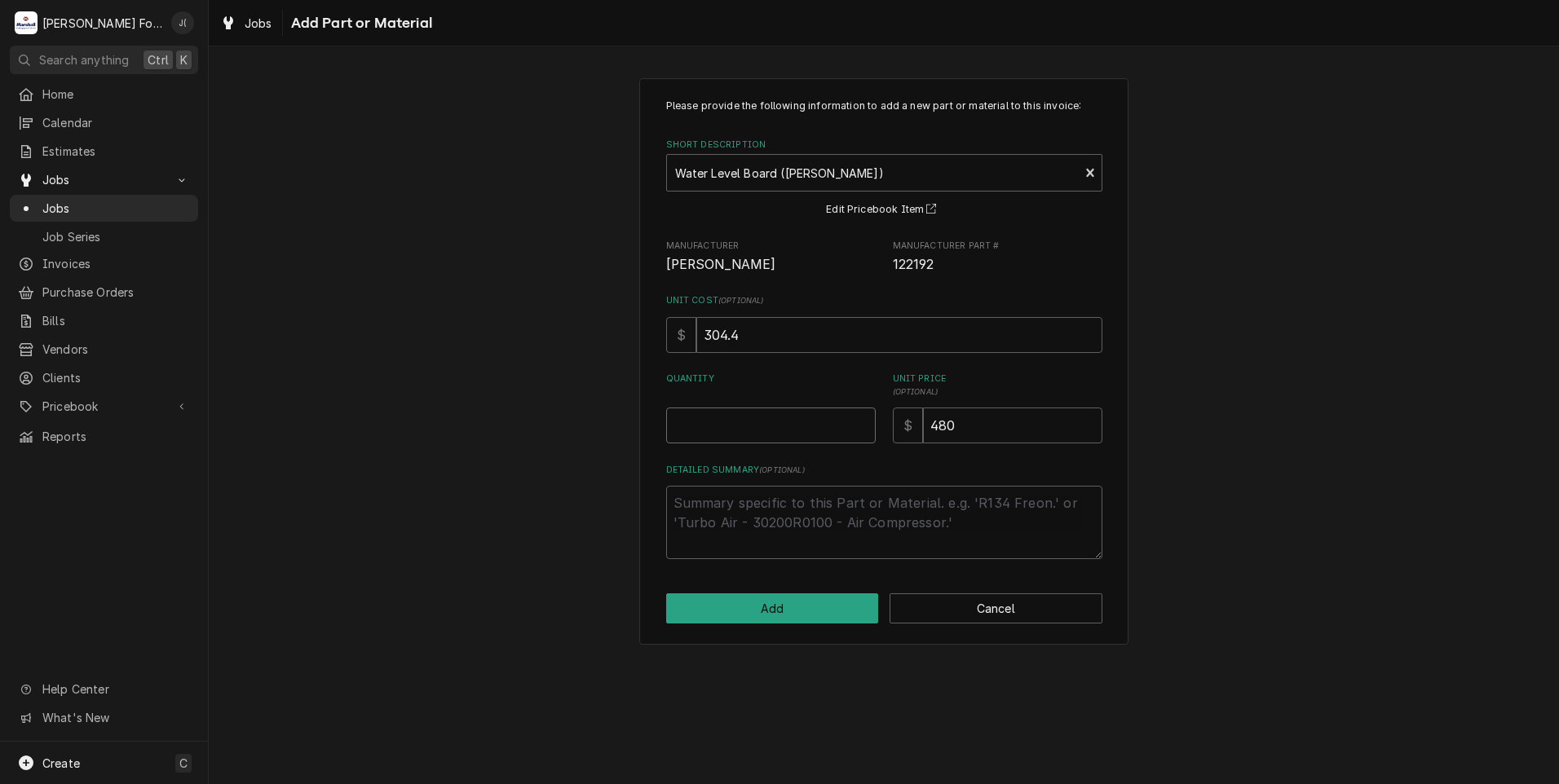
click at [766, 434] on input "Quantity" at bounding box center [771, 425] width 209 height 36
type textarea "x"
type input "1"
click at [842, 608] on button "Add" at bounding box center [772, 609] width 213 height 31
type textarea "x"
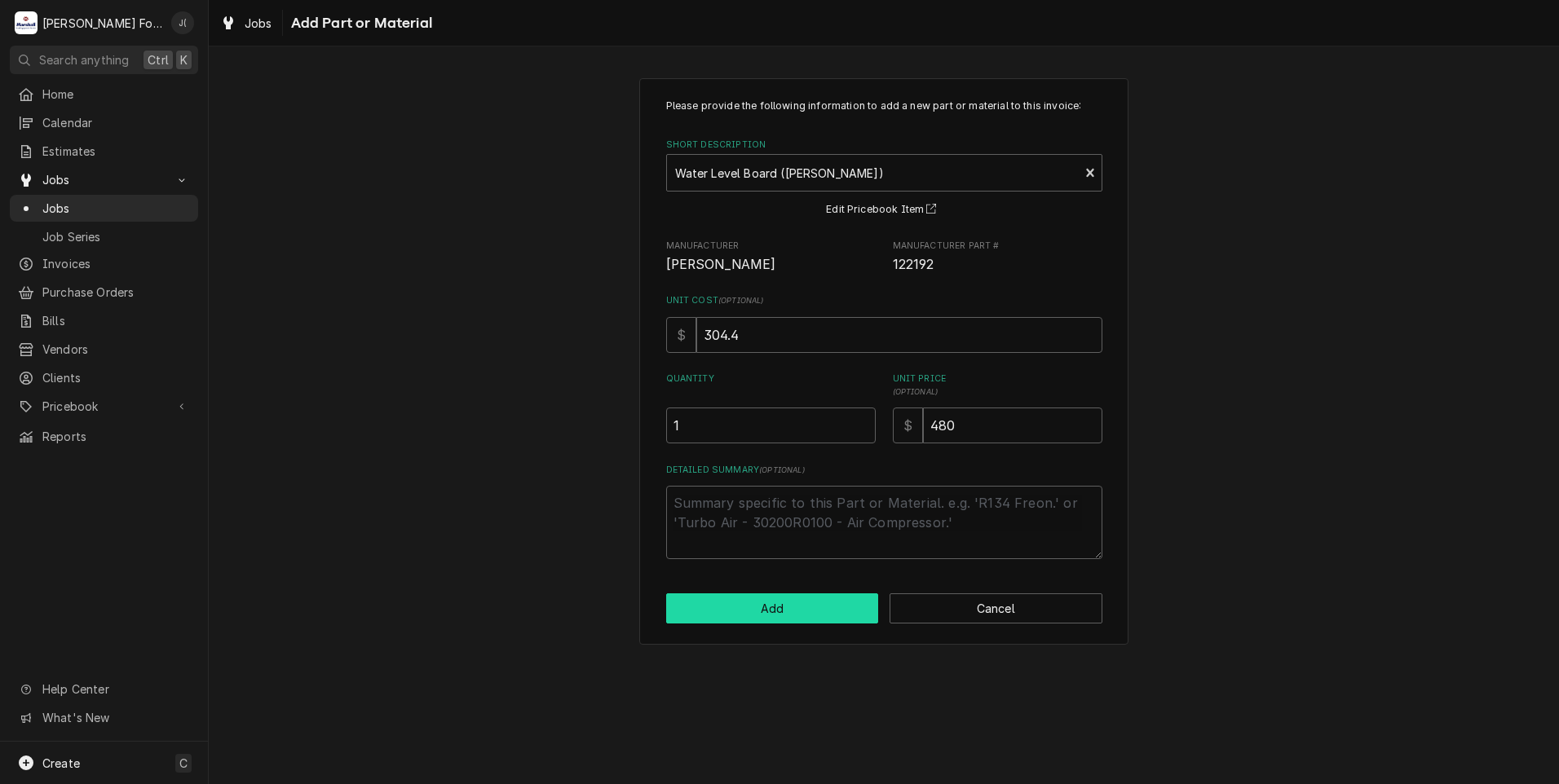
scroll to position [733, 0]
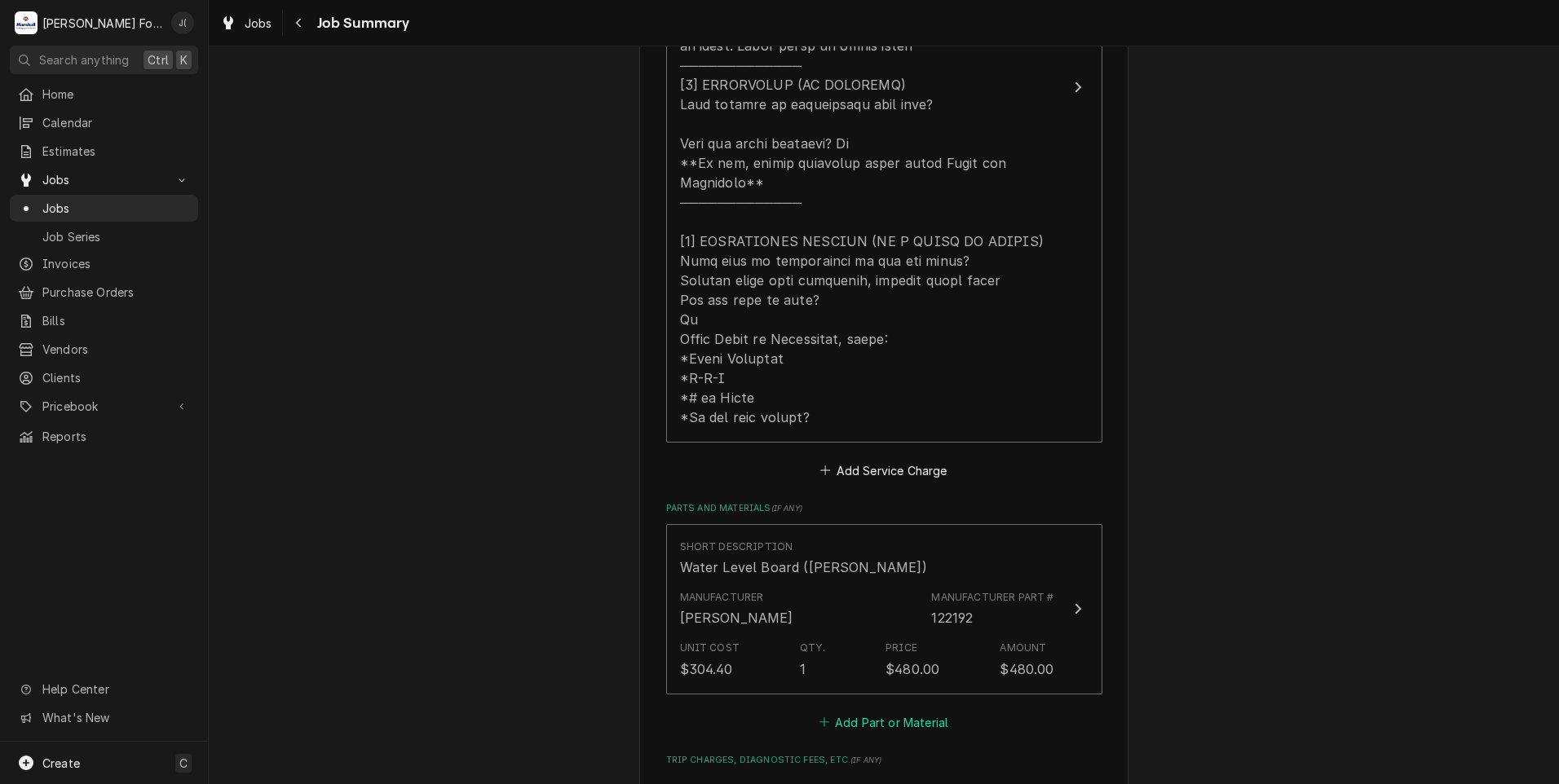
click at [854, 711] on button "Add Part or Material" at bounding box center [883, 722] width 135 height 23
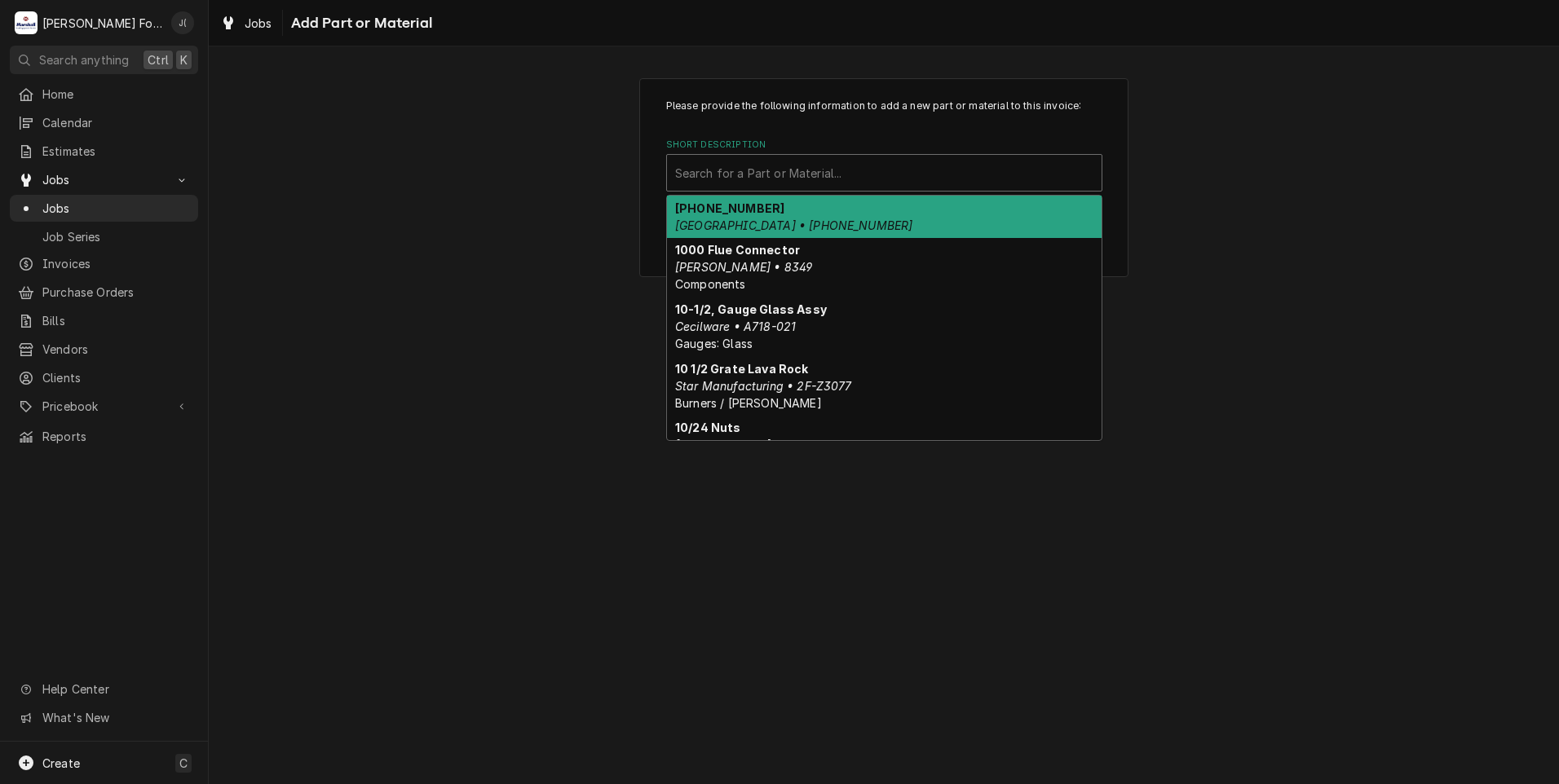
click at [788, 171] on div "Short Description" at bounding box center [883, 173] width 418 height 30
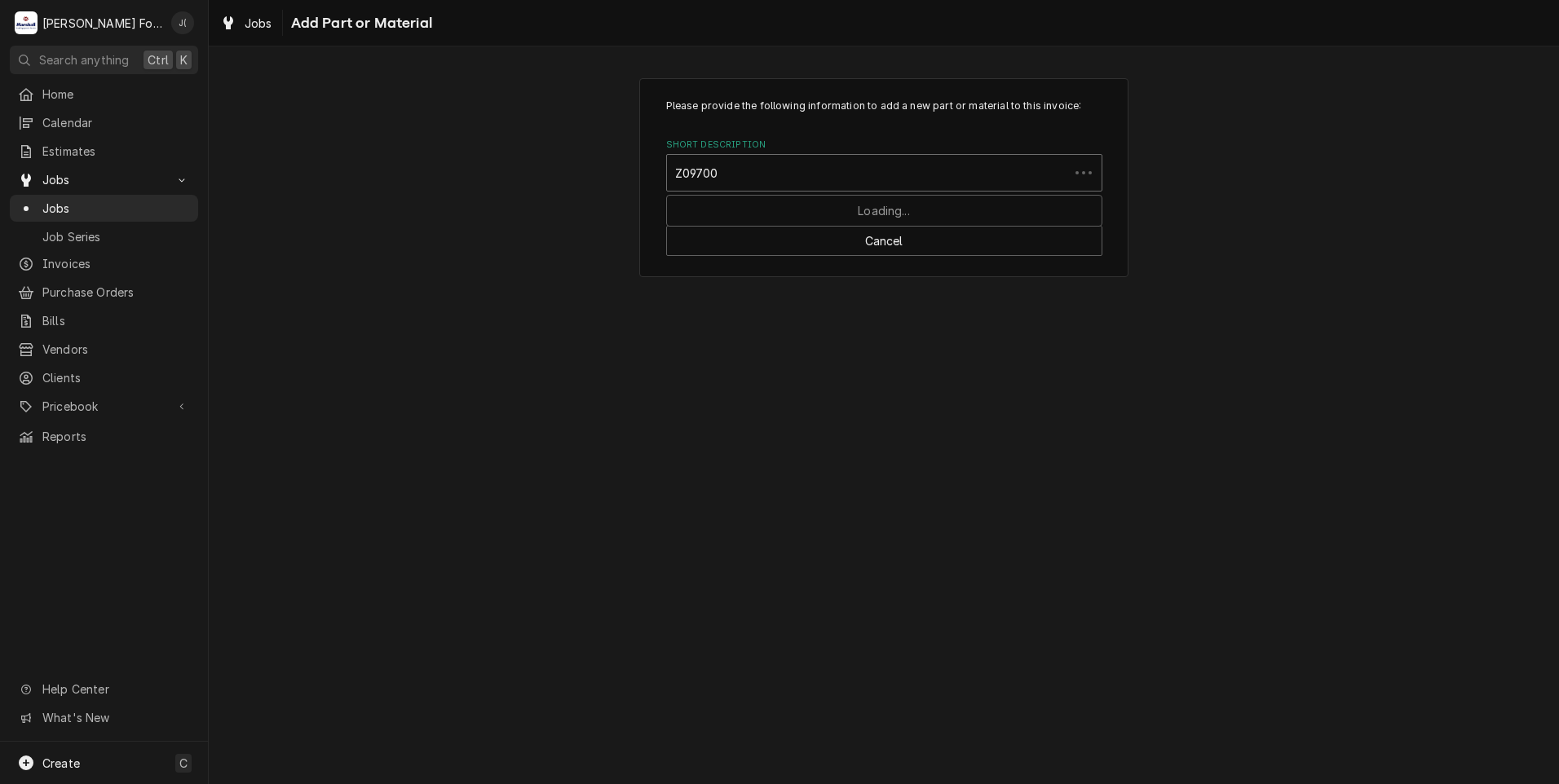
type input "Z097005"
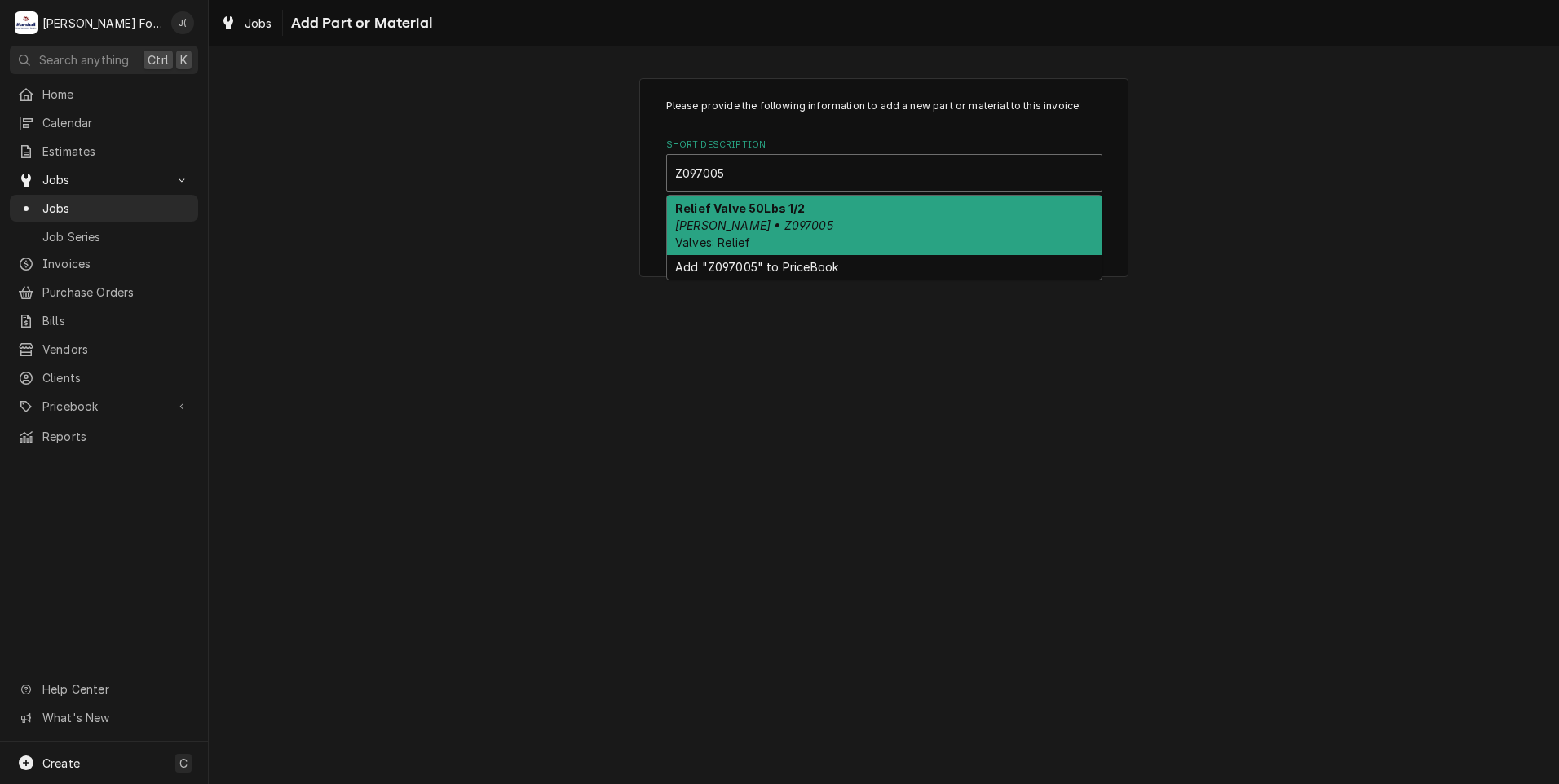
click at [846, 232] on div "Relief Valve 50Lbs 1/2 Groen • Z097005 Valves: Relief" at bounding box center [884, 225] width 435 height 59
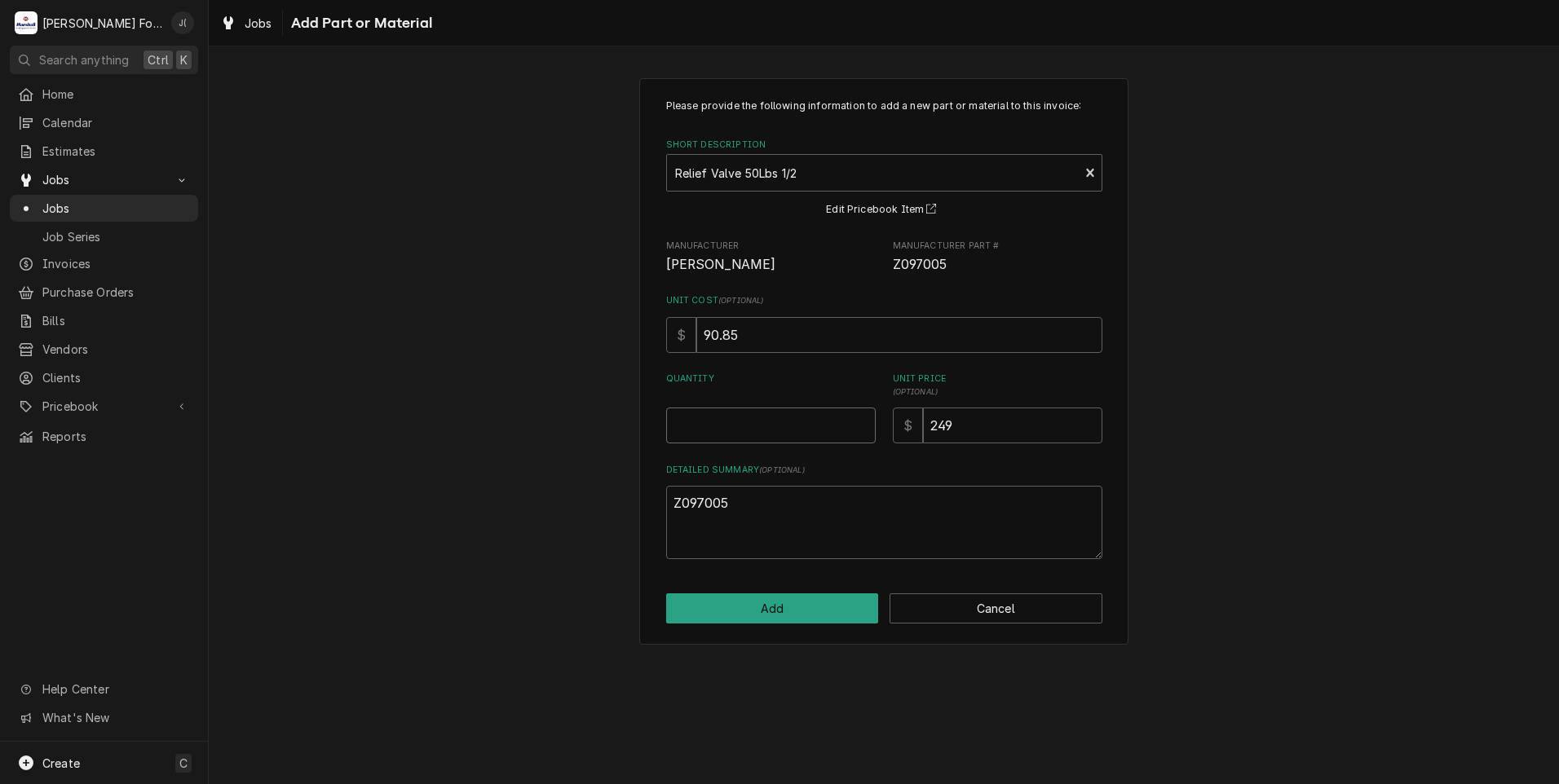
click at [766, 414] on input "Quantity" at bounding box center [771, 425] width 209 height 36
type textarea "x"
type input "1"
click at [797, 608] on button "Add" at bounding box center [772, 609] width 213 height 31
type textarea "x"
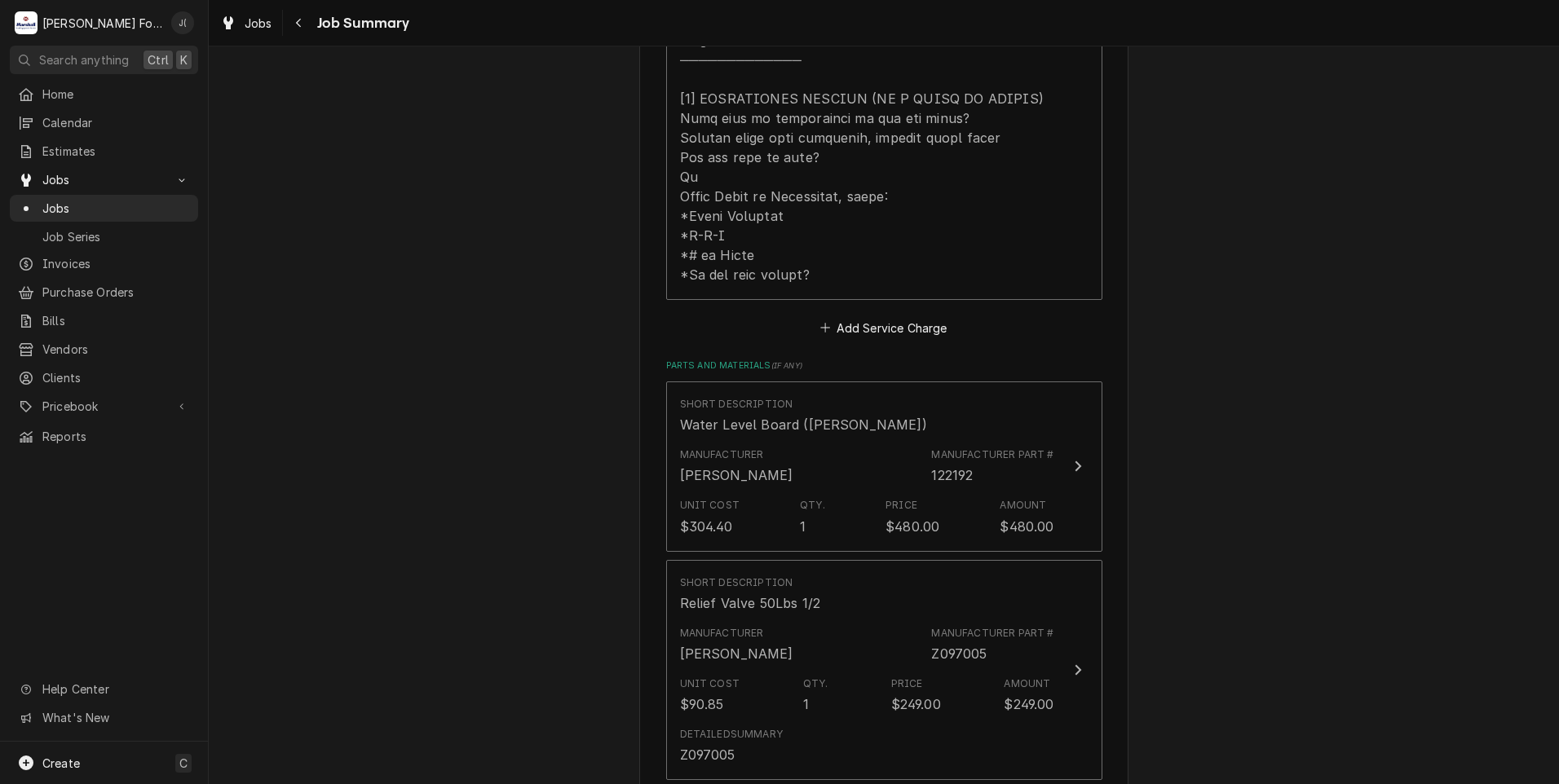
scroll to position [1059, 0]
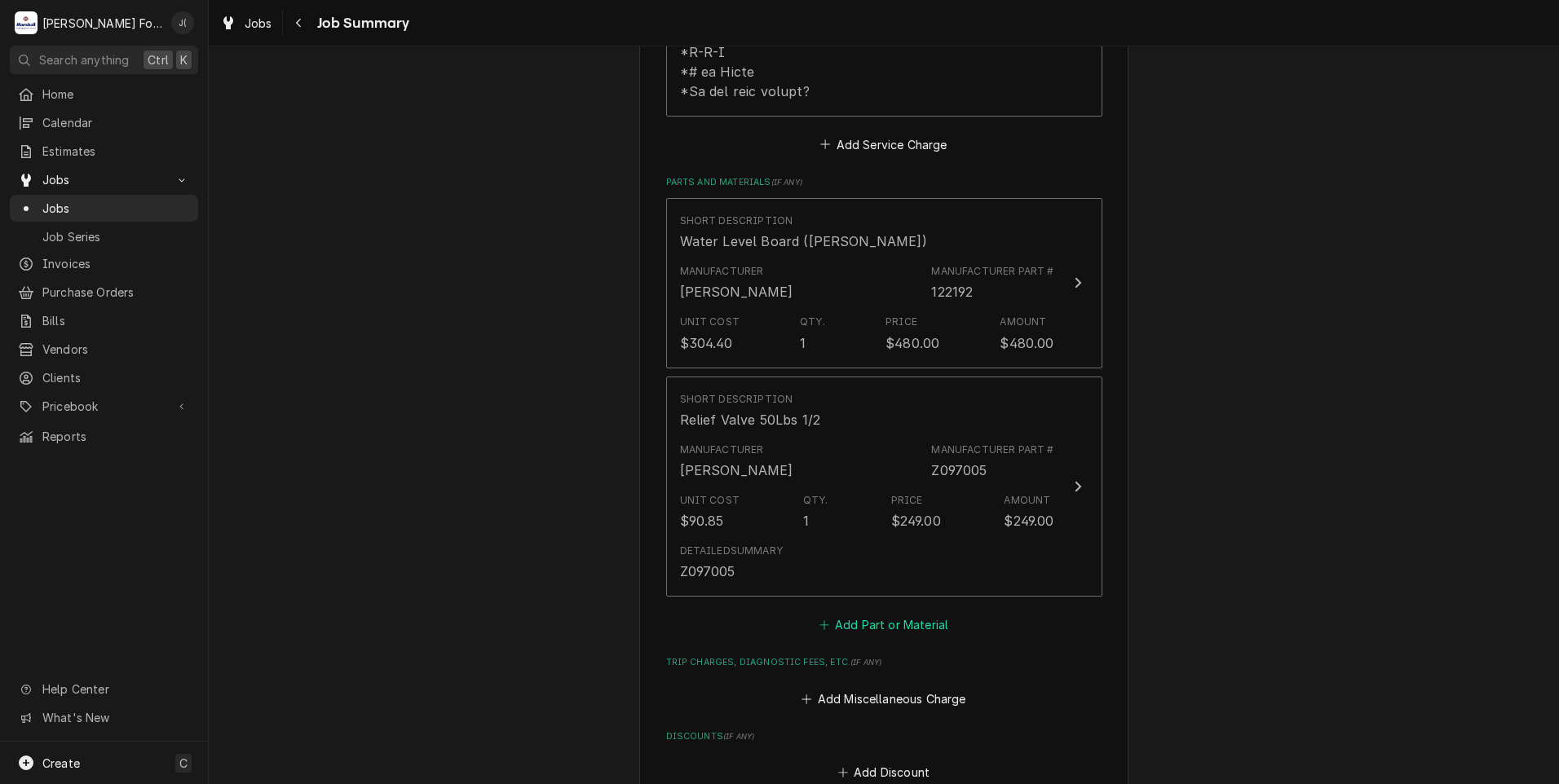
click at [836, 614] on button "Add Part or Material" at bounding box center [883, 625] width 135 height 23
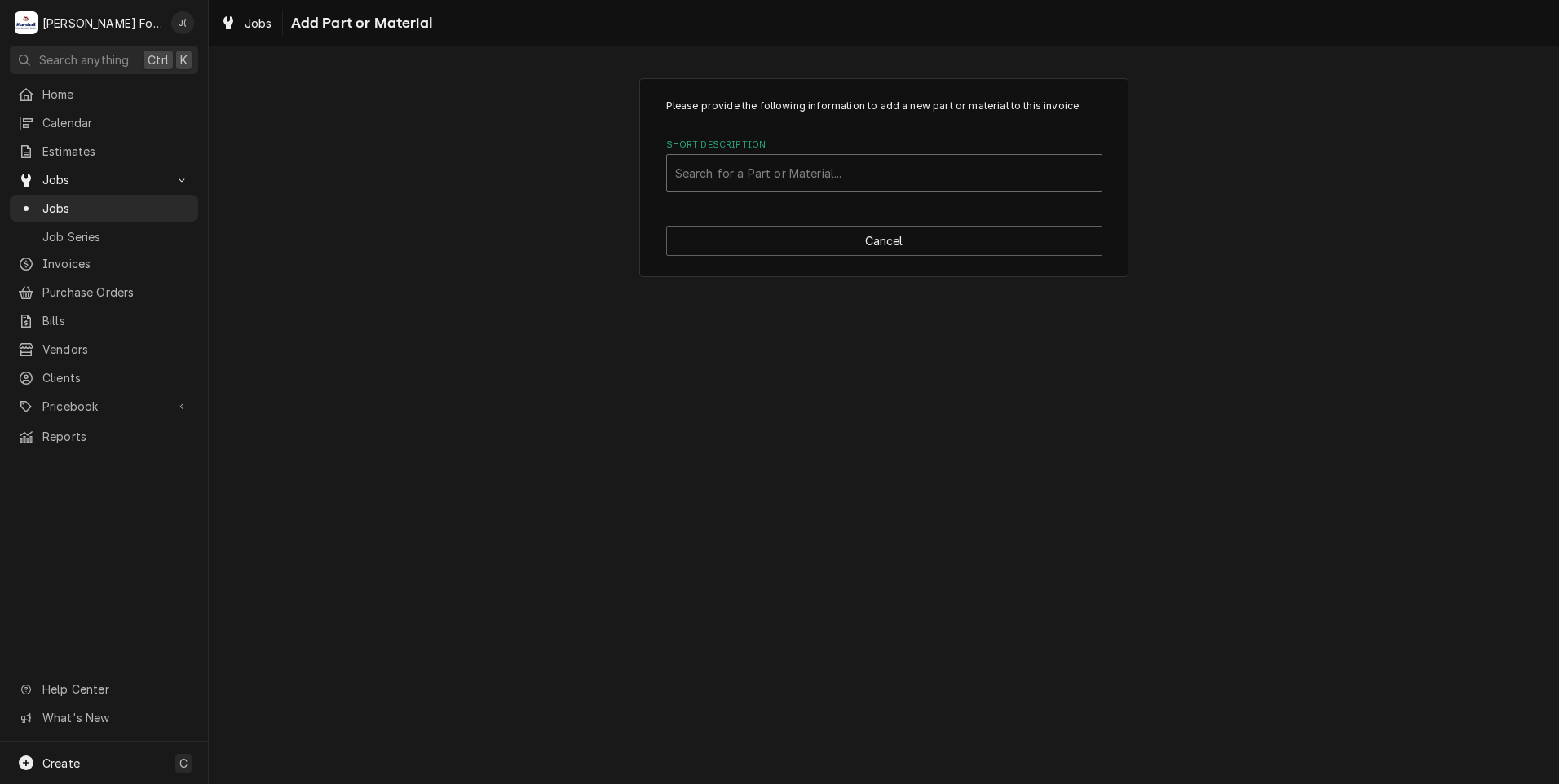
click at [808, 170] on div "Short Description" at bounding box center [883, 173] width 418 height 30
type input "MAT"
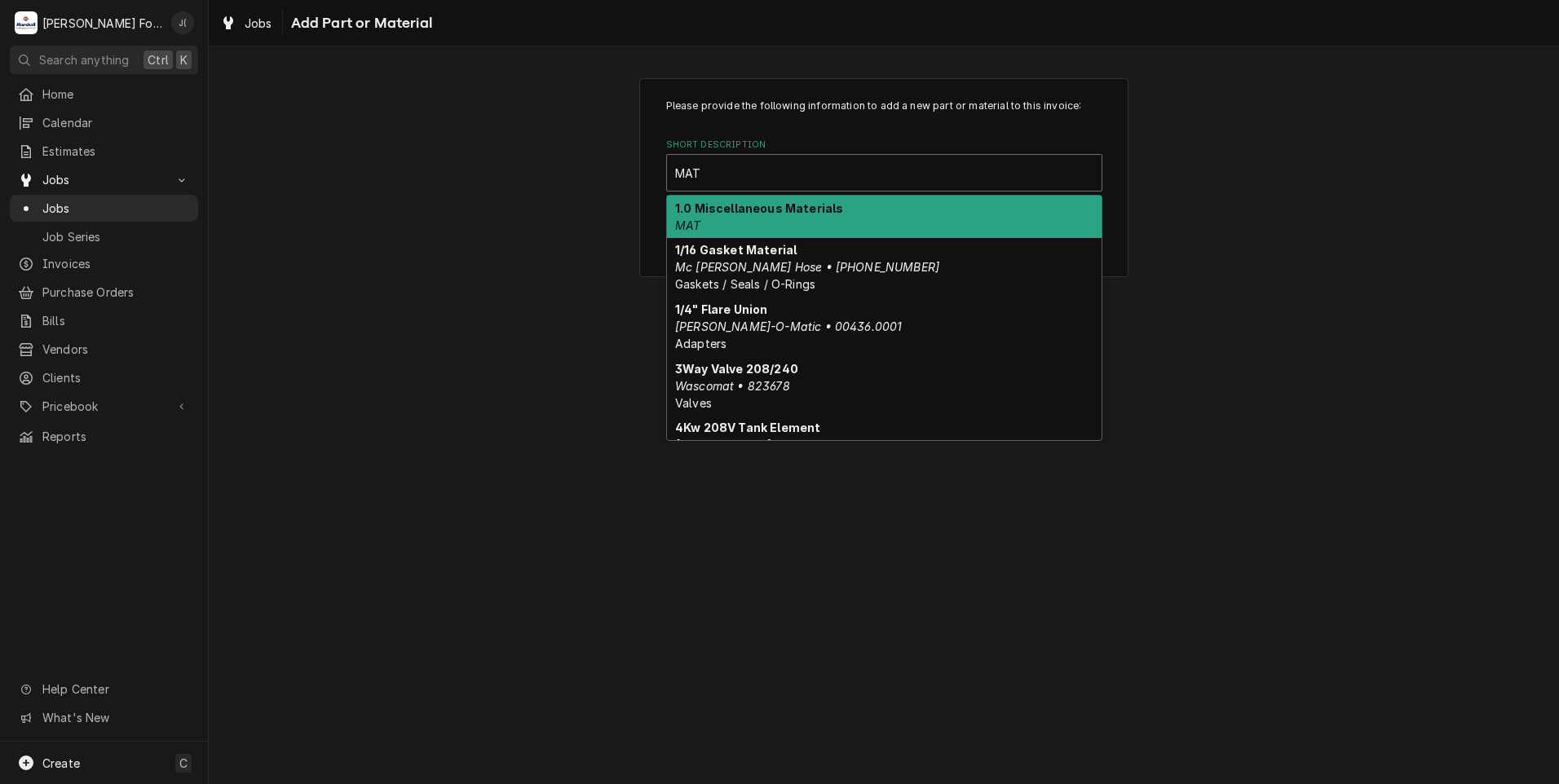
click at [800, 211] on strong "1.0 Miscellaneous Materials" at bounding box center [759, 209] width 168 height 14
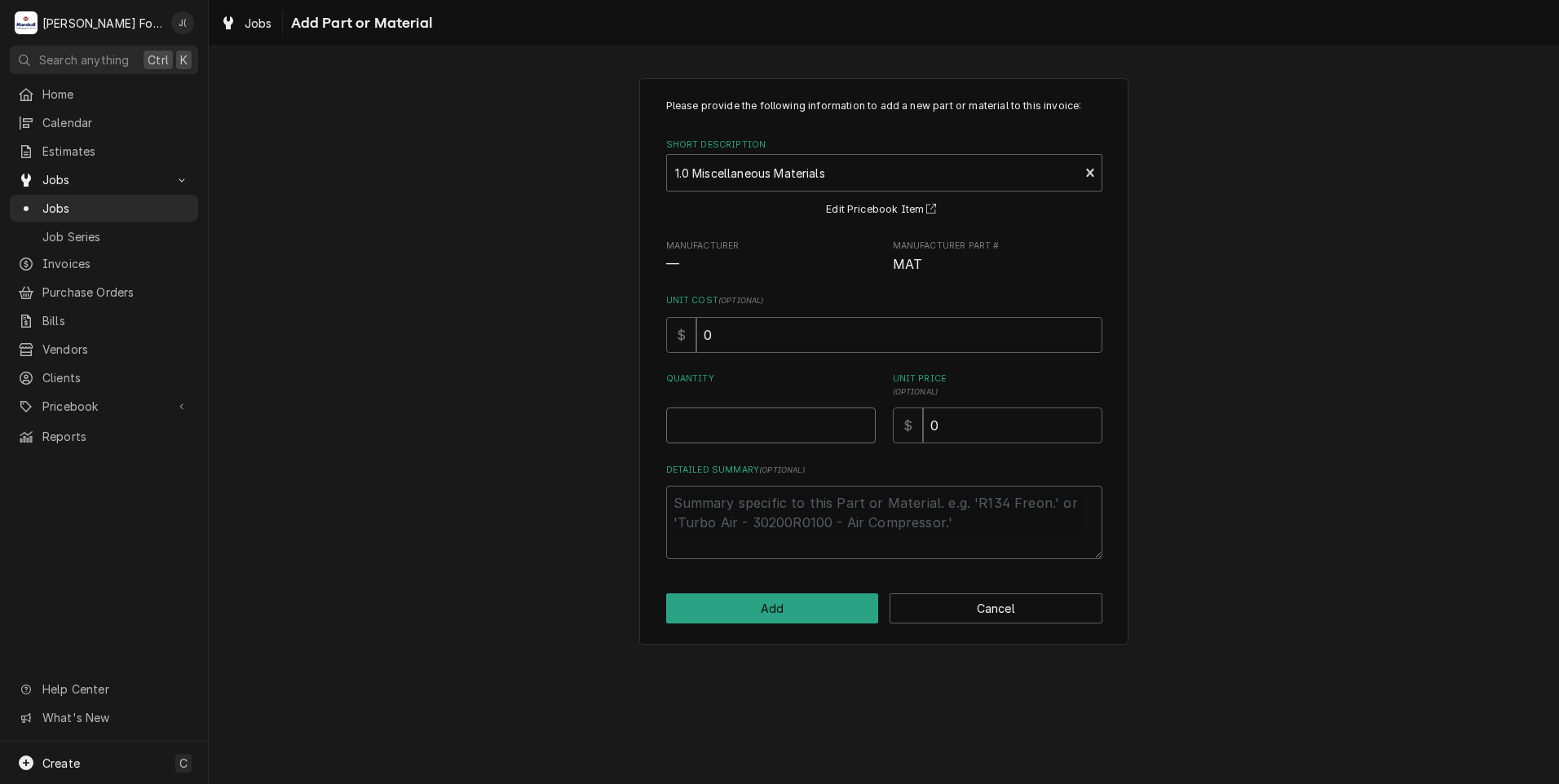
click at [797, 429] on input "Quantity" at bounding box center [771, 425] width 209 height 36
type textarea "x"
type input "1"
type textarea "x"
type input "2"
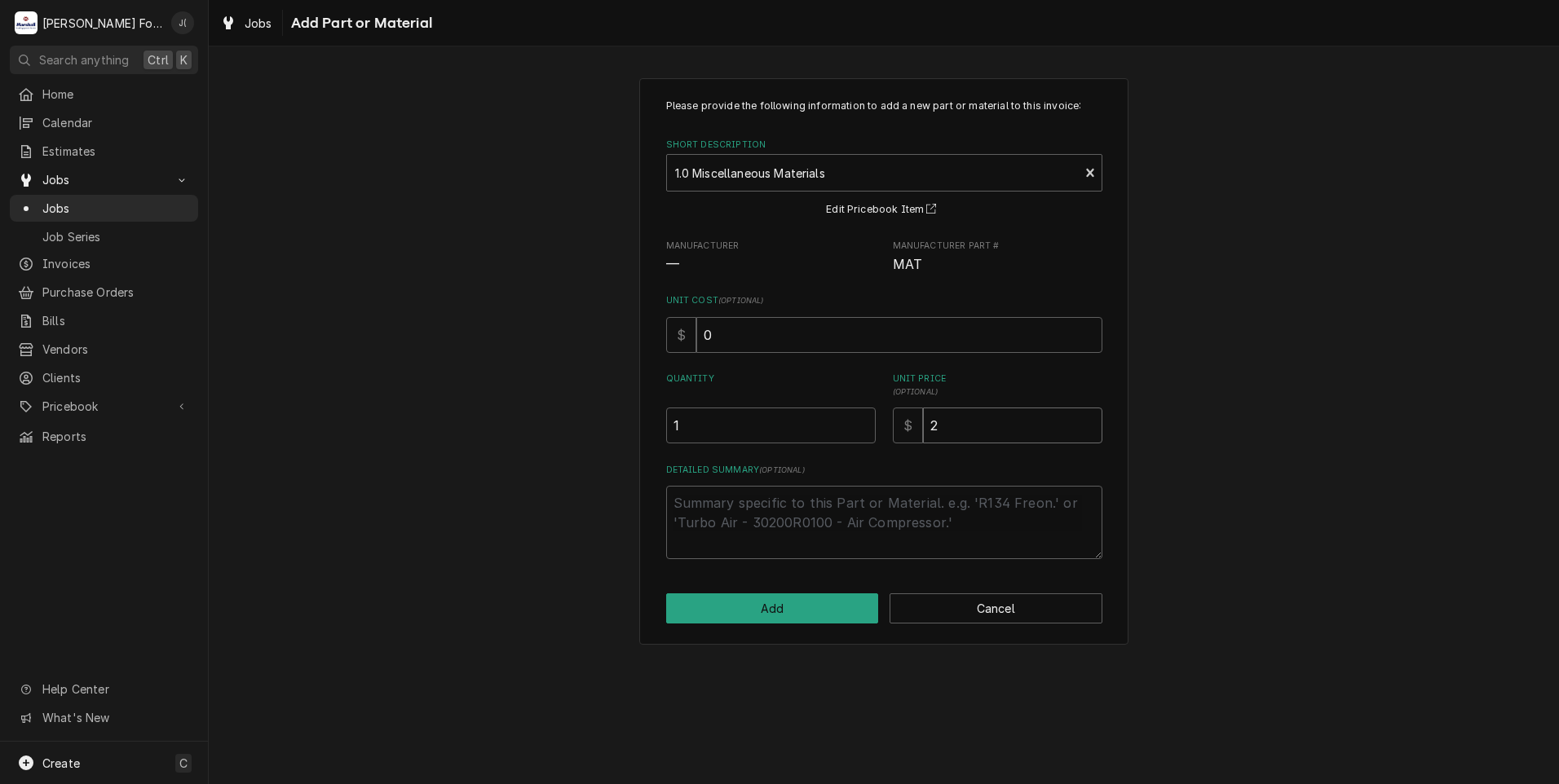
type textarea "x"
type input "29"
click at [716, 524] on textarea "Detailed Summary ( optional )" at bounding box center [884, 522] width 436 height 74
type textarea "x"
type textarea "G"
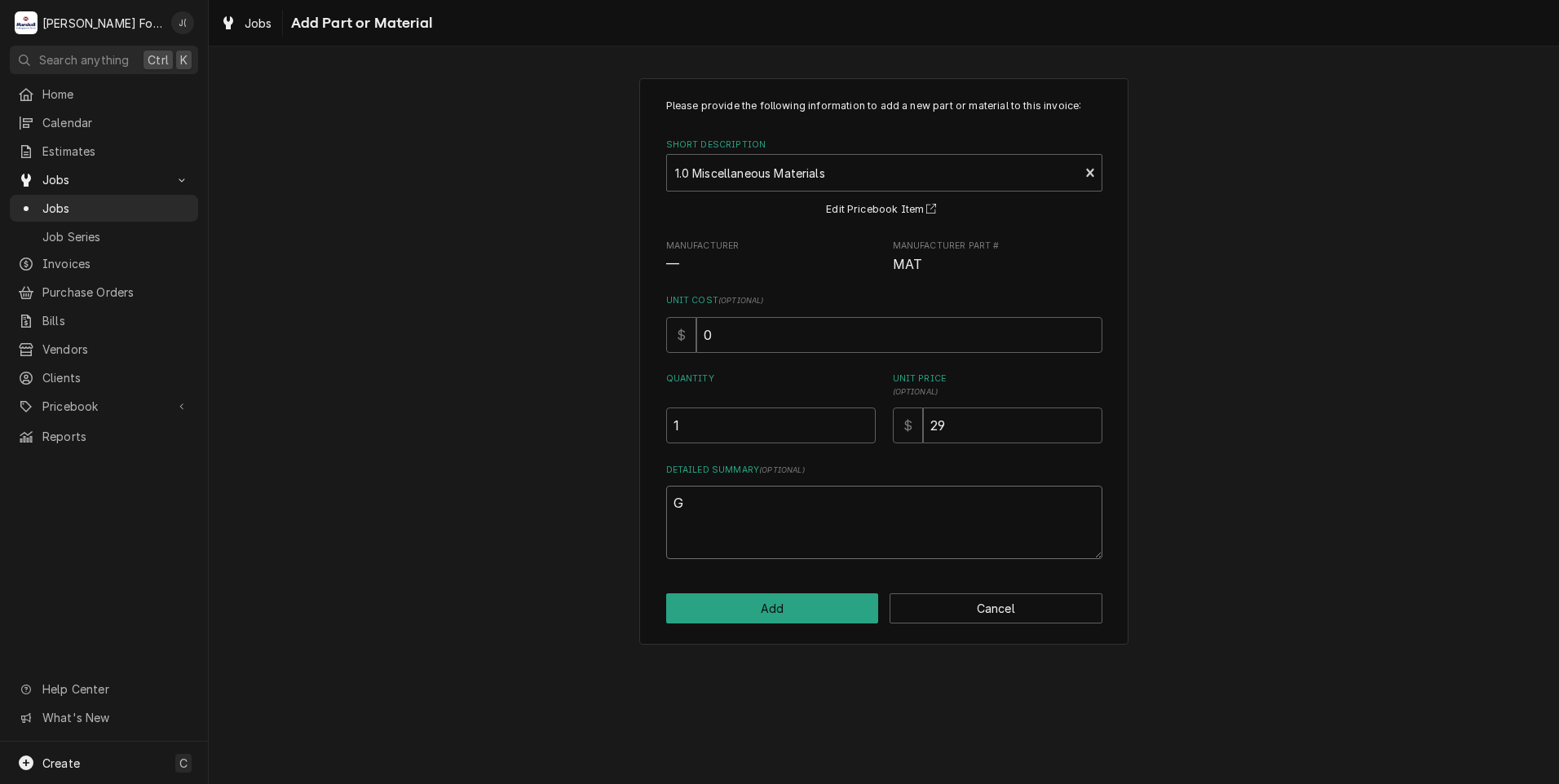
type textarea "x"
type textarea "GA"
type textarea "x"
type textarea "GAL"
type textarea "x"
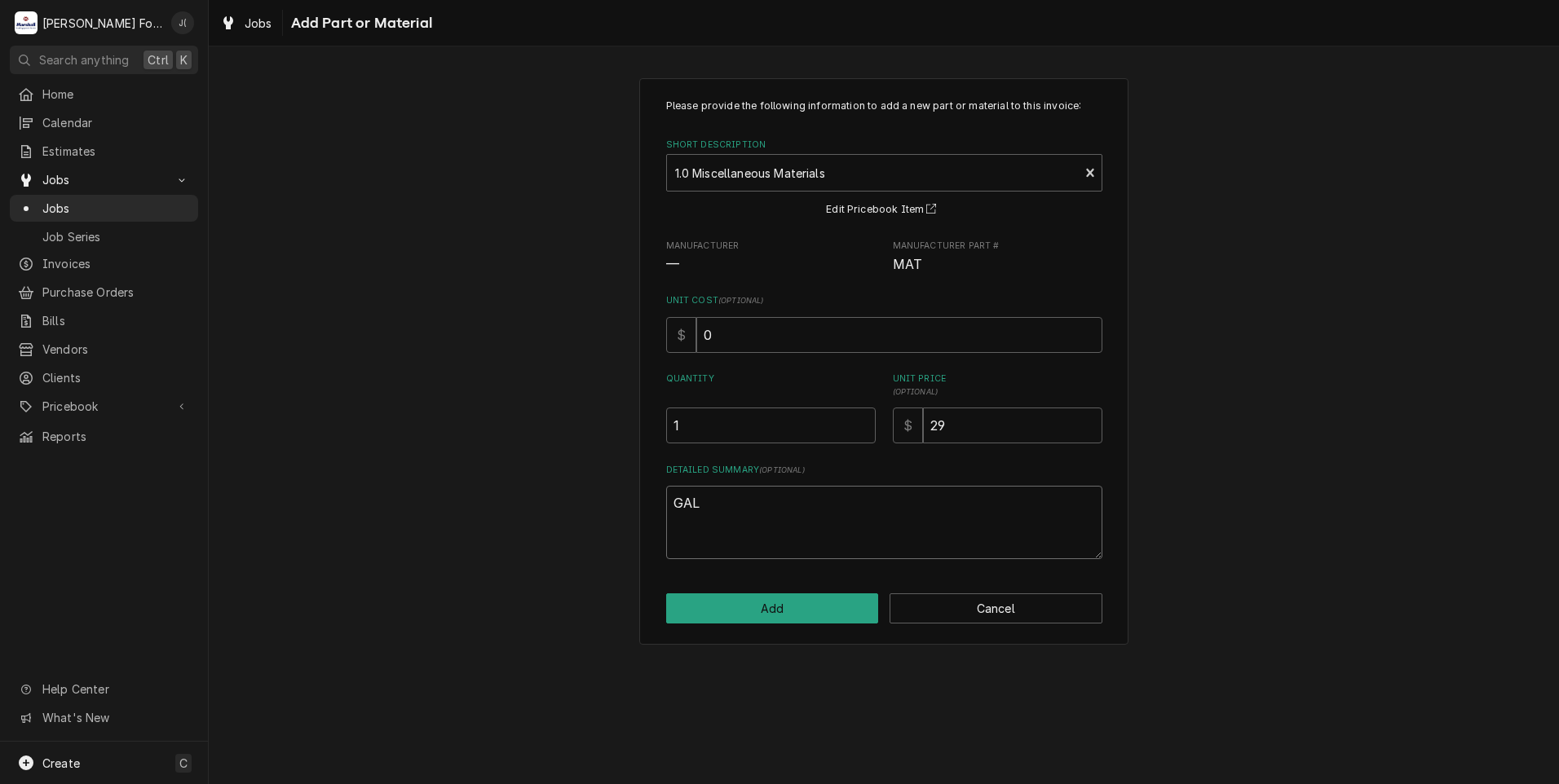
type textarea "GALL"
type textarea "x"
type textarea "GALLO"
type textarea "x"
type textarea "GALLON"
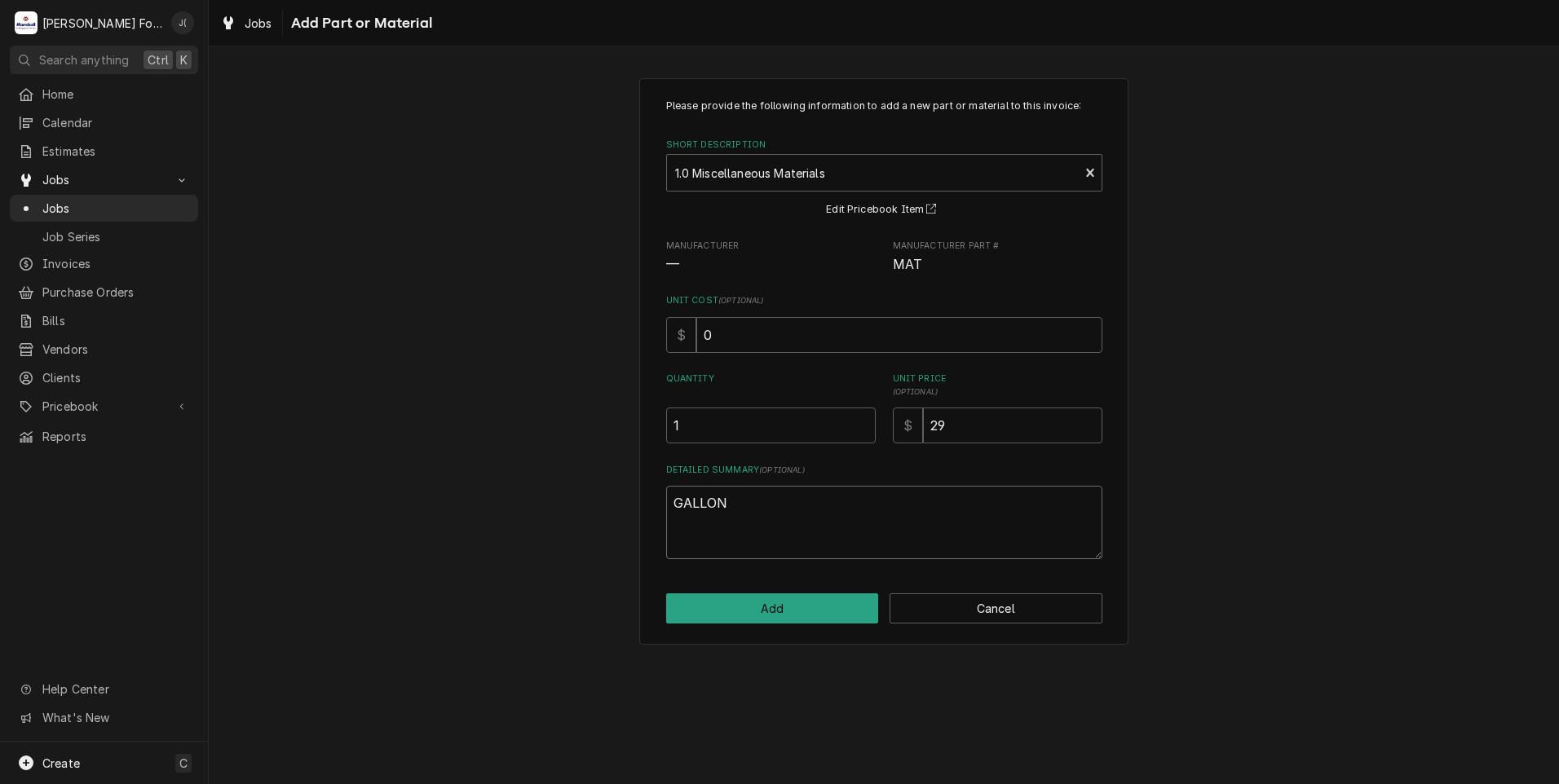
type textarea "x"
type textarea "GALLON"
type textarea "x"
type textarea "GALLON D"
type textarea "x"
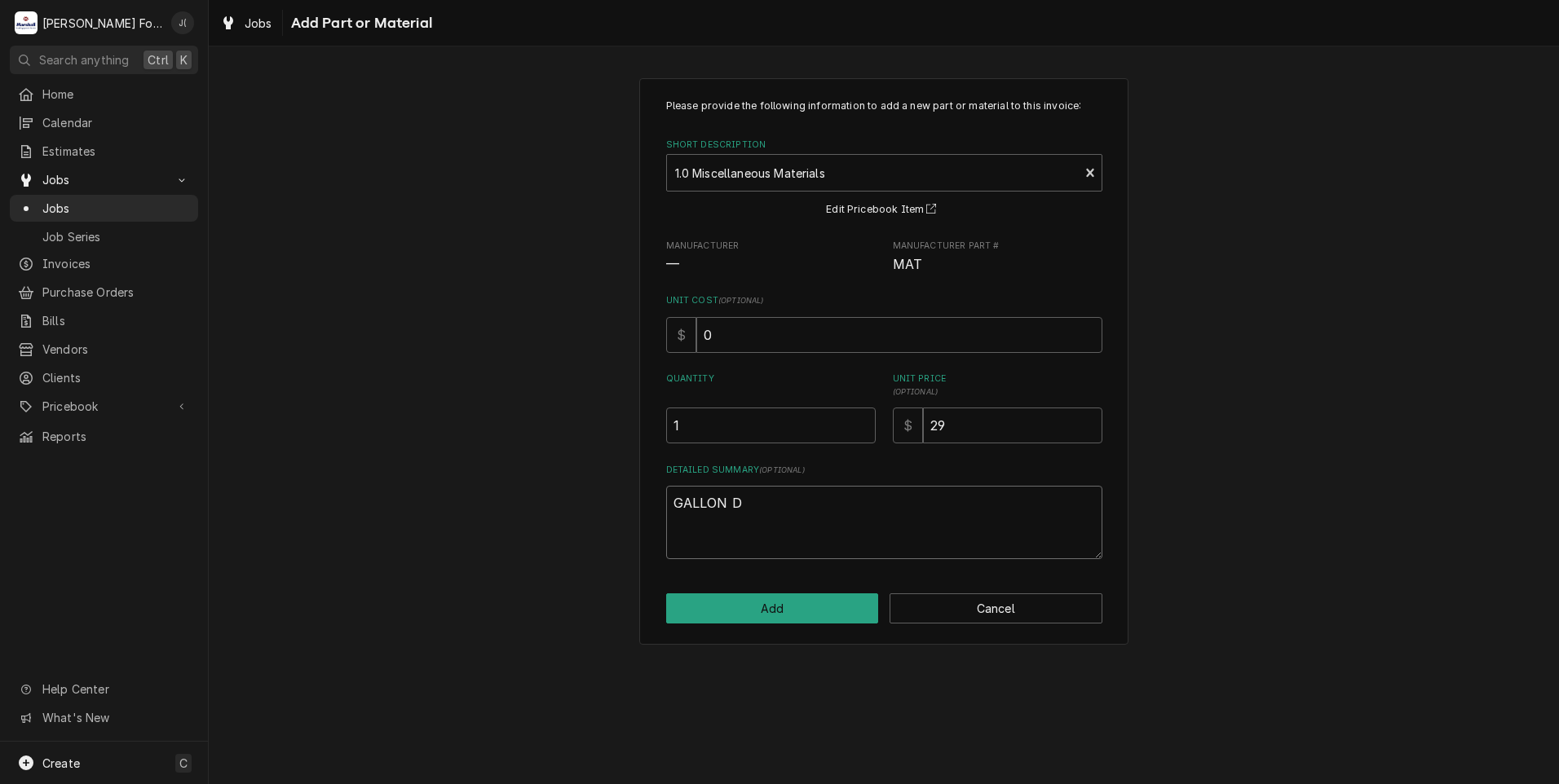
type textarea "GALLON DI"
type textarea "x"
type textarea "GALLON DIS"
type textarea "x"
type textarea "GALLON DIST"
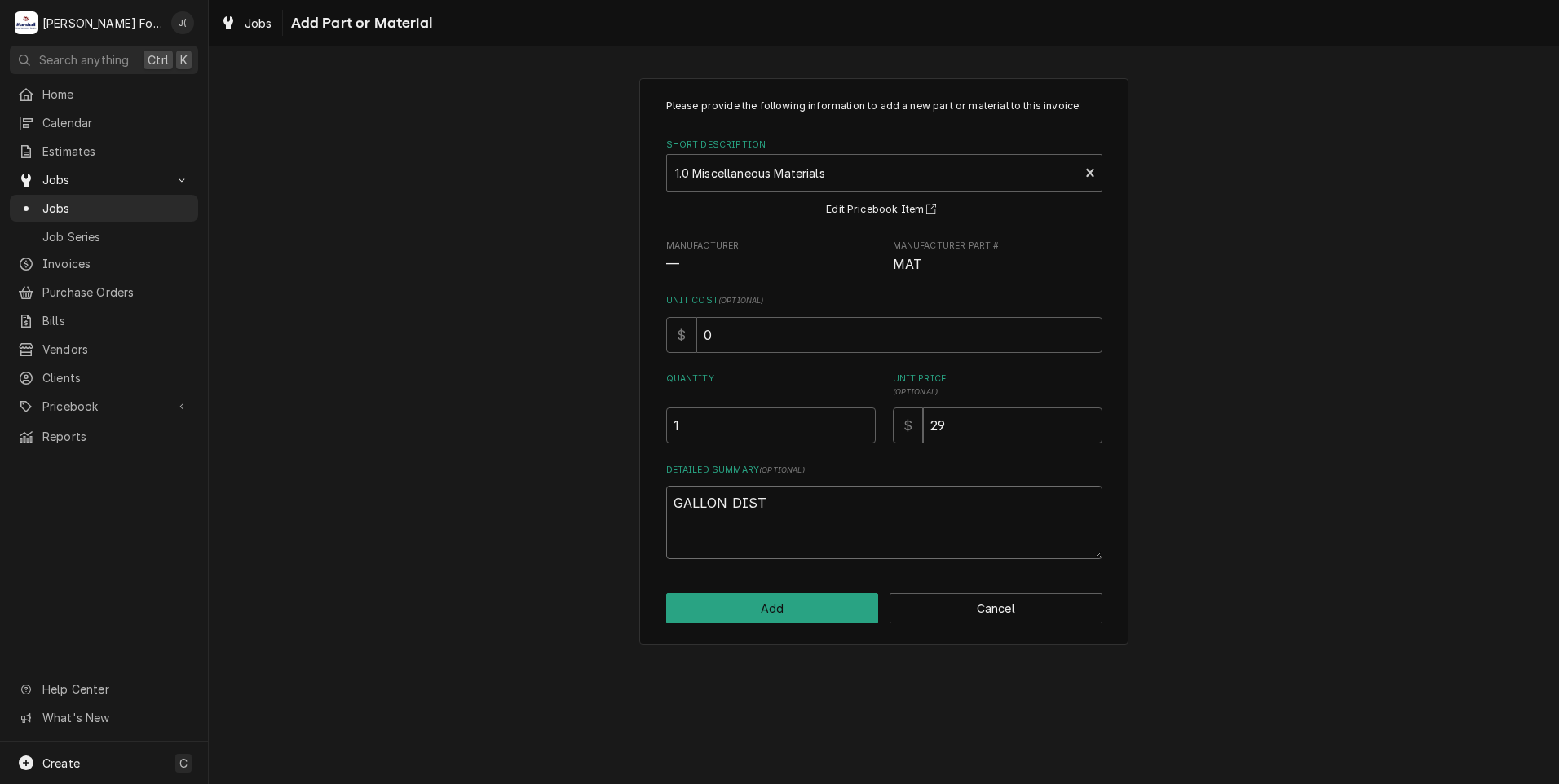
type textarea "x"
type textarea "GALLON DISTI"
type textarea "x"
type textarea "GALLON DISTIL"
type textarea "x"
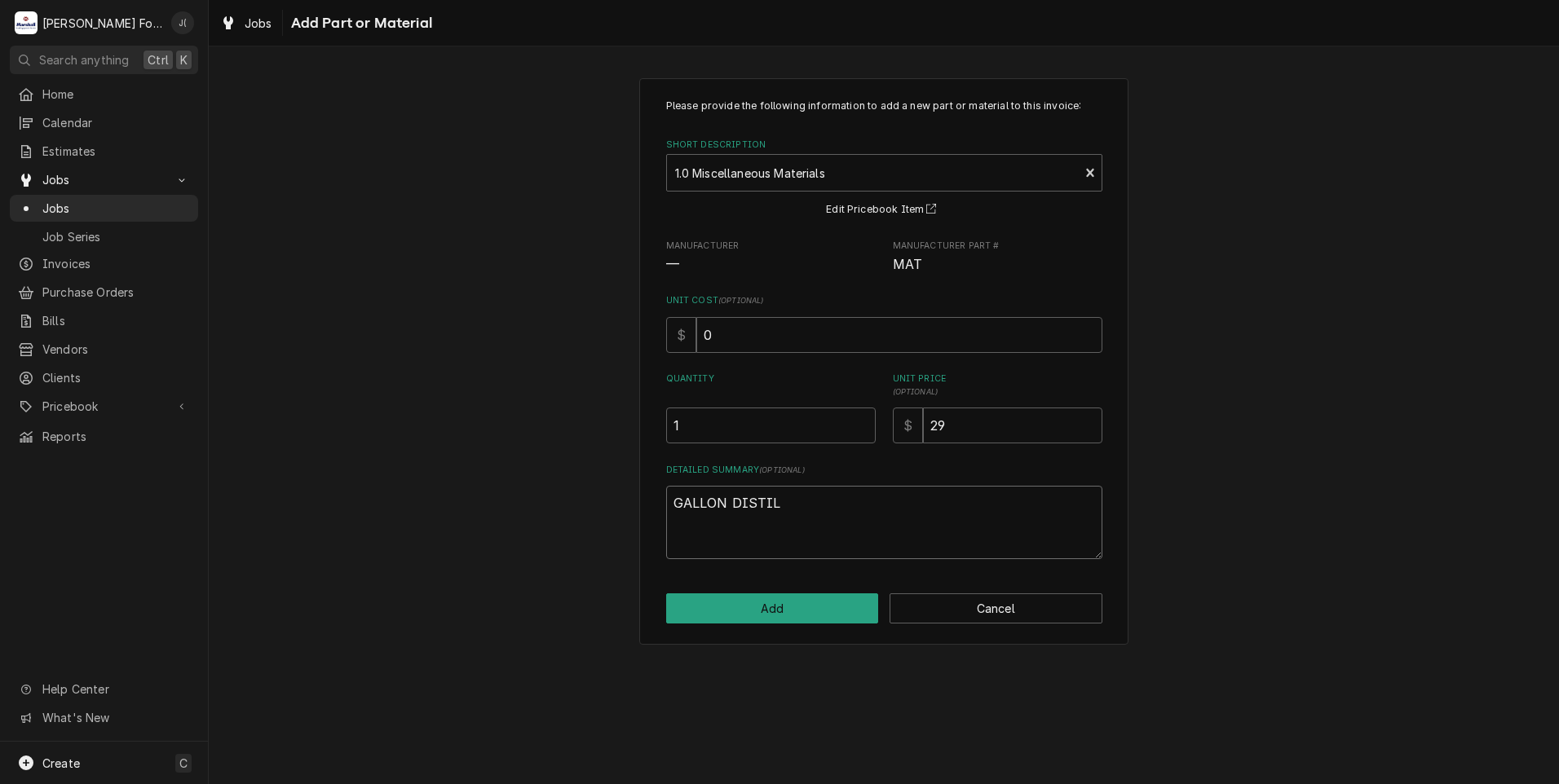
type textarea "GALLON DISTILL"
type textarea "x"
type textarea "GALLON DISTILLE"
type textarea "x"
type textarea "GALLON DISTILLED"
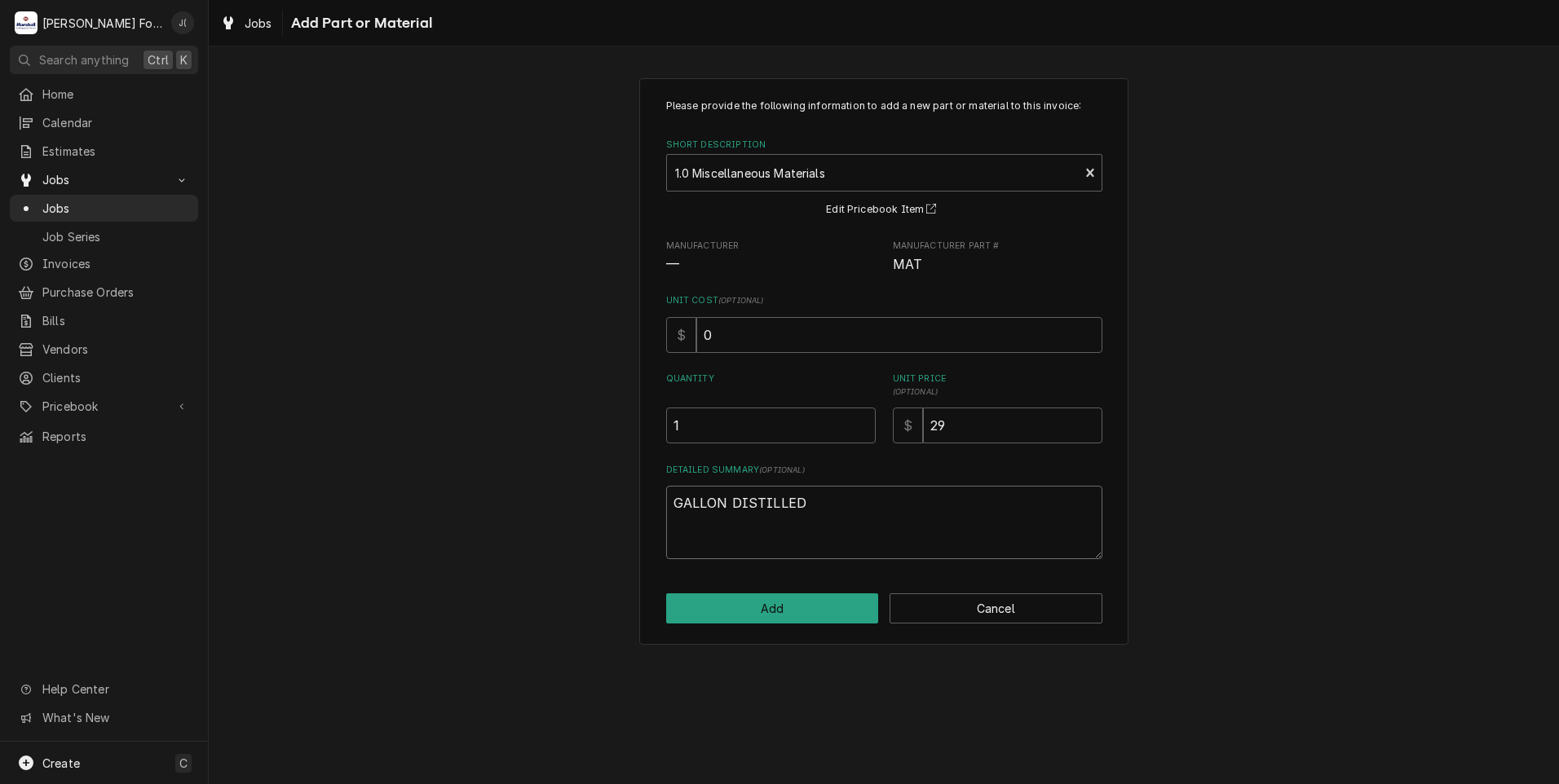
type textarea "x"
type textarea "GALLON DISTILLED"
type textarea "x"
type textarea "GALLON DISTILLED W"
type textarea "x"
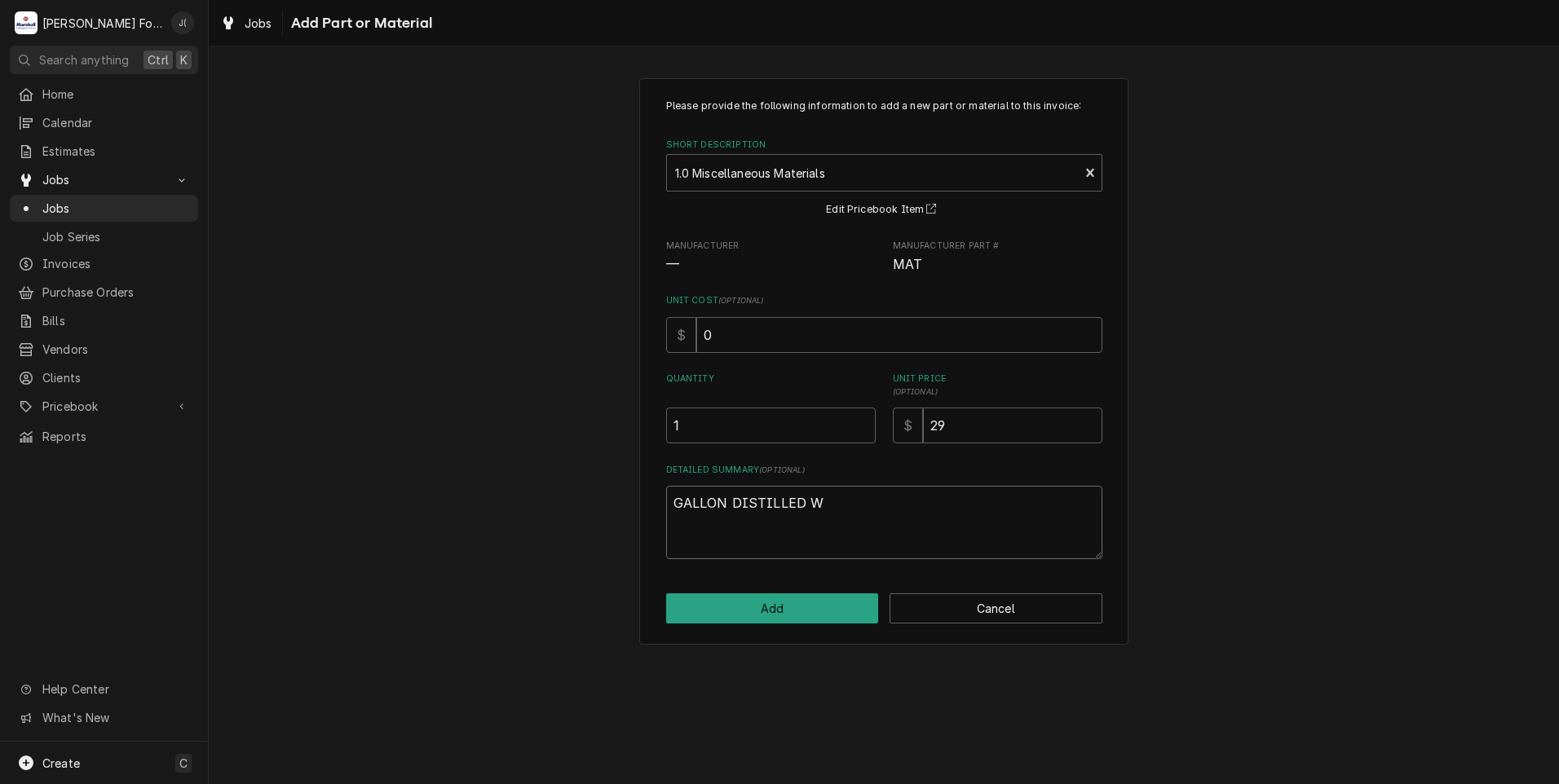
type textarea "GALLON DISTILLED WA"
type textarea "x"
type textarea "GALLON DISTILLED WAT"
type textarea "x"
type textarea "GALLON DISTILLED WATE"
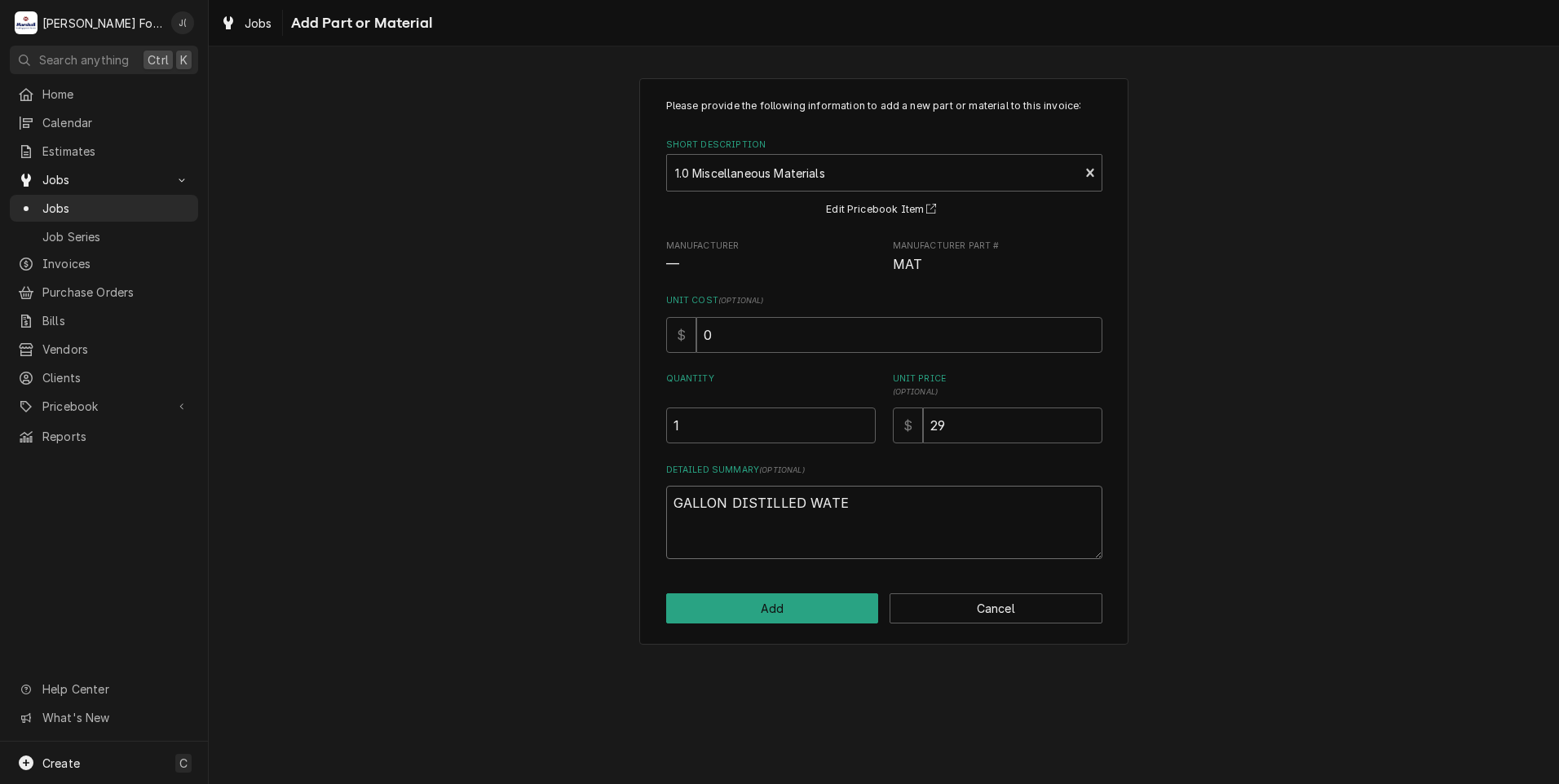
type textarea "x"
type textarea "GALLON DISTILLED WATER"
type textarea "x"
type textarea "GALLON DISTILLED WATER"
type textarea "x"
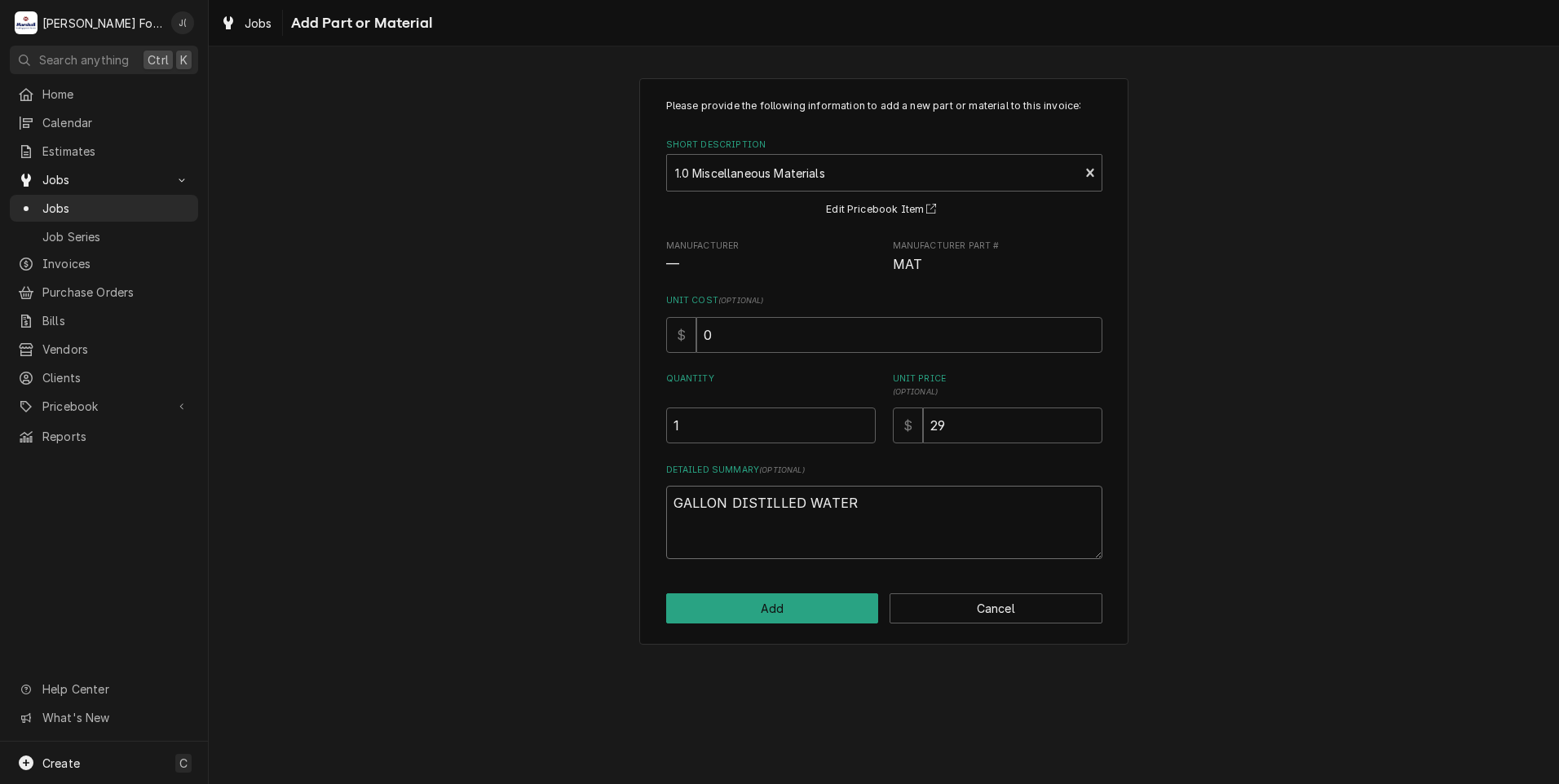
type textarea "GALLON DISTILLED WATER Q"
type textarea "x"
type textarea "GALLON DISTILLED WATER QT"
type textarea "x"
type textarea "GALLON DISTILLED WATER QTY"
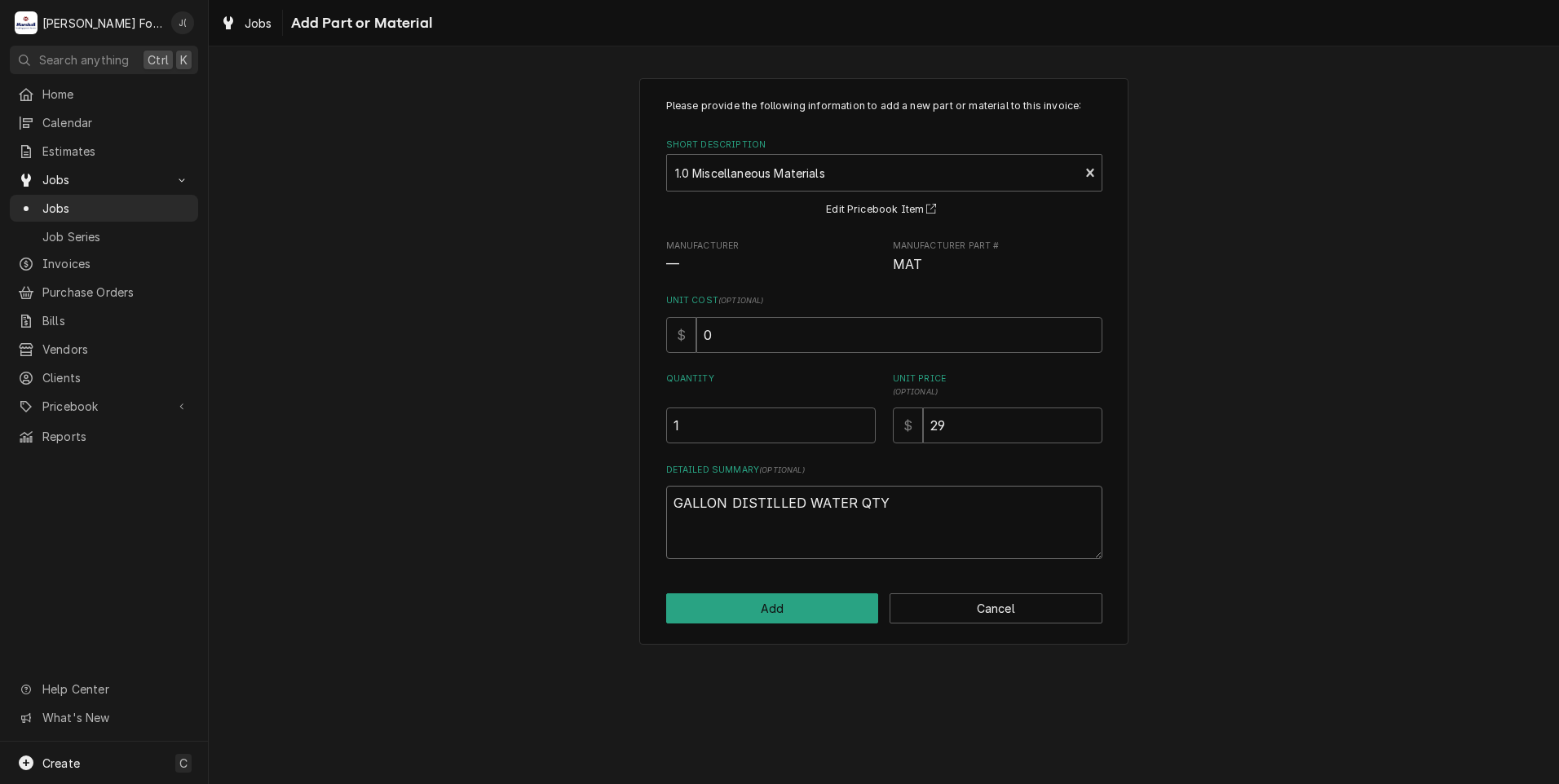
type textarea "x"
type textarea "GALLON DISTILLED WATER QTY:"
type textarea "x"
type textarea "GALLON DISTILLED WATER QTY:2"
type textarea "x"
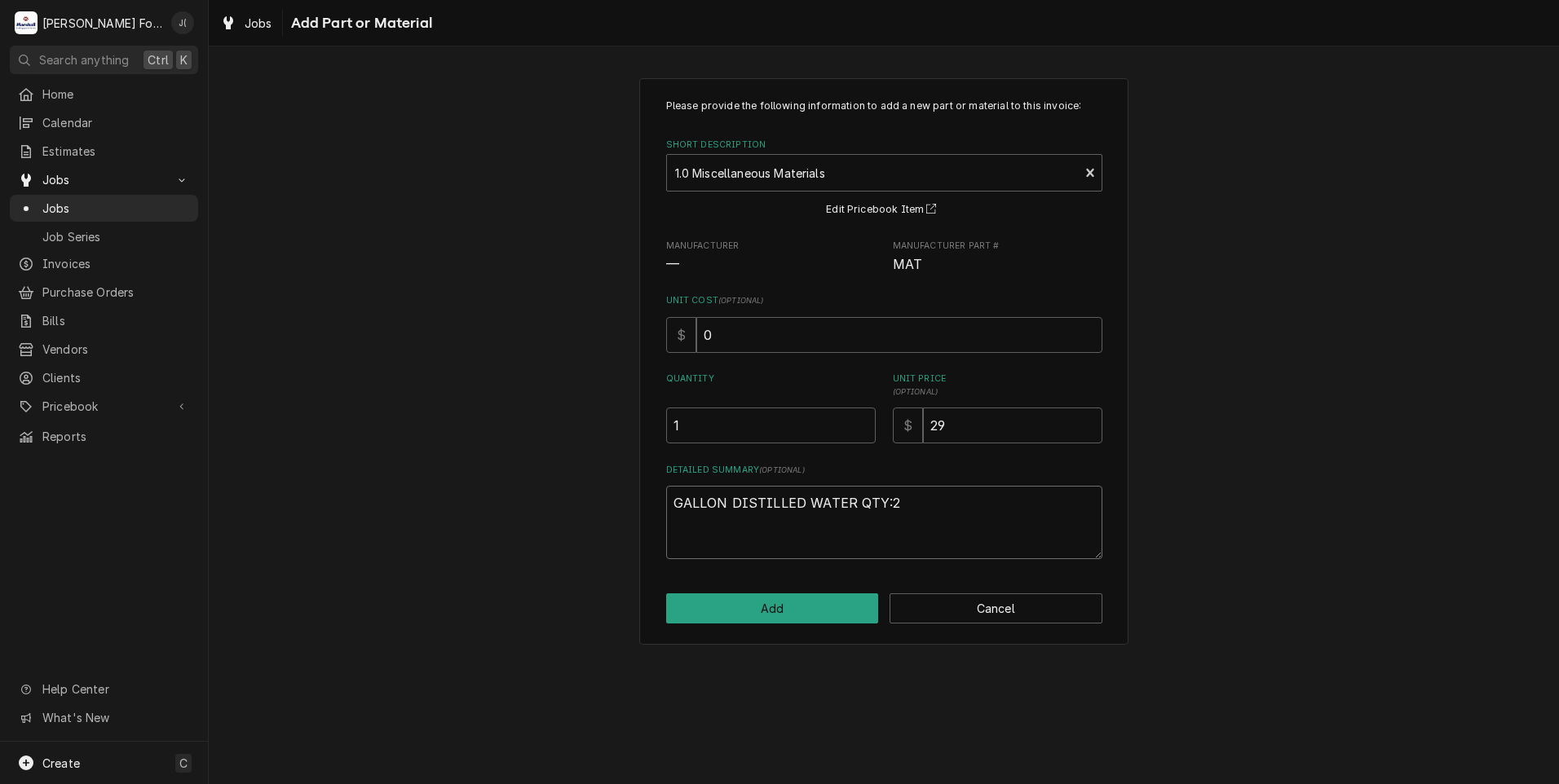
type textarea "GALLON DISTILLED WATER QTY:2"
type textarea "x"
type textarea "GALLON DISTILLED WATER QTY:2 W"
type textarea "x"
type textarea "GALLON DISTILLED WATER QTY:2 WA"
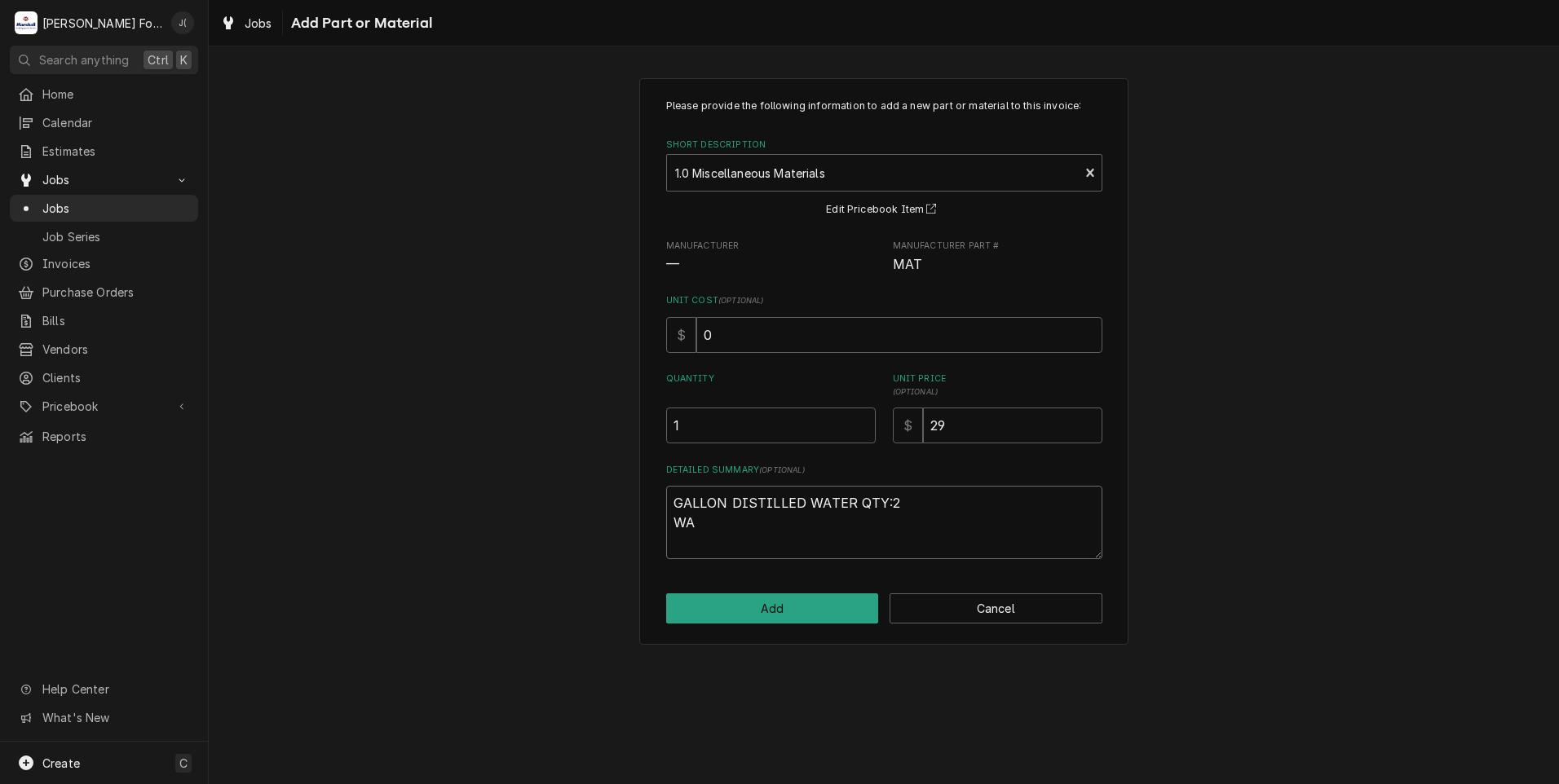
type textarea "x"
type textarea "GALLON DISTILLED WATER QTY:2 WAT"
type textarea "x"
type textarea "GALLON DISTILLED WATER QTY:2 WATE"
type textarea "x"
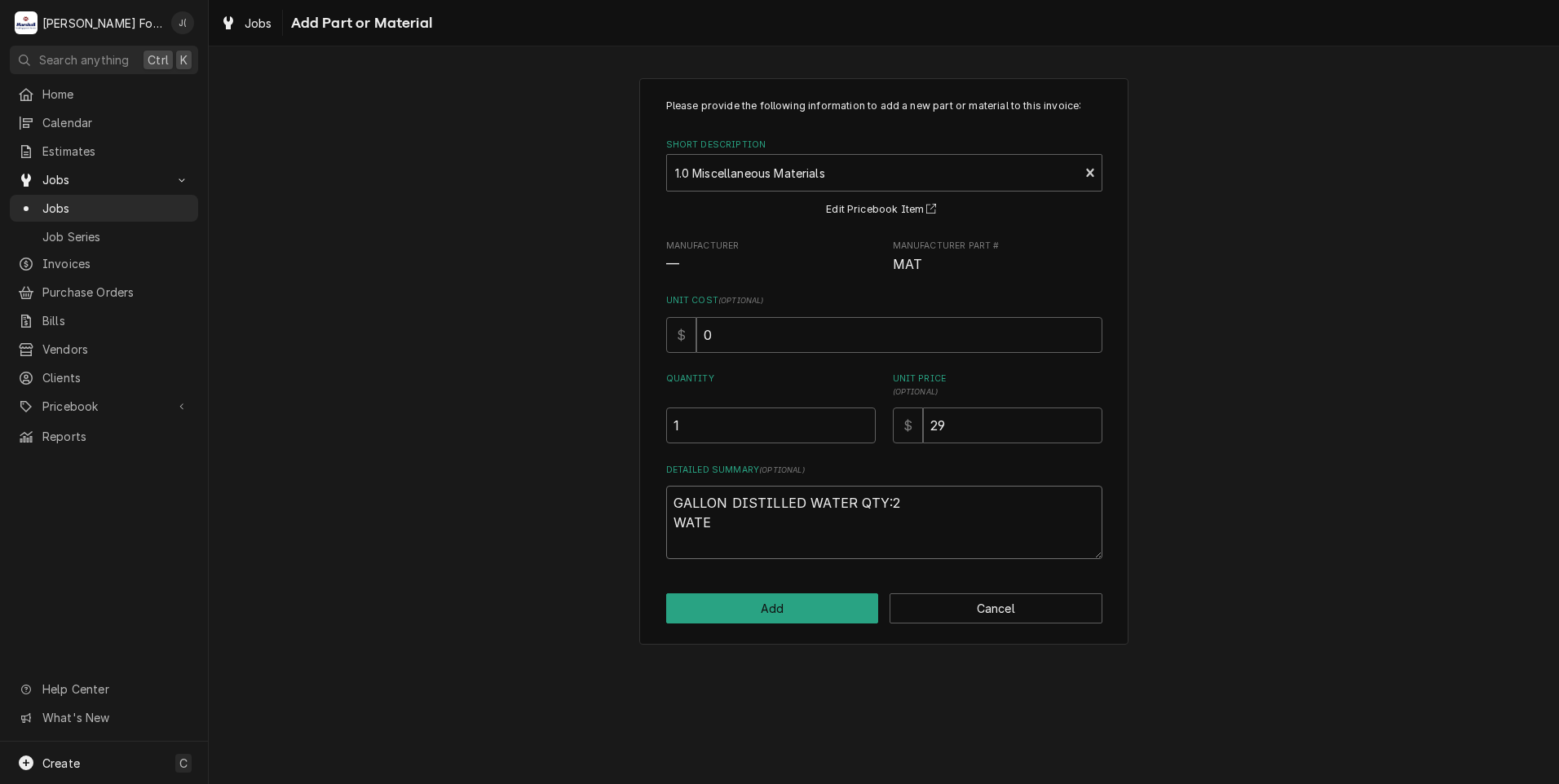
type textarea "GALLON DISTILLED WATER QTY:2 WATER"
type textarea "x"
type textarea "GALLON DISTILLED WATER QTY:2 WATER"
type textarea "x"
type textarea "GALLON DISTILLED WATER QTY:2 WATER A"
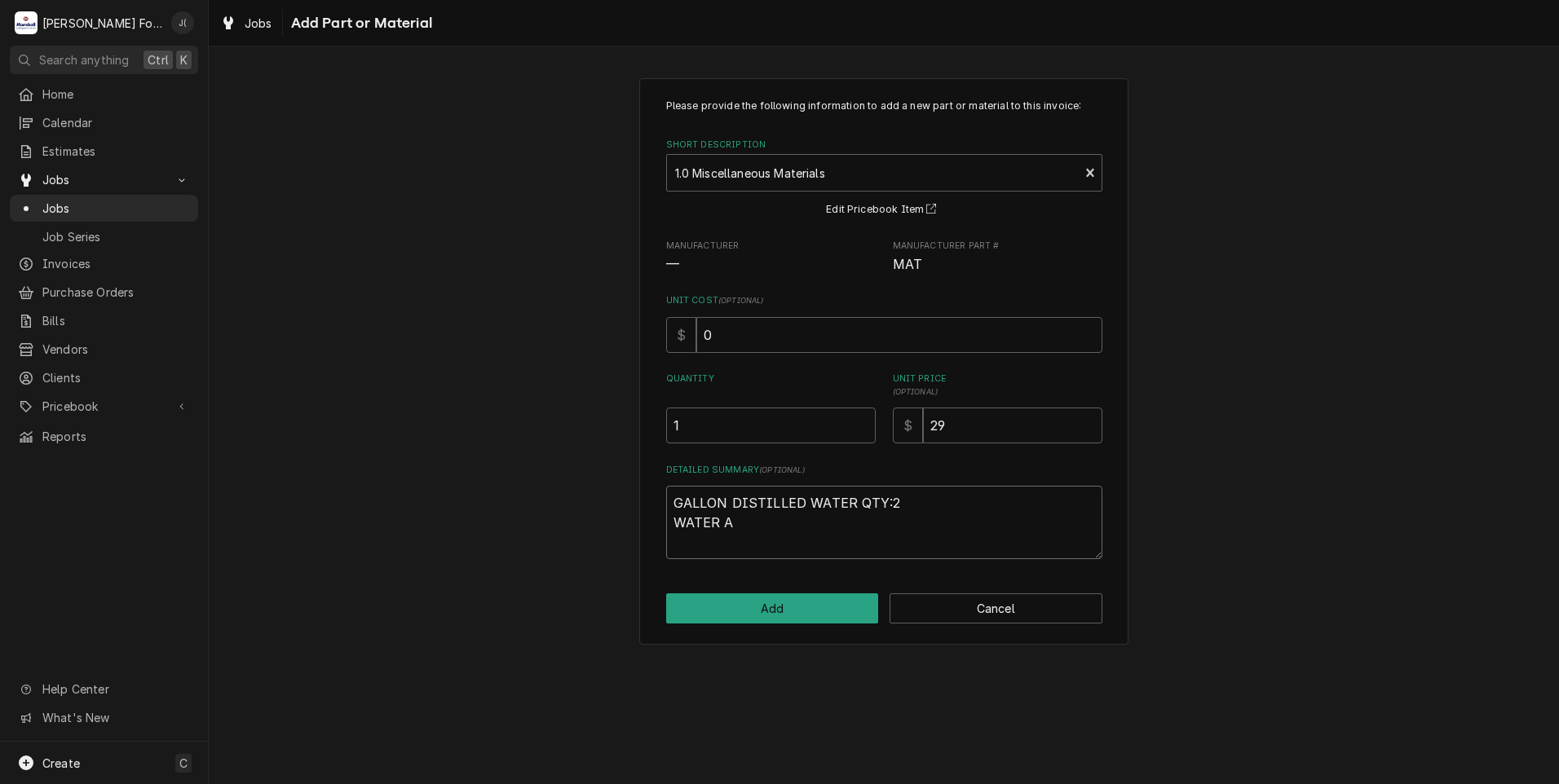
type textarea "x"
type textarea "GALLON DISTILLED WATER QTY:2 WATER AD"
type textarea "x"
type textarea "GALLON DISTILLED WATER QTY:2 WATER ADD"
type textarea "x"
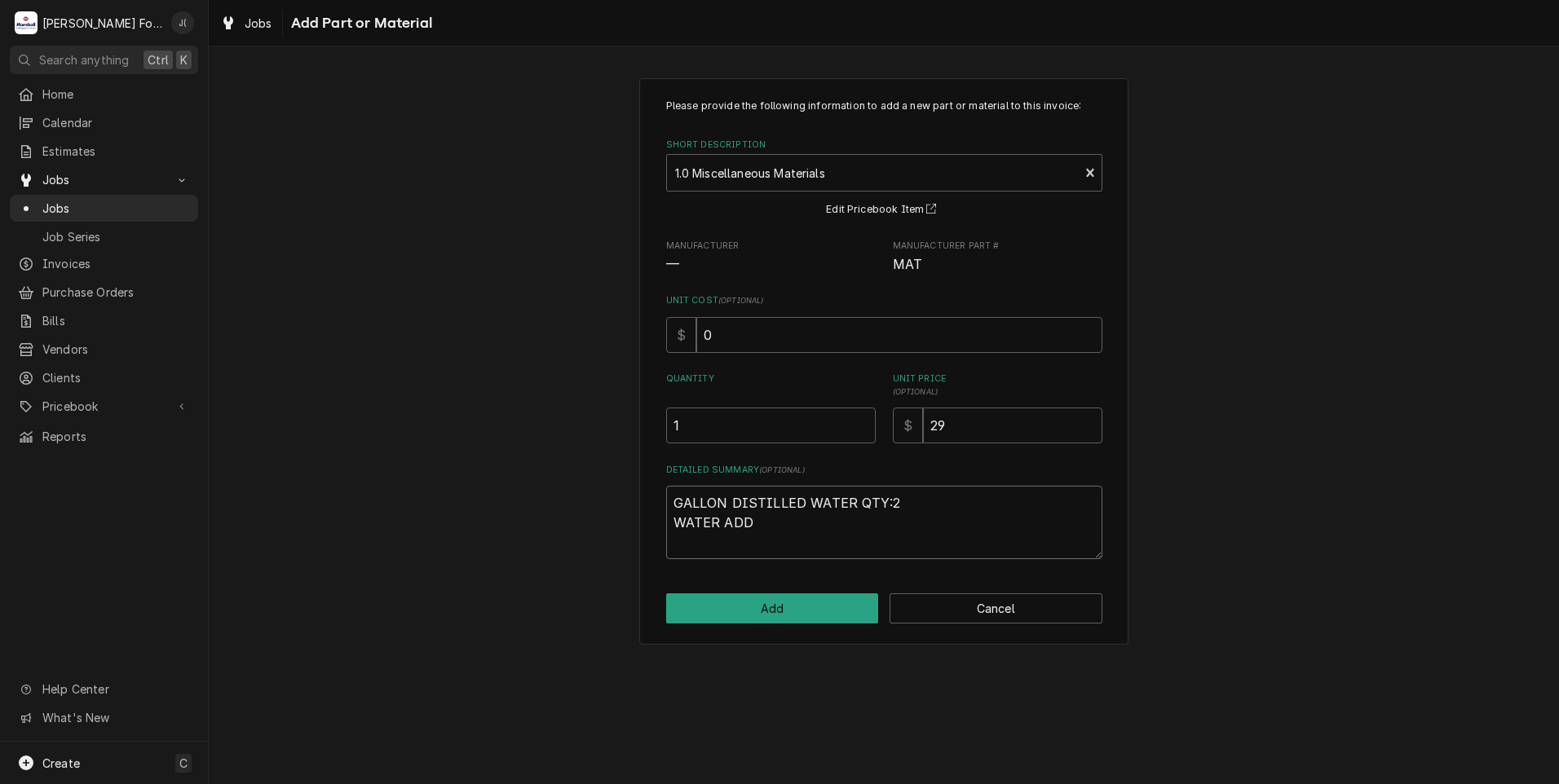
type textarea "GALLON DISTILLED WATER QTY:2 WATER ADDI"
type textarea "x"
type textarea "GALLON DISTILLED WATER QTY:2 WATER ADDIT"
type textarea "x"
type textarea "GALLON DISTILLED WATER QTY:2 WATER ADDITI"
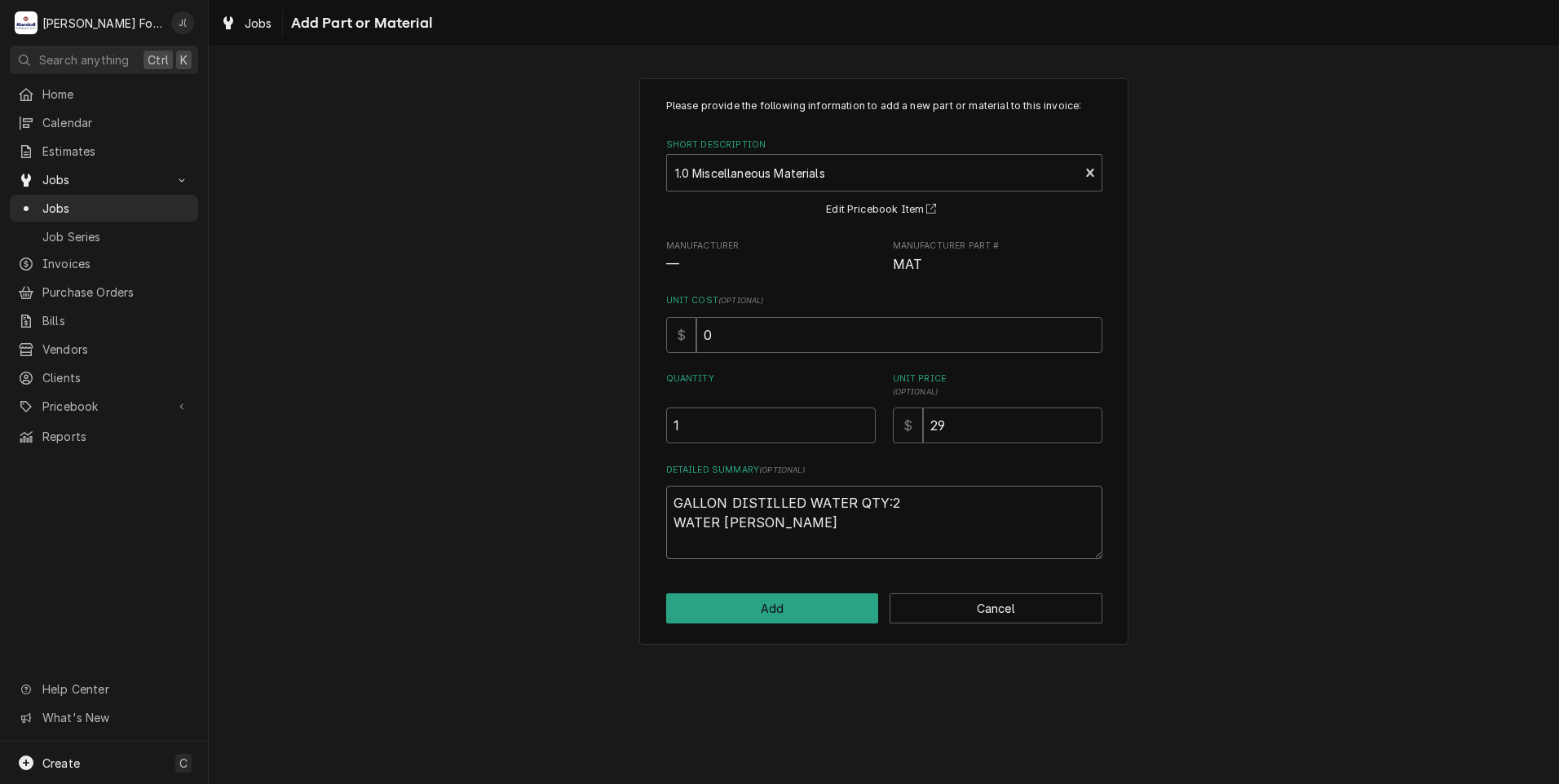
type textarea "x"
type textarea "GALLON DISTILLED WATER QTY:2 WATER ADDITIV"
type textarea "x"
type textarea "GALLON DISTILLED WATER QTY:2 WATER ADDITIVE"
type textarea "x"
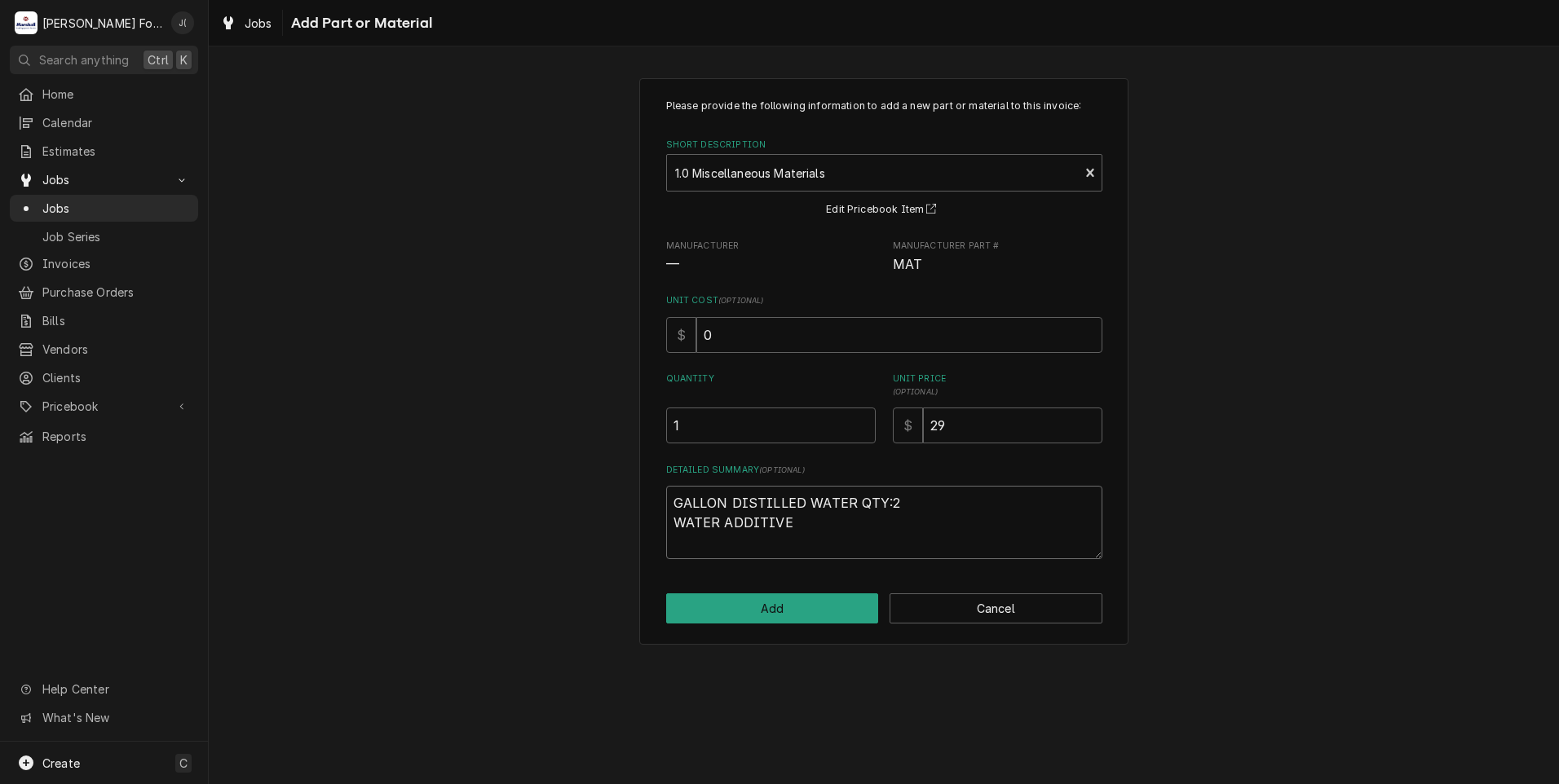
type textarea "GALLON DISTILLED WATER QTY:2 WATER ADDITIVE"
type textarea "x"
type textarea "GALLON DISTILLED WATER QTY:2 WATER ADDITIVE Q"
type textarea "x"
type textarea "GALLON DISTILLED WATER QTY:2 WATER ADDITIVE QT"
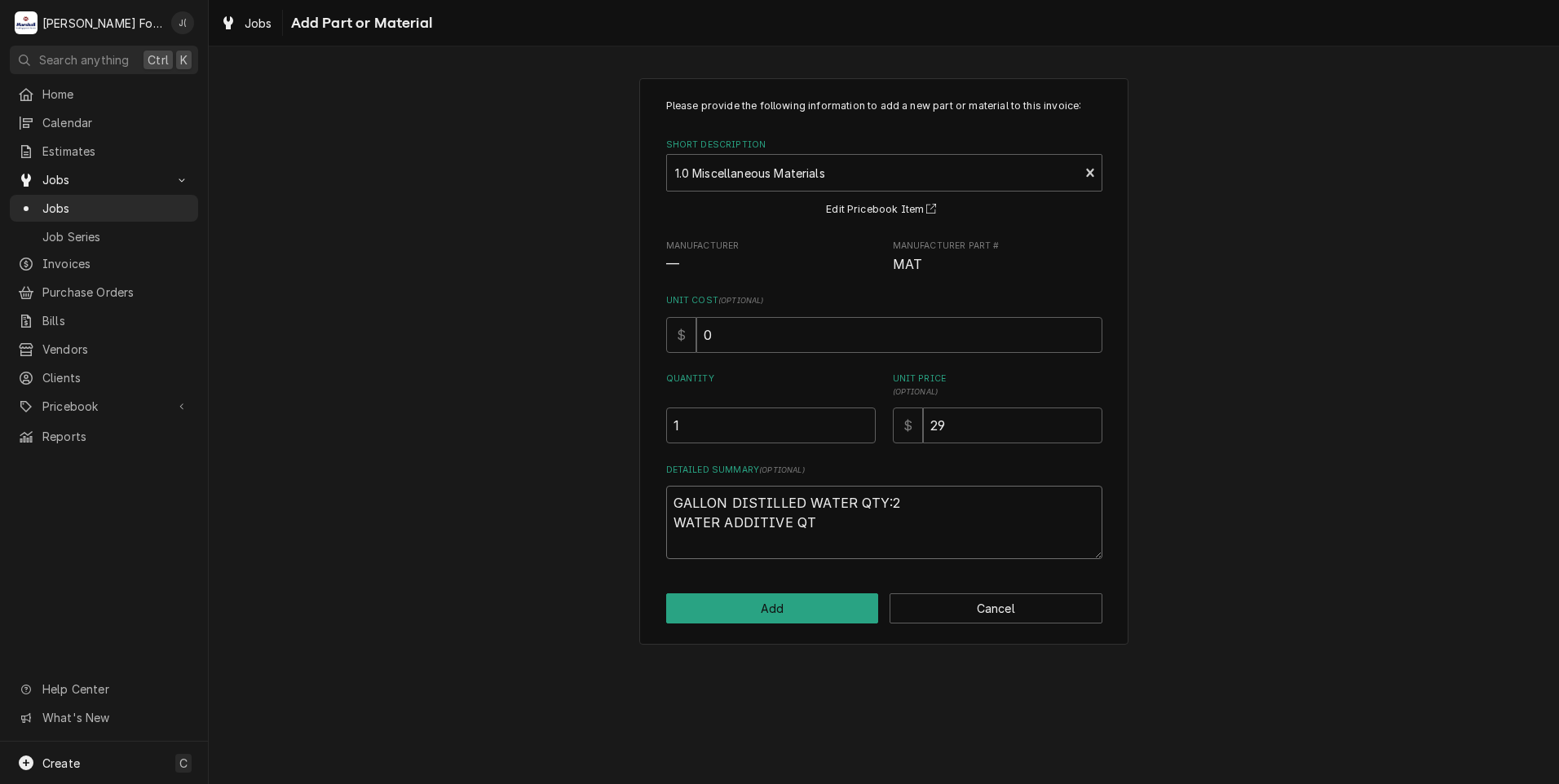
type textarea "x"
type textarea "GALLON DISTILLED WATER QTY:2 WATER ADDITIVE QTY"
type textarea "x"
type textarea "GALLON DISTILLED WATER QTY:2 WATER ADDITIVE QTY:"
type textarea "x"
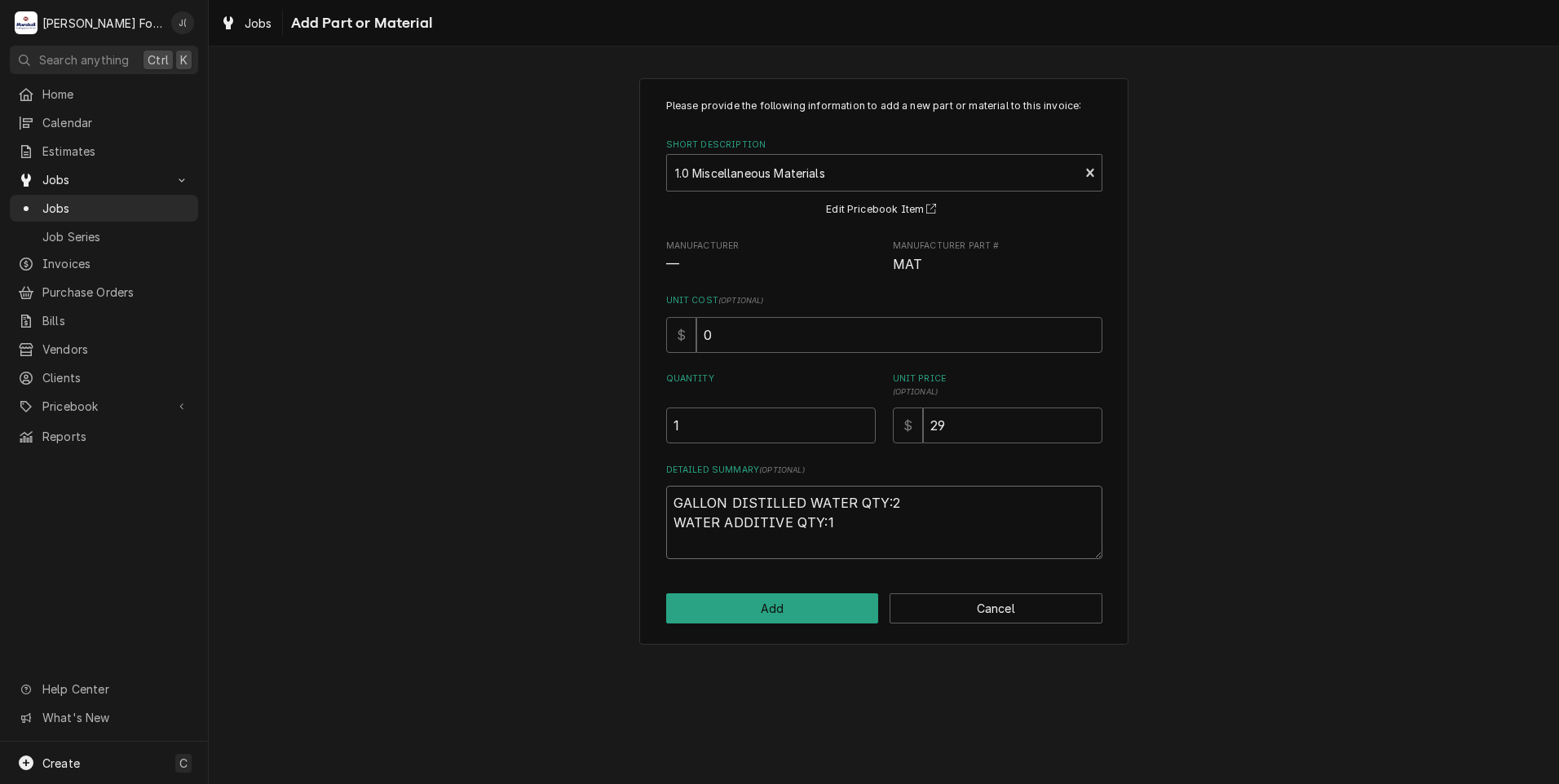
click at [895, 531] on textarea "GALLON DISTILLED WATER QTY:2 WATER ADDITIVE QTY:1" at bounding box center [884, 522] width 436 height 74
type textarea "GALLON DISTILLED WATER QTY:2 WATER ADDITIVE QTY:1"
click at [842, 609] on button "Add" at bounding box center [772, 609] width 213 height 31
type textarea "x"
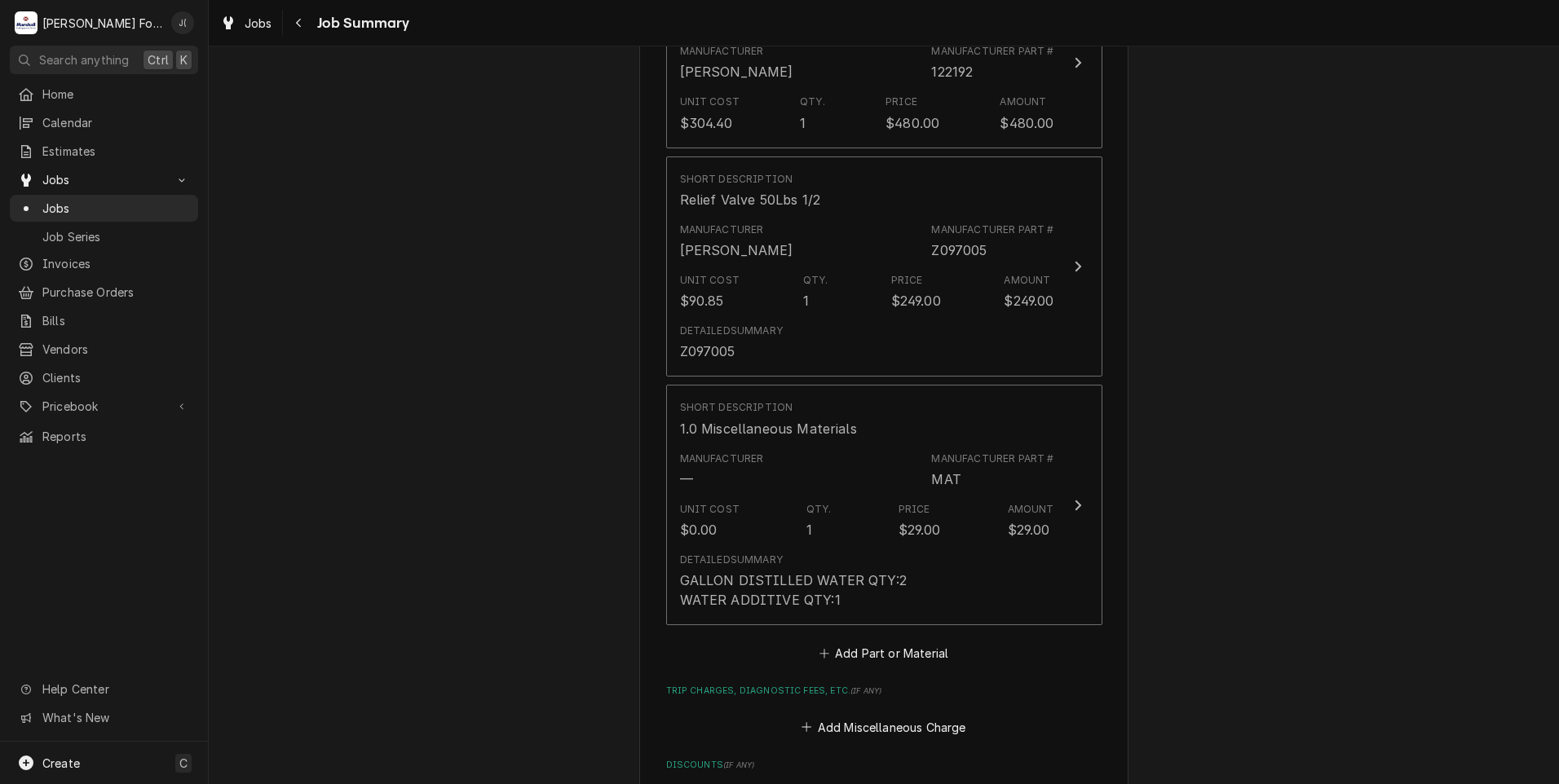
scroll to position [1304, 0]
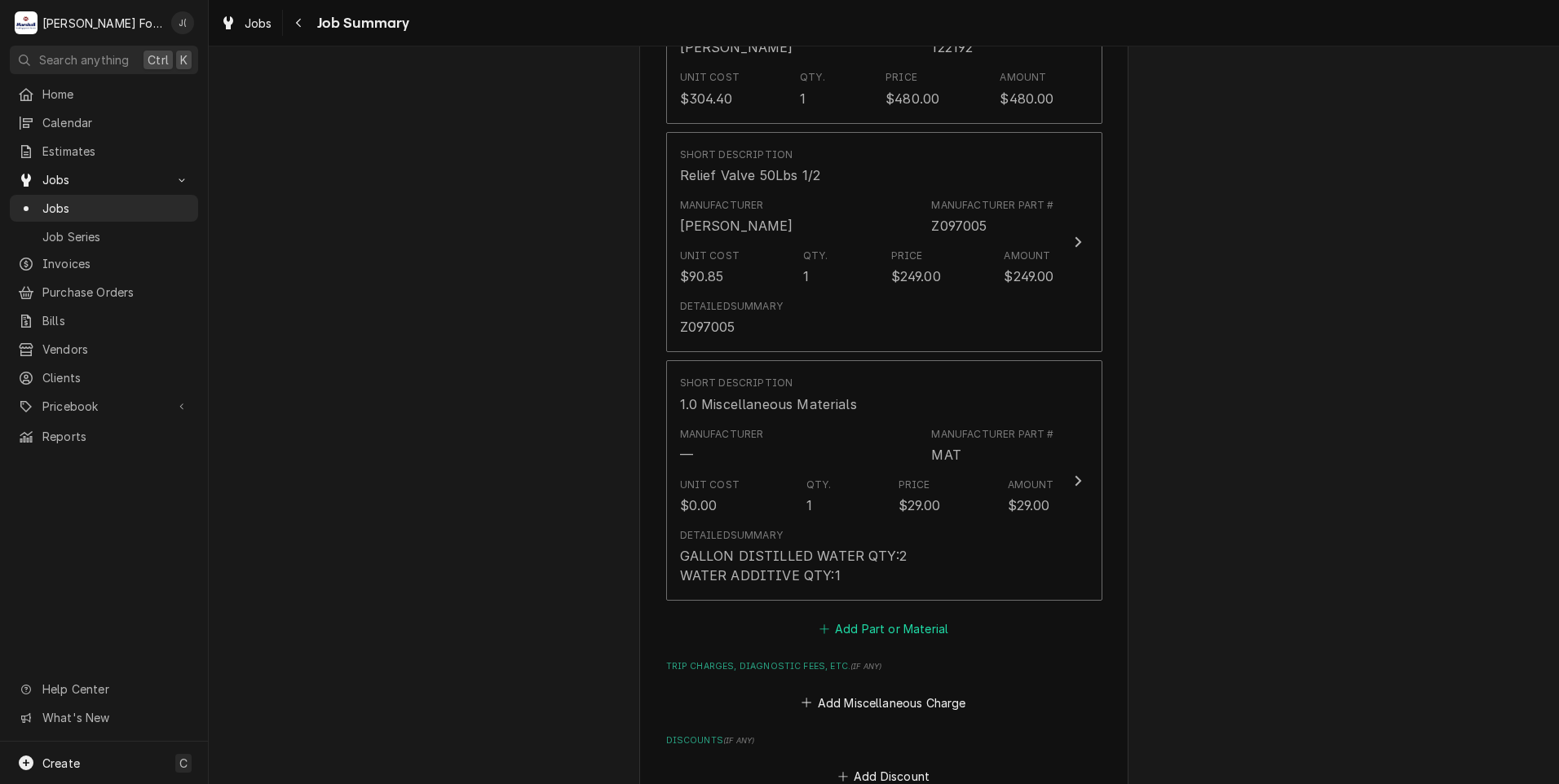
click at [842, 618] on button "Add Part or Material" at bounding box center [883, 629] width 135 height 23
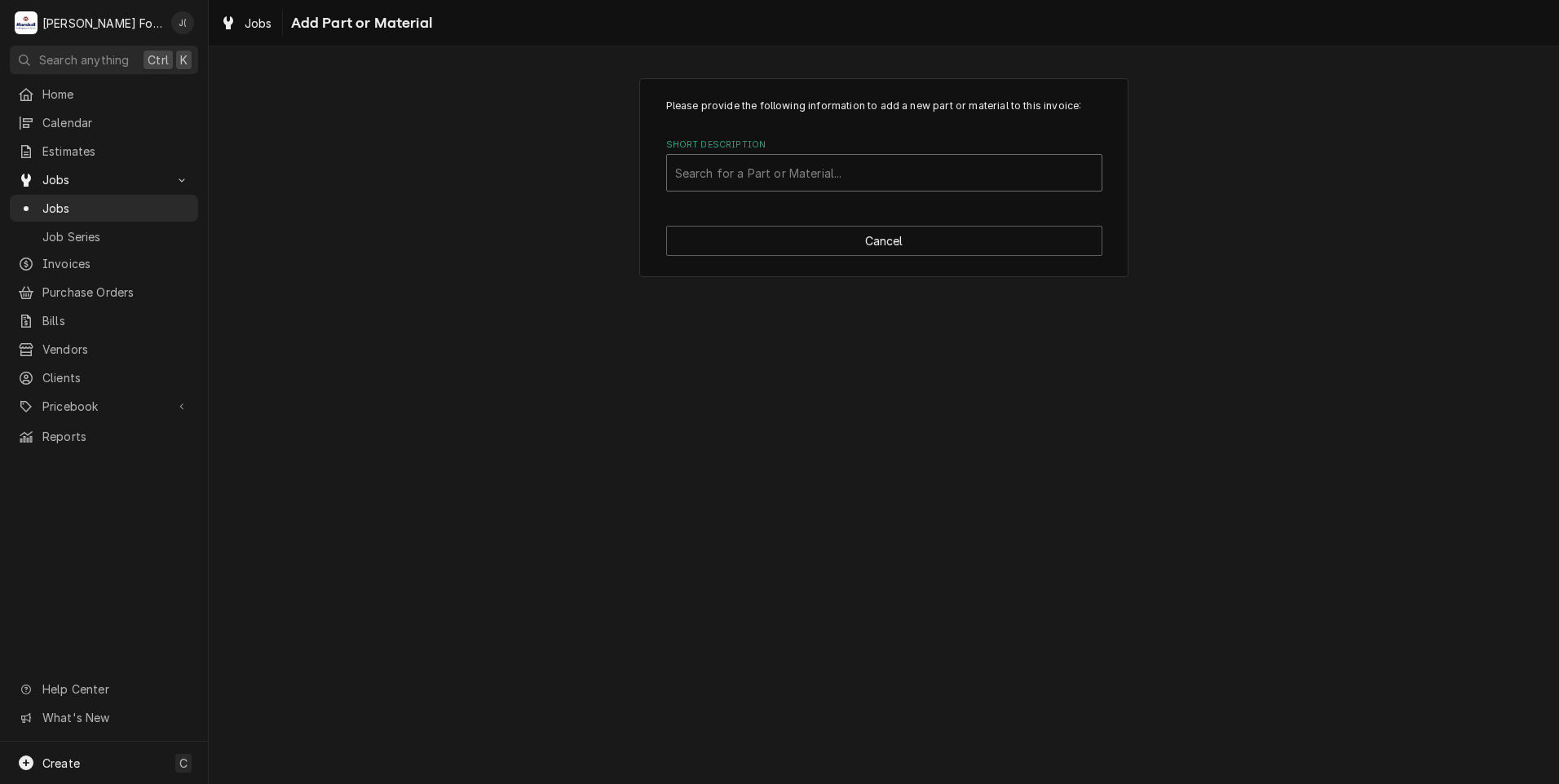
click at [738, 184] on div "Short Description" at bounding box center [883, 173] width 418 height 30
type input "SSDT"
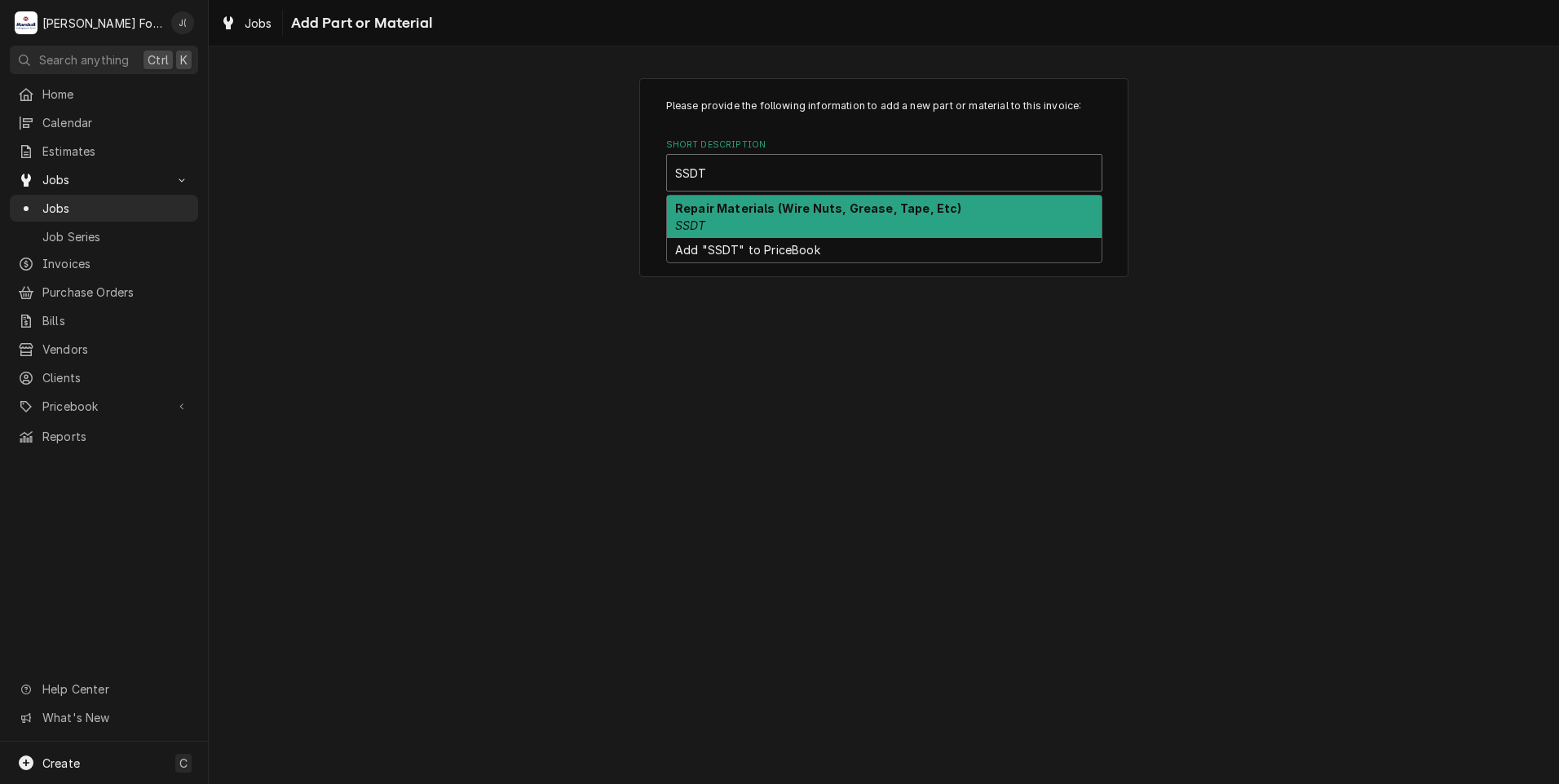
click at [821, 222] on div "Repair Materials (Wire Nuts, Grease, Tape, Etc) SSDT" at bounding box center [884, 217] width 435 height 42
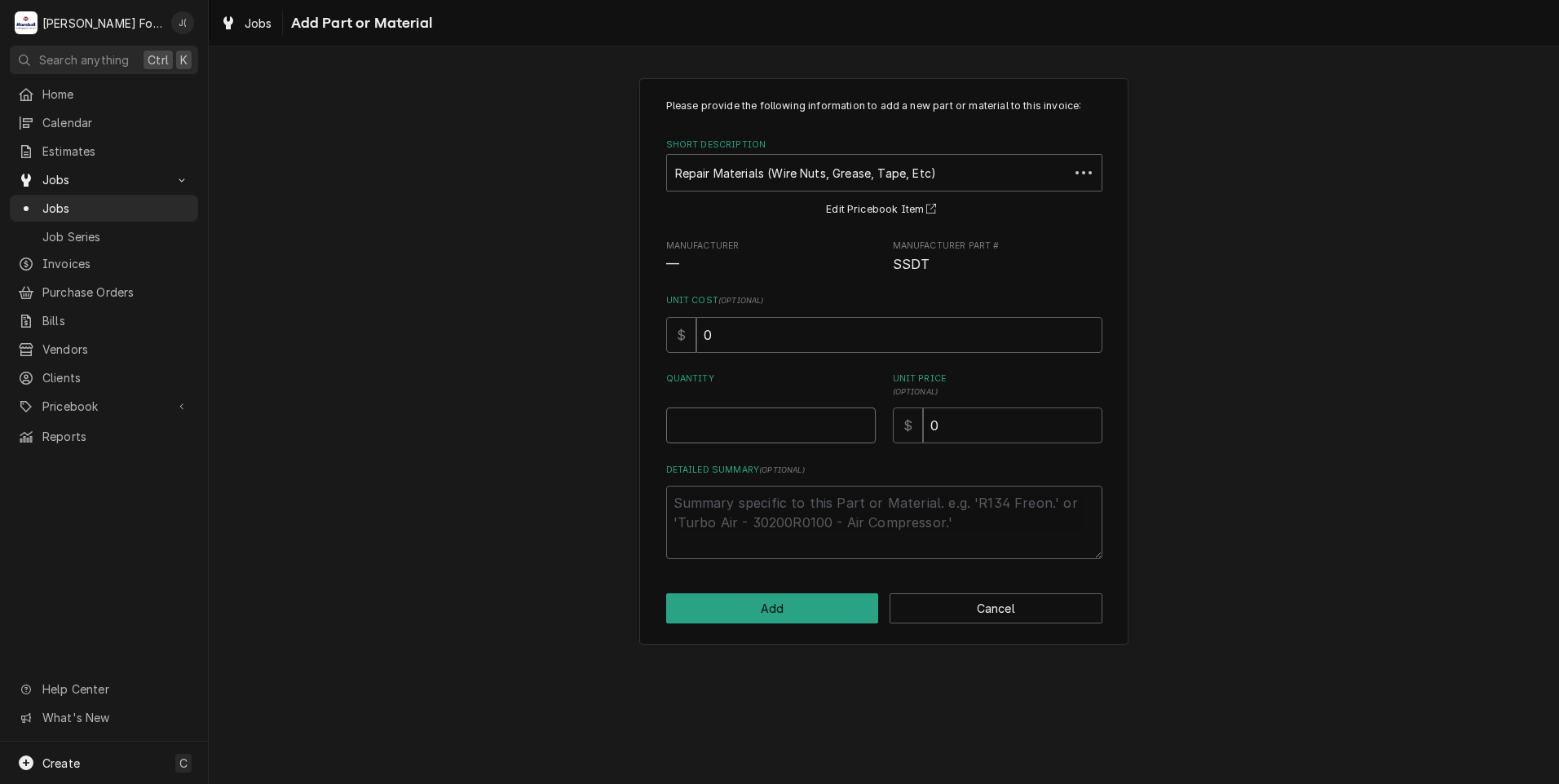
click at [794, 420] on input "Quantity" at bounding box center [771, 425] width 209 height 36
type textarea "x"
type input "1"
type textarea "x"
type input "1"
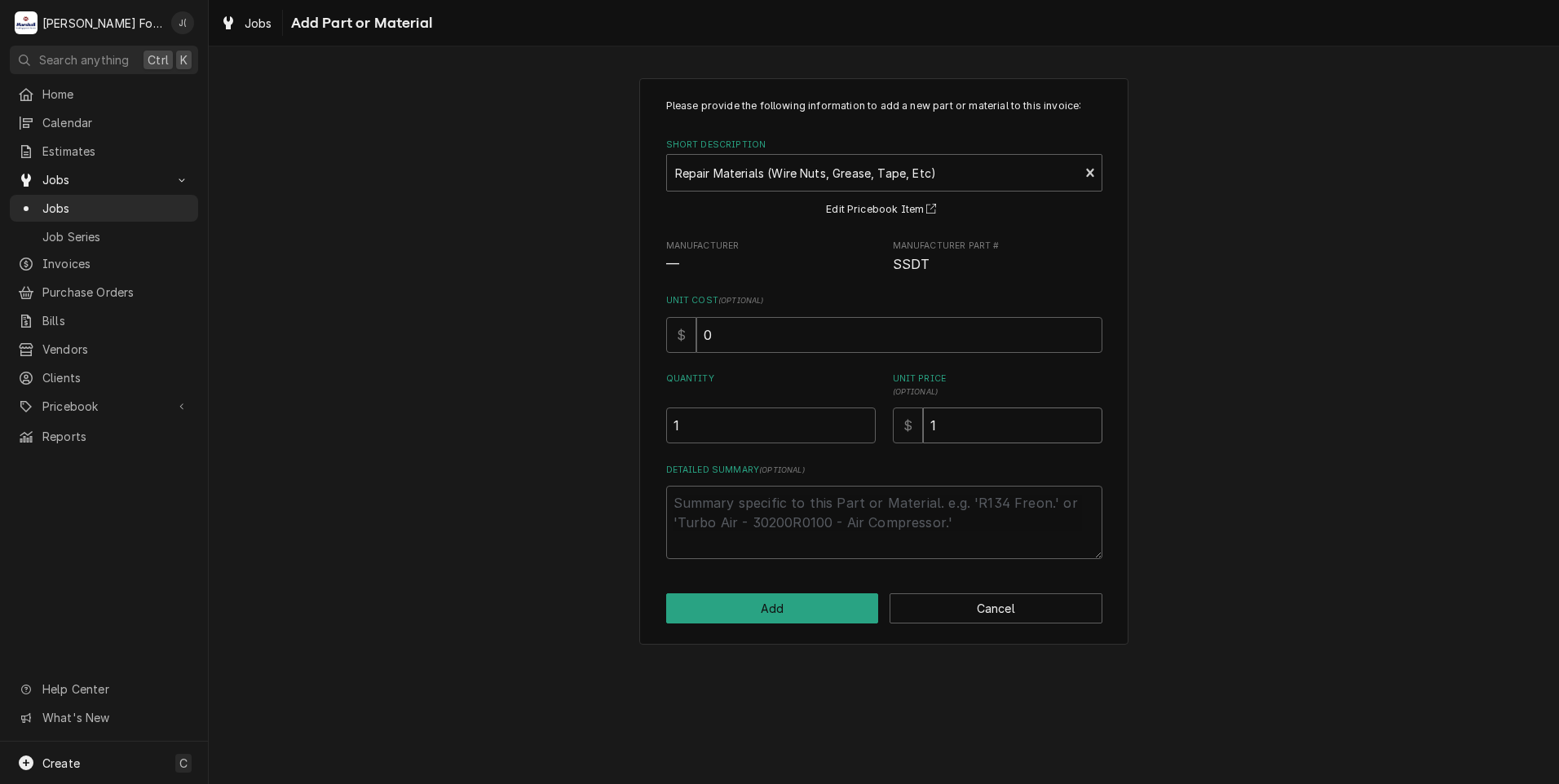
type textarea "x"
type input "16"
click at [795, 611] on button "Add" at bounding box center [772, 609] width 213 height 31
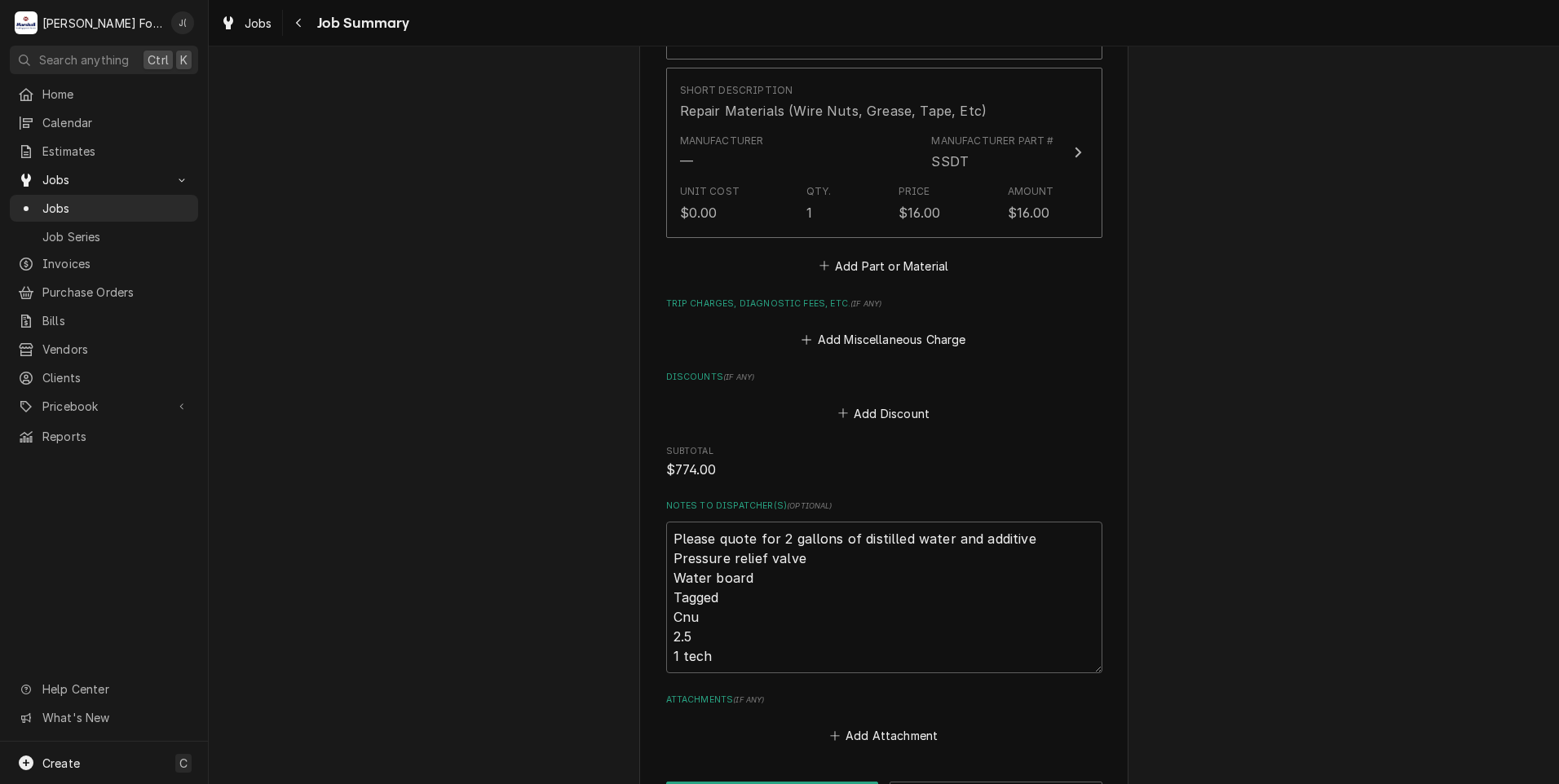
scroll to position [2043, 0]
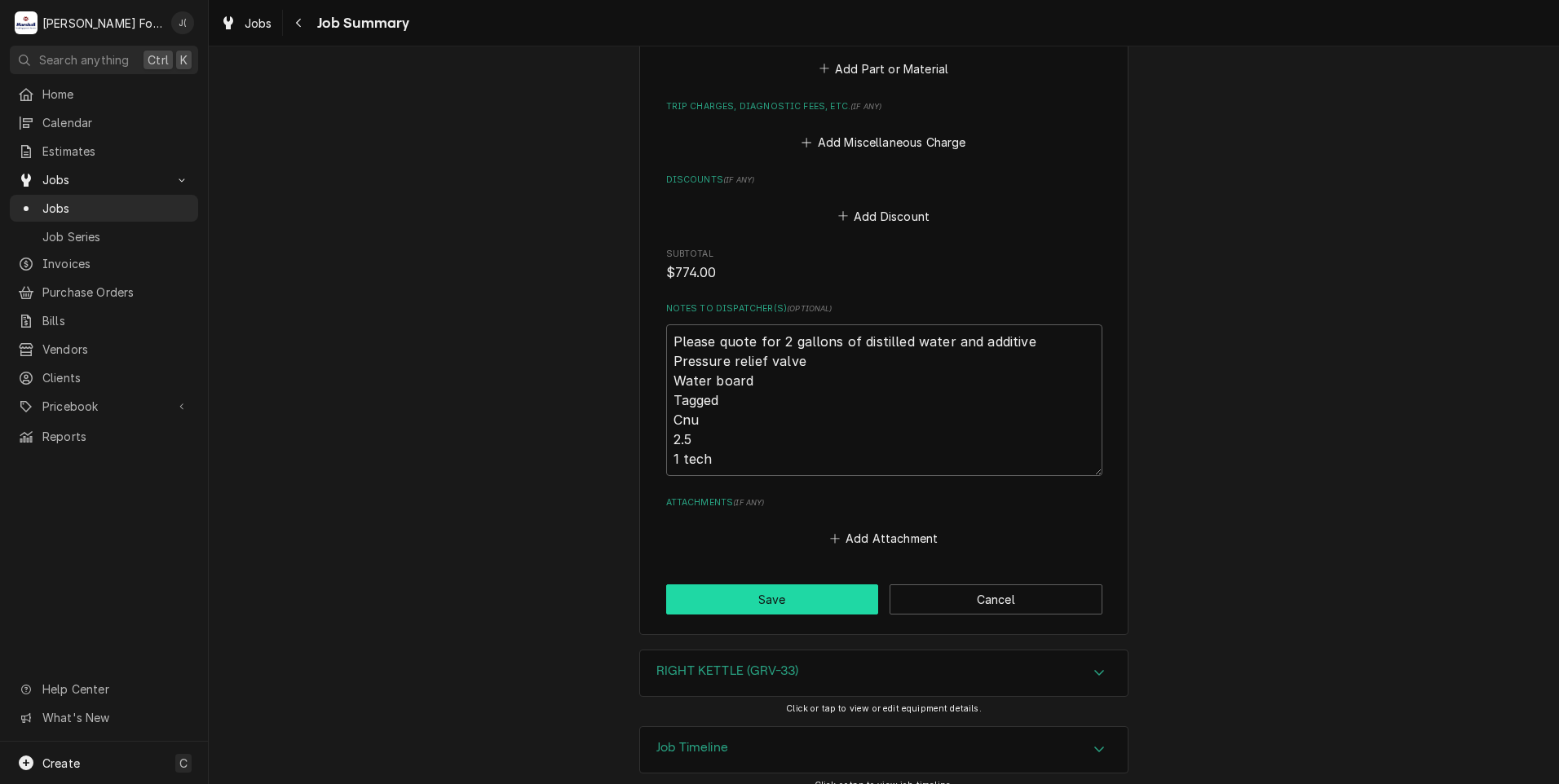
click at [833, 585] on button "Save" at bounding box center [772, 600] width 213 height 31
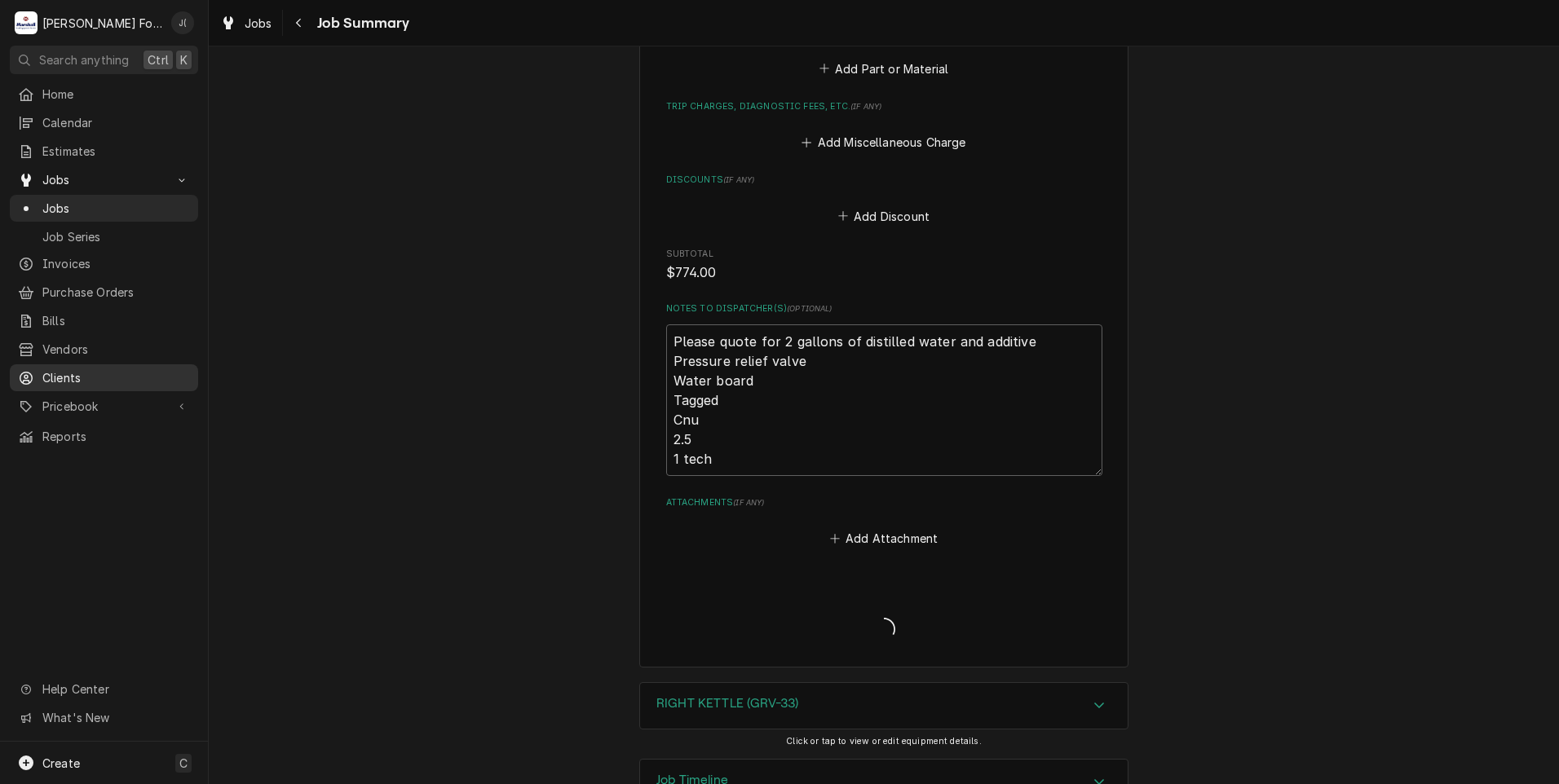
type textarea "x"
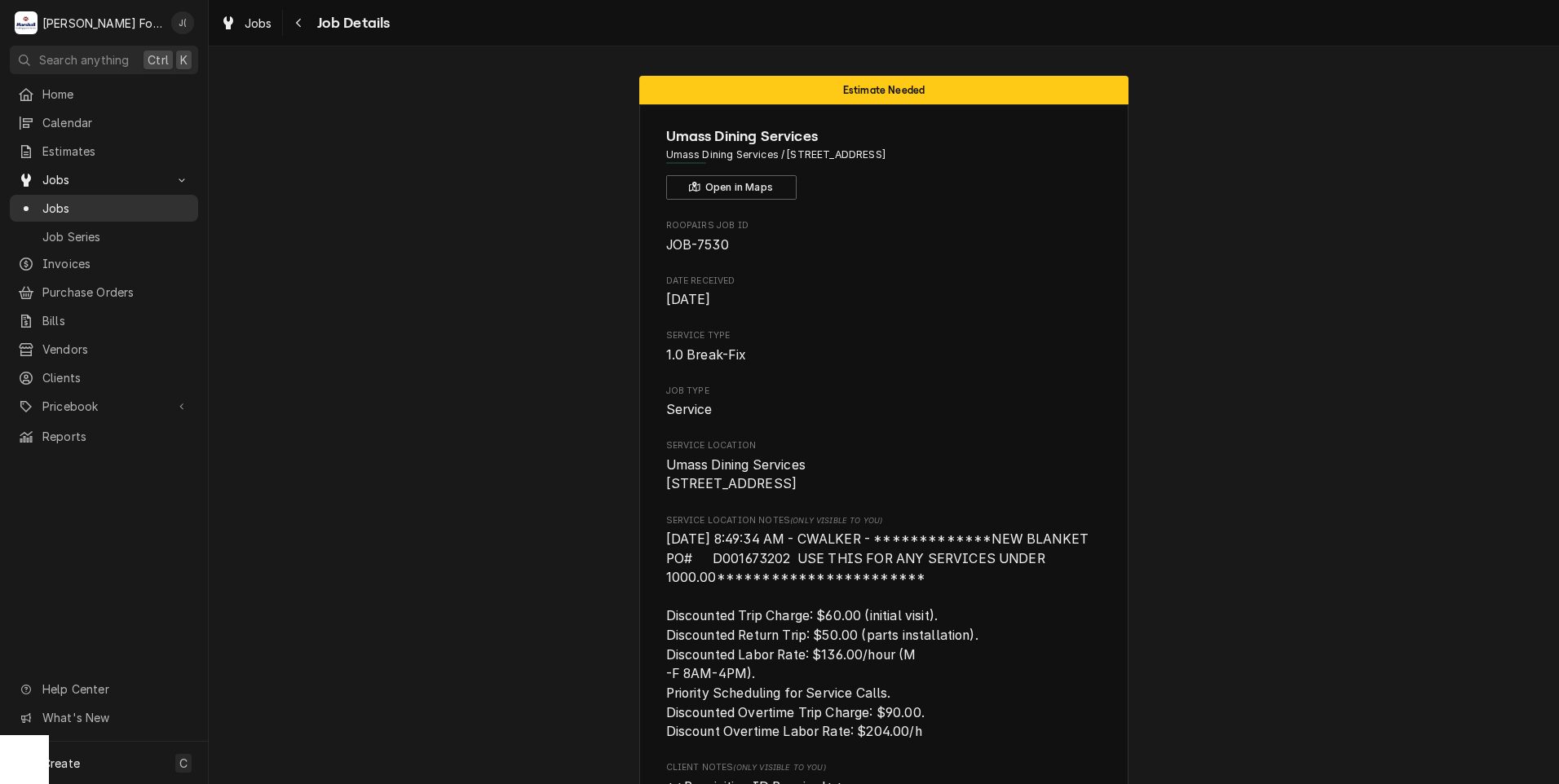
click at [68, 200] on span "Jobs" at bounding box center [116, 209] width 148 height 17
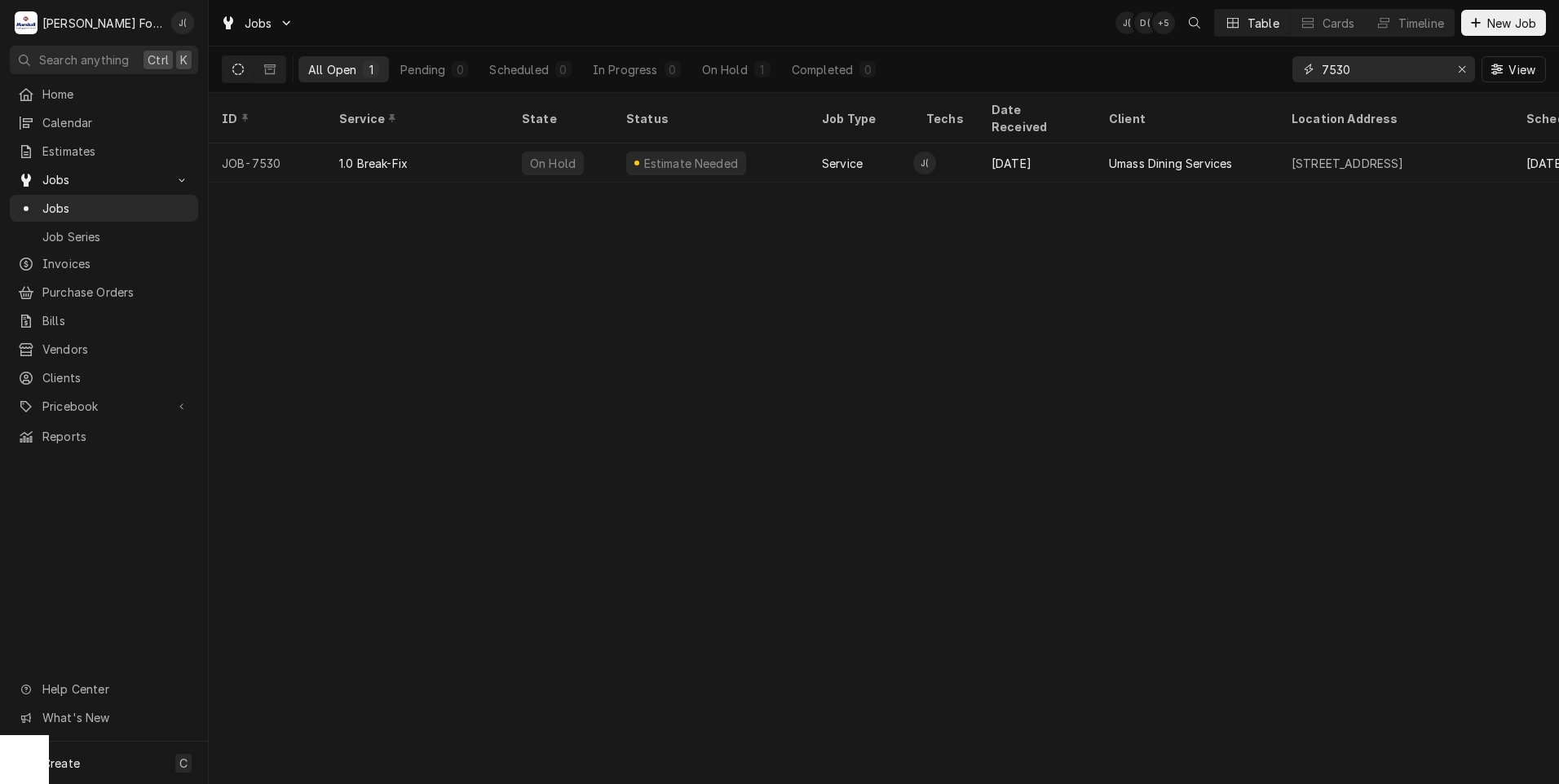
drag, startPoint x: 1360, startPoint y: 65, endPoint x: 1282, endPoint y: 68, distance: 78.1
click at [1285, 80] on div "All Open 1 Pending 0 Scheduled 0 In Progress 0 On Hold 1 Completed 0 7530 View" at bounding box center [884, 70] width 1324 height 46
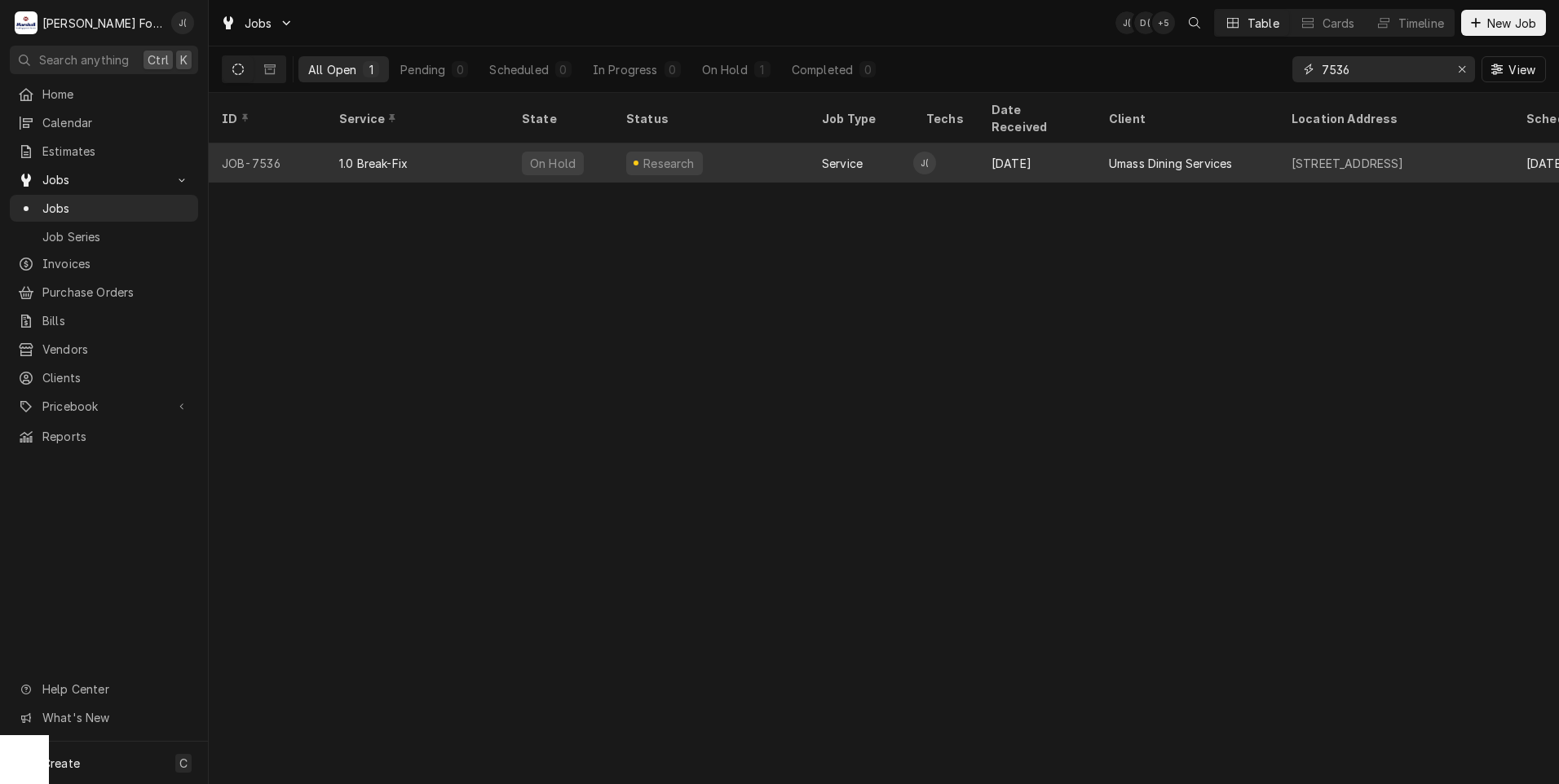
type input "7536"
click at [404, 152] on div "1.0 Break-Fix" at bounding box center [417, 163] width 182 height 39
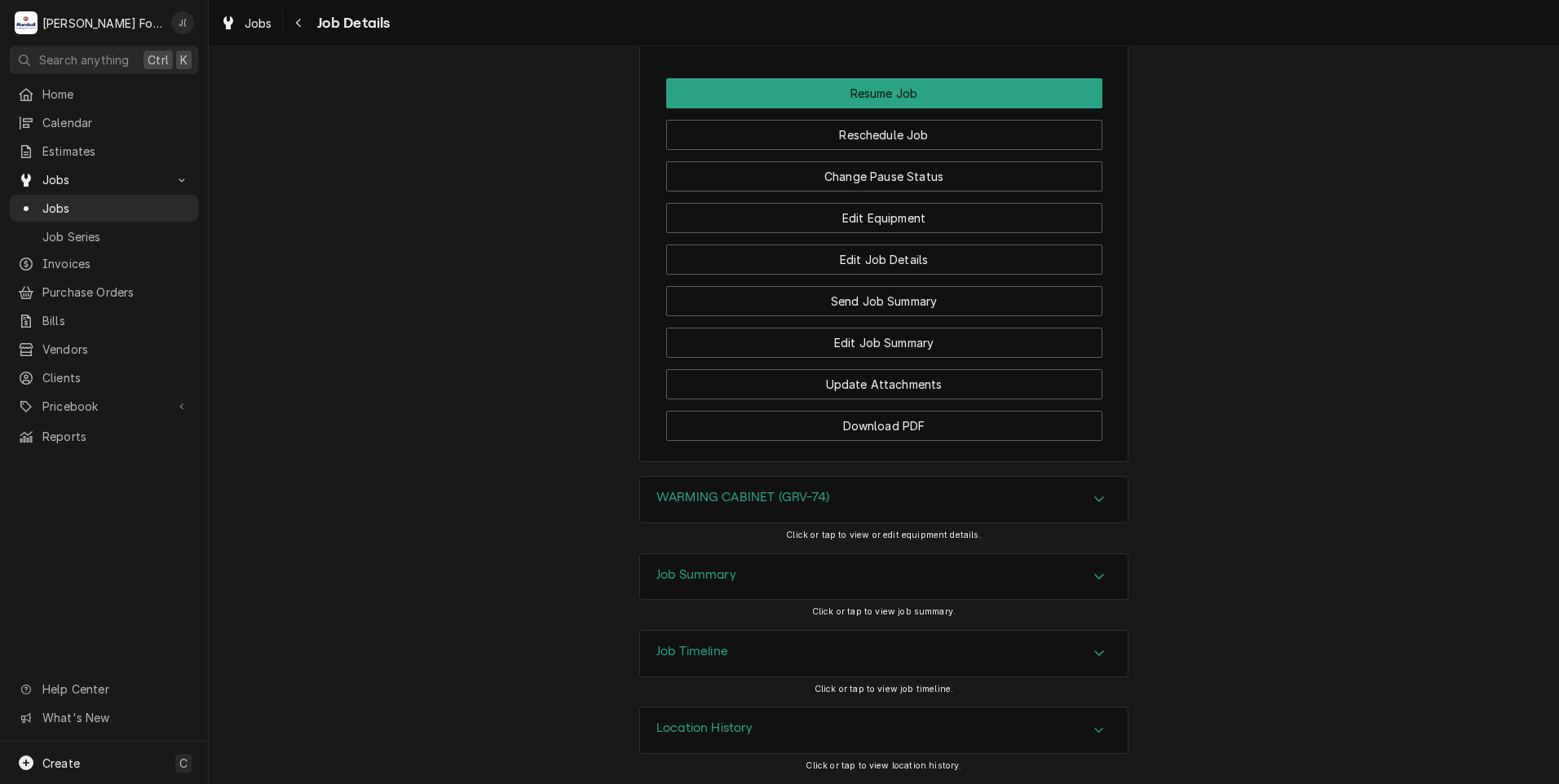
scroll to position [2009, 0]
click at [718, 574] on h3 "Job Summary" at bounding box center [696, 575] width 80 height 15
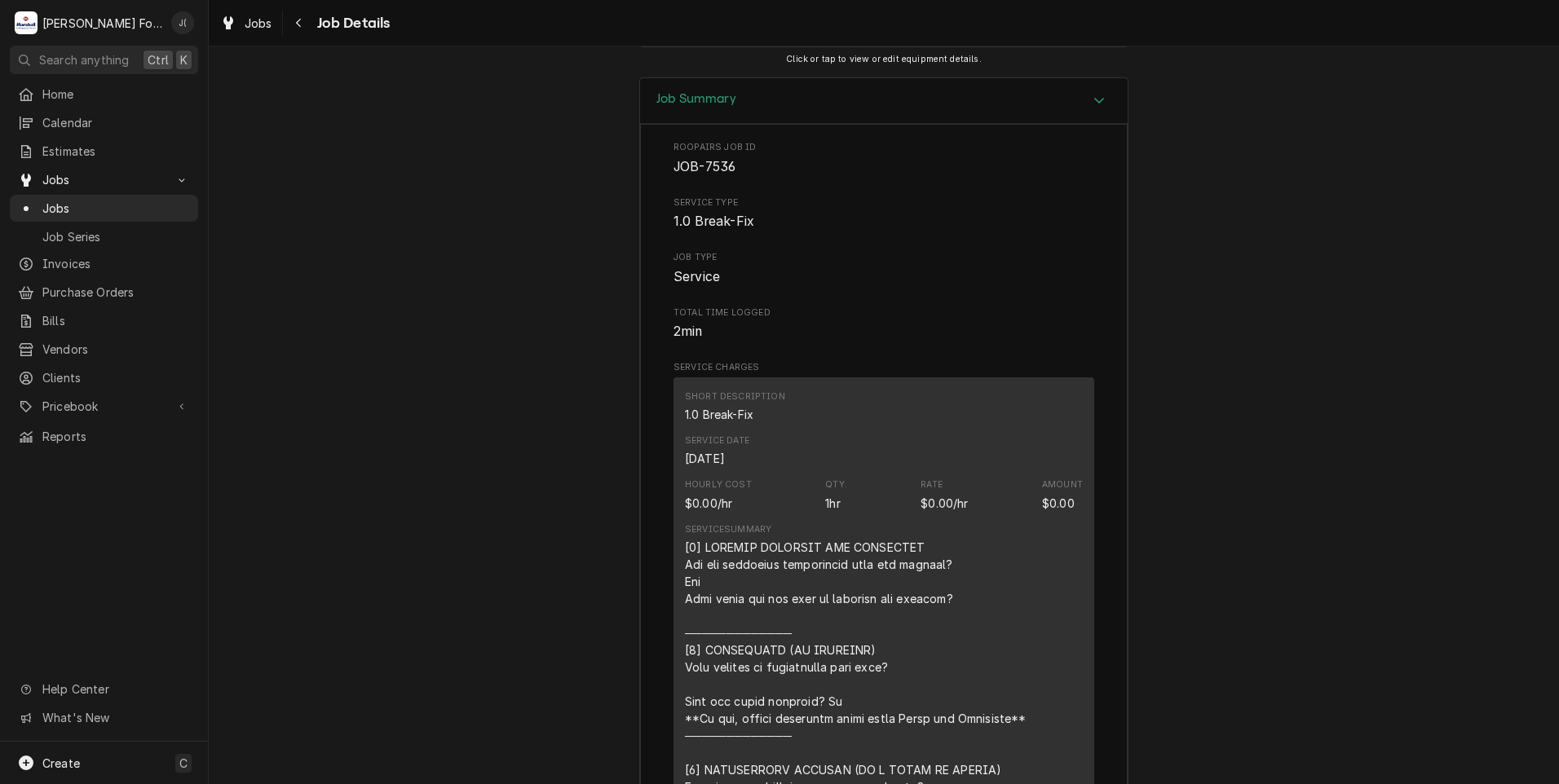
scroll to position [2221, 0]
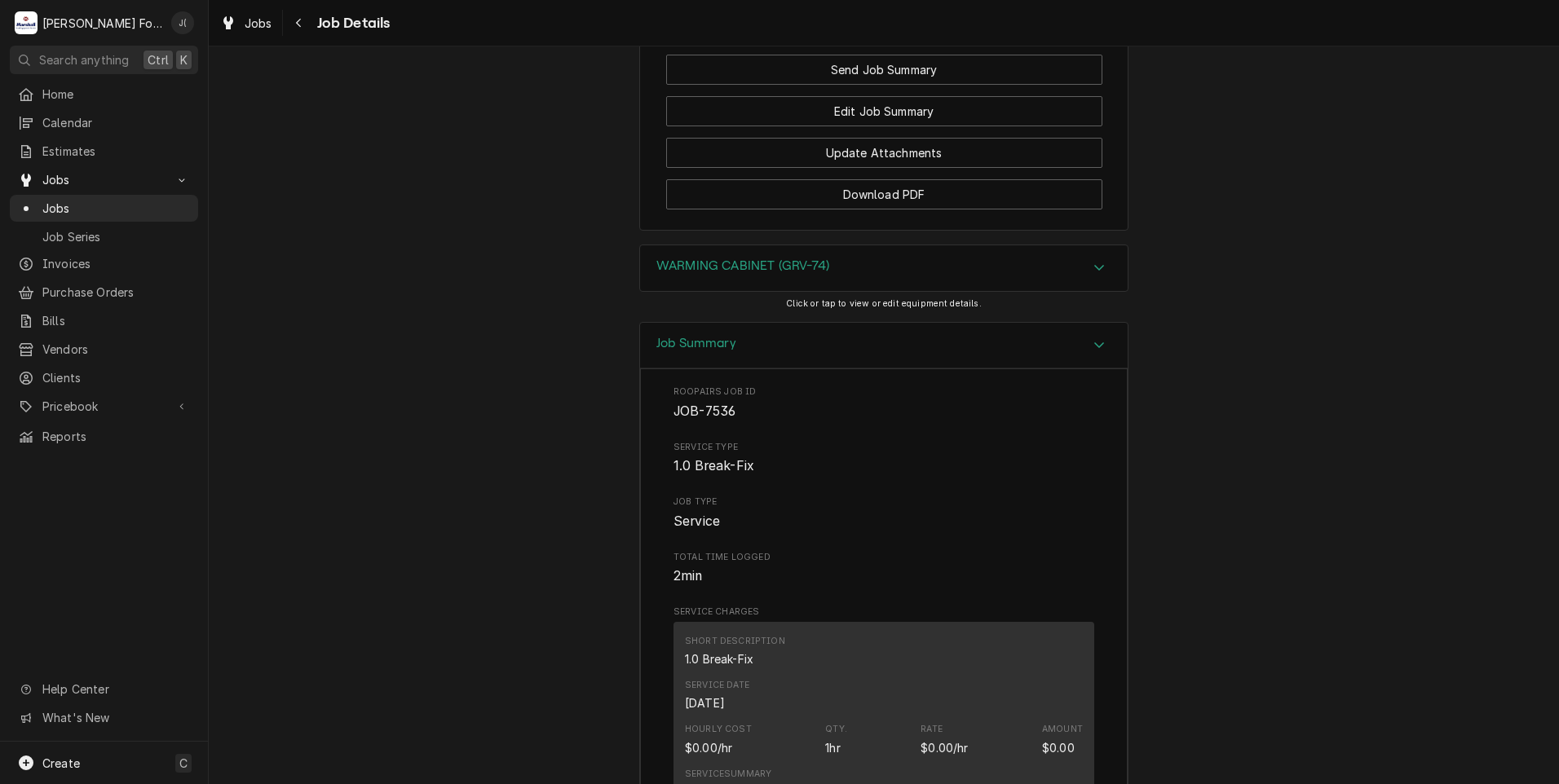
click at [704, 291] on div "WARMING CABINET (GRV-74)" at bounding box center [883, 268] width 487 height 46
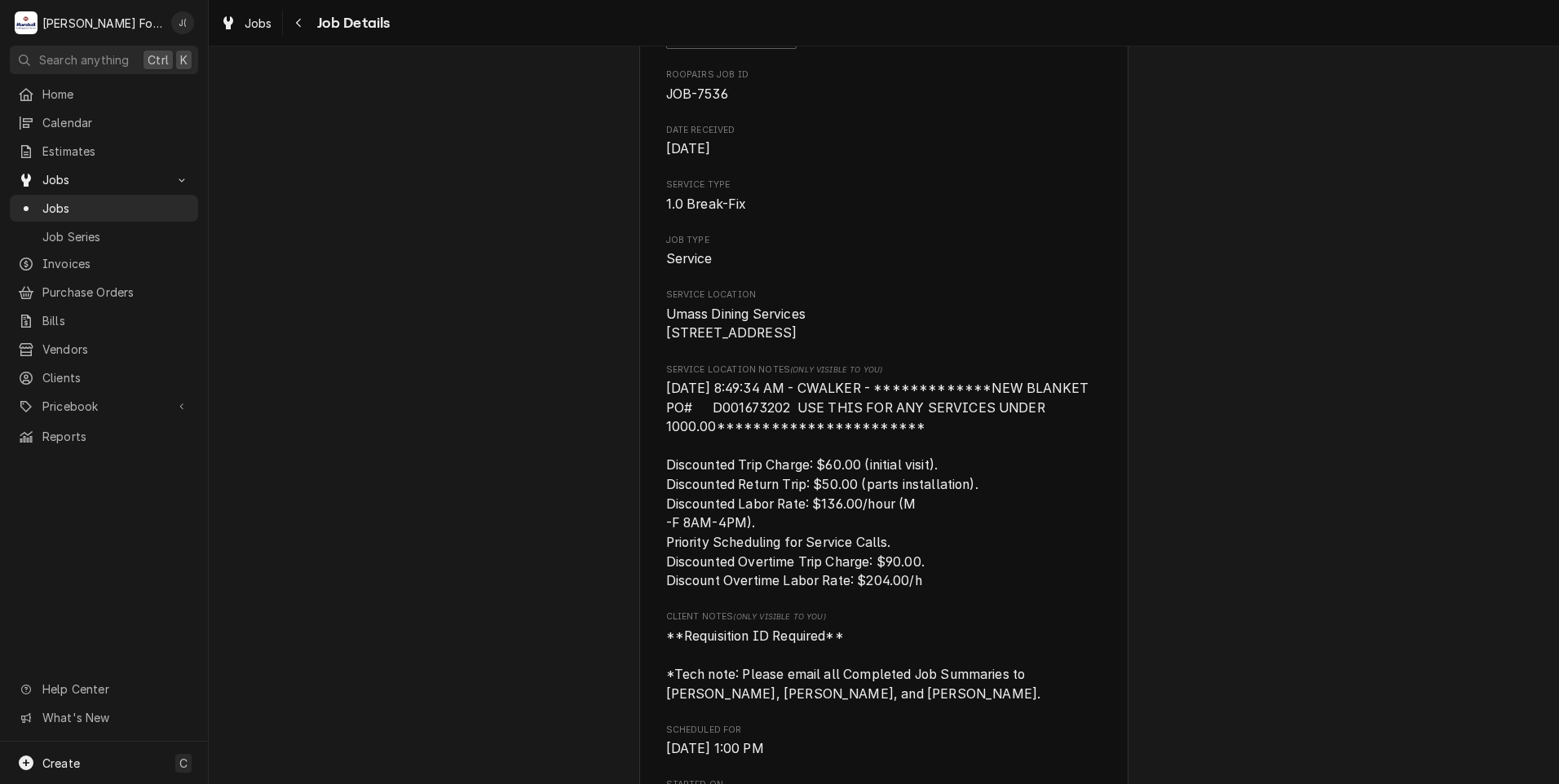
scroll to position [0, 0]
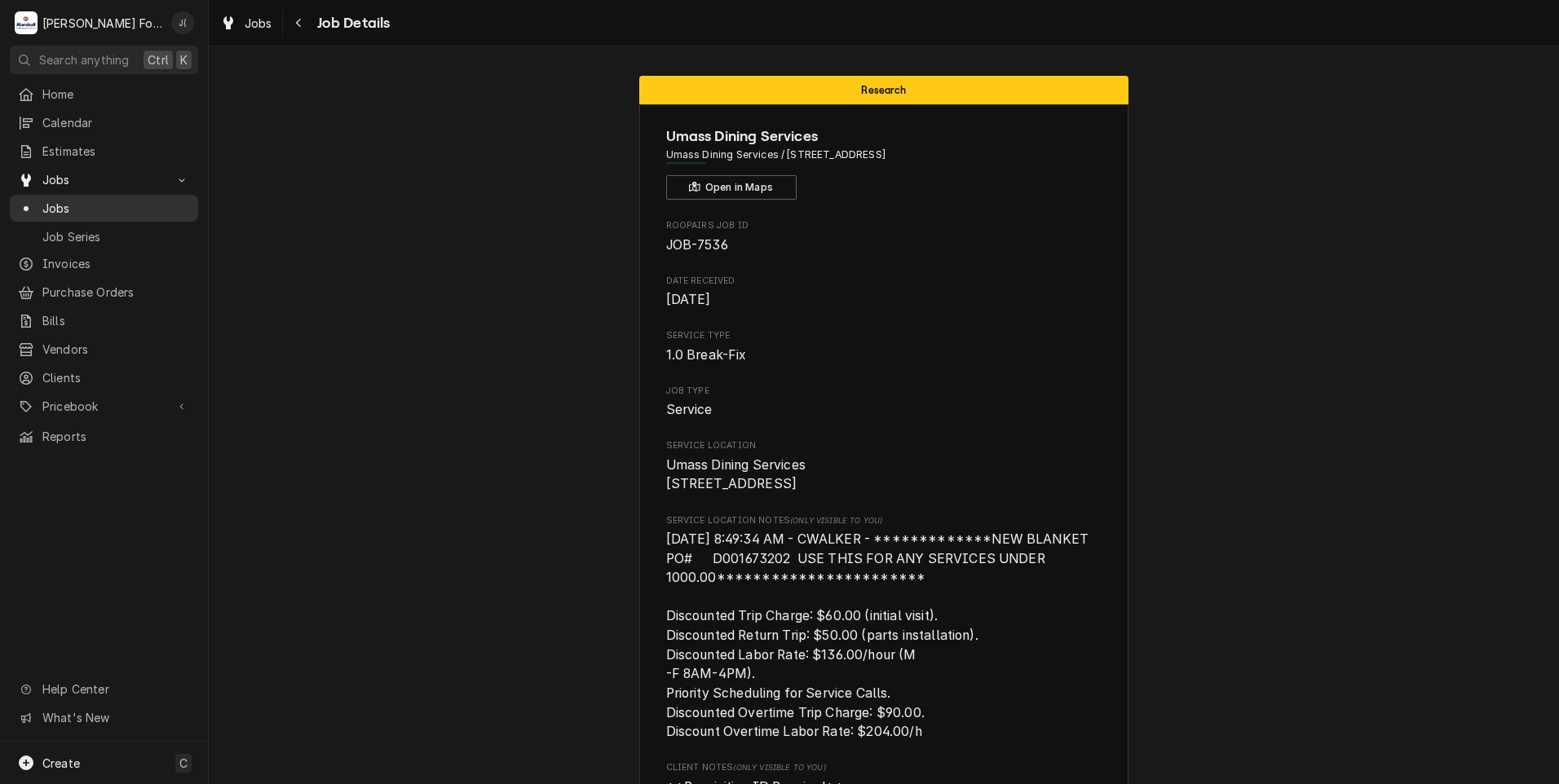
click at [82, 200] on span "Jobs" at bounding box center [116, 209] width 148 height 17
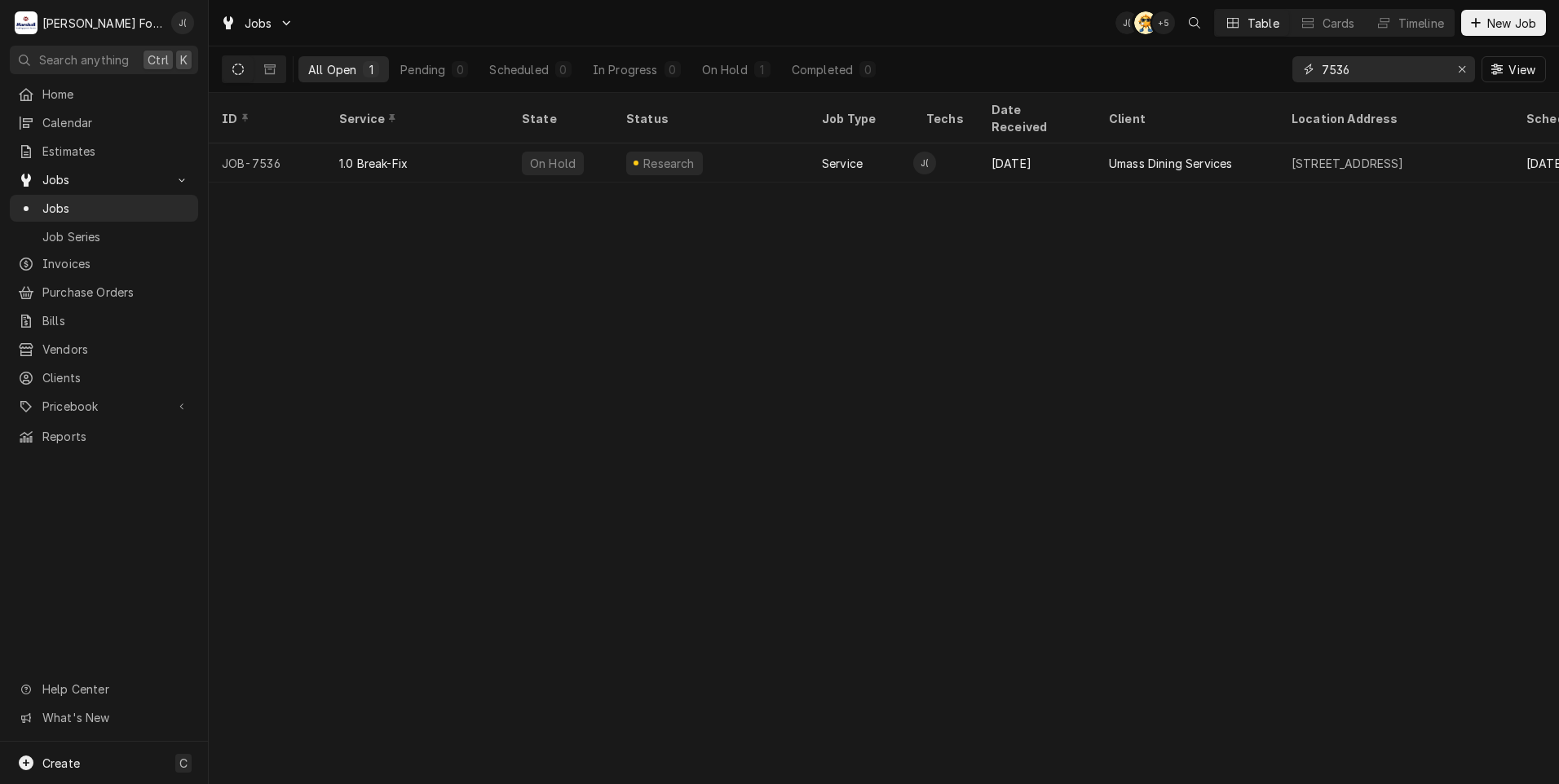
click at [1350, 71] on input "7536" at bounding box center [1383, 69] width 122 height 26
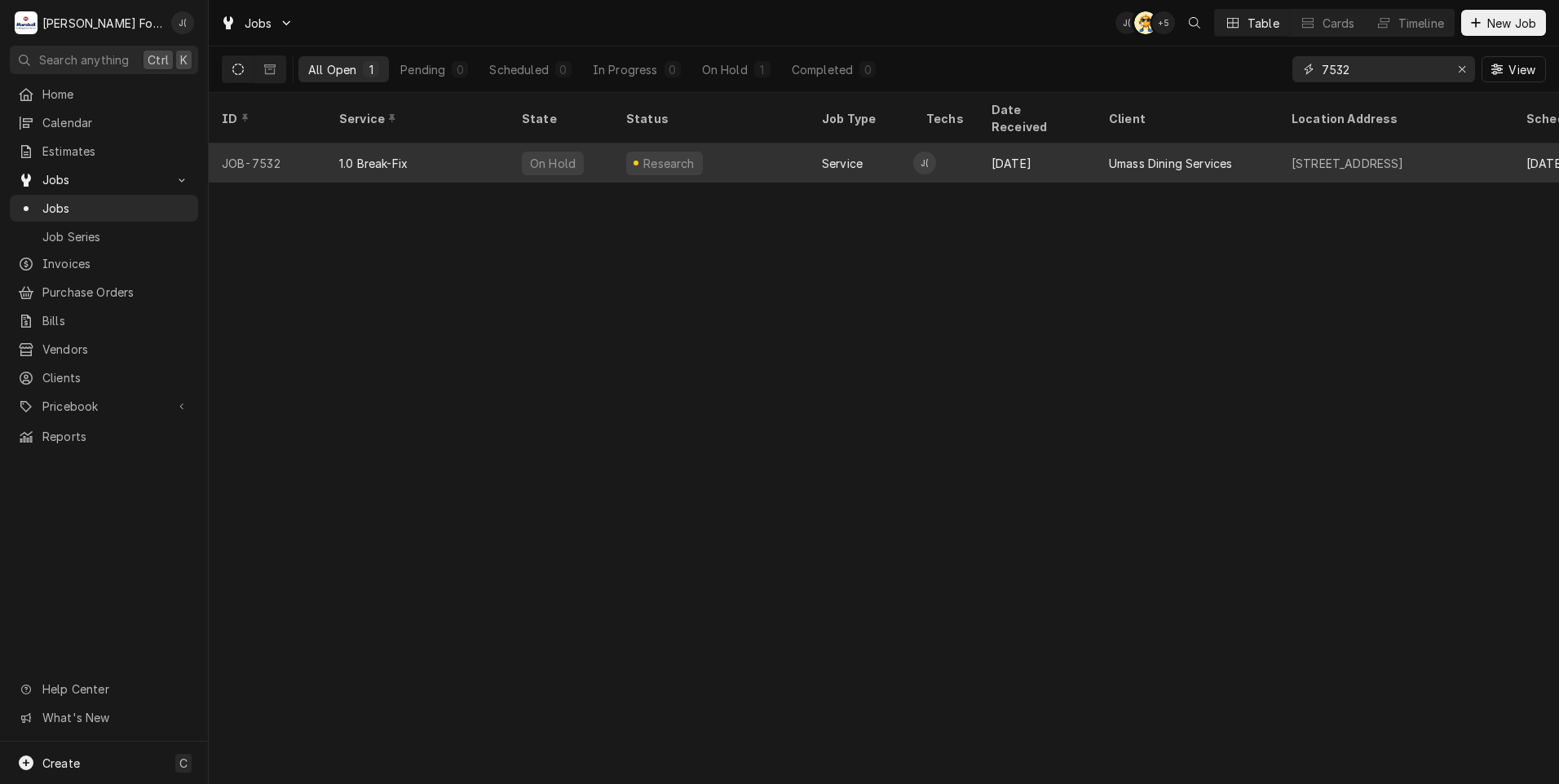
type input "7532"
click at [776, 154] on div "Research" at bounding box center [710, 163] width 196 height 39
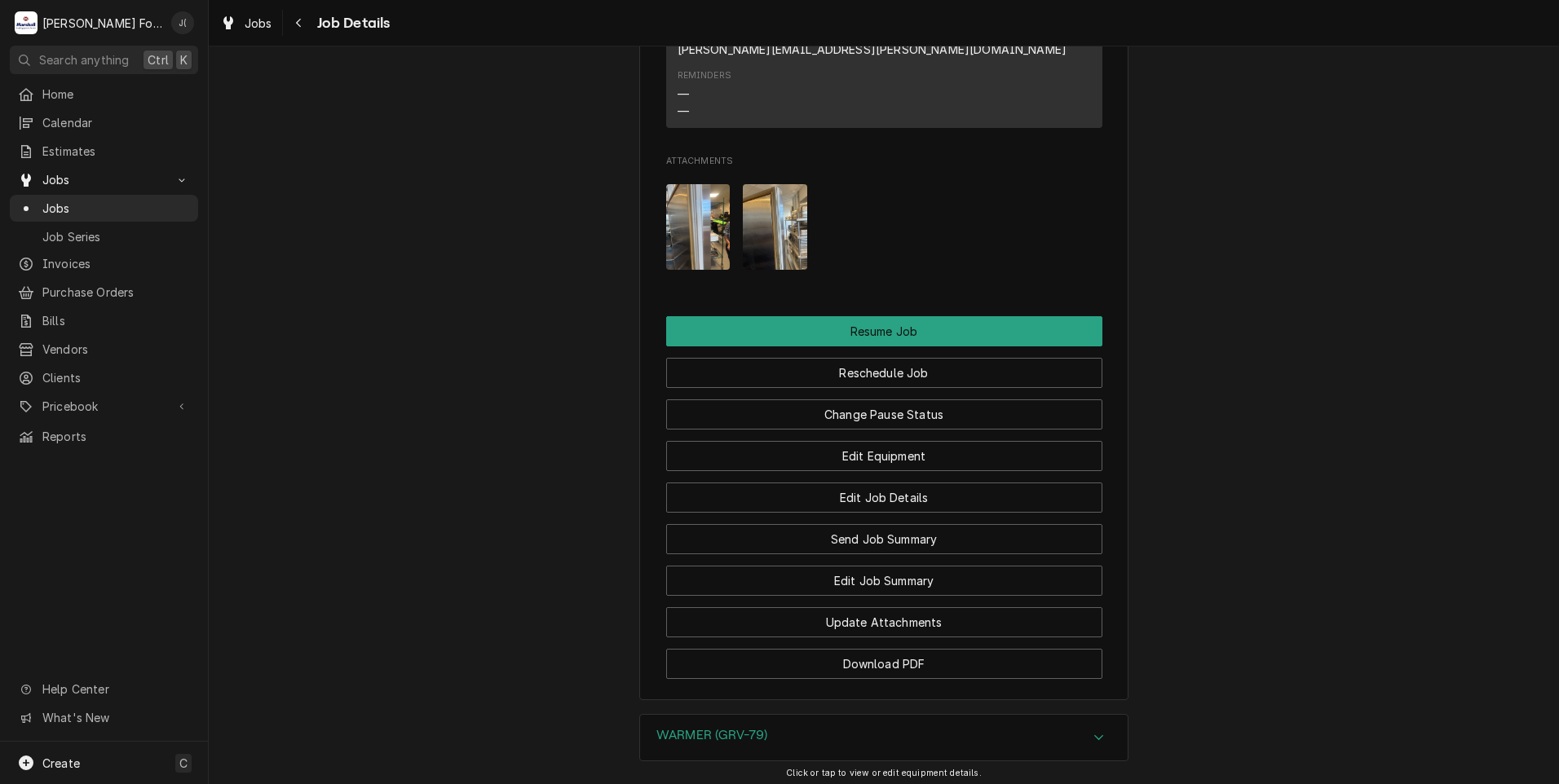
scroll to position [2362, 0]
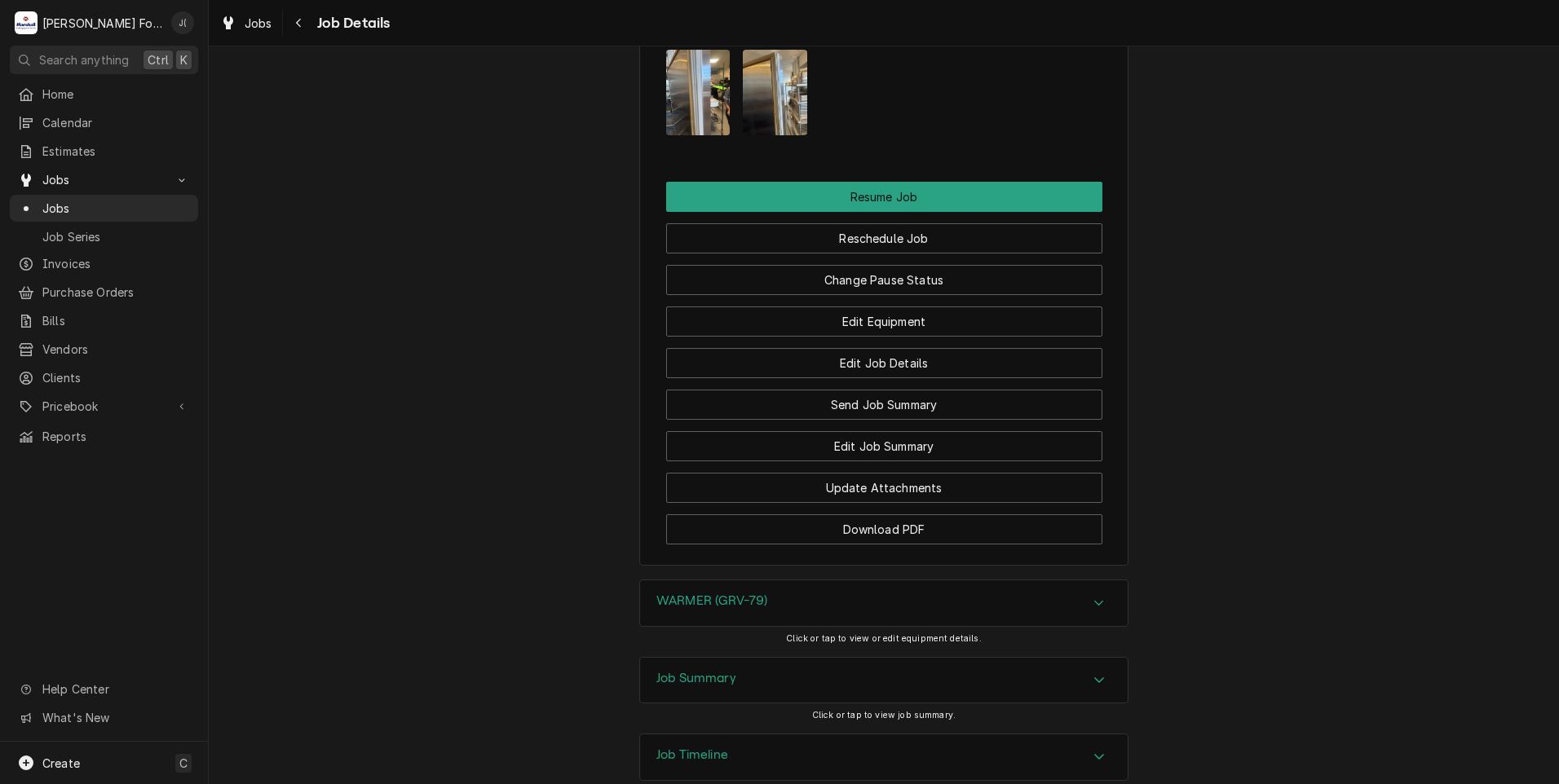
click at [771, 581] on div "WARMER (GRV-79)" at bounding box center [883, 603] width 487 height 46
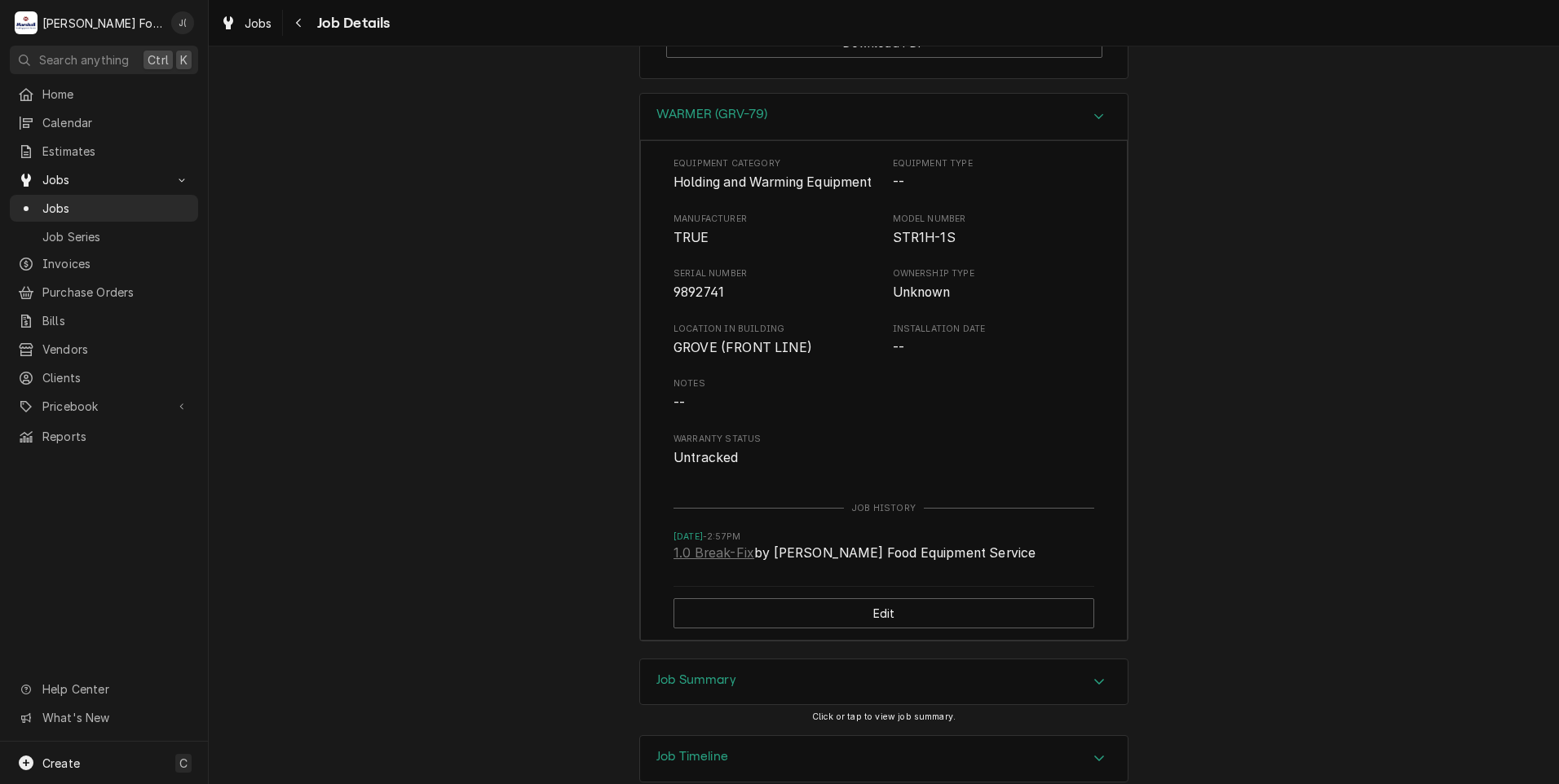
scroll to position [2850, 0]
drag, startPoint x: 695, startPoint y: 576, endPoint x: 674, endPoint y: 577, distance: 21.0
click at [695, 670] on h3 "Job Summary" at bounding box center [696, 678] width 80 height 15
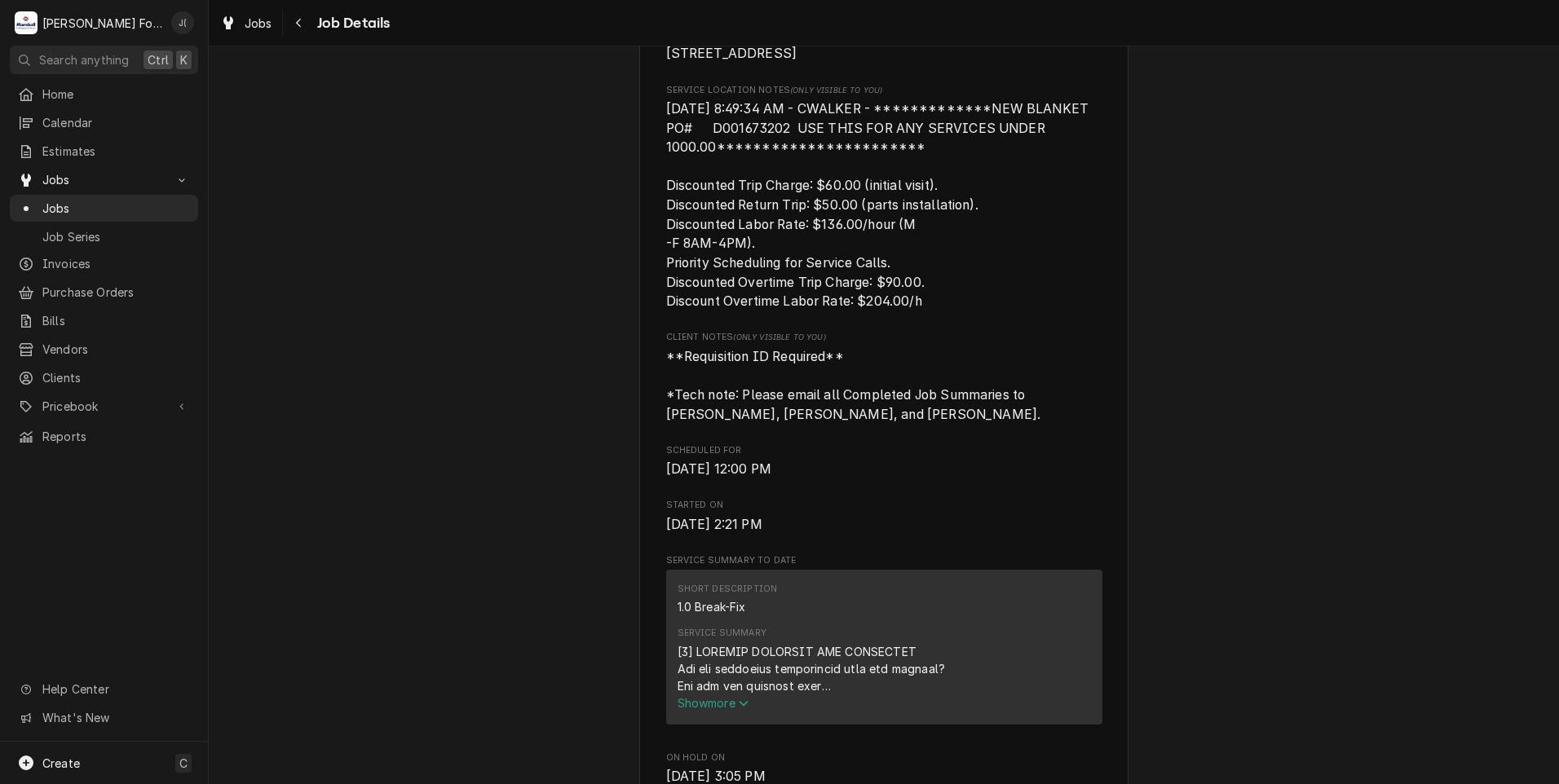
scroll to position [158, 0]
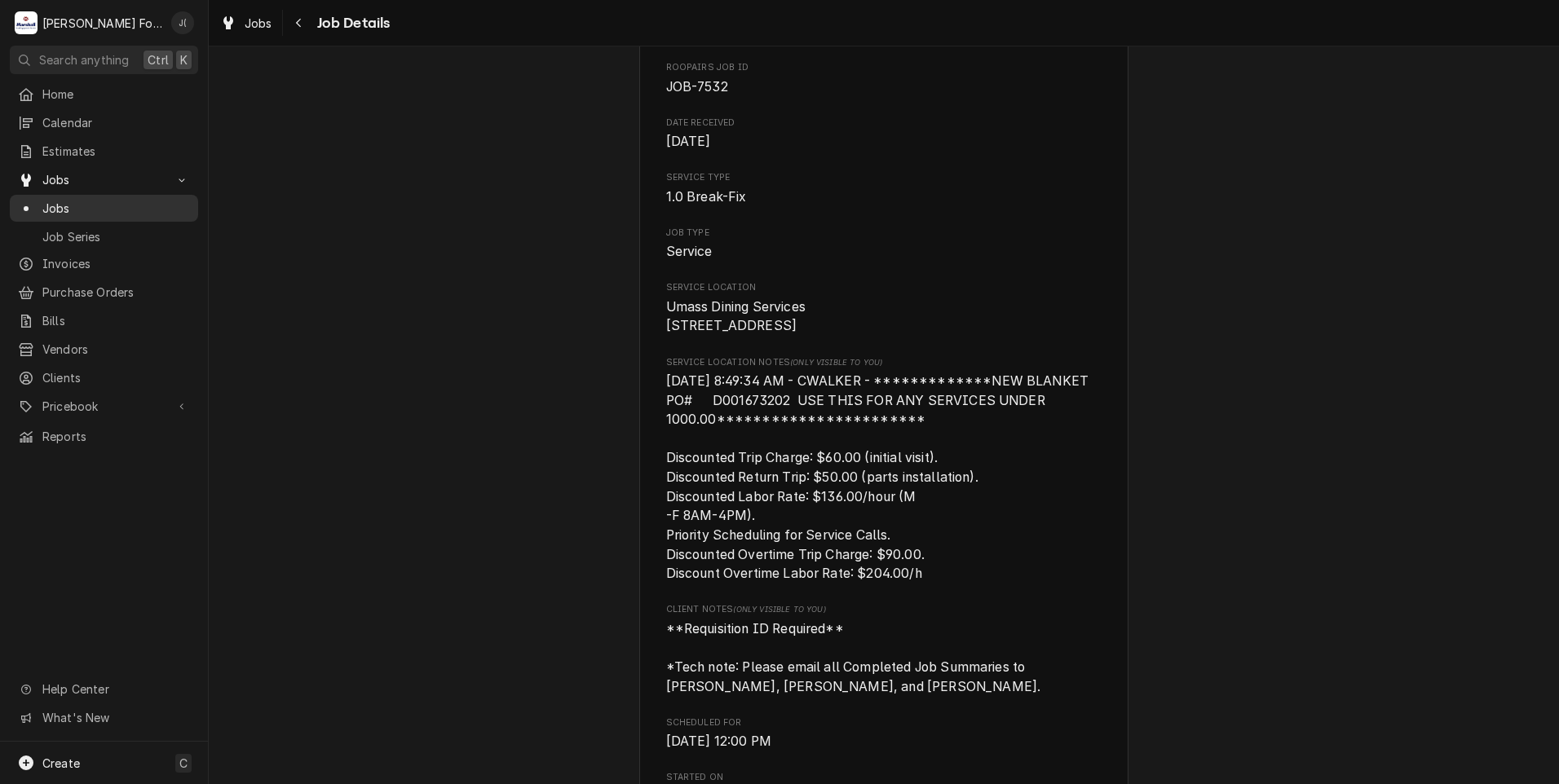
click at [92, 202] on span "Jobs" at bounding box center [116, 209] width 148 height 17
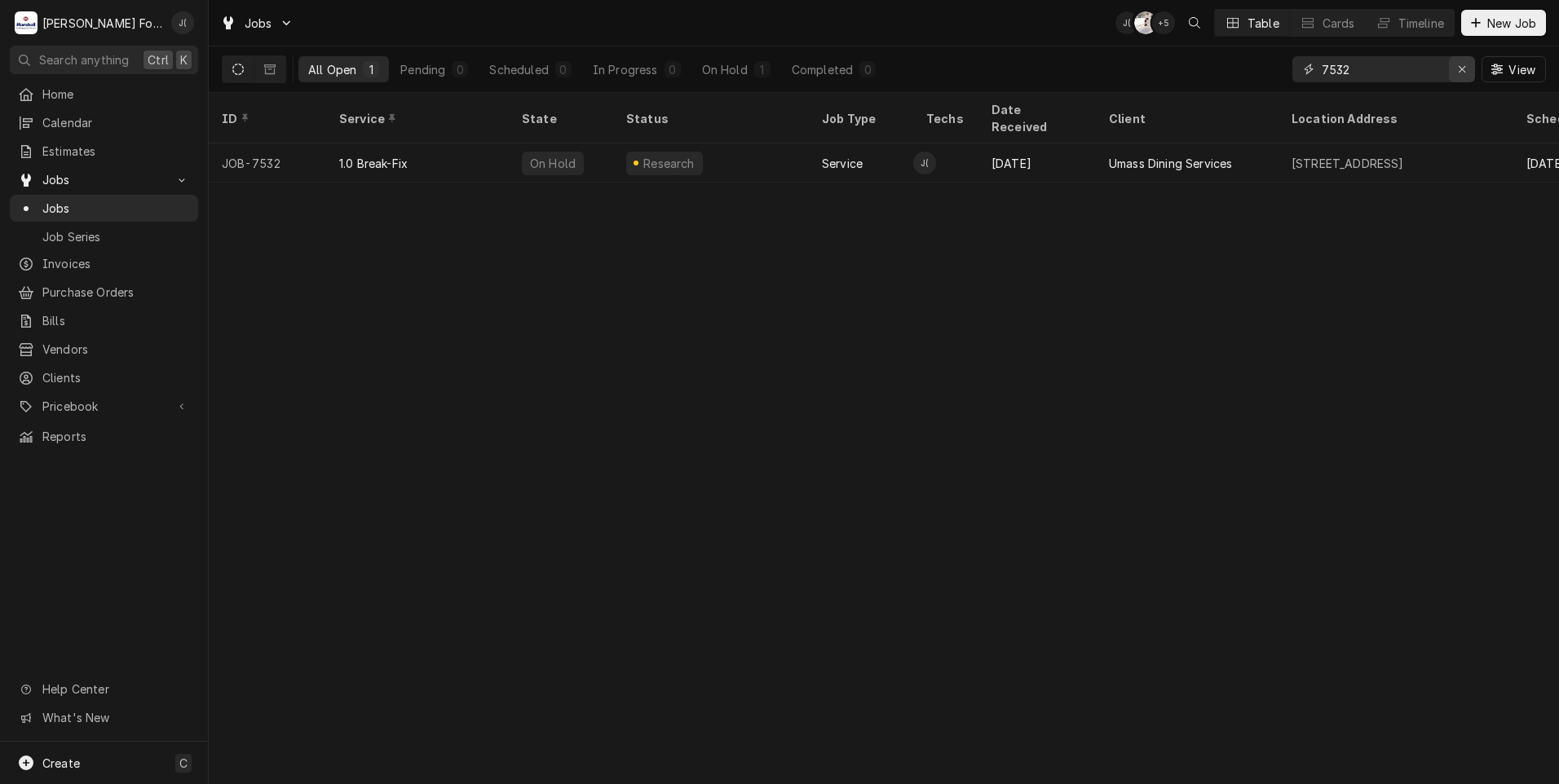
click at [1461, 70] on icon "Erase input" at bounding box center [1462, 69] width 9 height 11
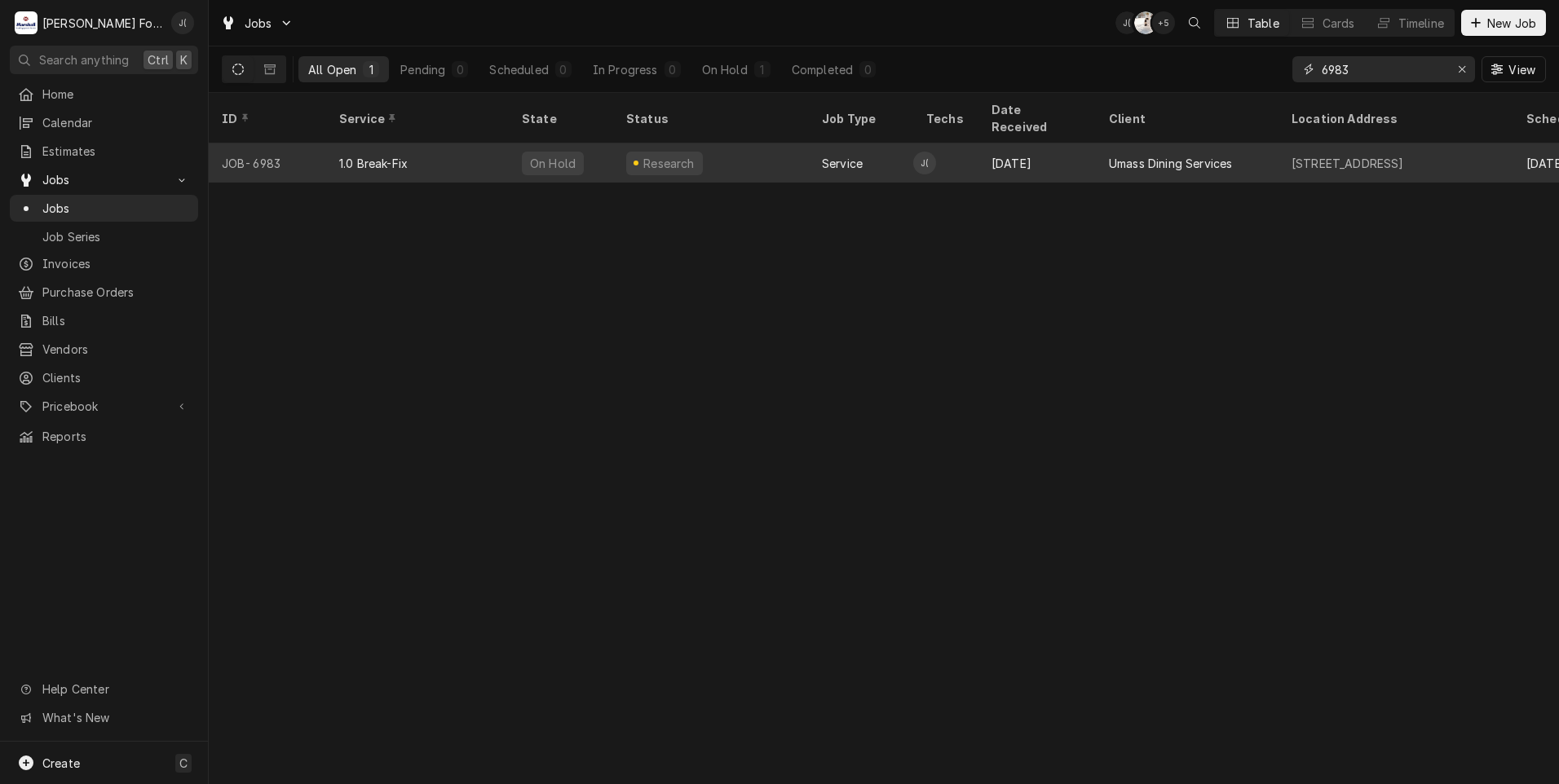
type input "6983"
click at [499, 143] on div "1.0 Break-Fix" at bounding box center [417, 163] width 182 height 39
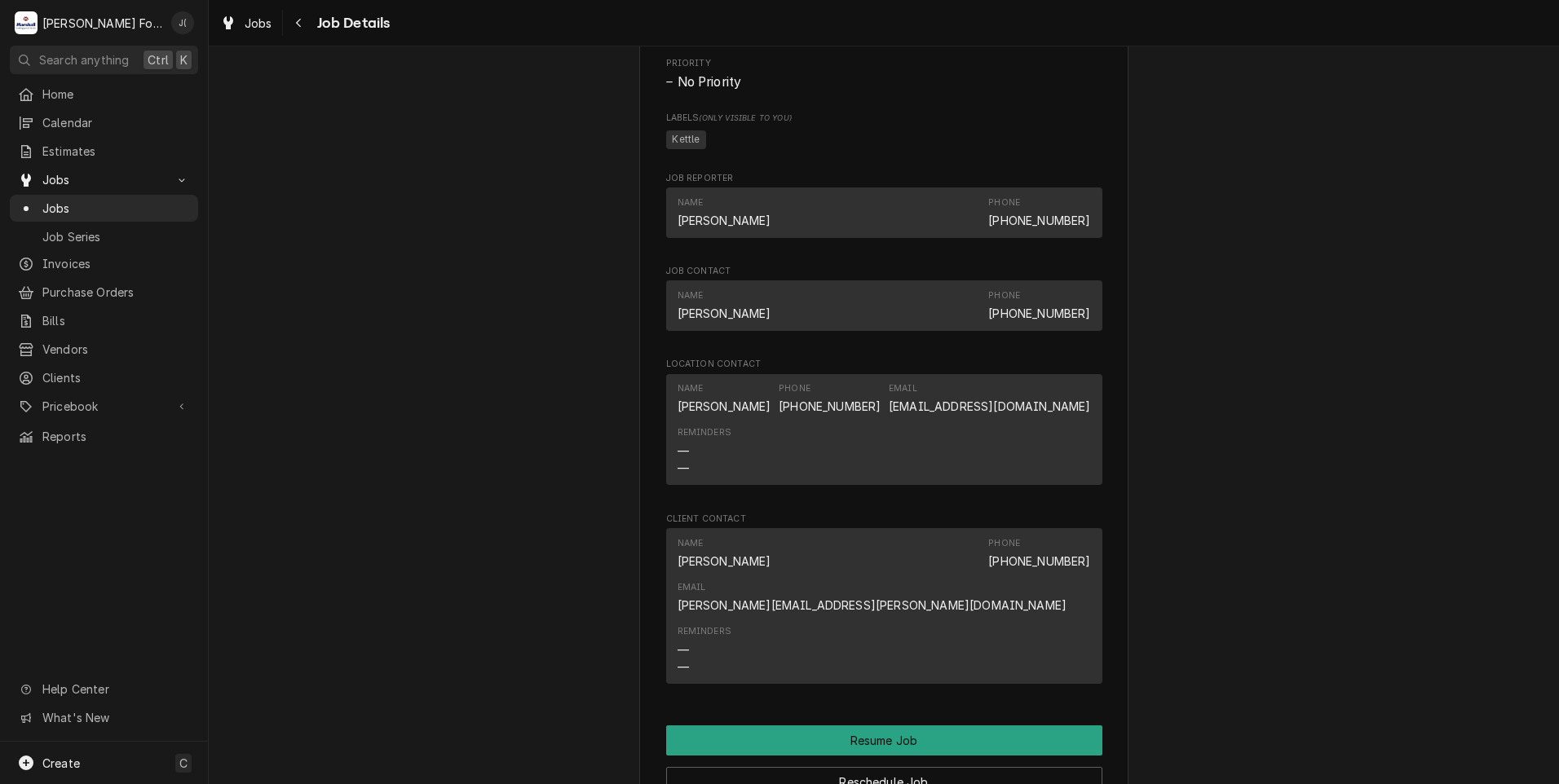
scroll to position [2215, 0]
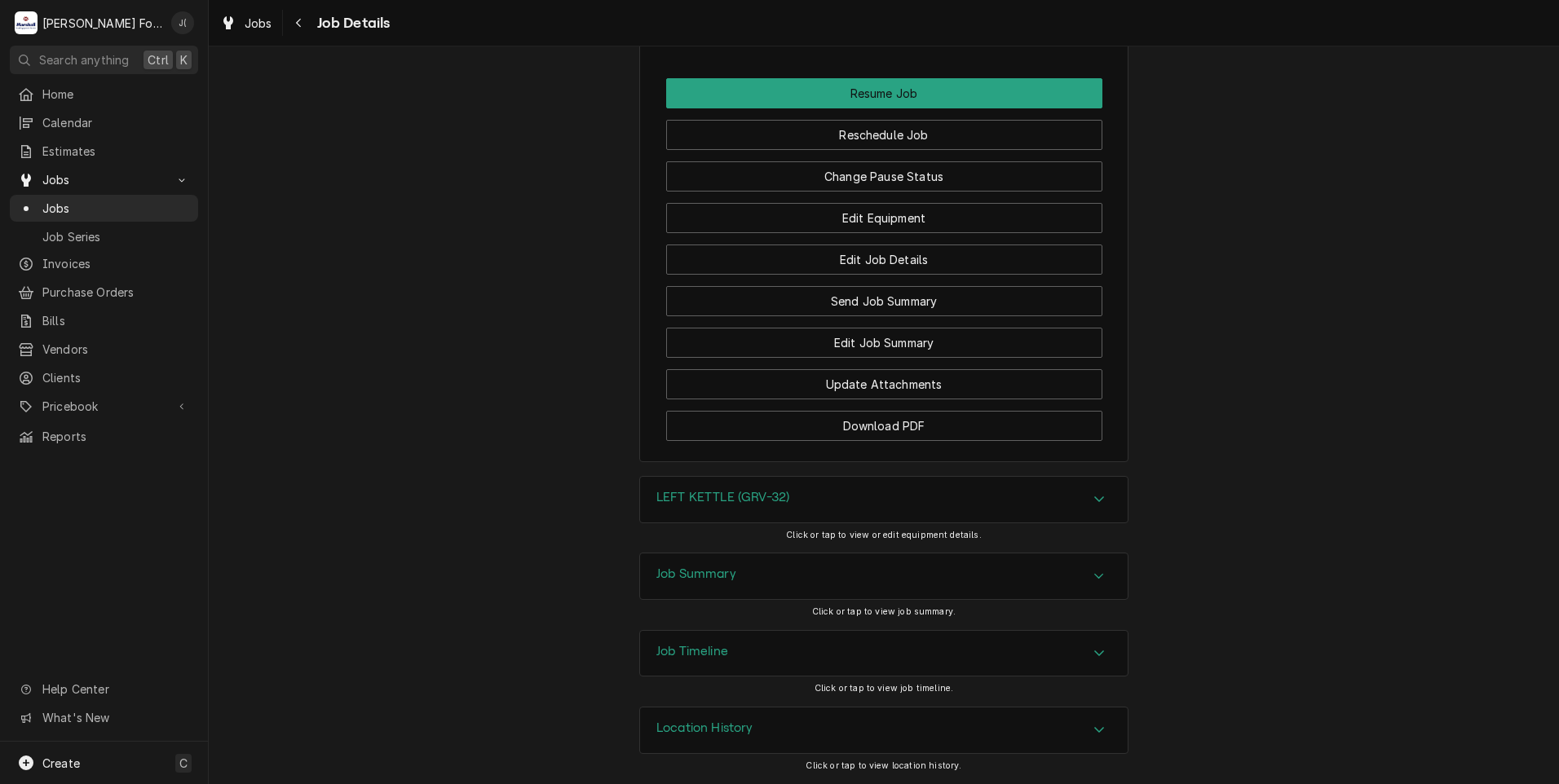
click at [668, 574] on h3 "Job Summary" at bounding box center [696, 574] width 80 height 15
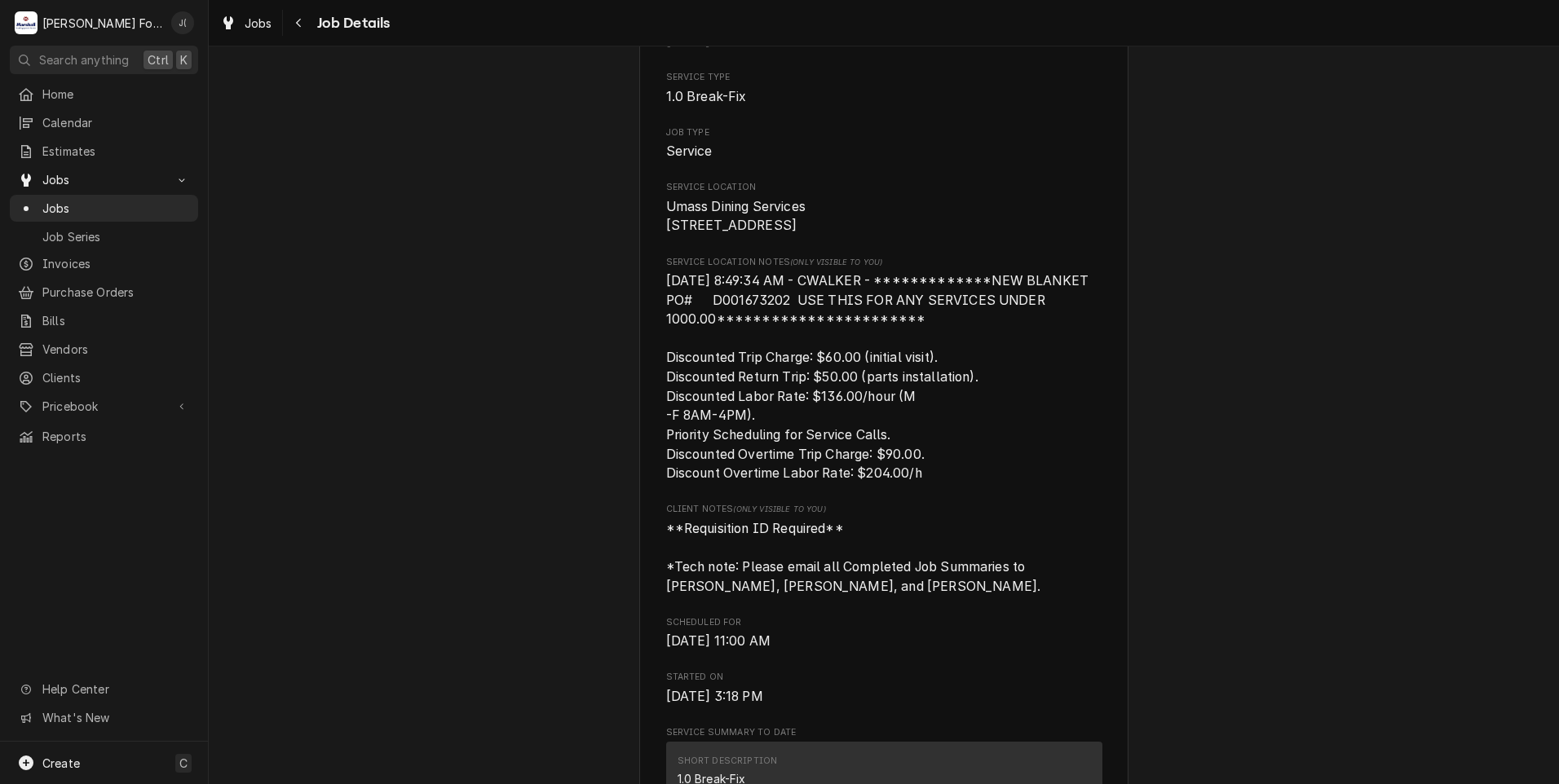
scroll to position [0, 0]
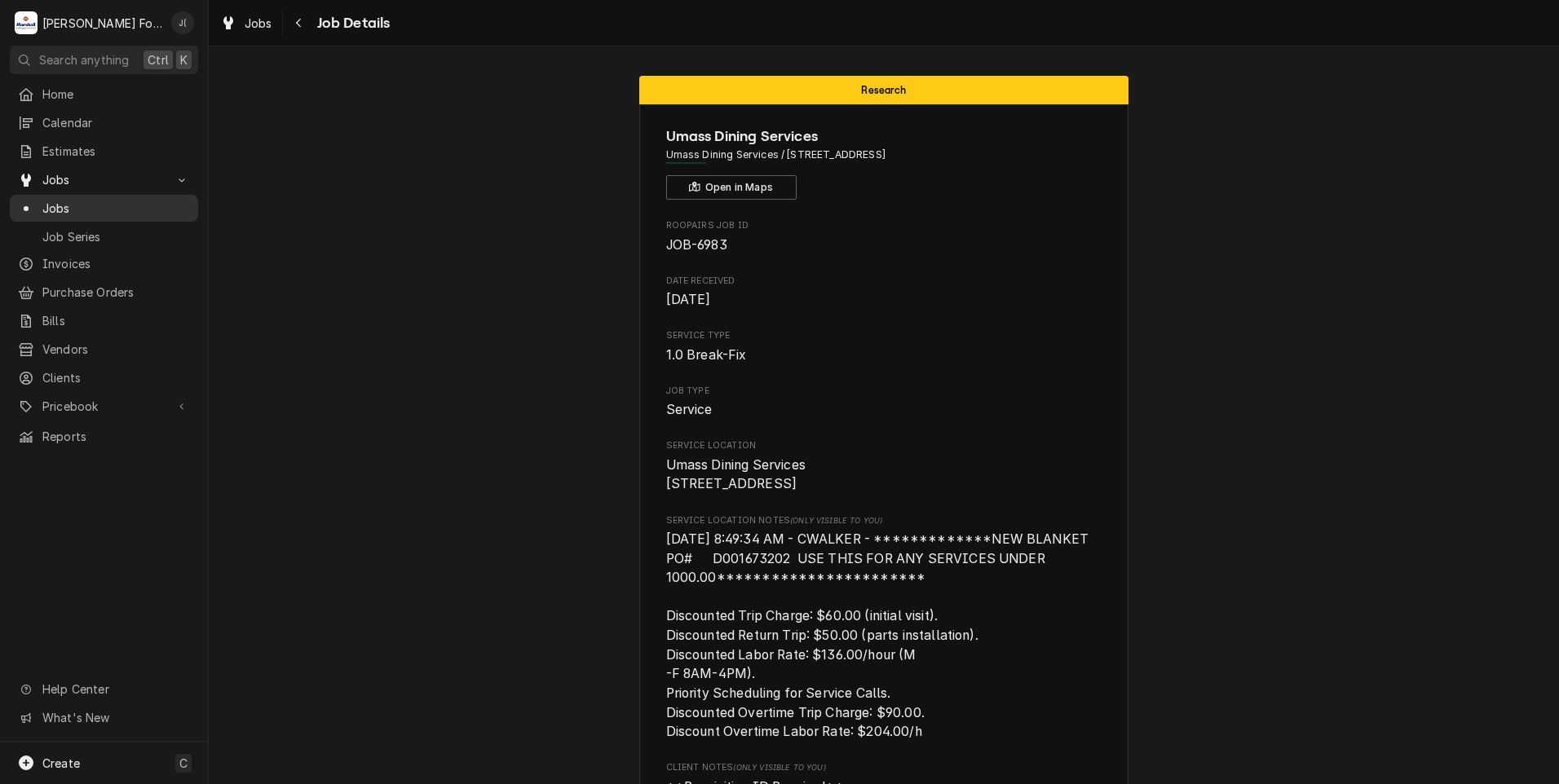
click at [99, 204] on span "Jobs" at bounding box center [116, 209] width 148 height 17
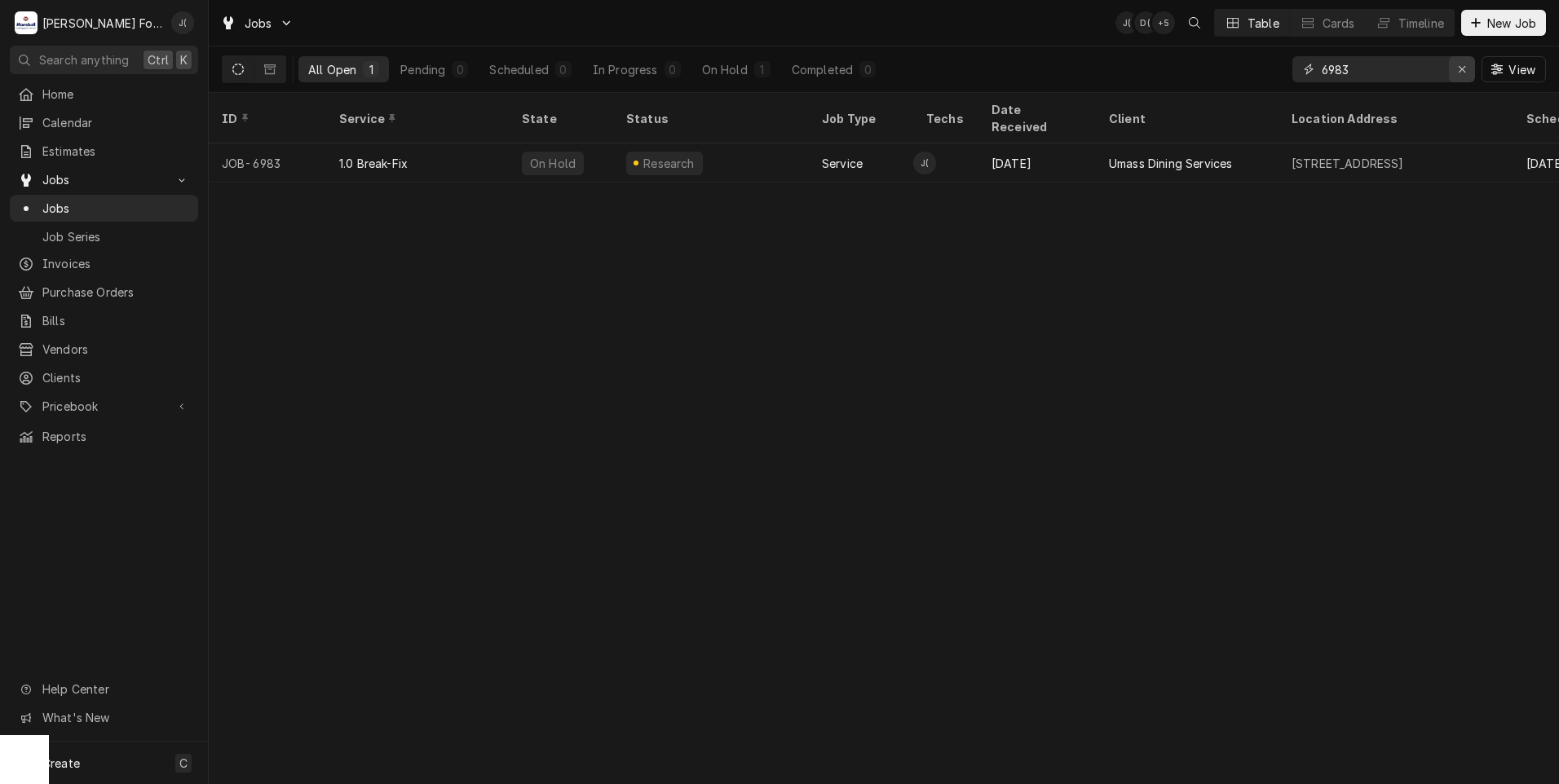
click at [1466, 68] on icon "Erase input" at bounding box center [1462, 69] width 9 height 11
click at [1423, 59] on input "Dynamic Content Wrapper" at bounding box center [1398, 69] width 153 height 26
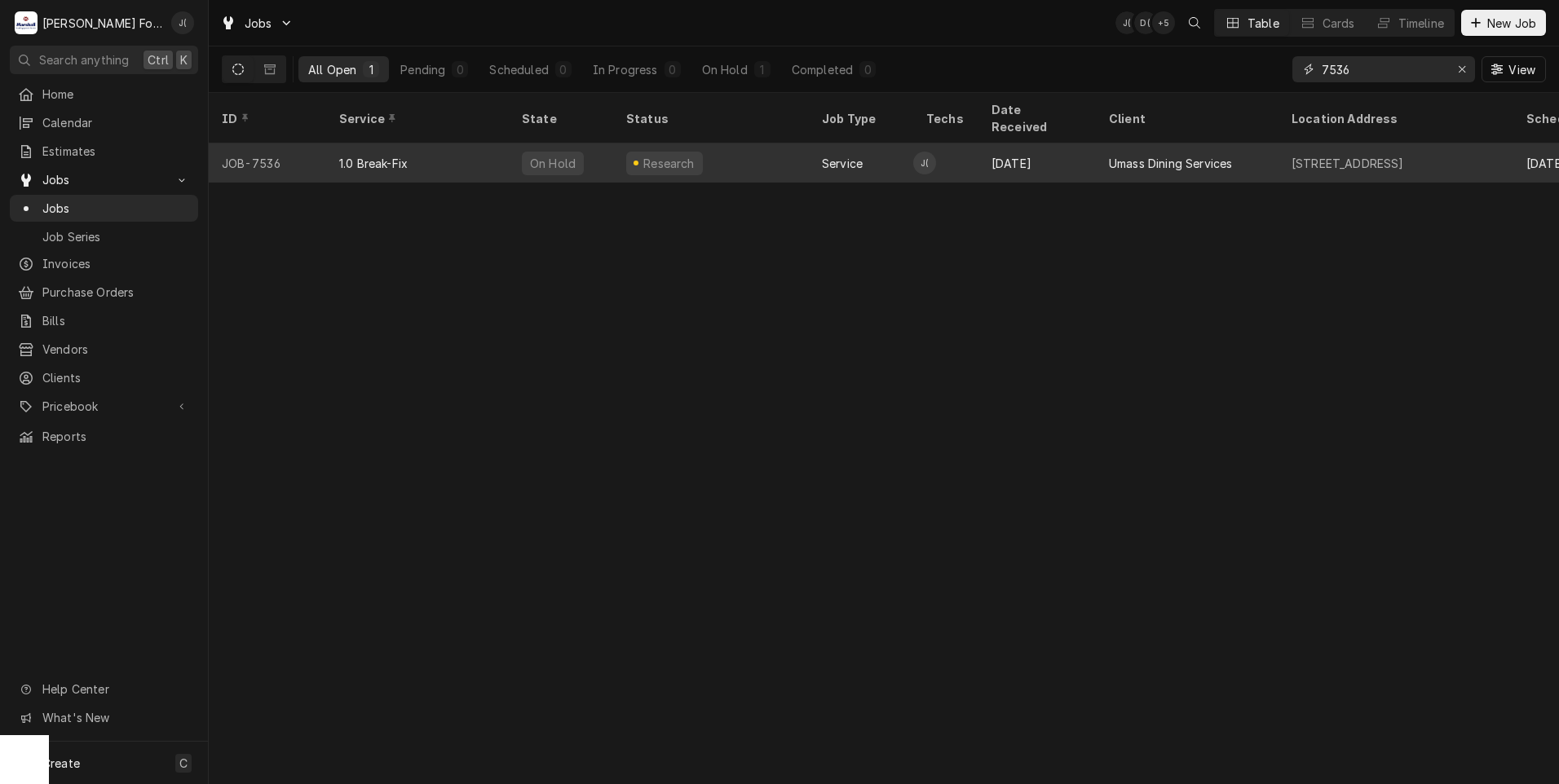
type input "7536"
click at [402, 155] on div "1.0 Break-Fix" at bounding box center [417, 163] width 182 height 39
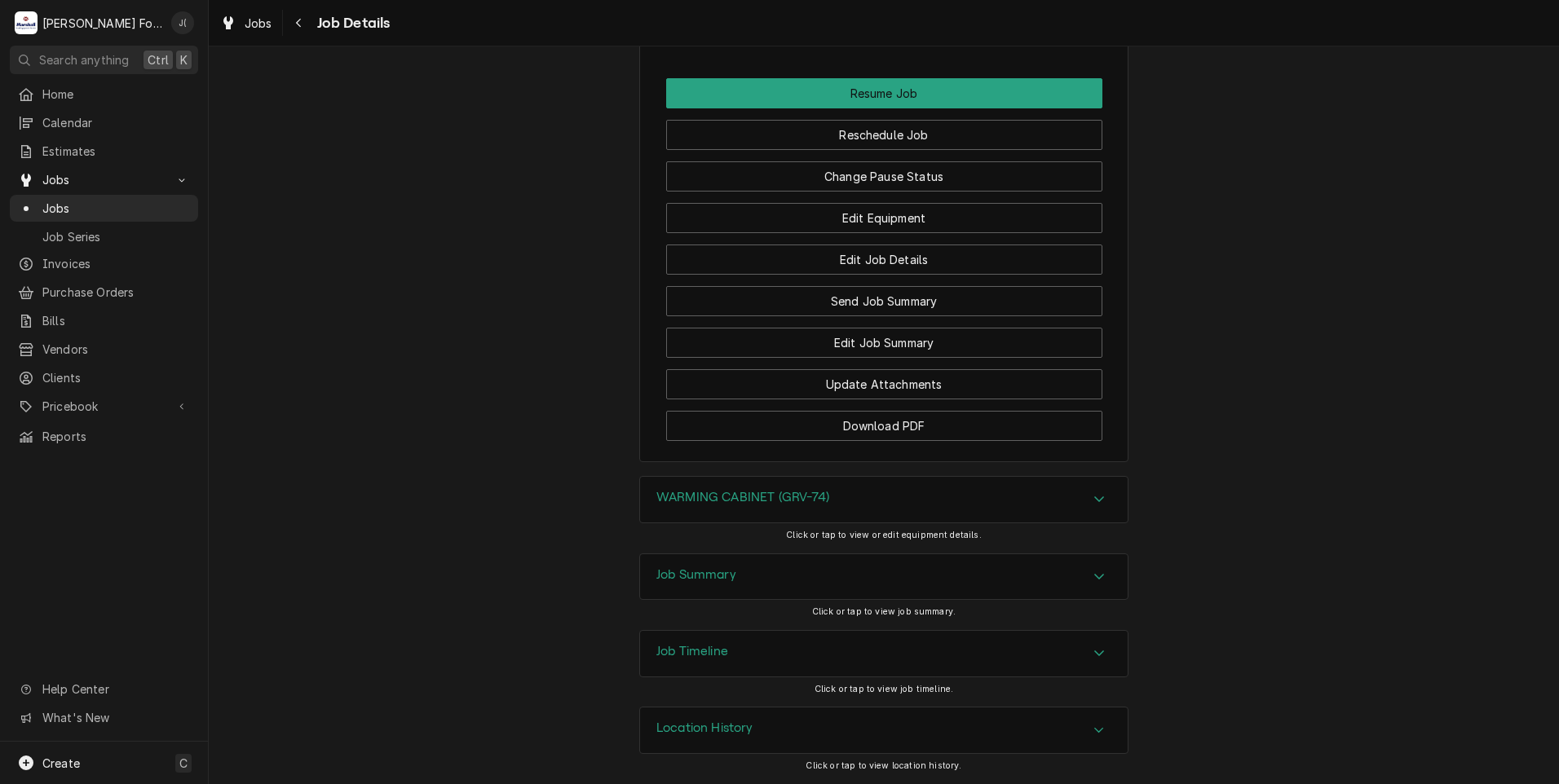
scroll to position [2009, 0]
click at [688, 585] on div "Job Summary" at bounding box center [696, 576] width 80 height 19
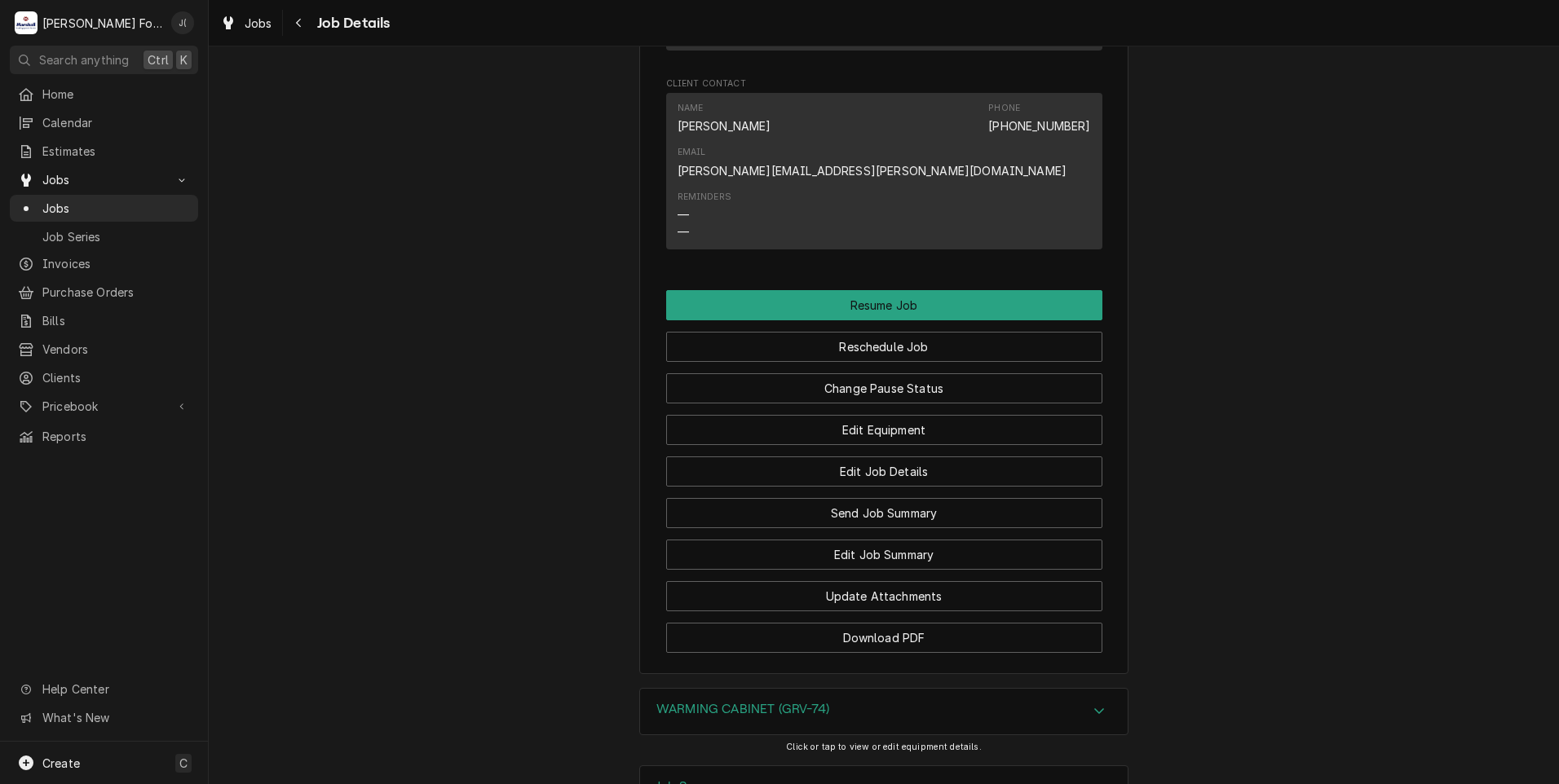
scroll to position [2038, 0]
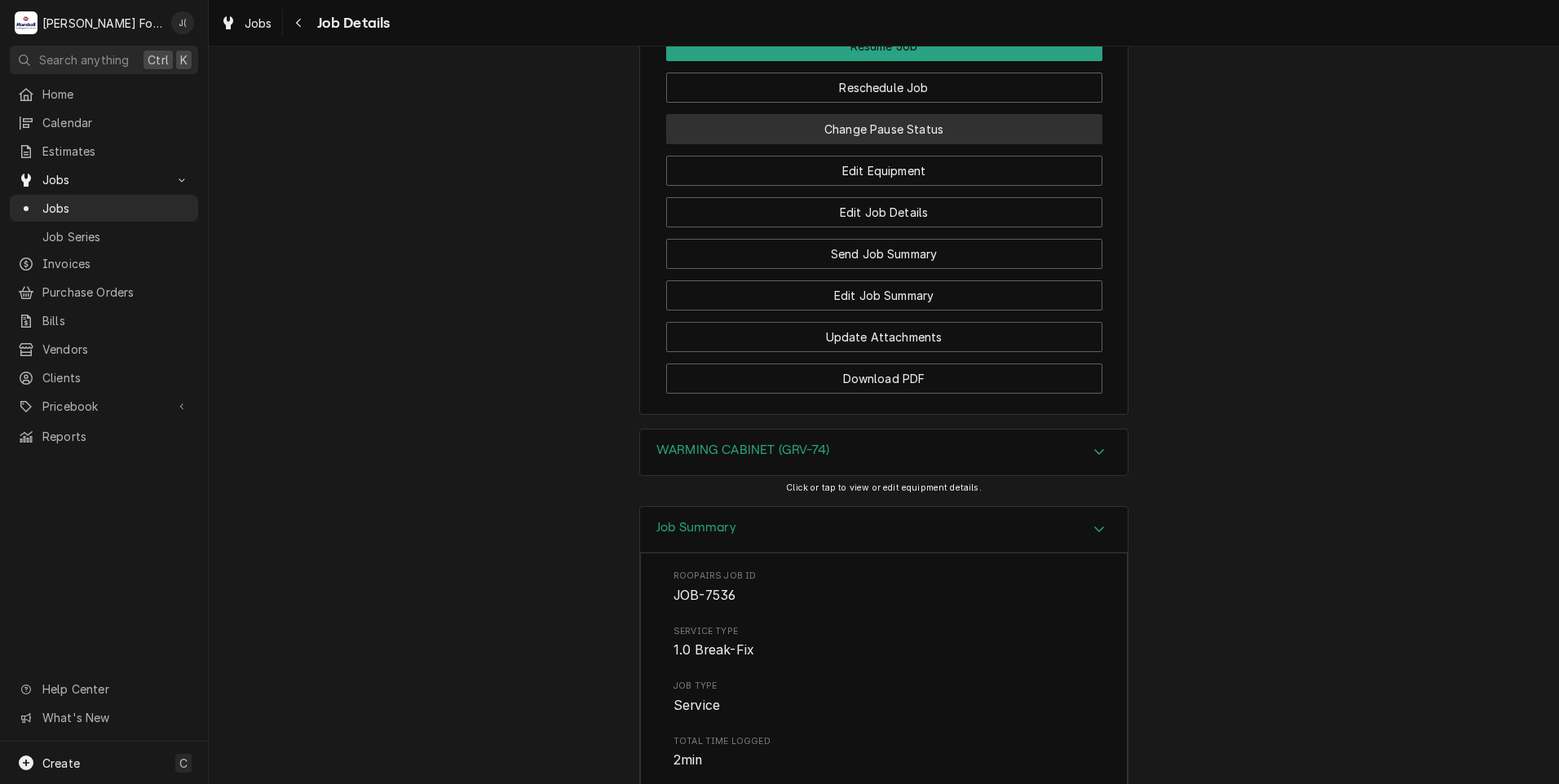
click at [836, 144] on button "Change Pause Status" at bounding box center [884, 130] width 436 height 31
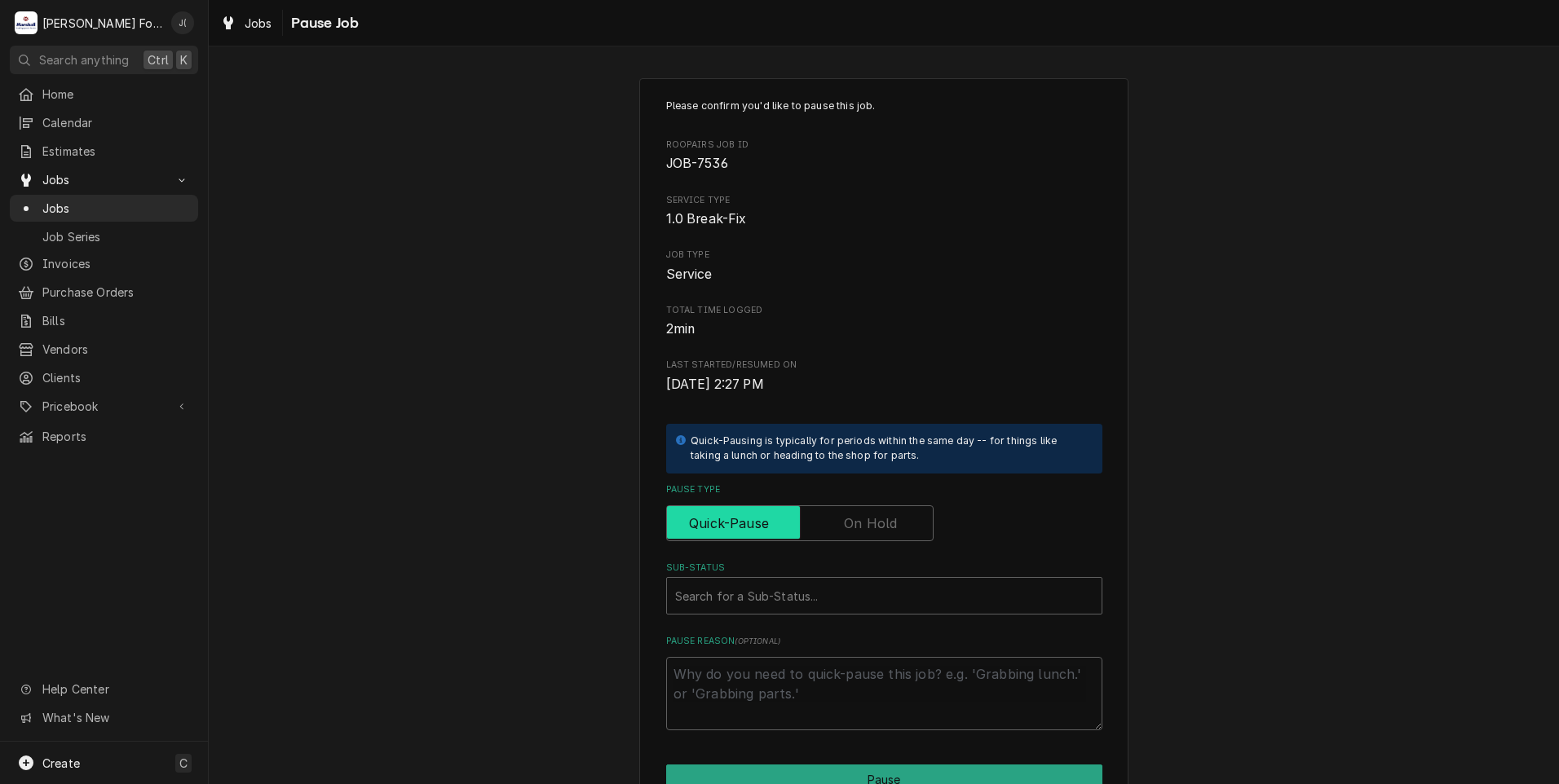
click at [838, 523] on input "Pause Type" at bounding box center [799, 523] width 253 height 36
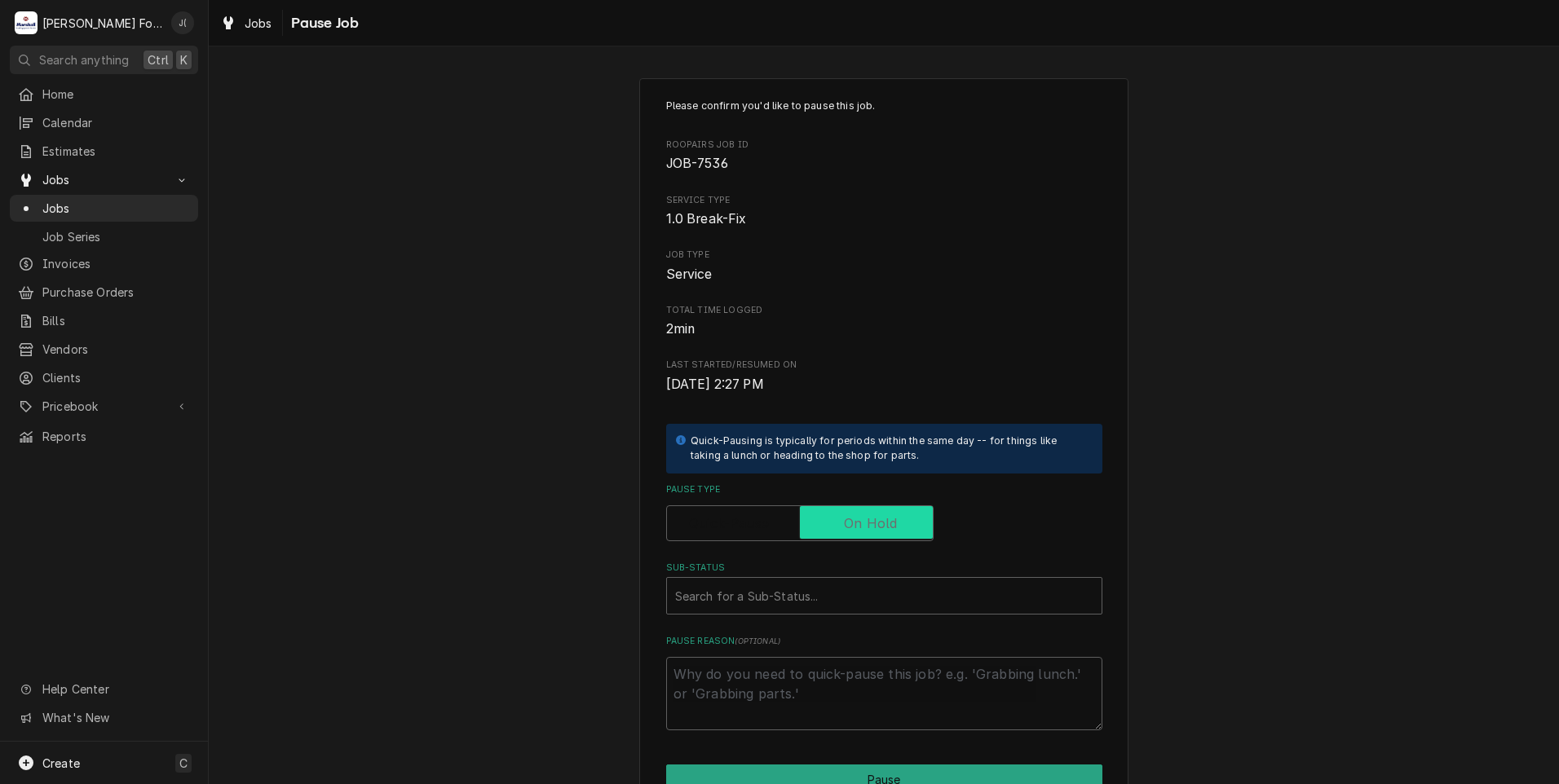
checkbox input "true"
click at [758, 592] on div "Sub-Status" at bounding box center [883, 596] width 418 height 30
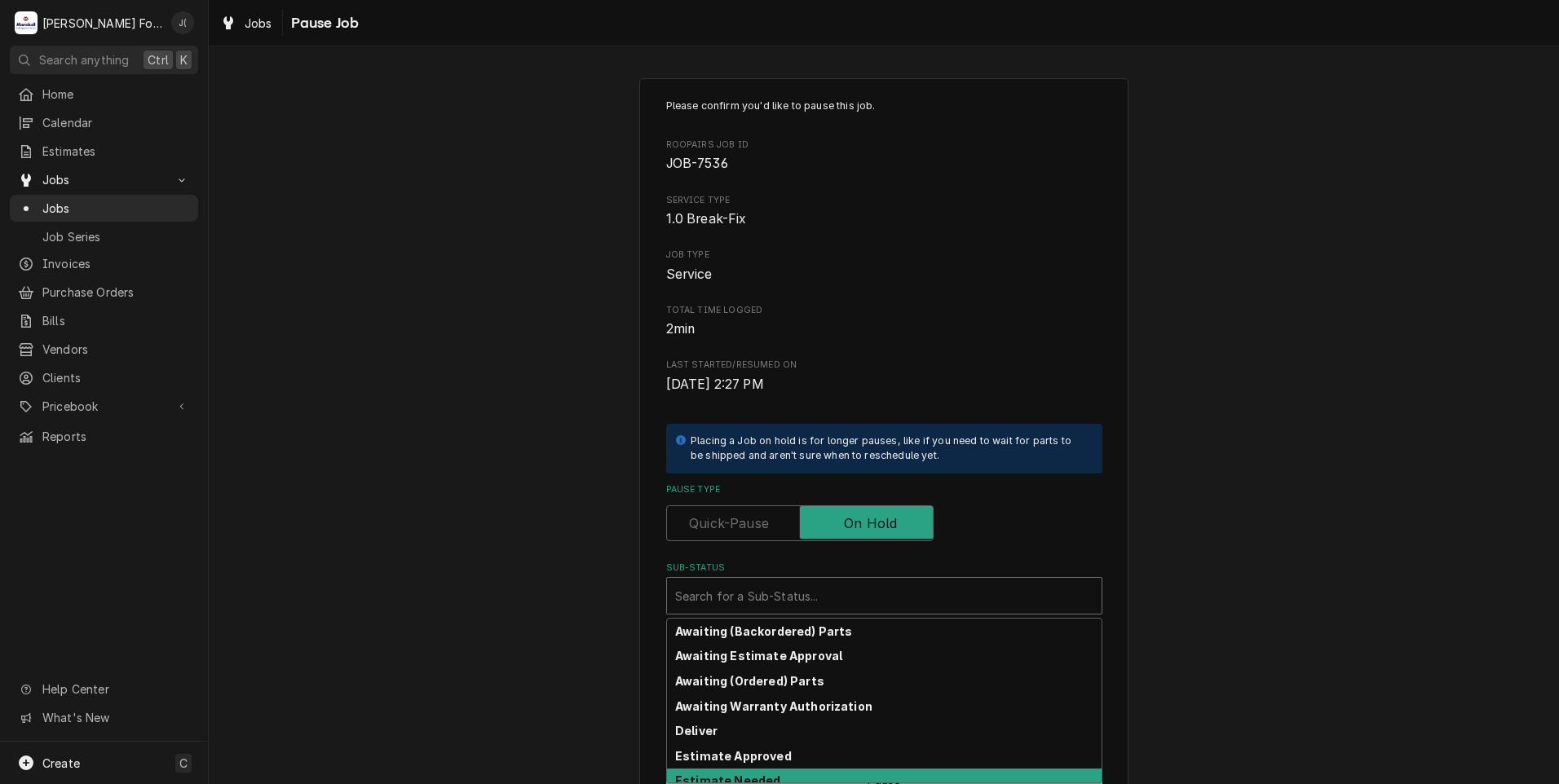
click at [745, 776] on strong "Estimate Needed" at bounding box center [727, 781] width 105 height 14
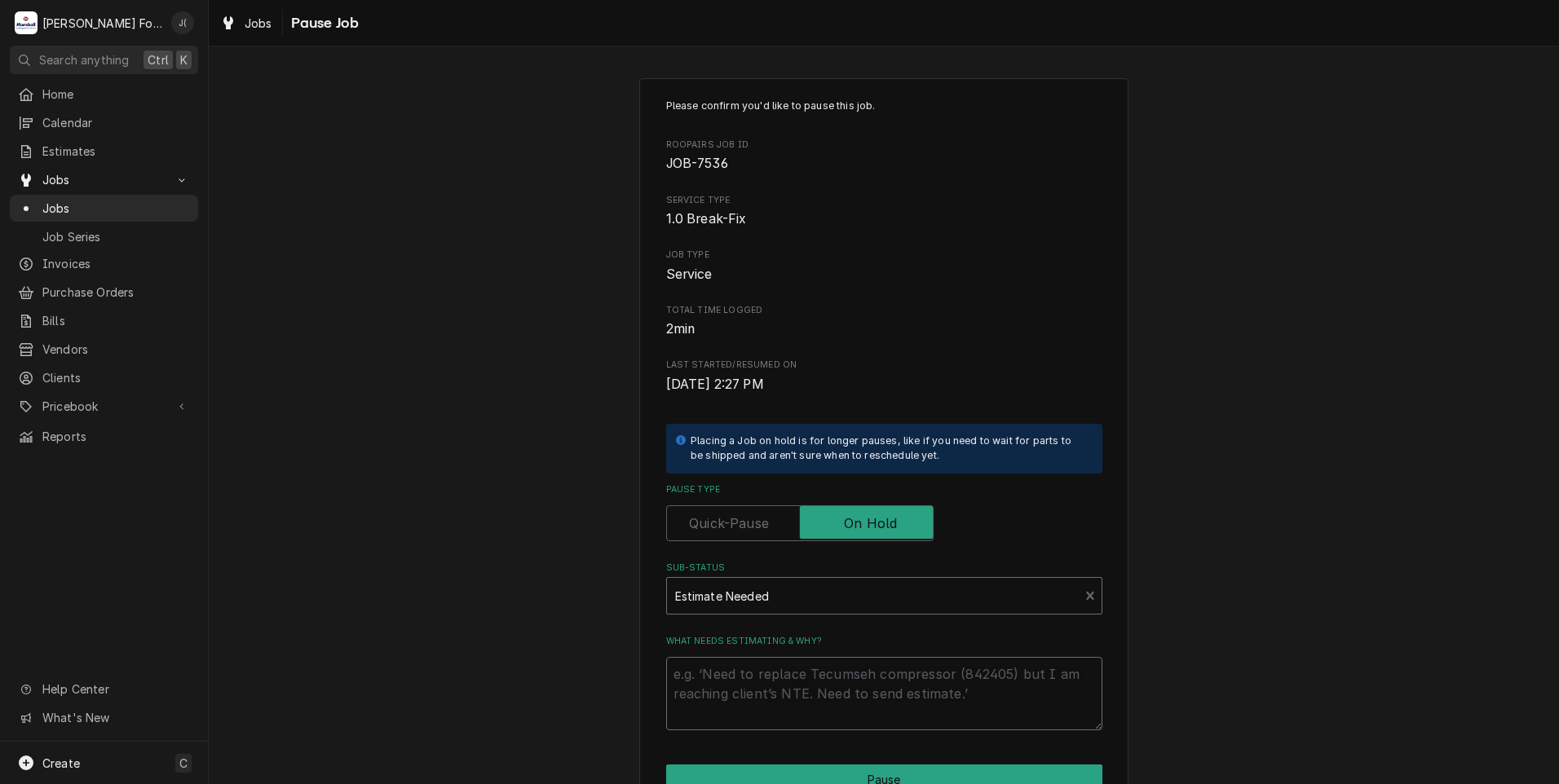
click at [712, 708] on textarea "What needs estimating & why?" at bounding box center [884, 693] width 436 height 74
type textarea "x"
type textarea "P"
type textarea "x"
type textarea "PR"
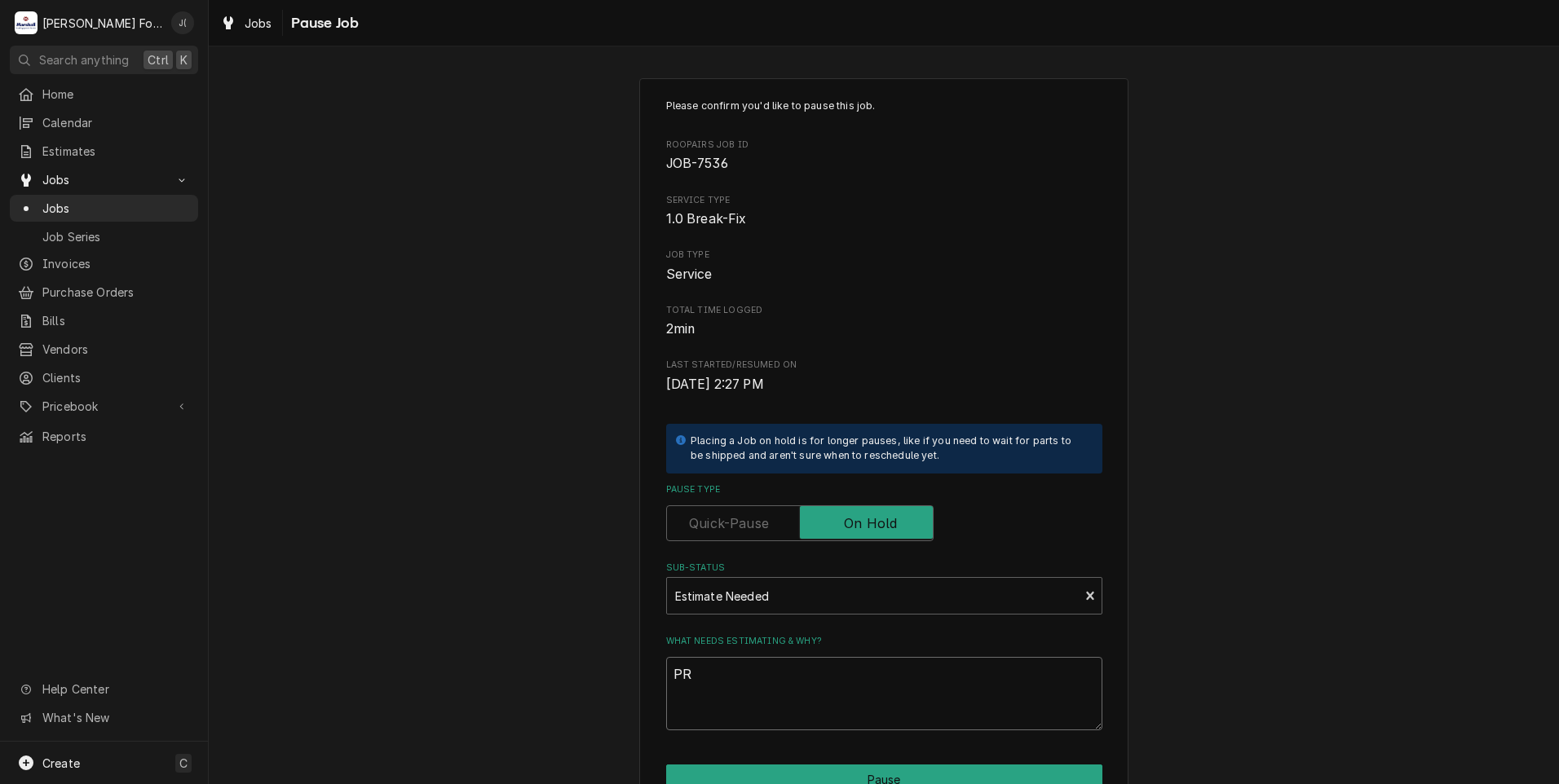
type textarea "x"
type textarea "PRI"
type textarea "x"
type textarea "PRIC"
type textarea "x"
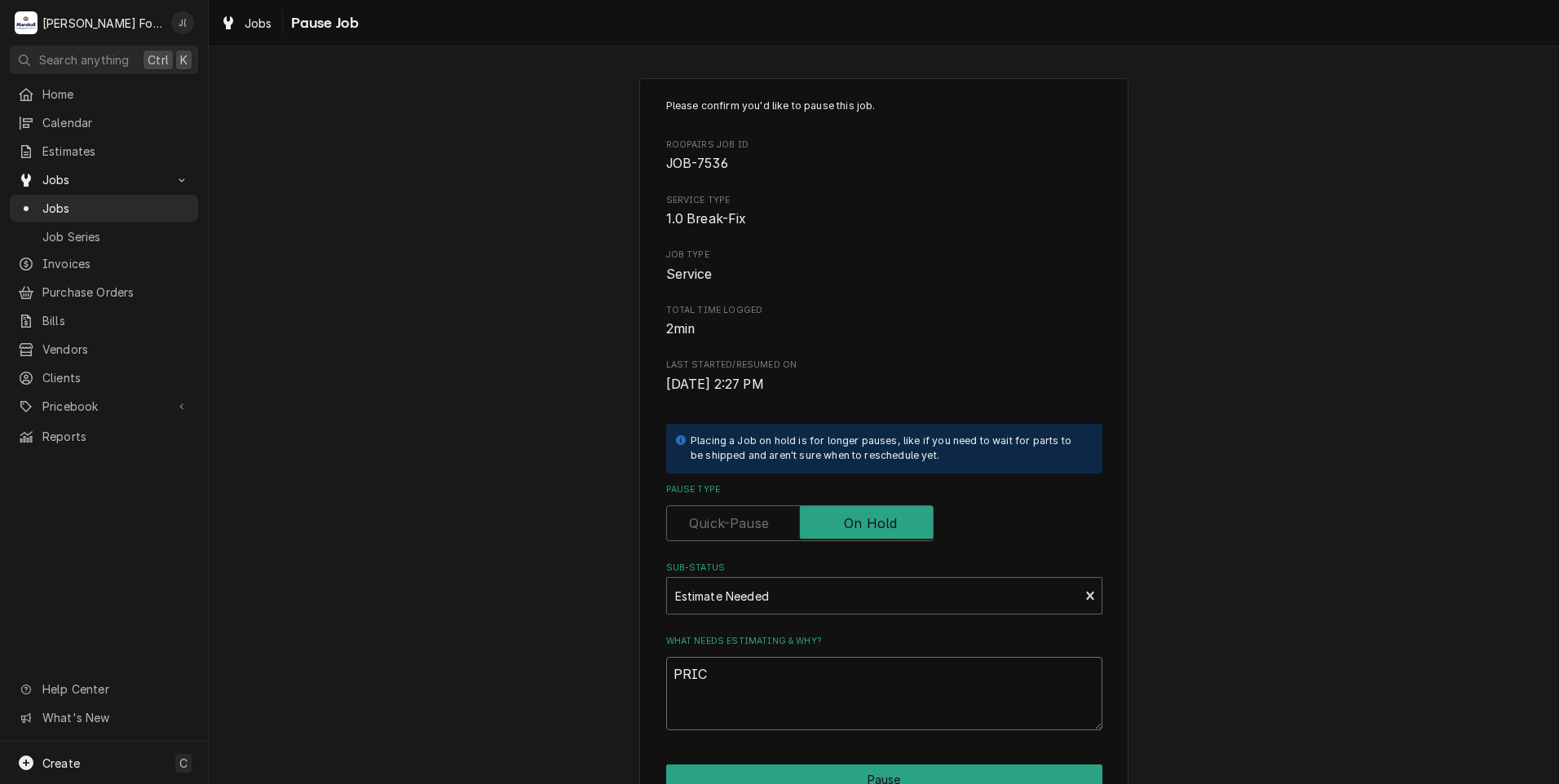
type textarea "PRICE"
type textarea "x"
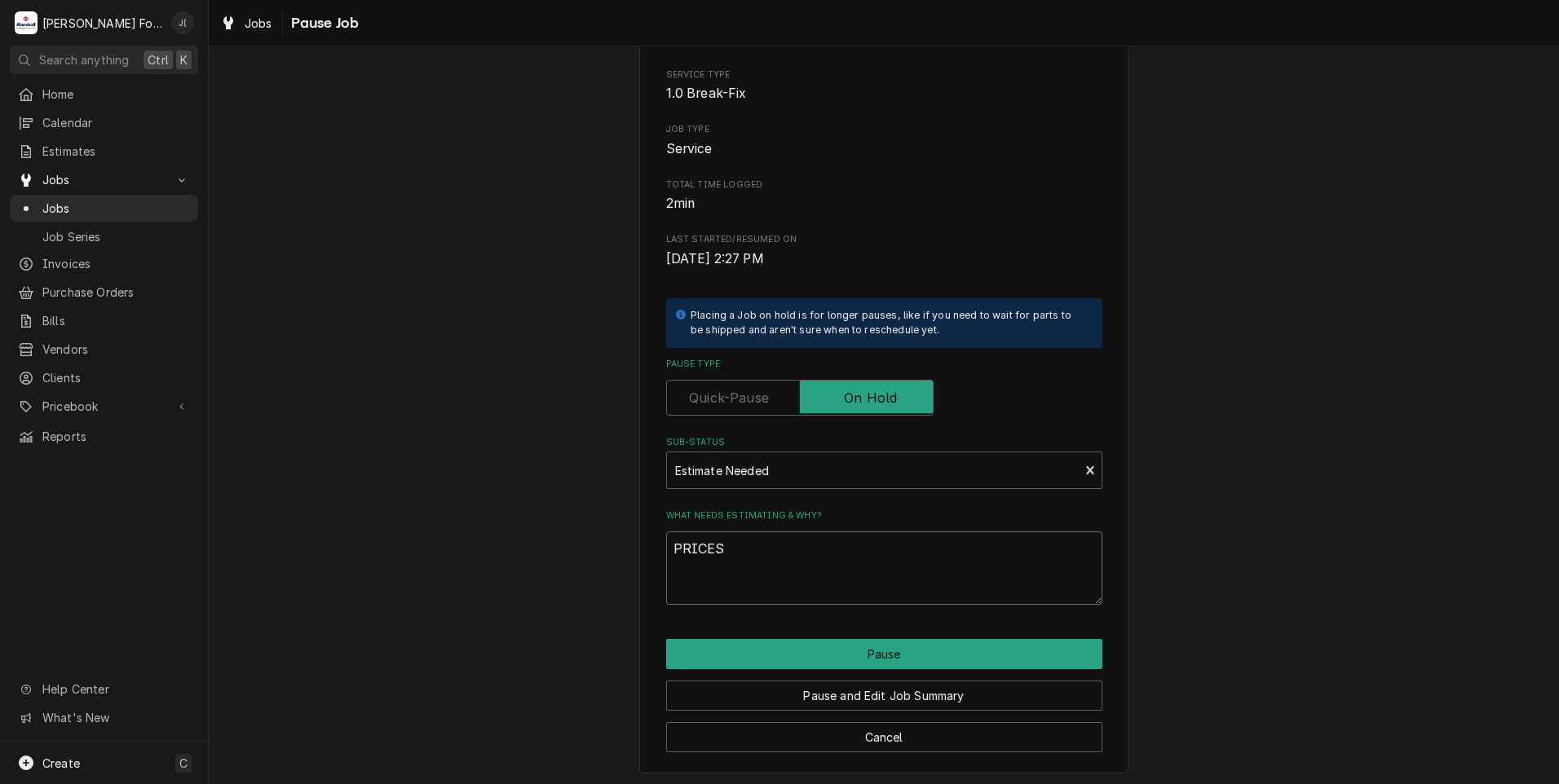
scroll to position [129, 0]
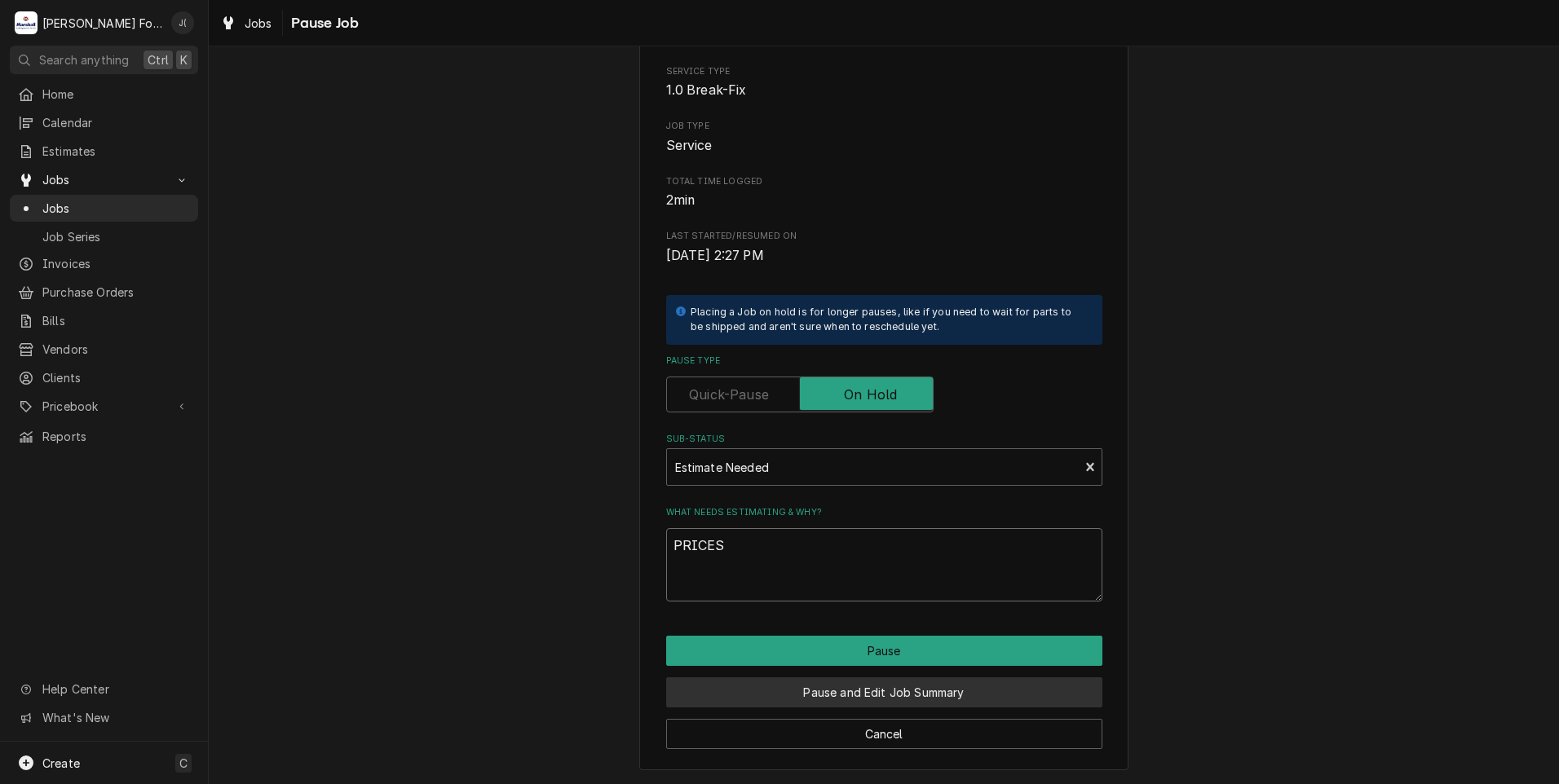
type textarea "PRICES"
click at [823, 689] on button "Pause and Edit Job Summary" at bounding box center [884, 692] width 436 height 31
type textarea "x"
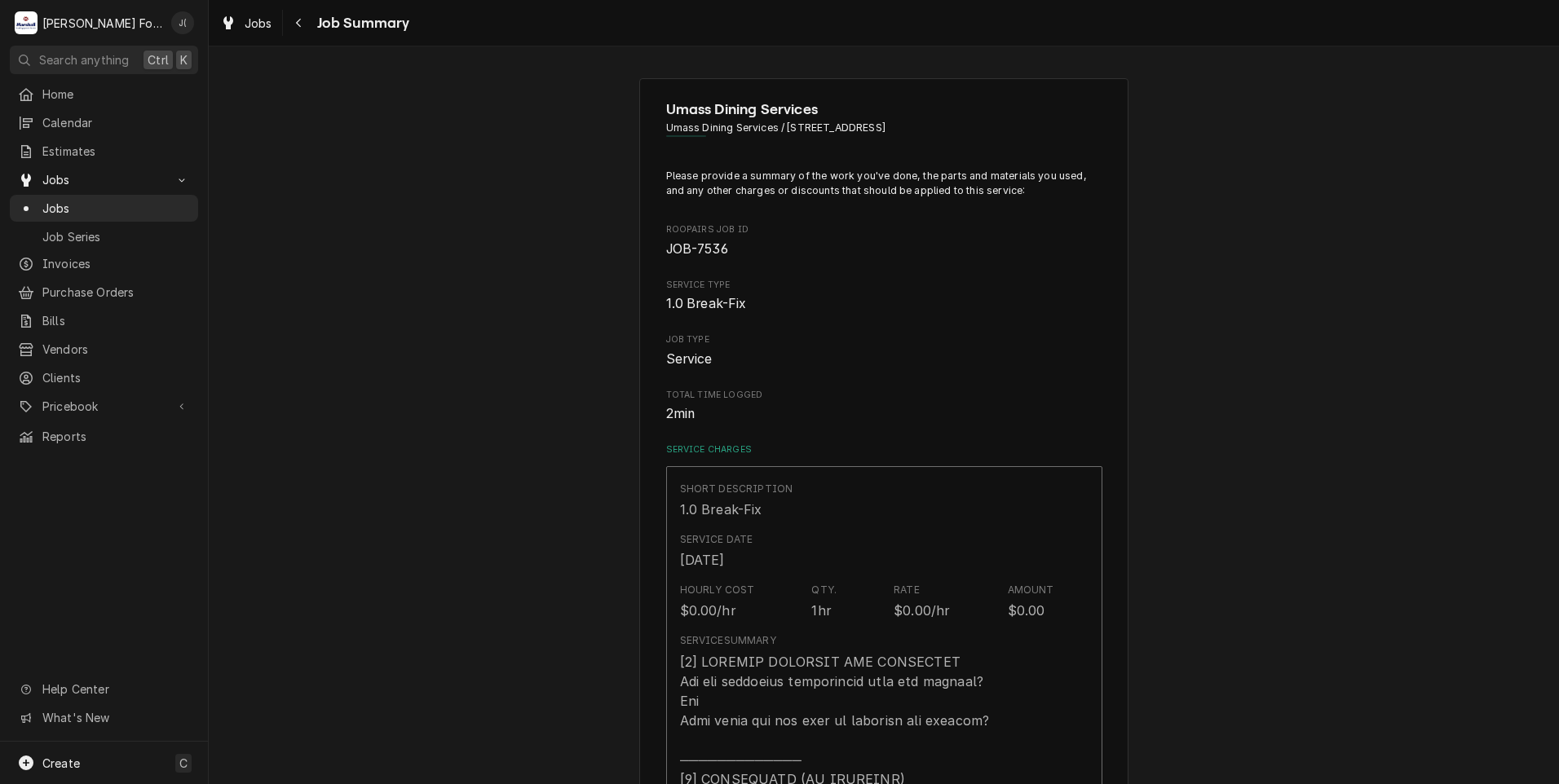
type textarea "x"
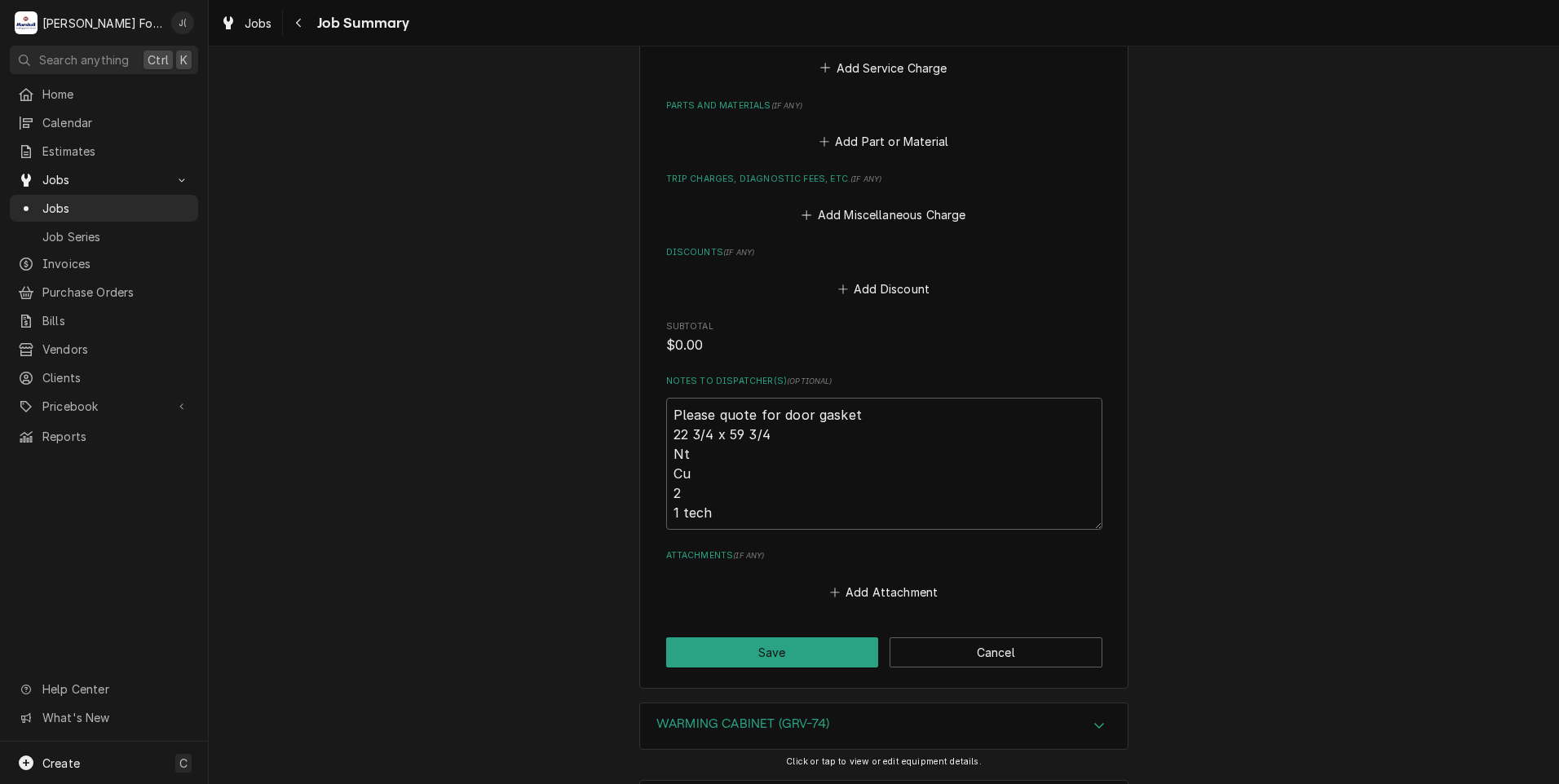
scroll to position [905, 0]
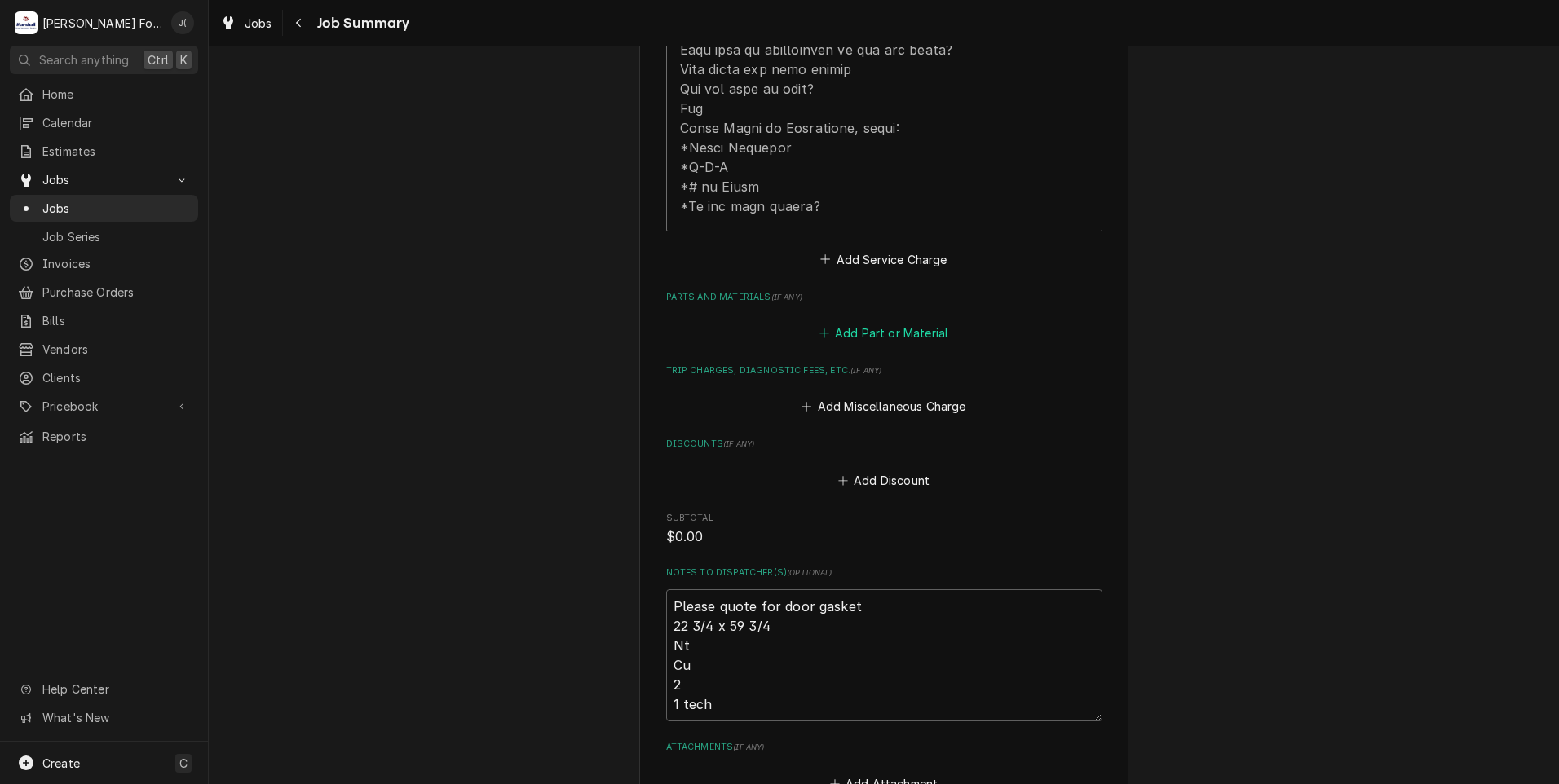
click at [903, 322] on button "Add Part or Material" at bounding box center [883, 333] width 135 height 23
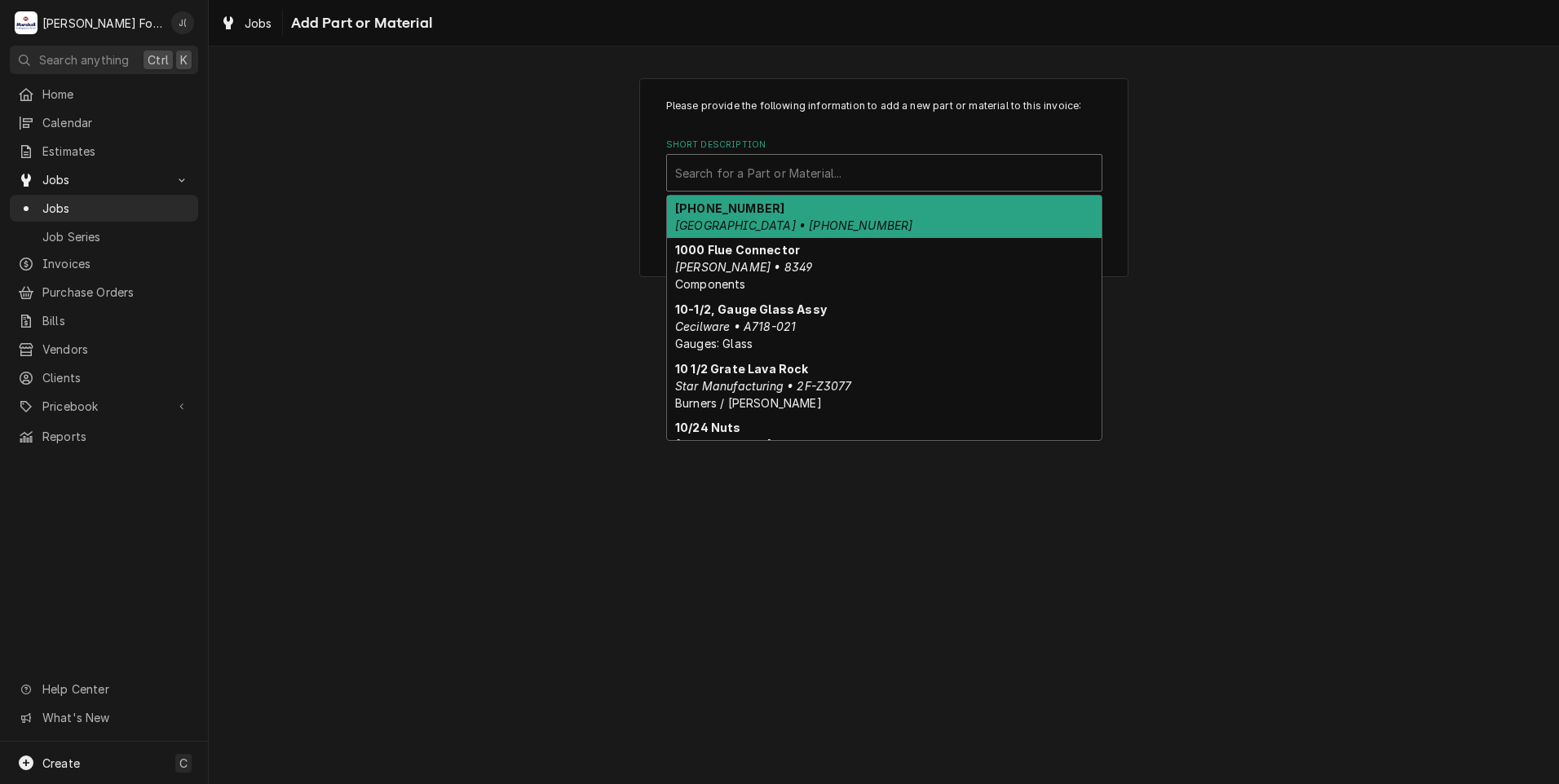
click at [764, 171] on div "Short Description" at bounding box center [883, 173] width 418 height 30
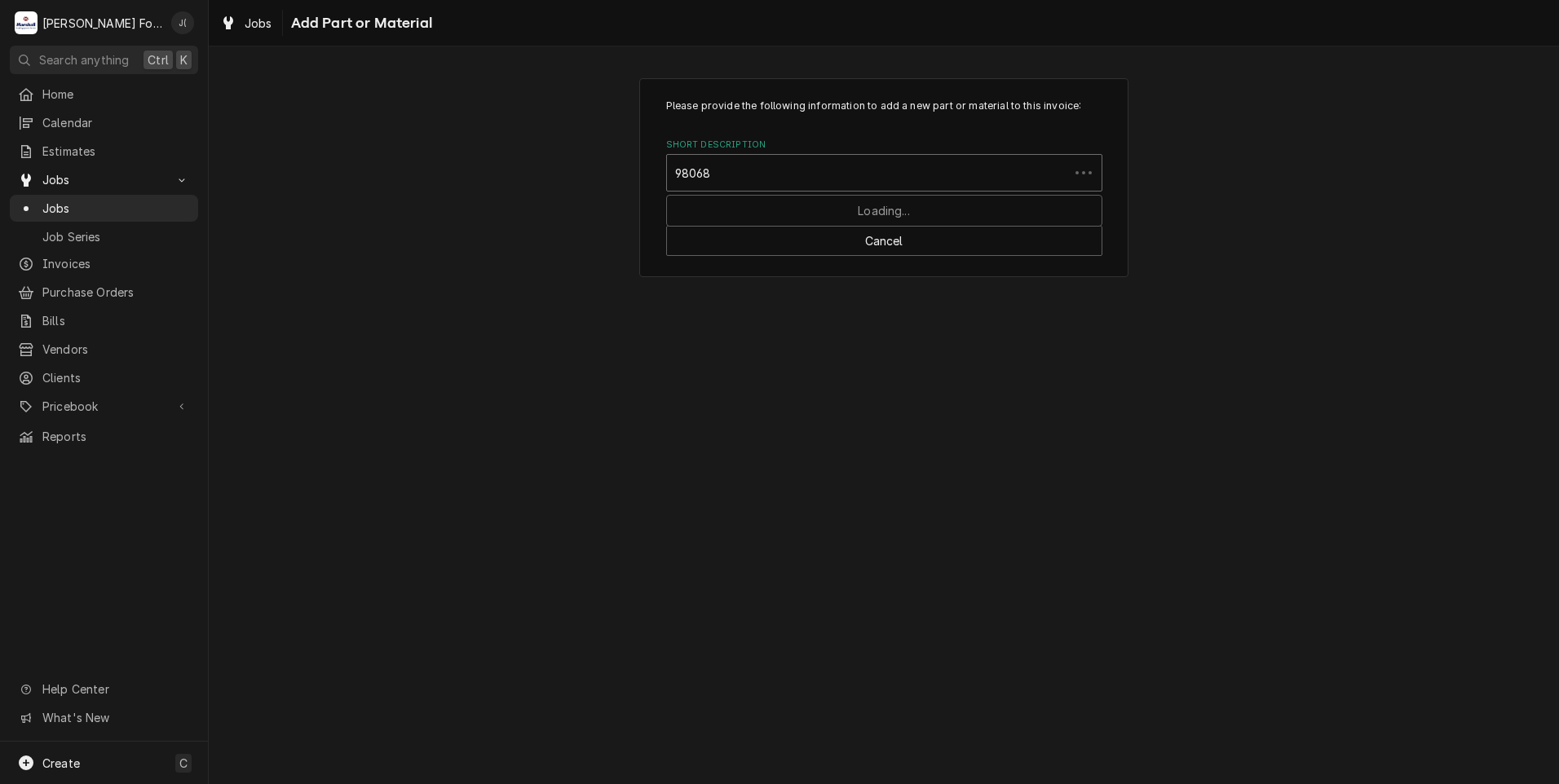
type input "980682"
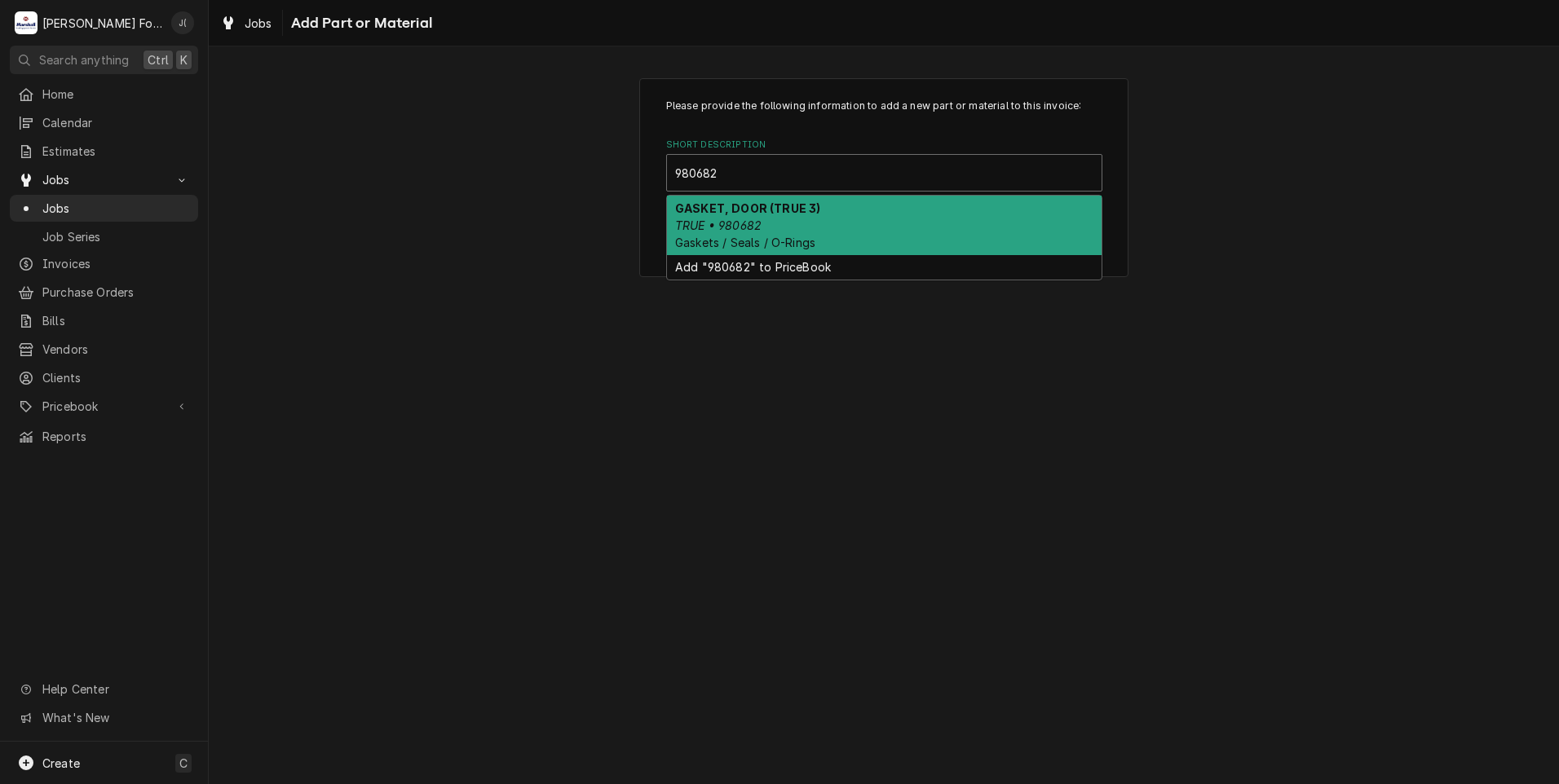
click at [804, 220] on div "GASKET, DOOR (TRUE 3) TRUE • 980682 Gaskets / Seals / O-Rings" at bounding box center [884, 225] width 435 height 59
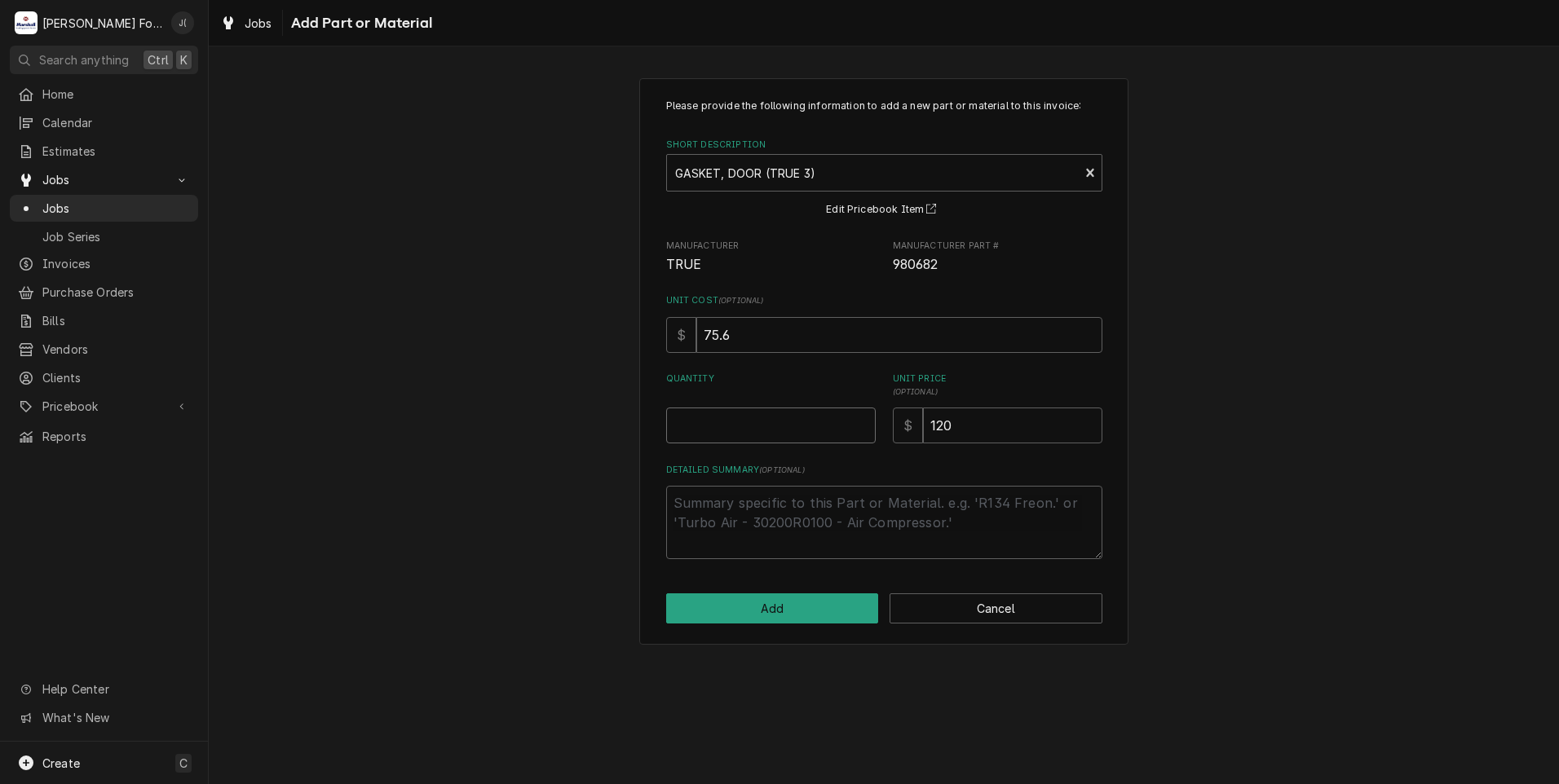
click at [773, 427] on input "Quantity" at bounding box center [771, 425] width 209 height 36
type textarea "x"
type input "1"
click at [831, 613] on button "Add" at bounding box center [772, 609] width 213 height 31
type textarea "x"
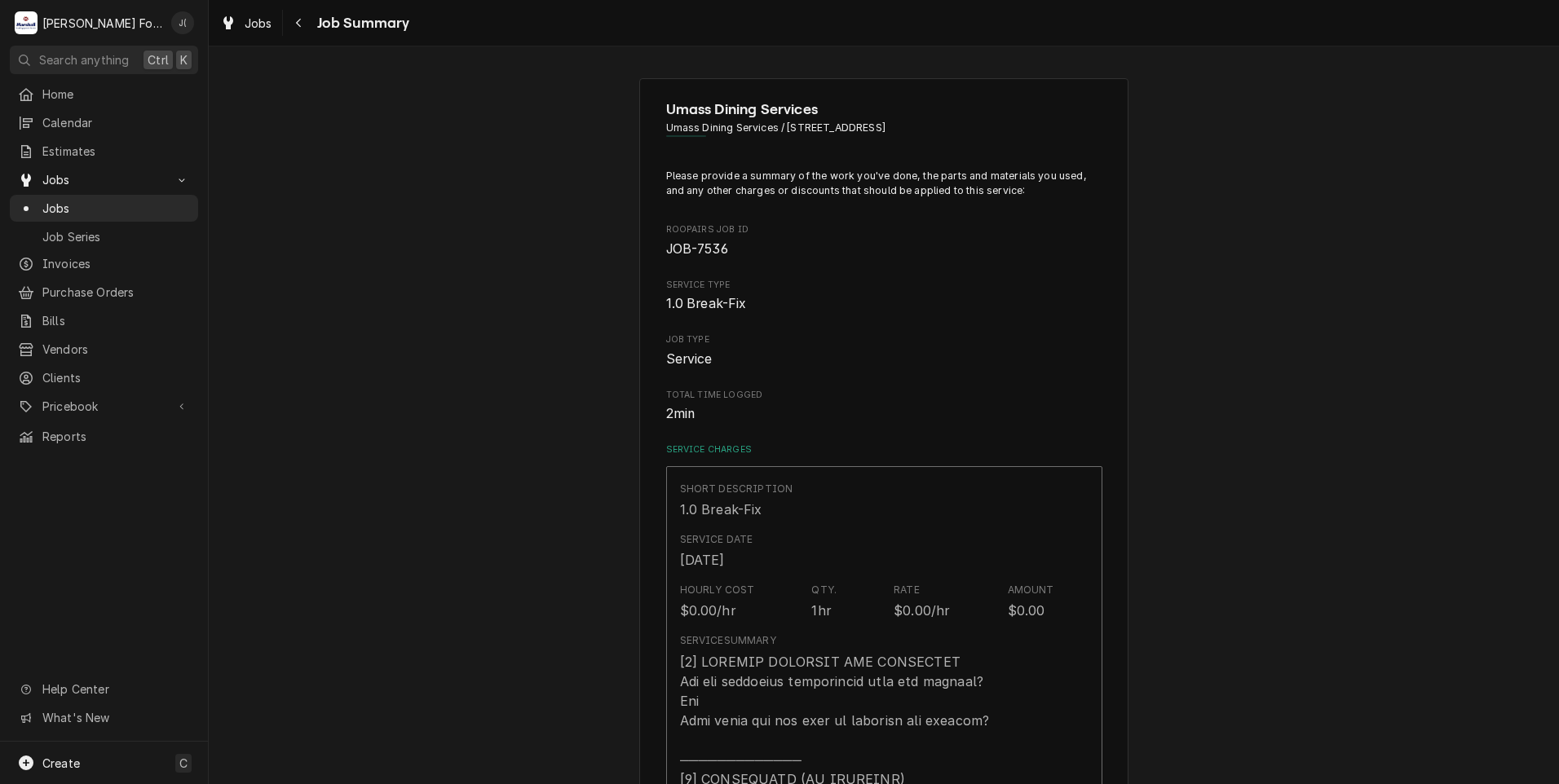
scroll to position [905, 0]
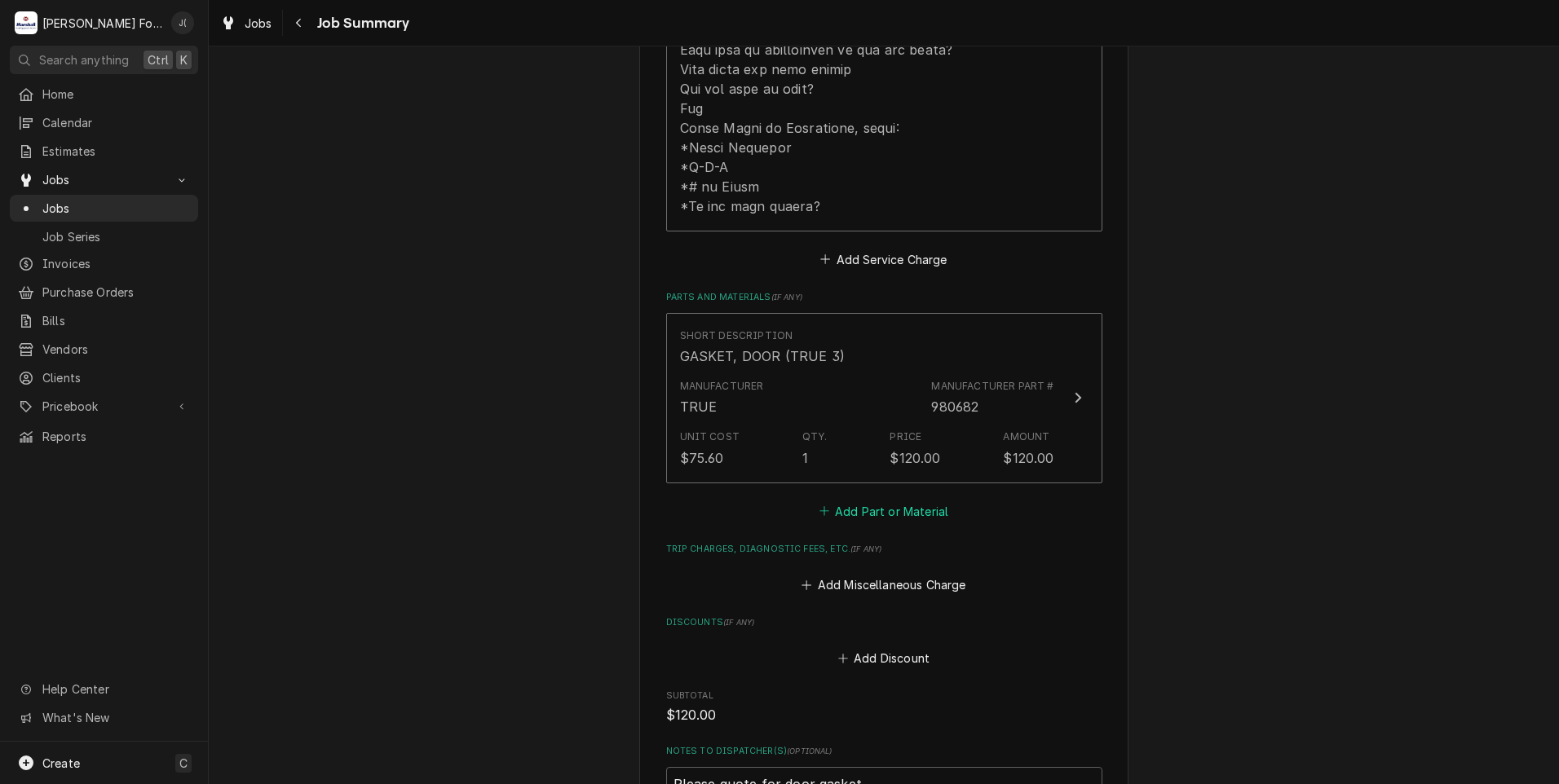
click at [879, 499] on button "Add Part or Material" at bounding box center [883, 510] width 135 height 23
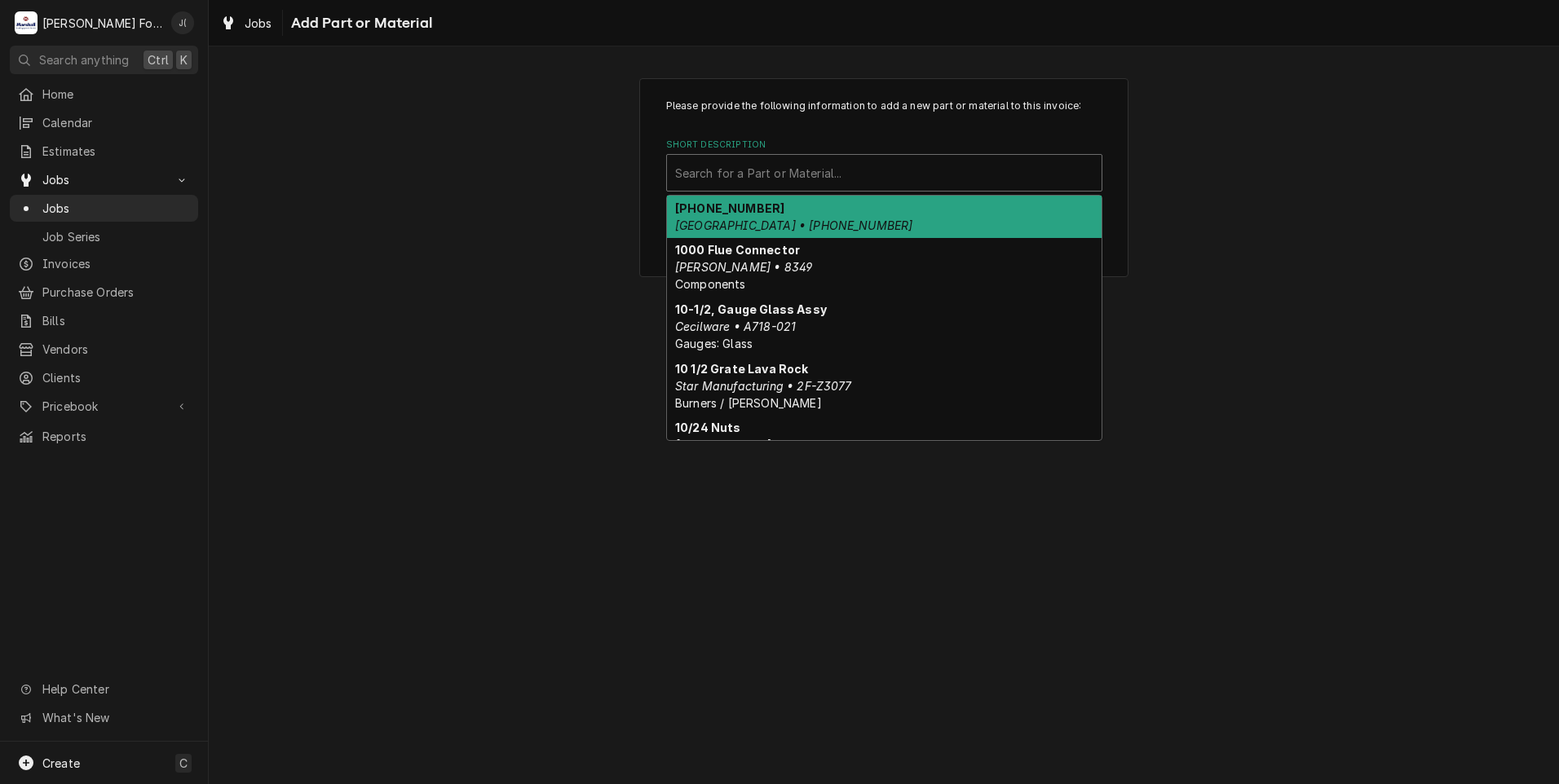
click at [805, 169] on div "Short Description" at bounding box center [883, 173] width 418 height 30
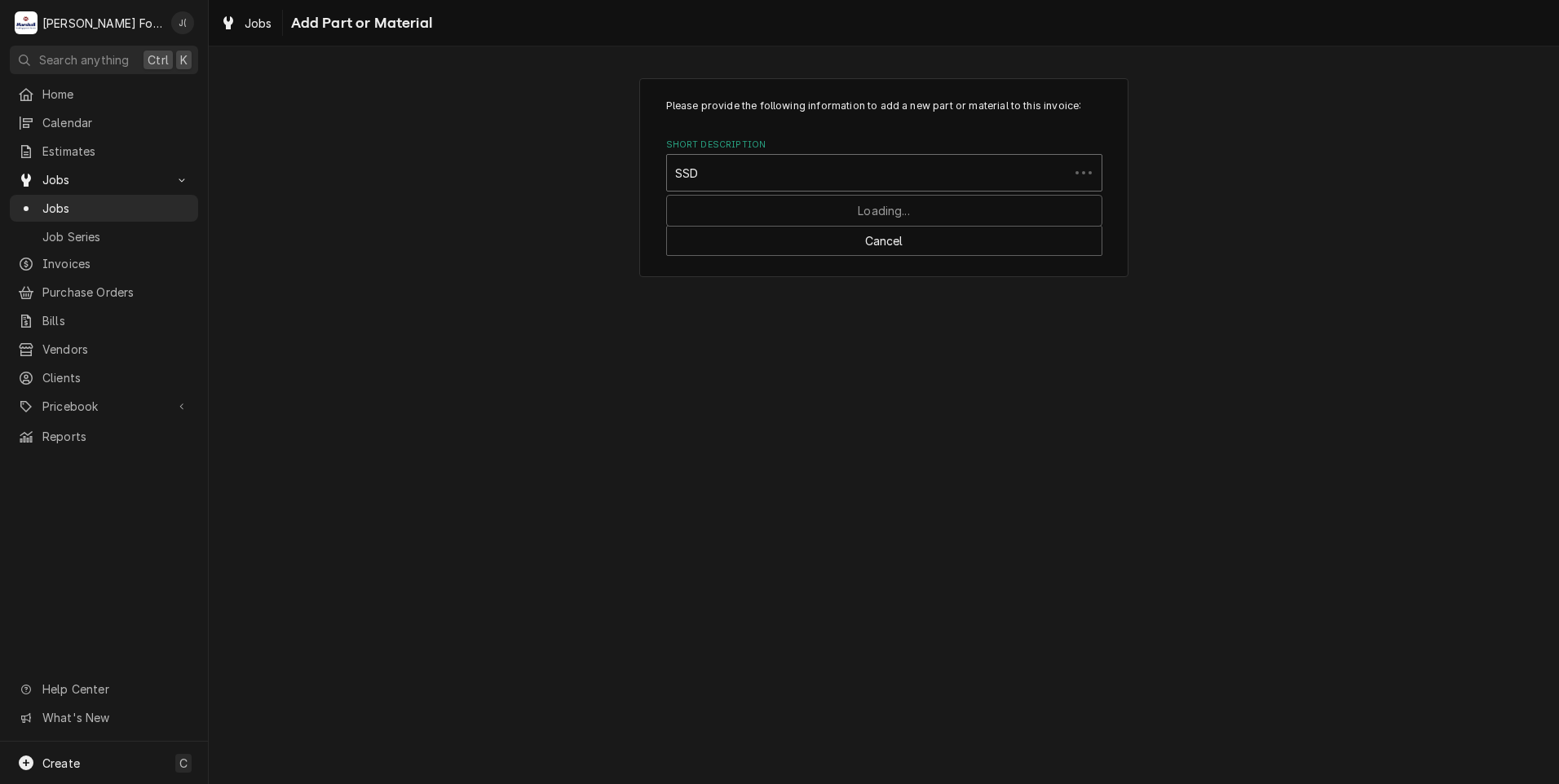
type input "SSDT"
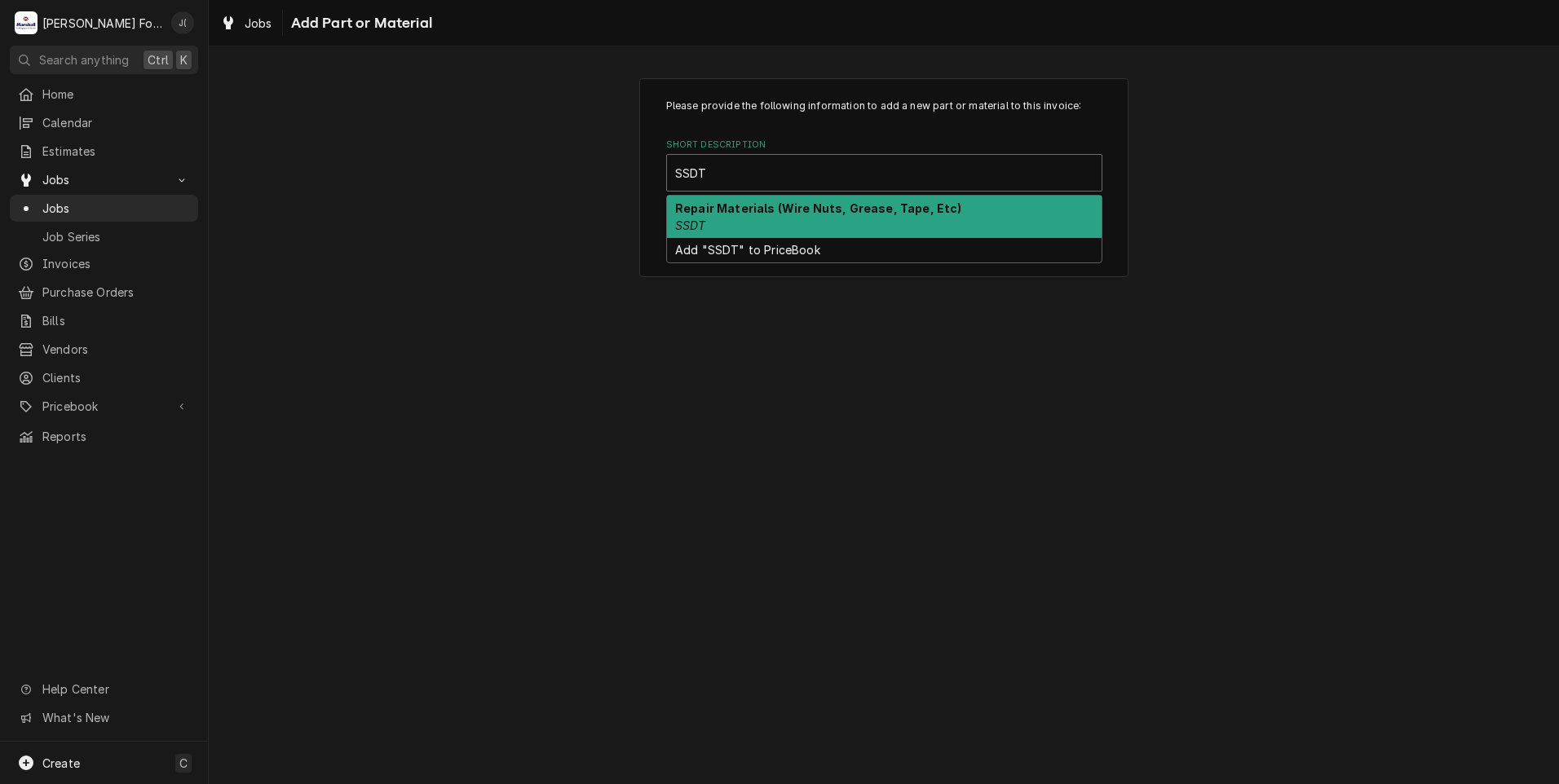
click at [810, 225] on div "Repair Materials (Wire Nuts, Grease, Tape, Etc) SSDT" at bounding box center [884, 217] width 435 height 42
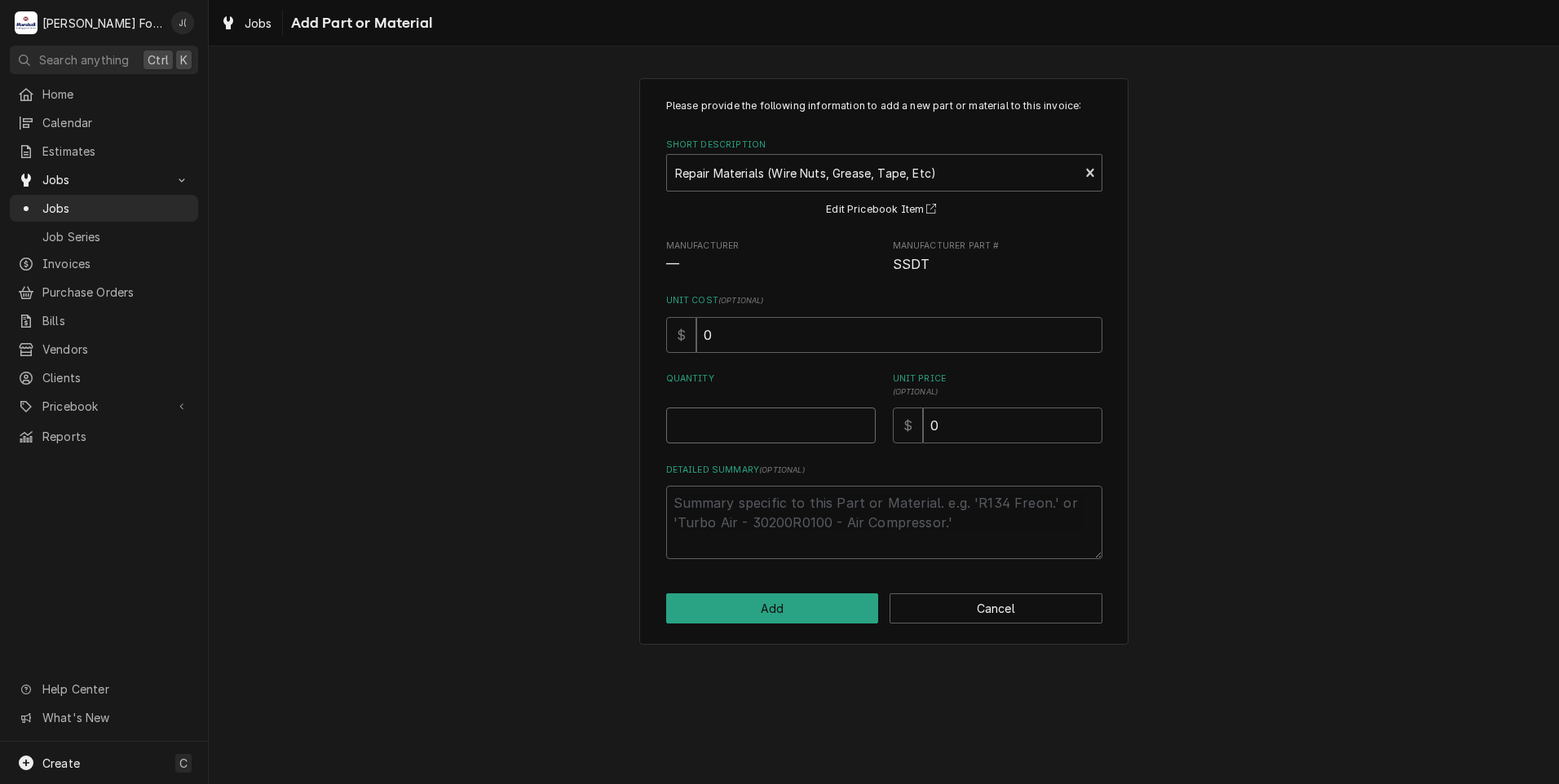
click at [788, 416] on input "Quantity" at bounding box center [771, 425] width 209 height 36
type textarea "x"
type input "1"
type textarea "x"
type input "4"
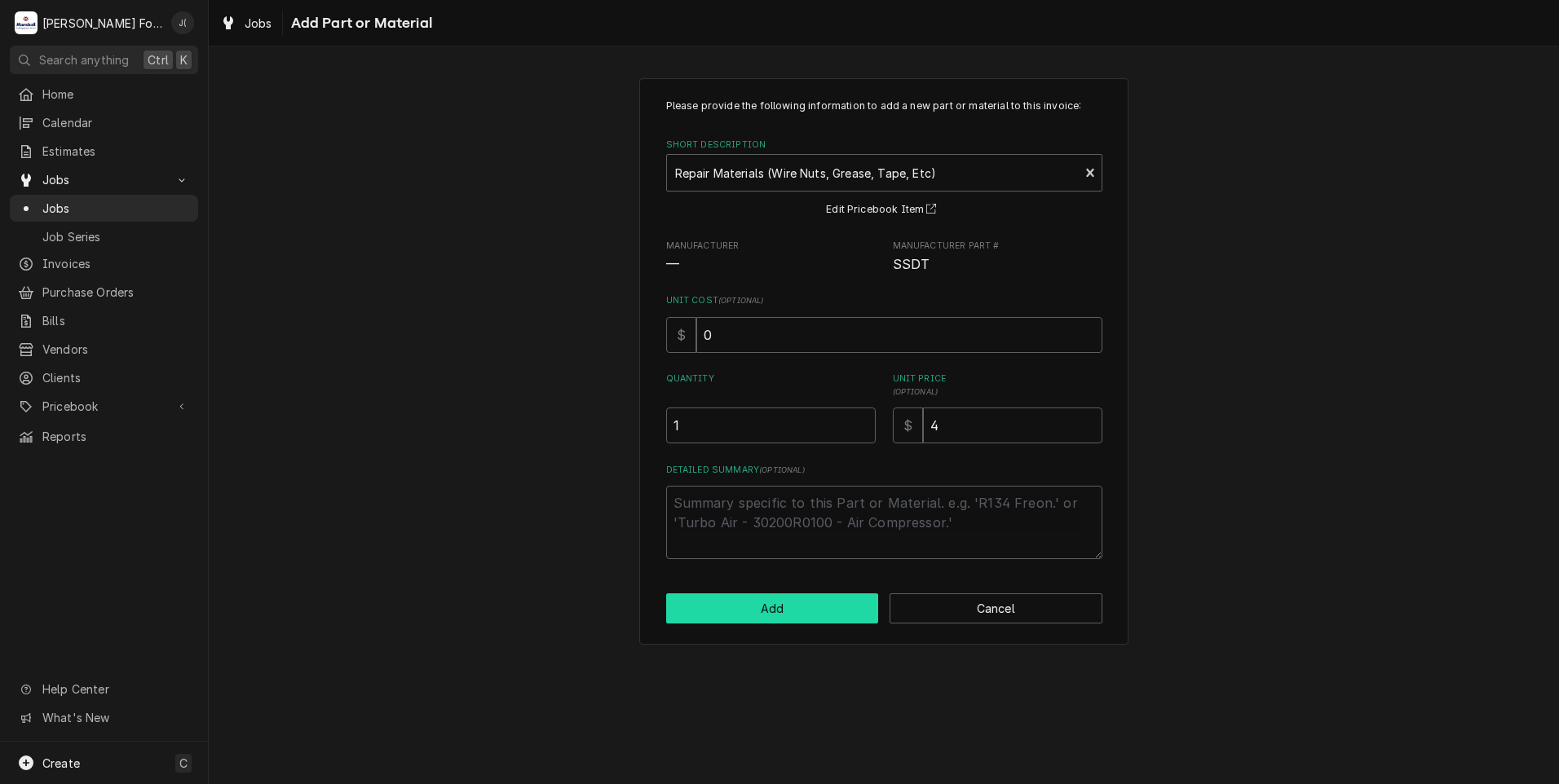
click at [670, 597] on button "Add" at bounding box center [772, 609] width 213 height 31
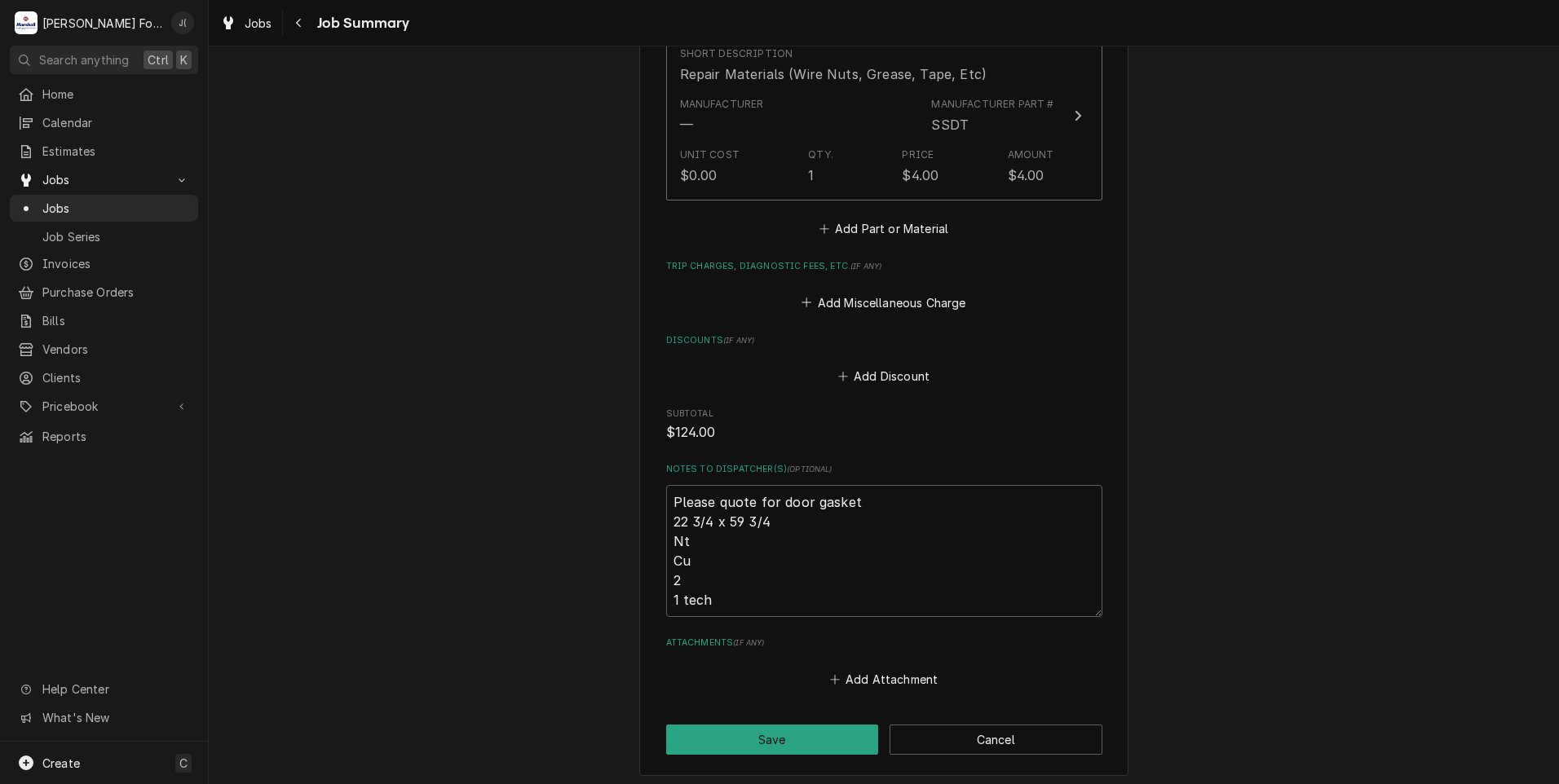
scroll to position [1506, 0]
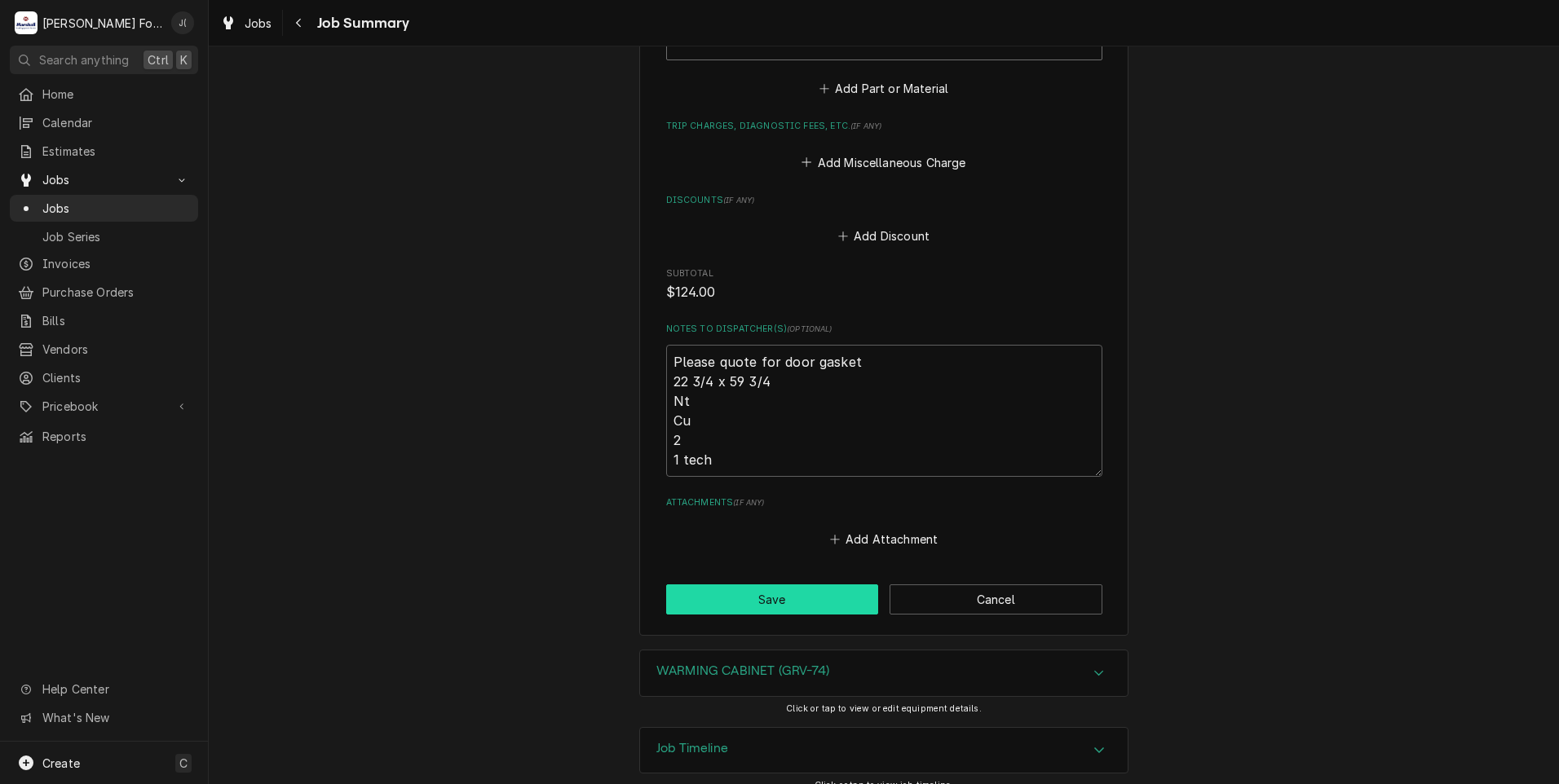
click at [697, 585] on button "Save" at bounding box center [772, 600] width 213 height 31
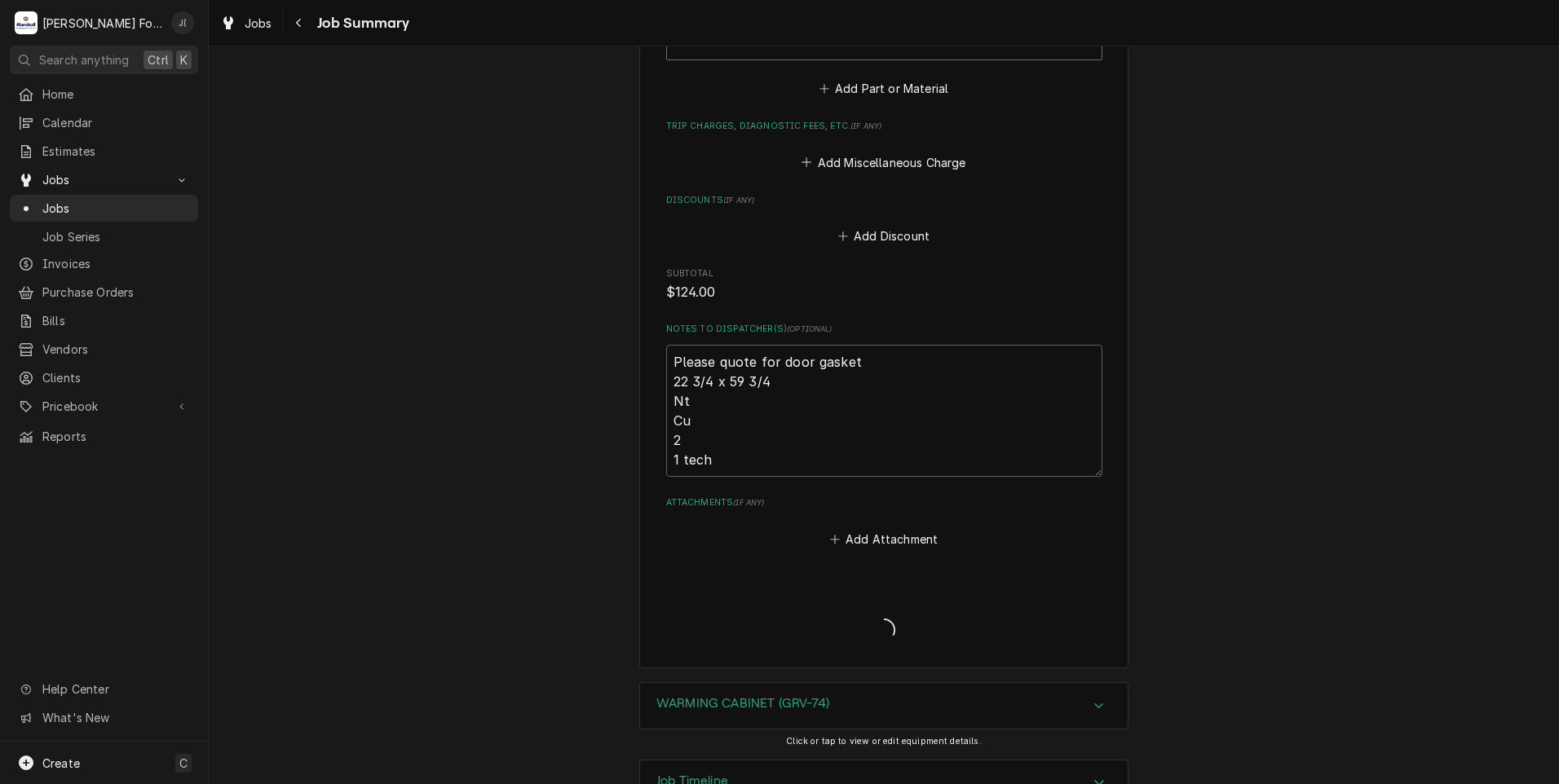
type textarea "x"
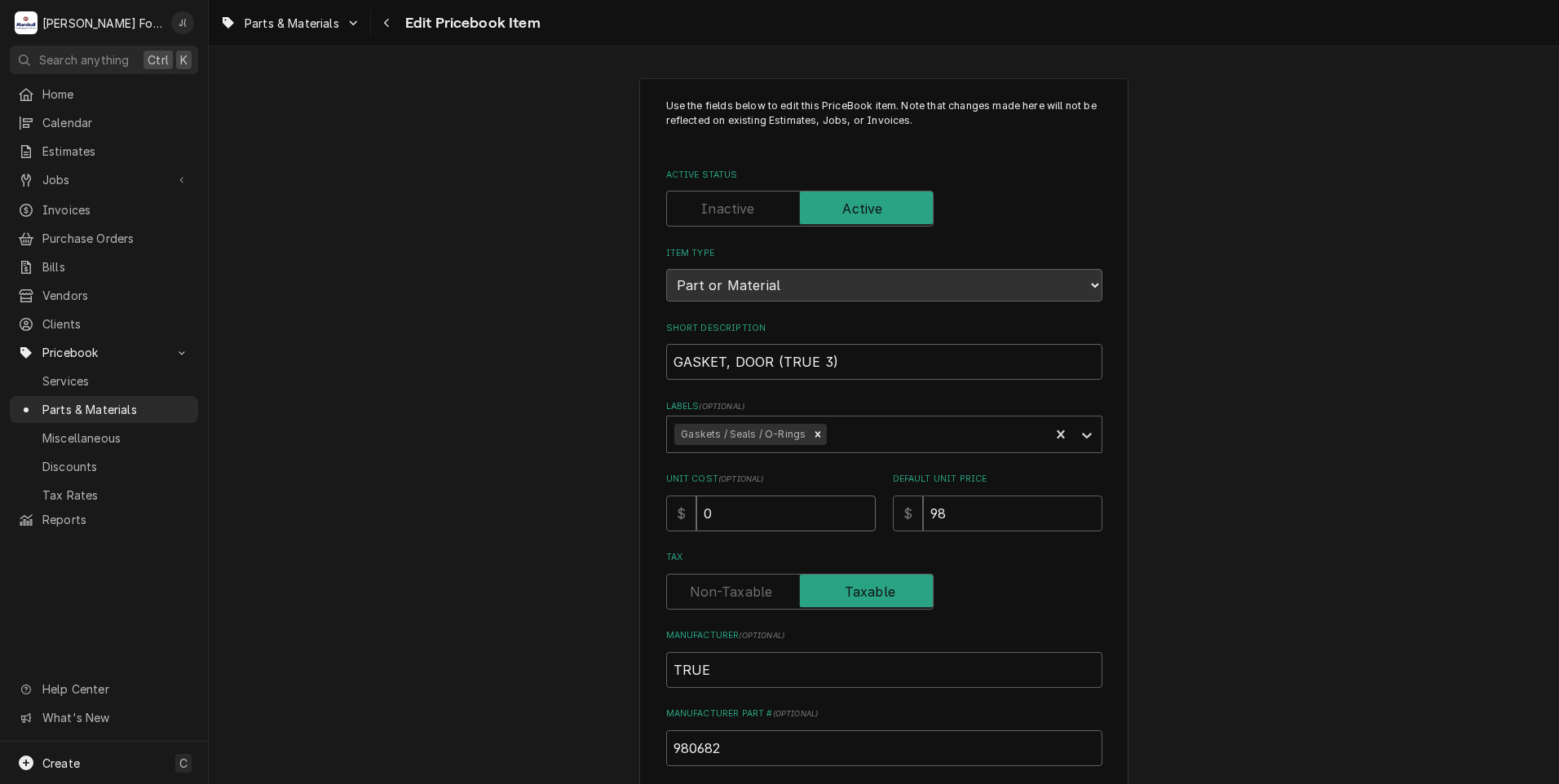
drag, startPoint x: 733, startPoint y: 520, endPoint x: 344, endPoint y: 564, distance: 391.5
click at [417, 556] on div "Use the fields below to edit this PriceBook item. Note that changes made here w…" at bounding box center [883, 637] width 1350 height 1148
type textarea "x"
type input "7"
type textarea "x"
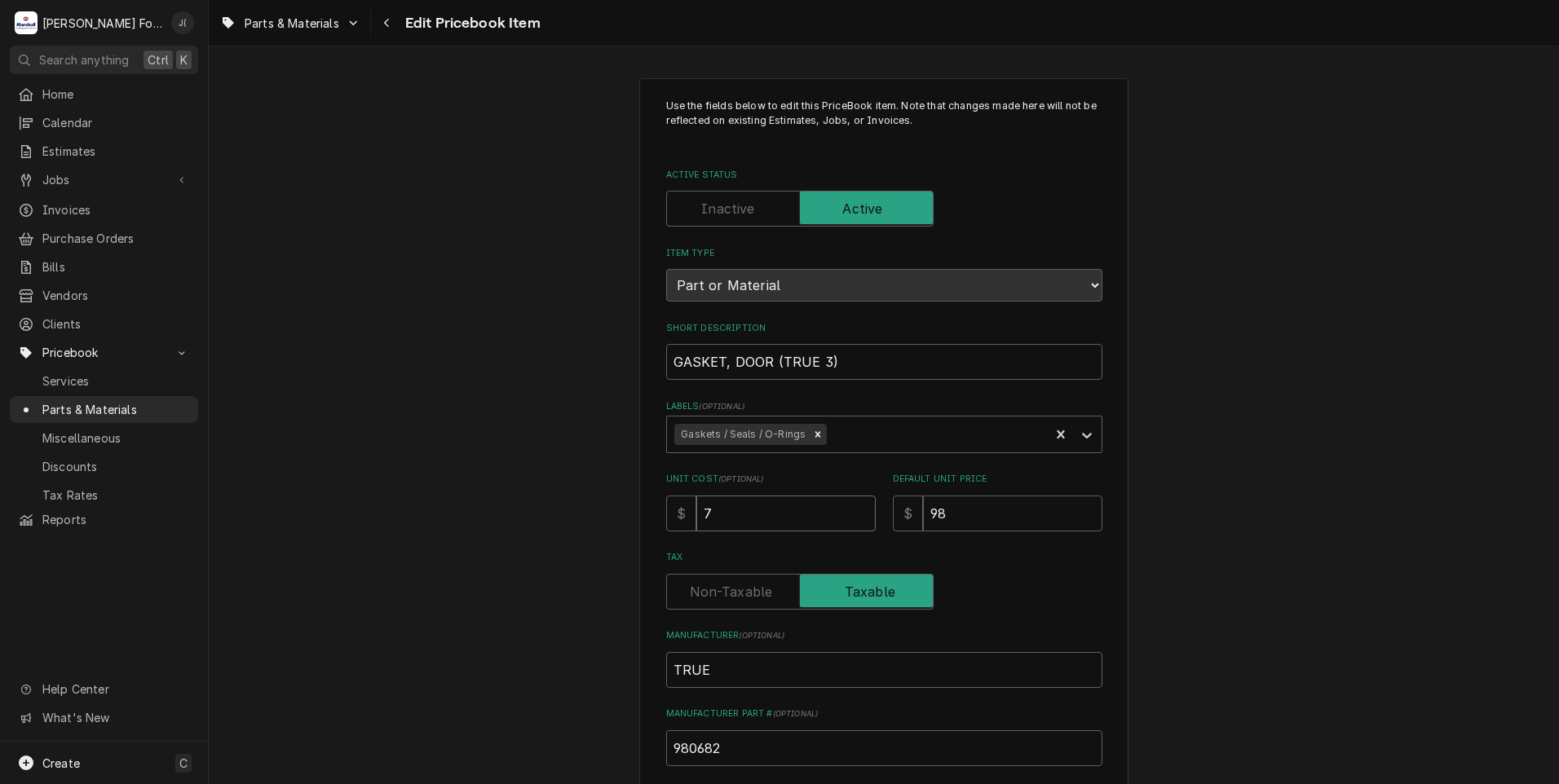
type input "75"
type textarea "x"
type input "75.6"
type textarea "x"
type input "75.60"
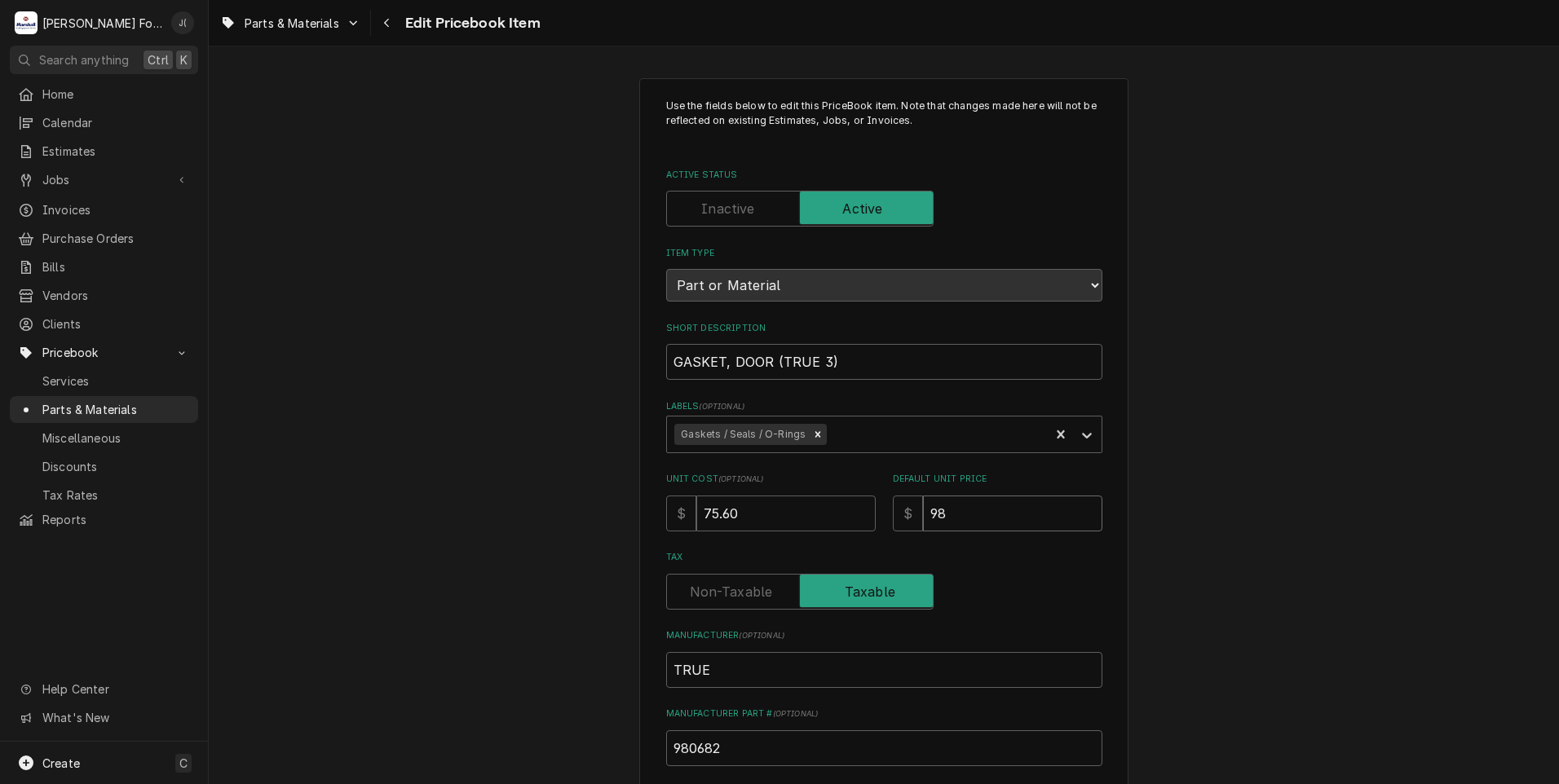
type textarea "x"
type input "1"
type textarea "x"
type input "12"
type textarea "x"
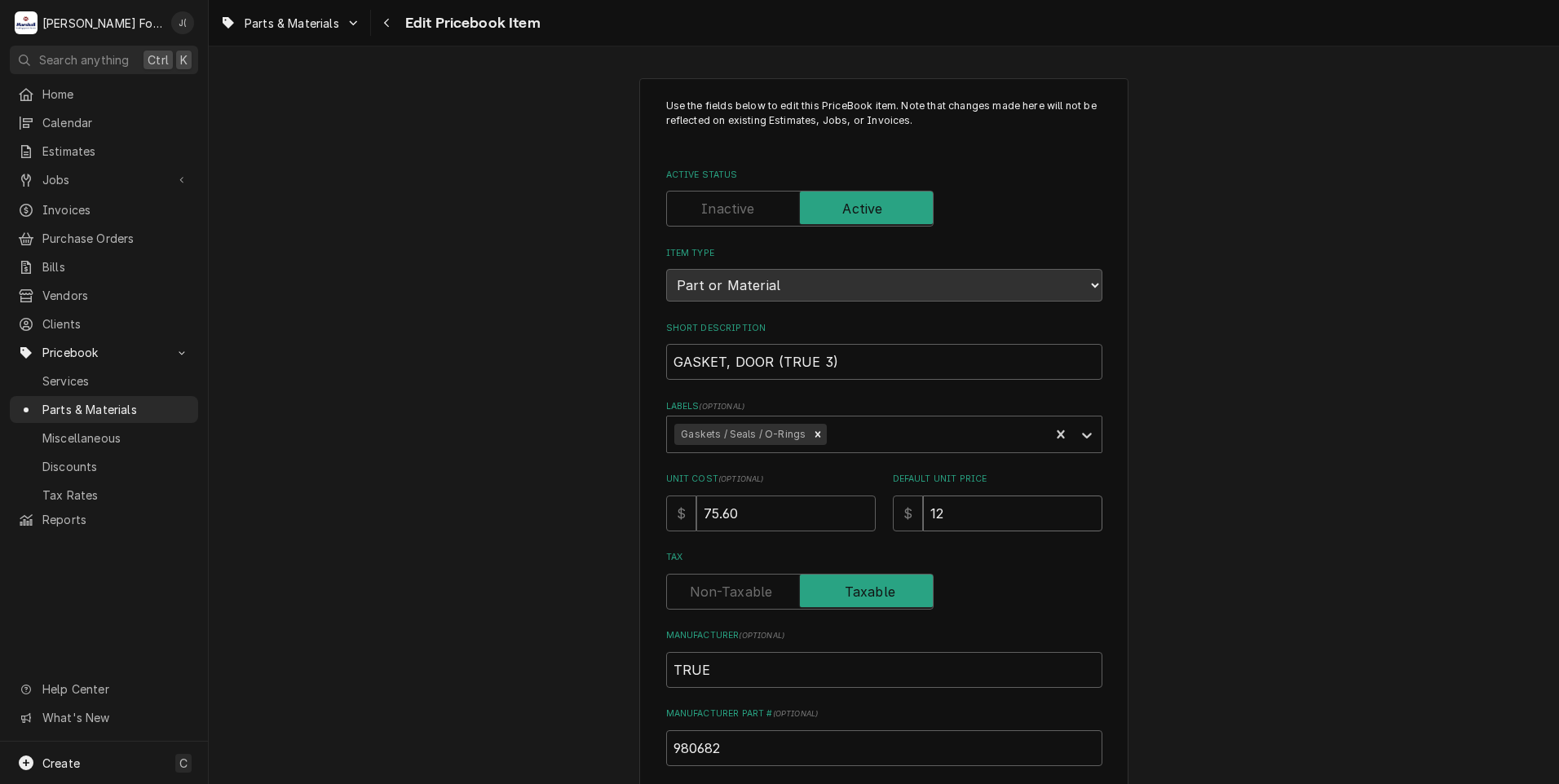
type input "120"
type textarea "x"
type input "120.0"
type textarea "x"
type input "120.00"
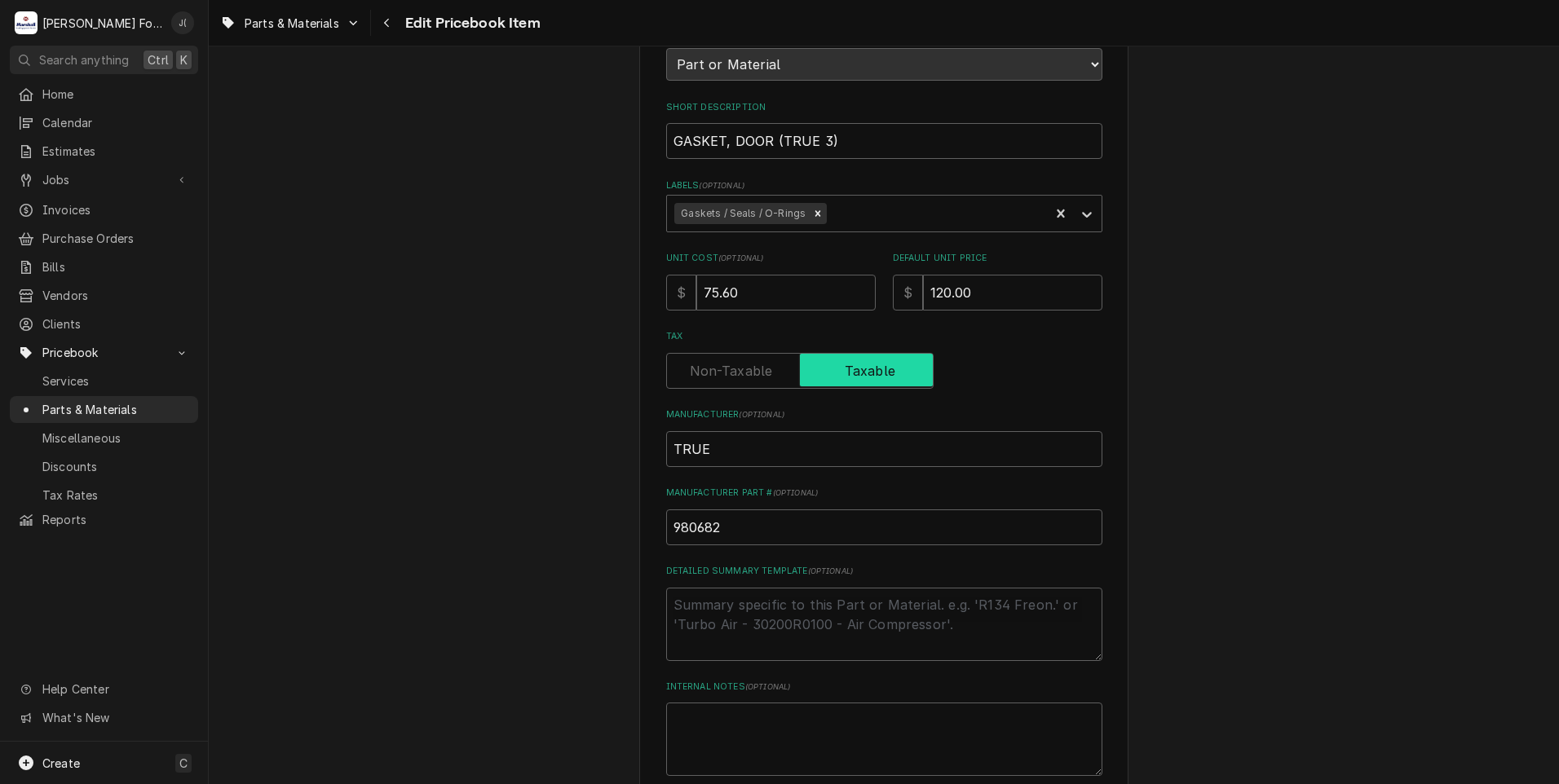
scroll to position [502, 0]
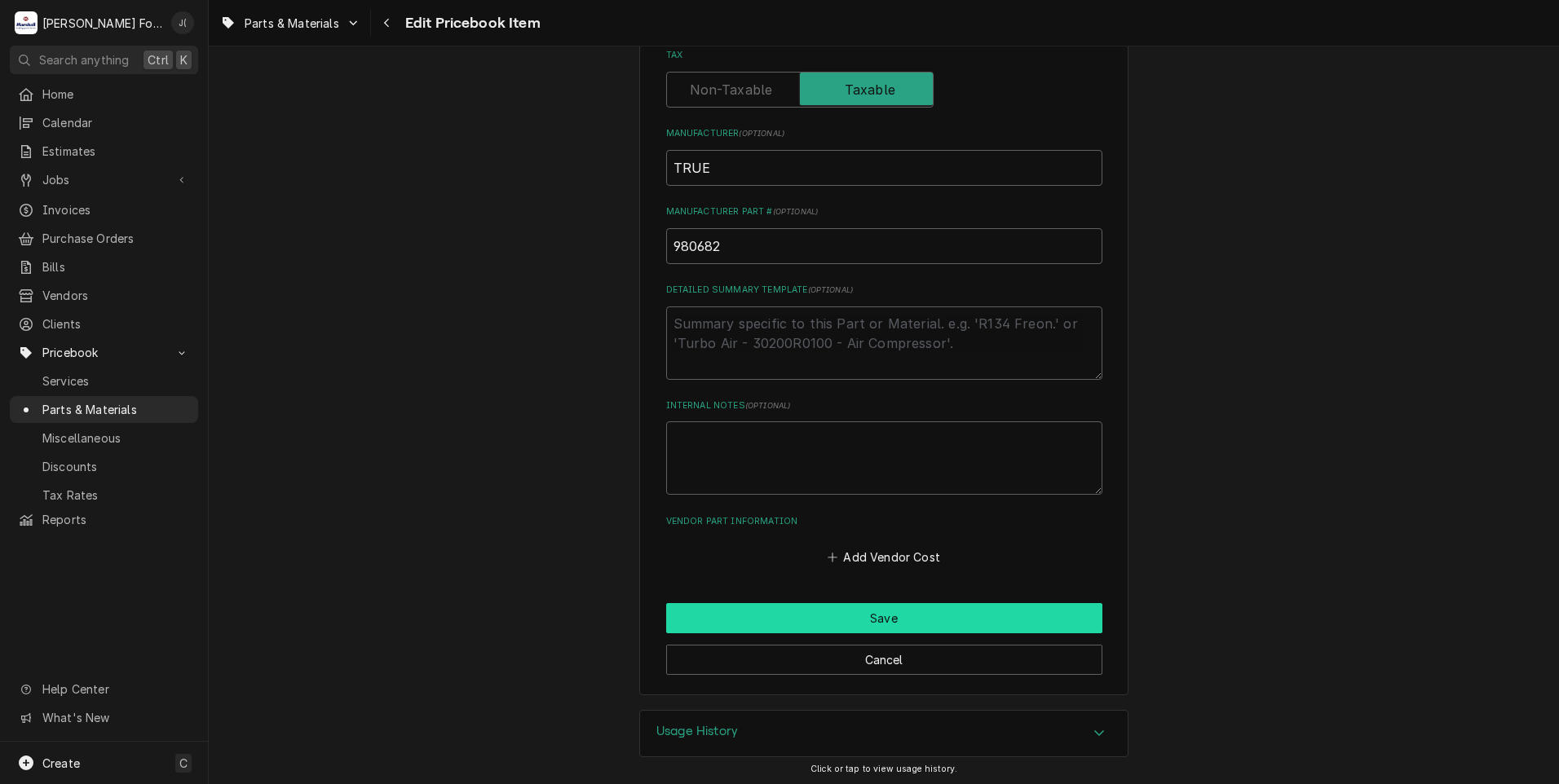
click at [790, 611] on button "Save" at bounding box center [884, 619] width 436 height 31
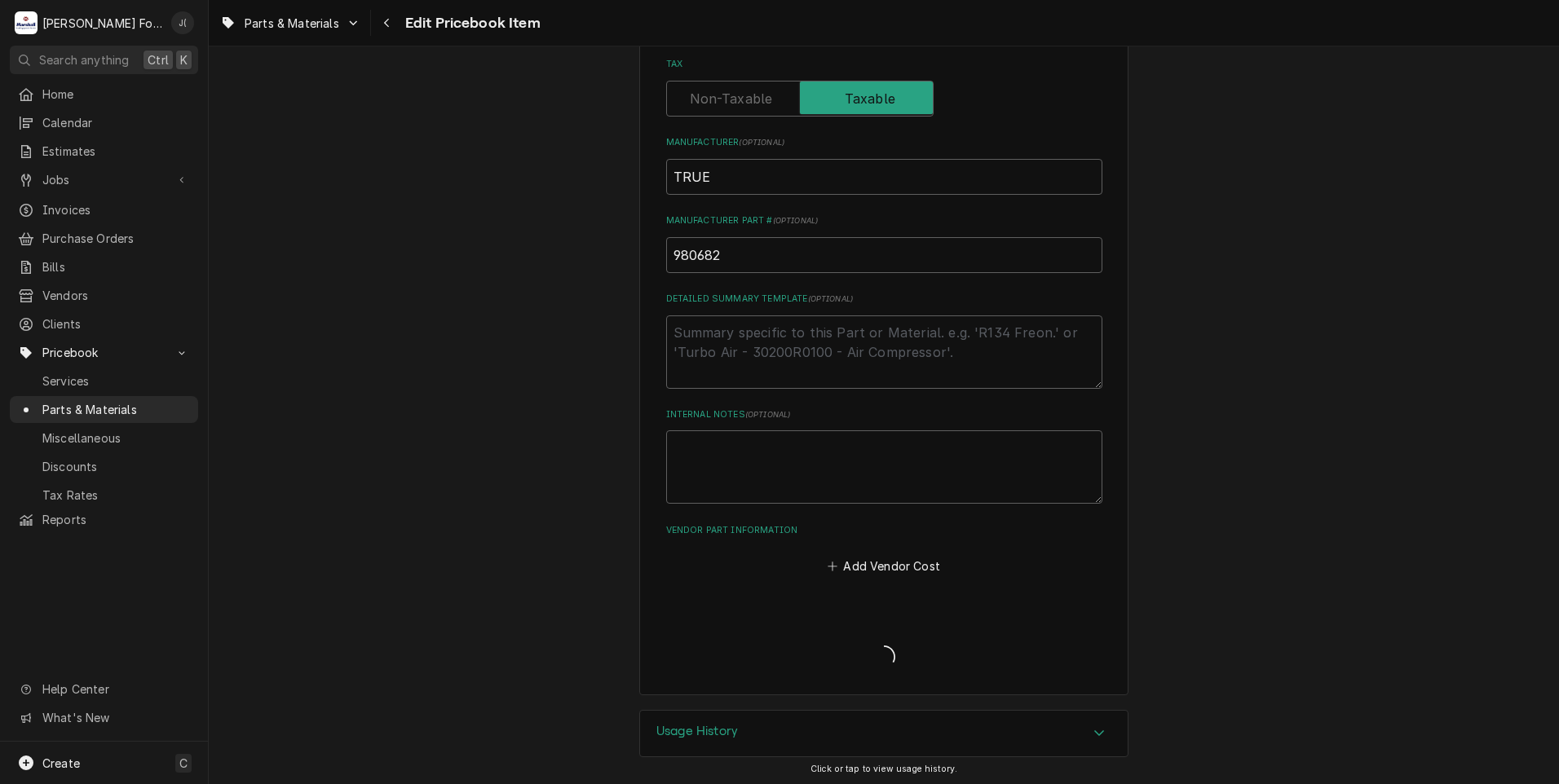
type textarea "x"
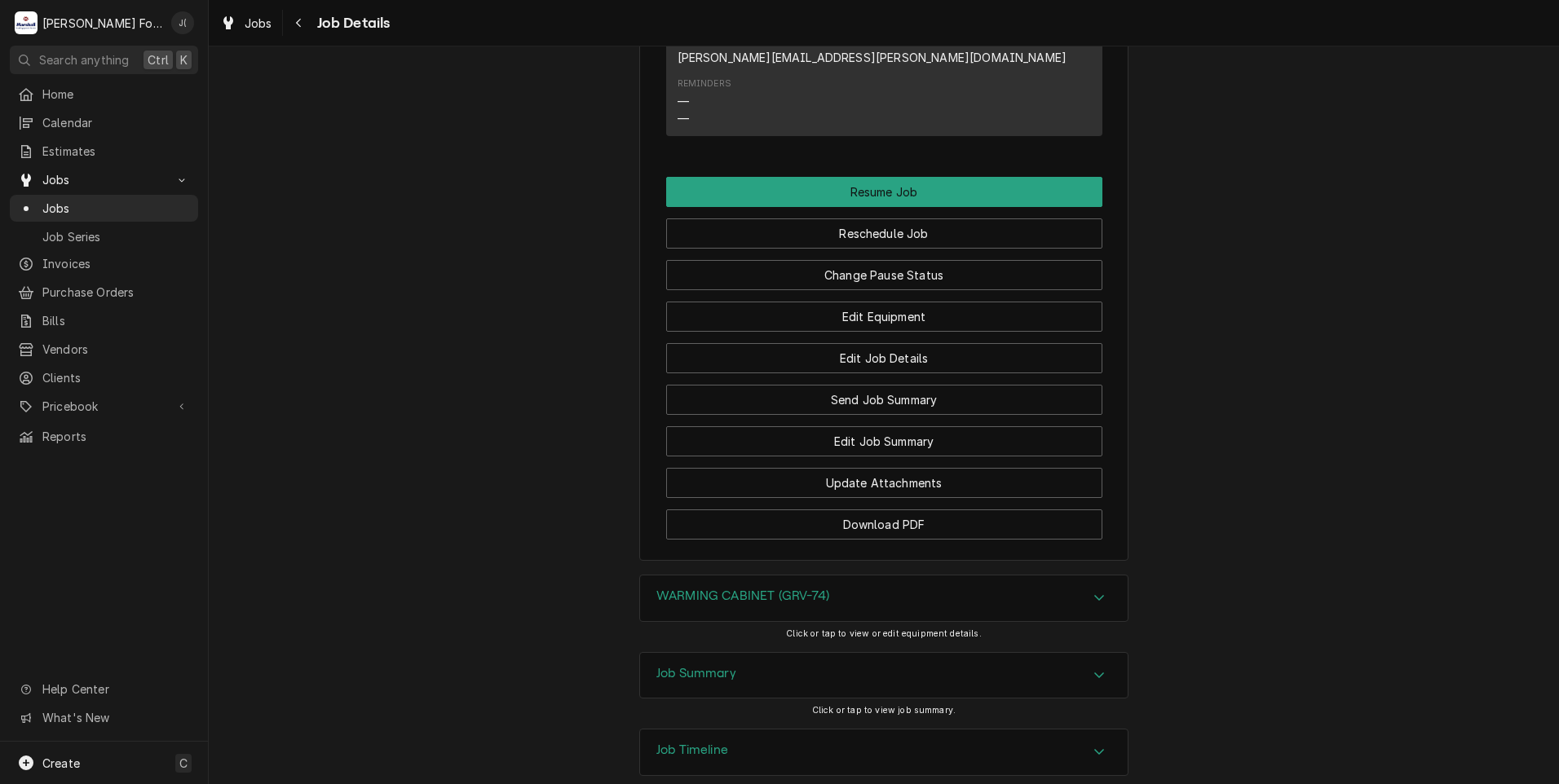
scroll to position [2009, 0]
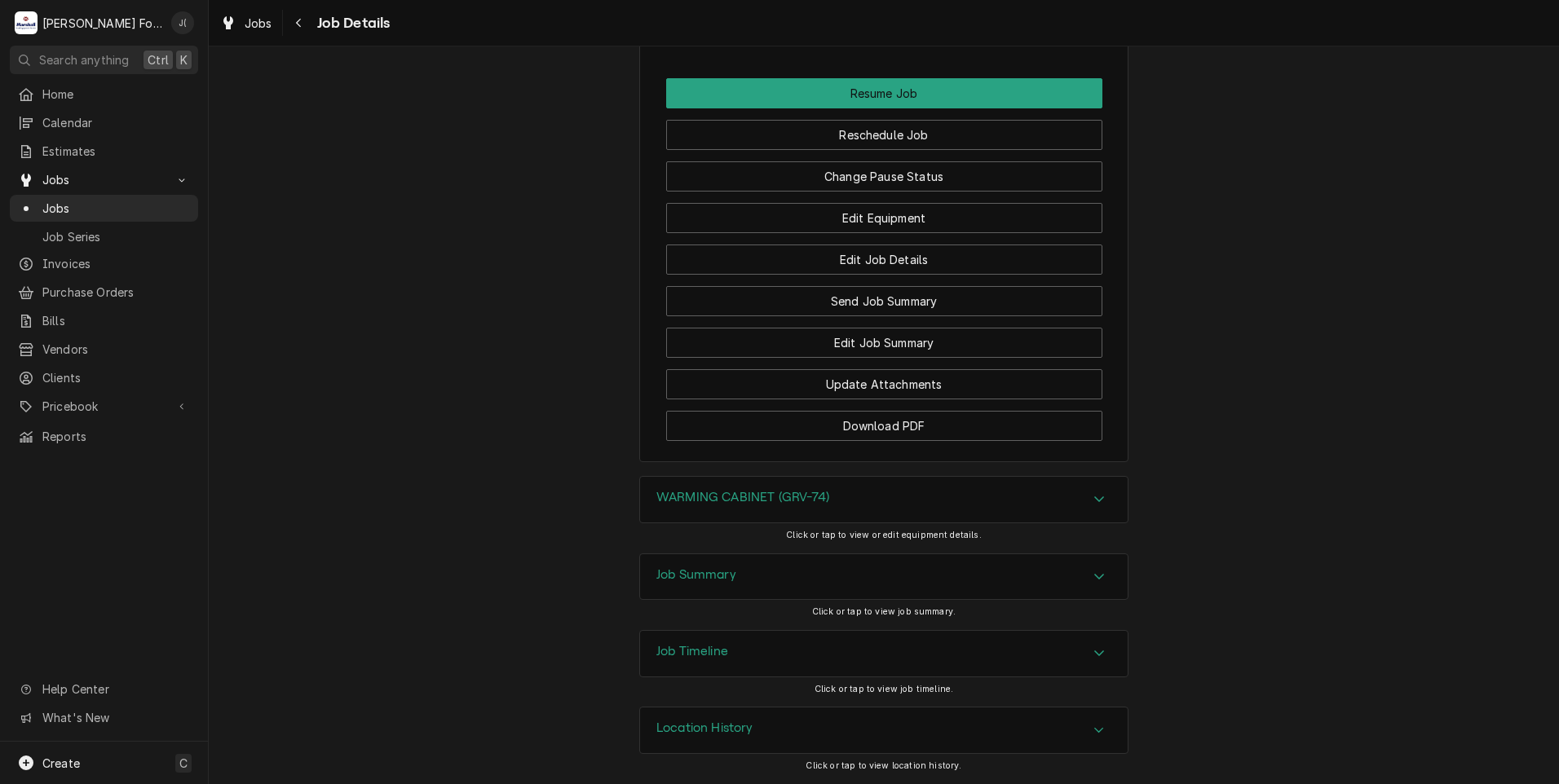
click at [716, 586] on div "Job Summary" at bounding box center [696, 576] width 80 height 19
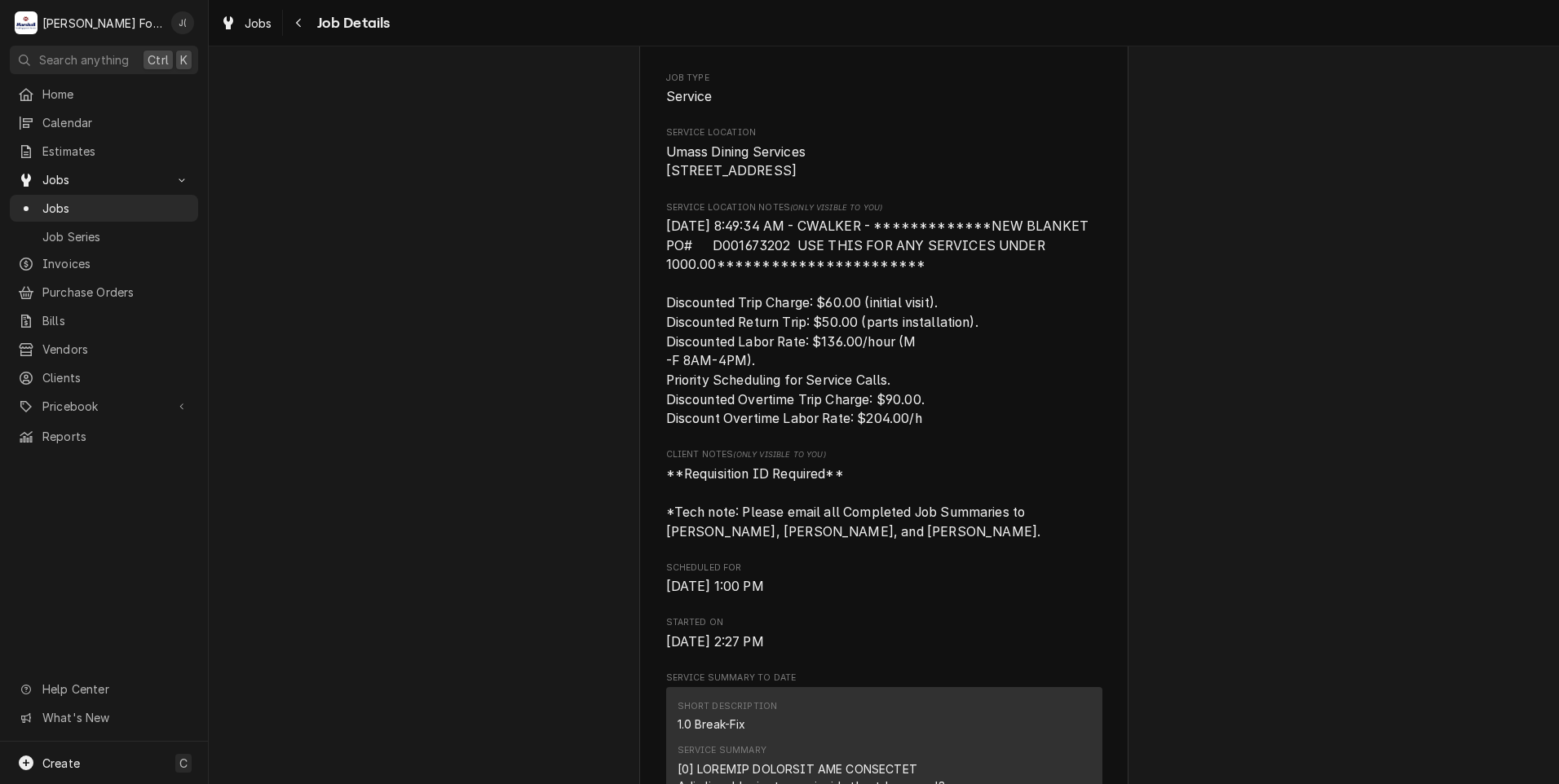
scroll to position [0, 0]
